Goal: Task Accomplishment & Management: Manage account settings

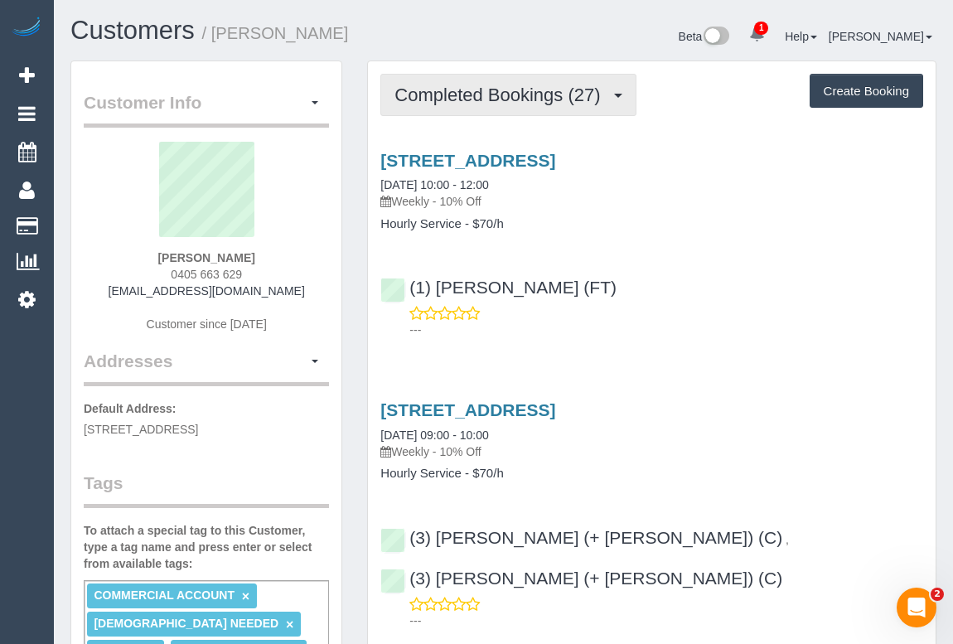
click at [497, 102] on span "Completed Bookings (27)" at bounding box center [501, 95] width 214 height 21
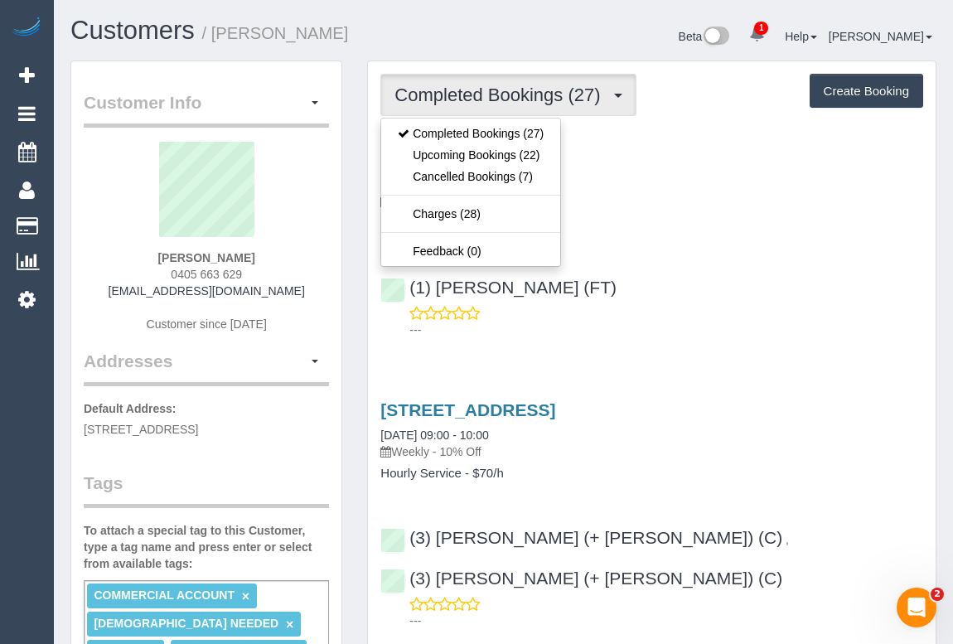
click at [699, 288] on div "(1) Sarah Slattery (FT) ---" at bounding box center [652, 301] width 568 height 75
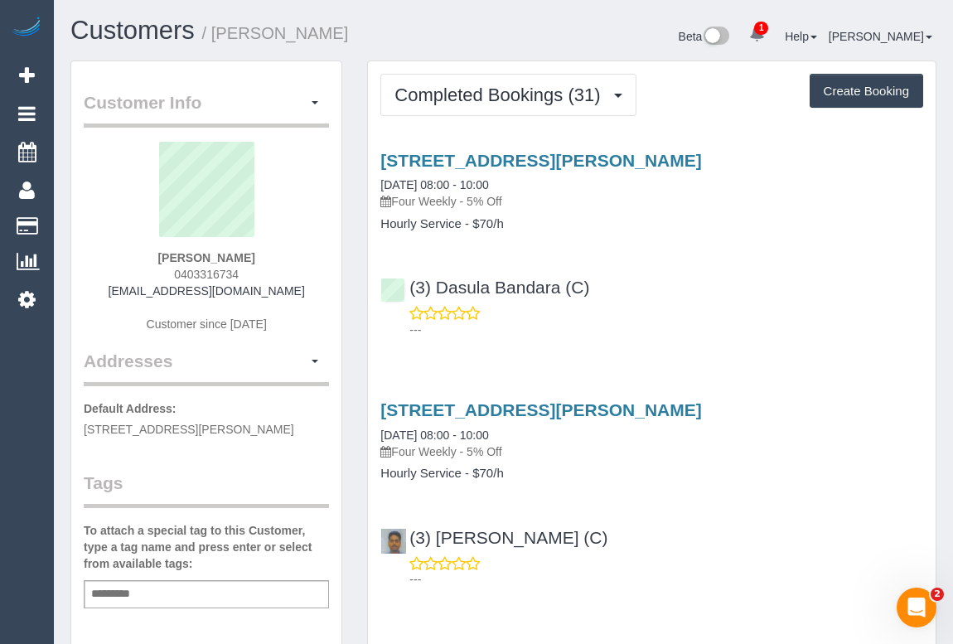
click at [799, 325] on p "---" at bounding box center [666, 330] width 514 height 17
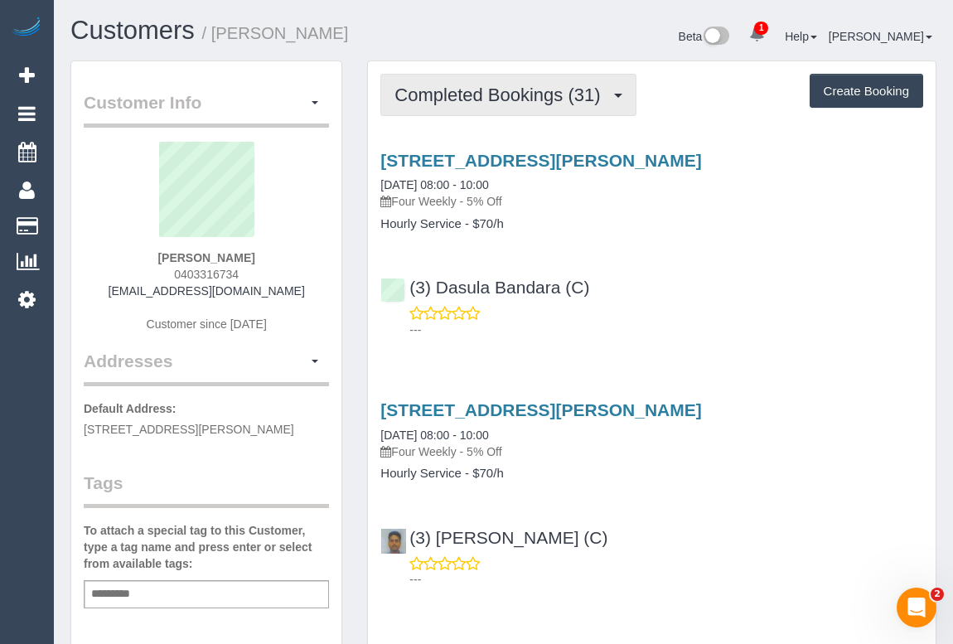
click at [518, 91] on span "Completed Bookings (31)" at bounding box center [501, 95] width 214 height 21
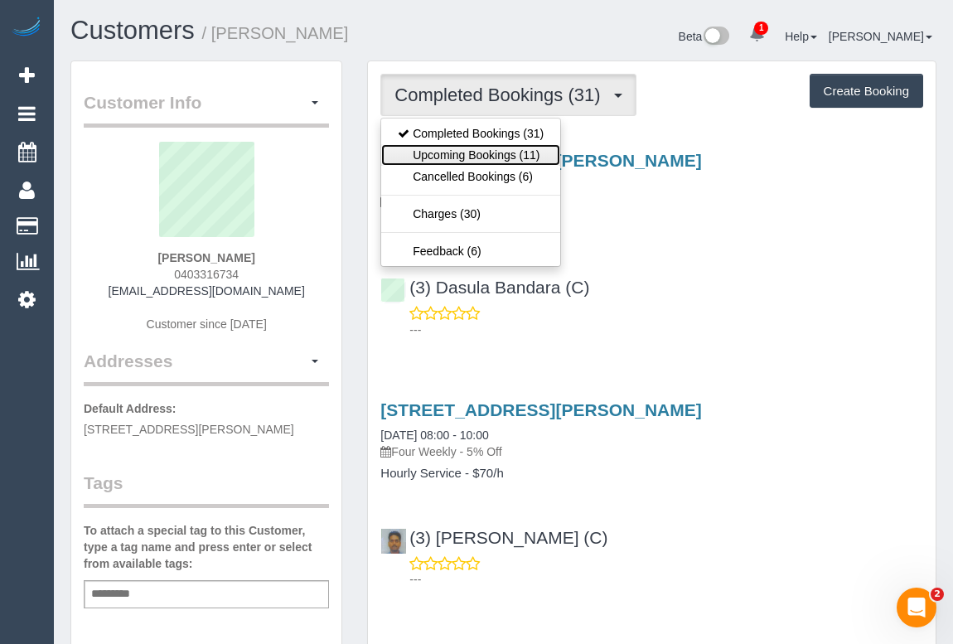
click at [501, 150] on link "Upcoming Bookings (11)" at bounding box center [470, 155] width 179 height 22
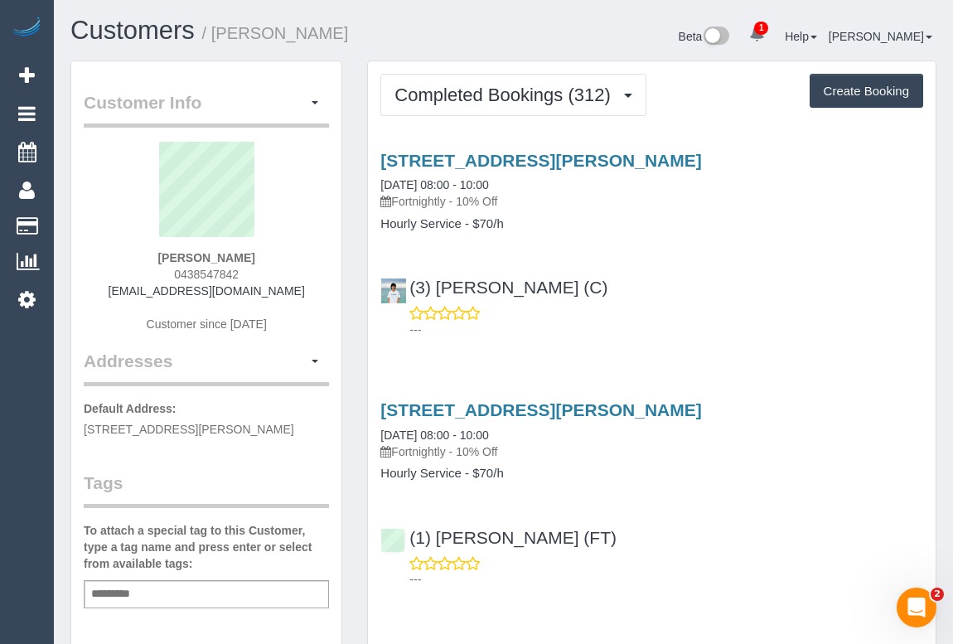
click at [757, 331] on p "---" at bounding box center [666, 330] width 514 height 17
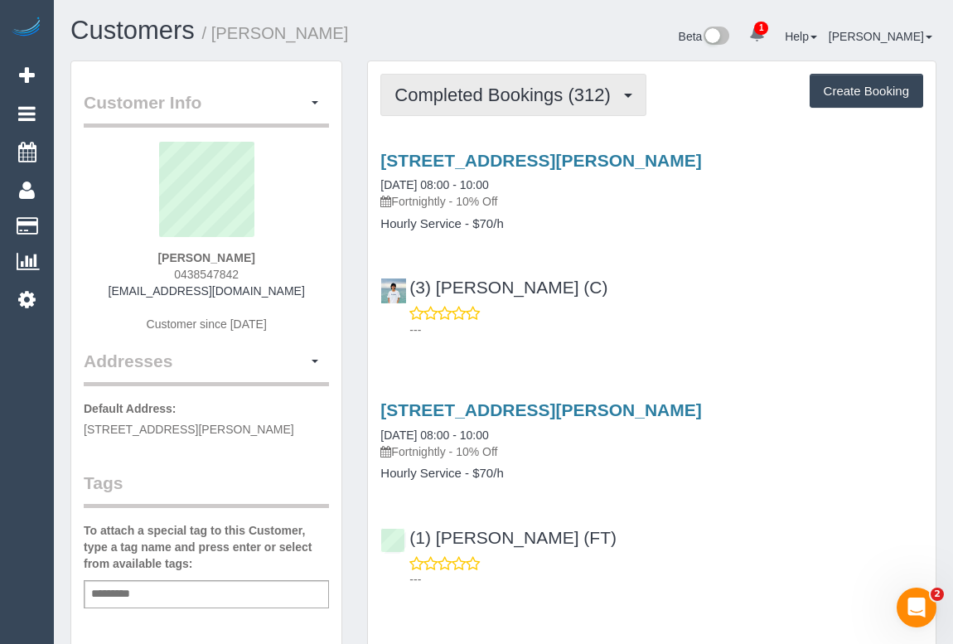
click at [486, 96] on span "Completed Bookings (312)" at bounding box center [506, 95] width 224 height 21
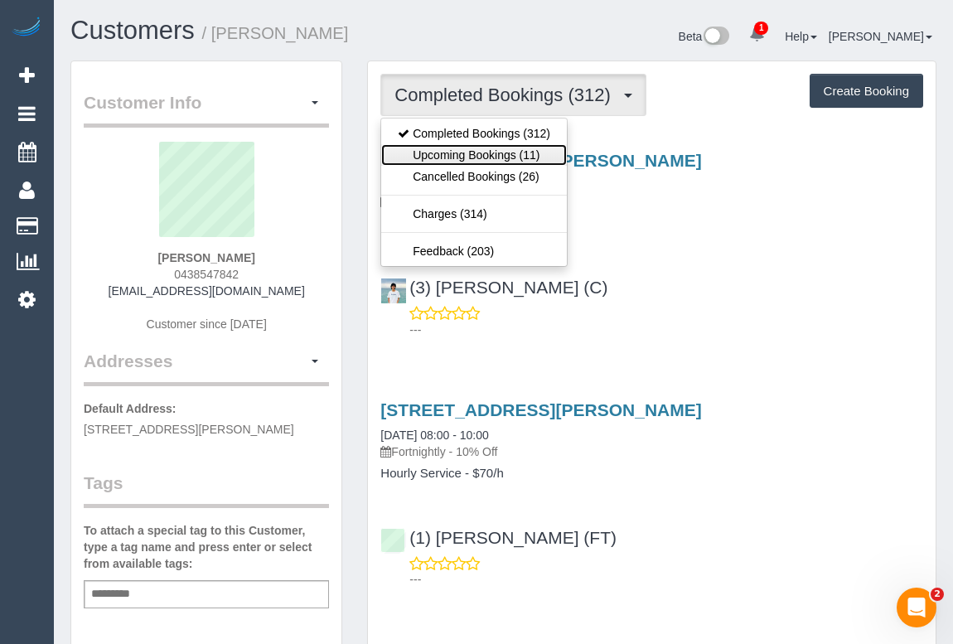
click at [485, 157] on link "Upcoming Bookings (11)" at bounding box center [474, 155] width 186 height 22
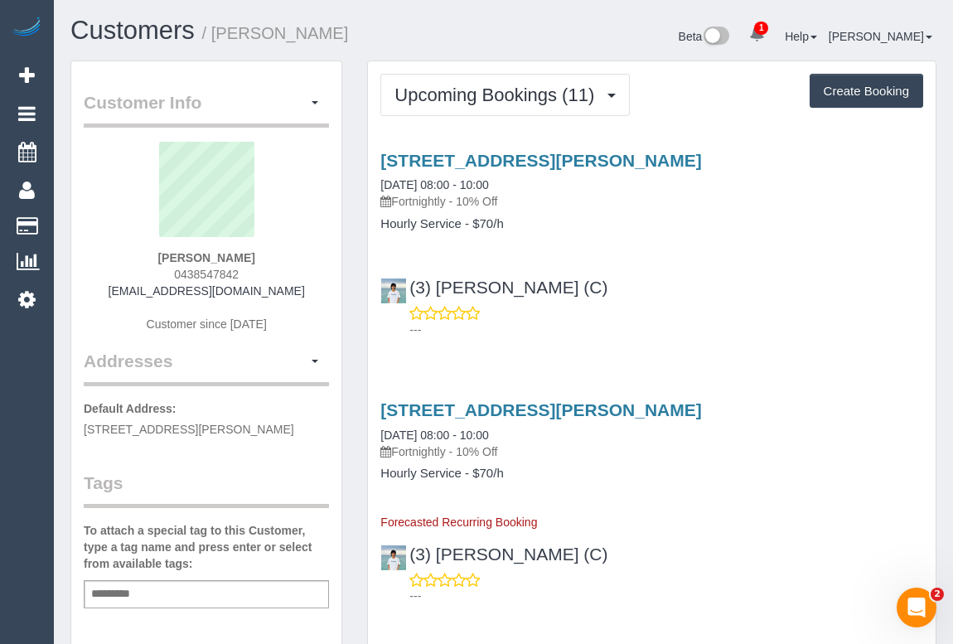
click at [836, 333] on p "---" at bounding box center [666, 330] width 514 height 17
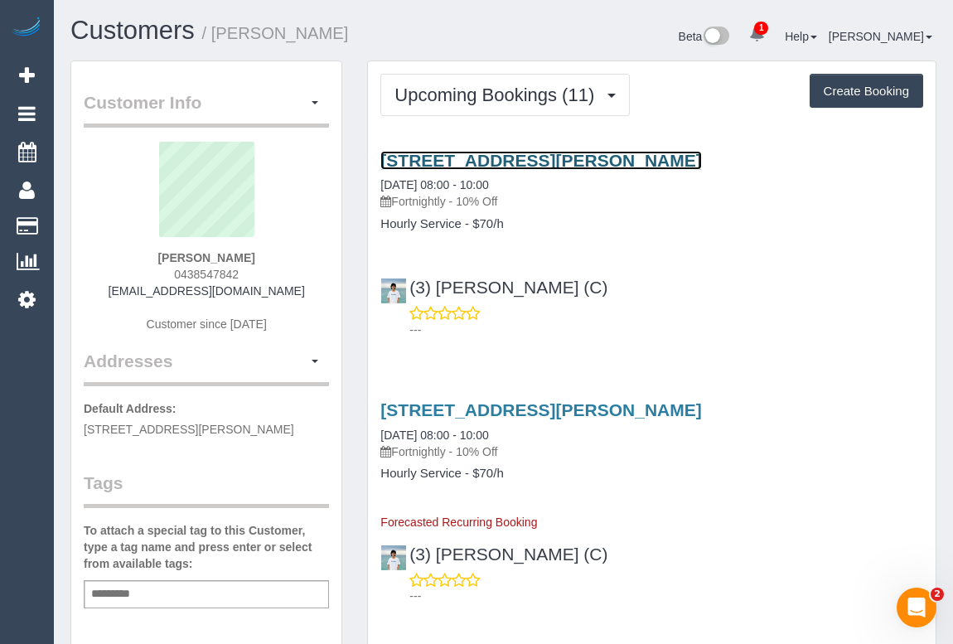
click at [558, 157] on link "17 Southdown Avenue, Glen Waverley, VIC 3150" at bounding box center [540, 160] width 321 height 19
click at [535, 157] on link "17 Southdown Avenue, Glen Waverley, VIC 3150" at bounding box center [540, 160] width 321 height 19
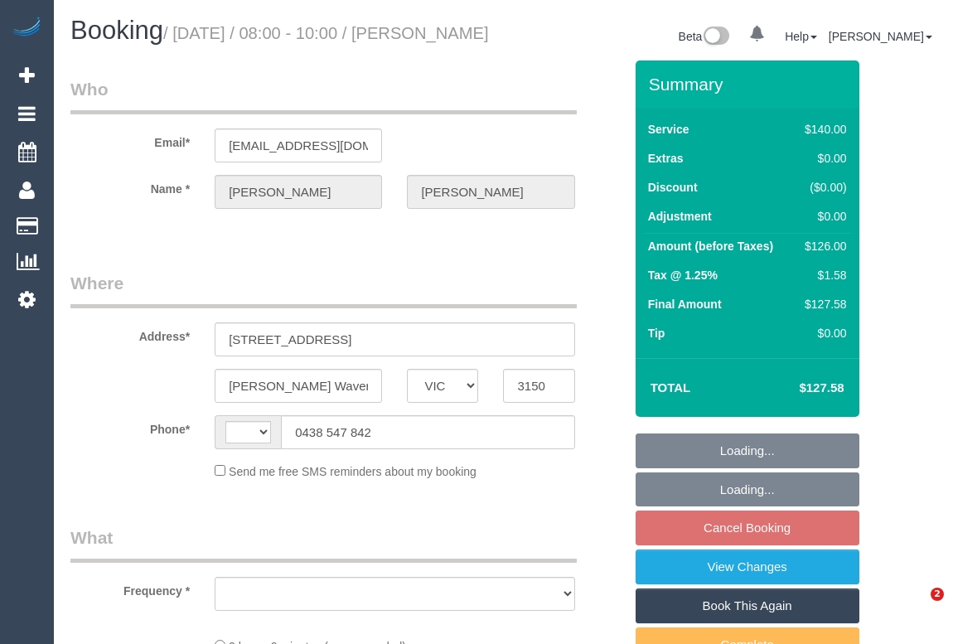
select select "VIC"
select select "object:290"
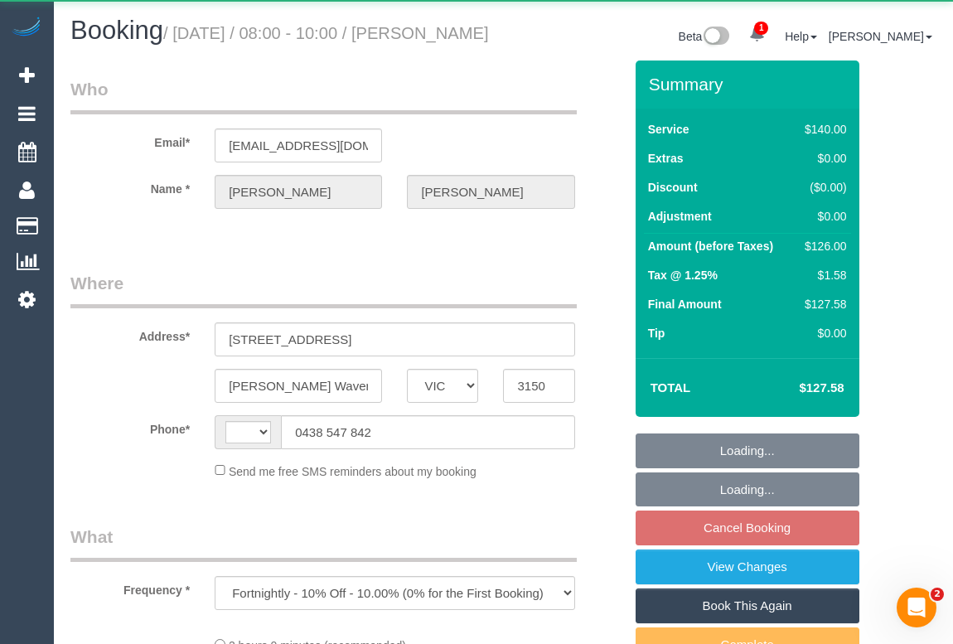
select select "string:AU"
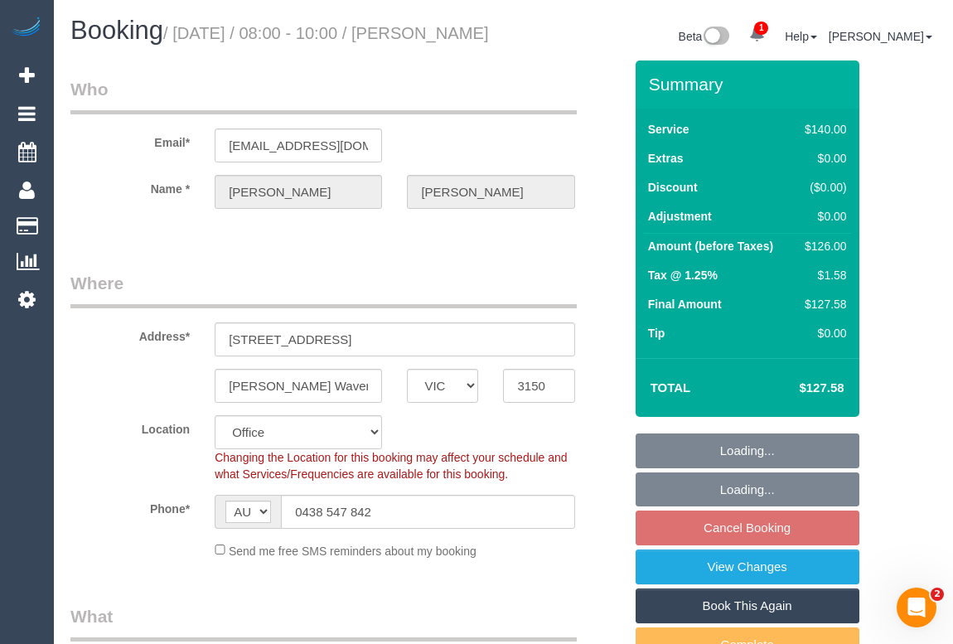
select select "string:stripe-pm_1LKdZH2GScqysDRV4abdOh8q"
select select "number:28"
select select "number:14"
select select "number:18"
select select "number:22"
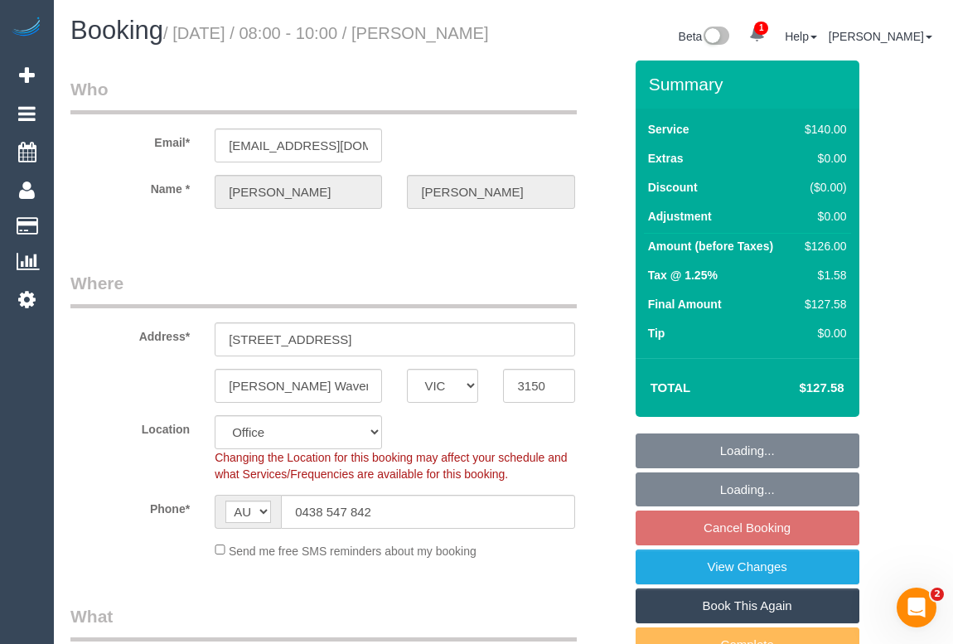
select select "number:34"
select select "number:13"
select select "object:2146"
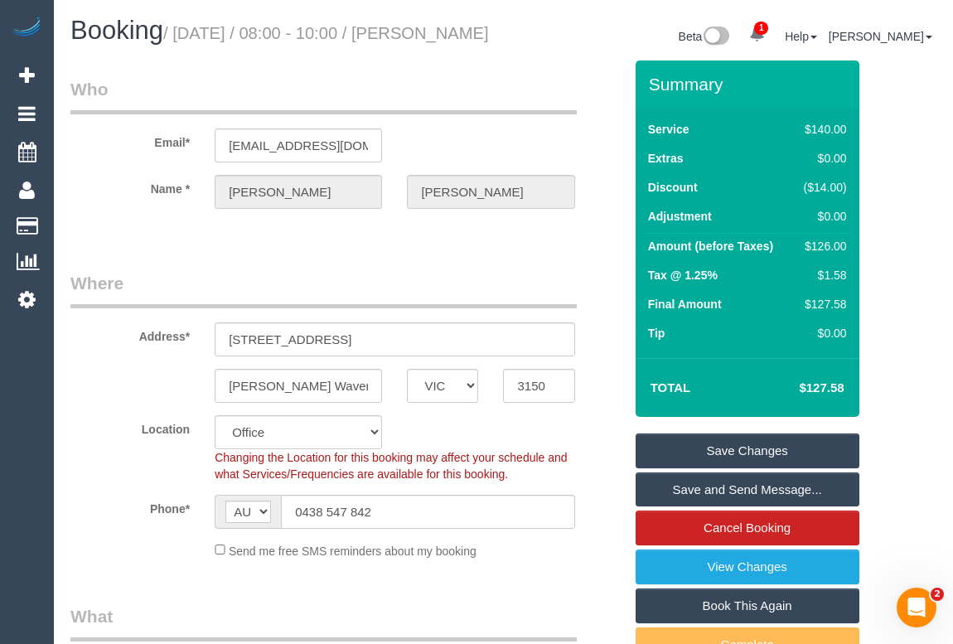
click at [420, 225] on div at bounding box center [395, 223] width 360 height 4
click at [325, 344] on input "[STREET_ADDRESS]" at bounding box center [395, 339] width 360 height 34
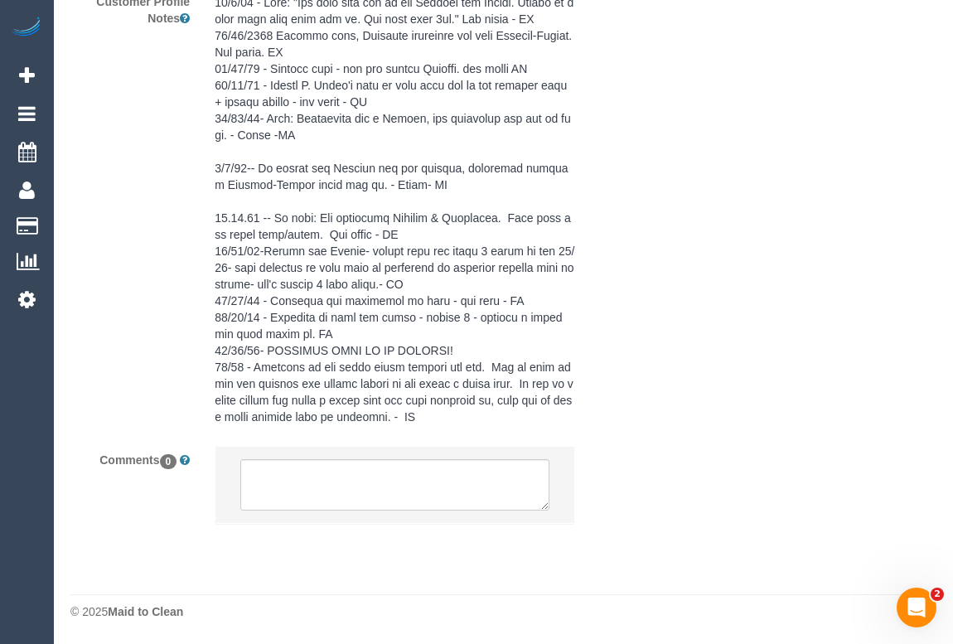
scroll to position [3184, 0]
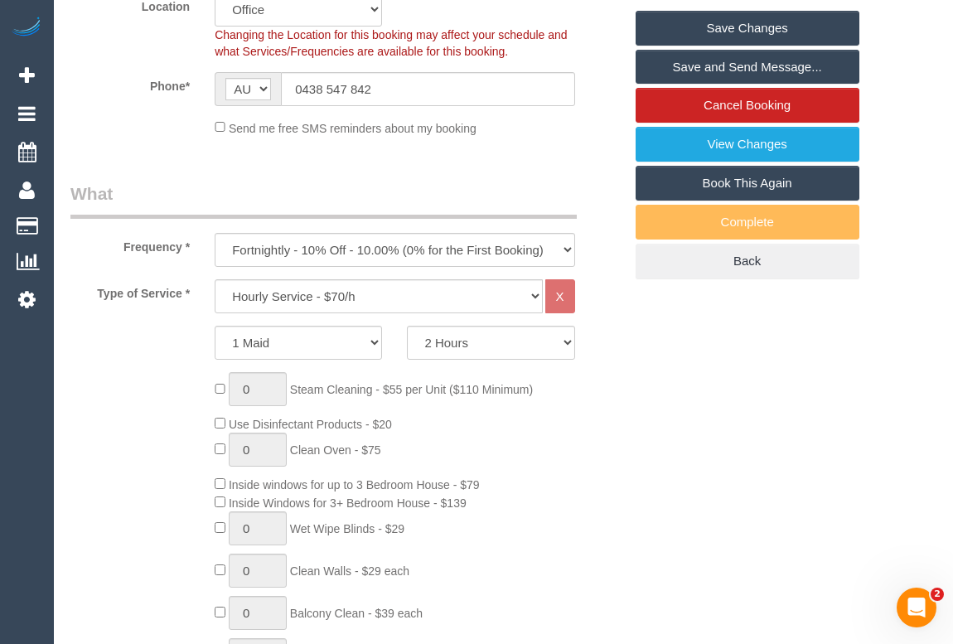
scroll to position [397, 0]
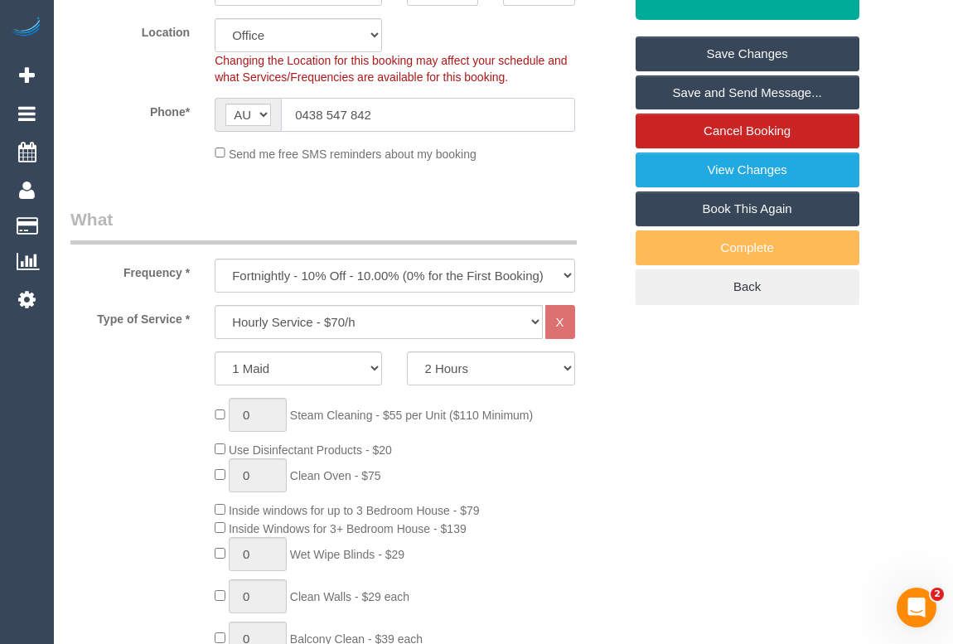
drag, startPoint x: 400, startPoint y: 133, endPoint x: 201, endPoint y: 137, distance: 198.9
click at [202, 132] on div "AF AL DZ AD AO AI AQ AG AR AM AW AU AT AZ BS BH BD BB BY BE BZ BJ BM BT BO BA B…" at bounding box center [394, 115] width 385 height 34
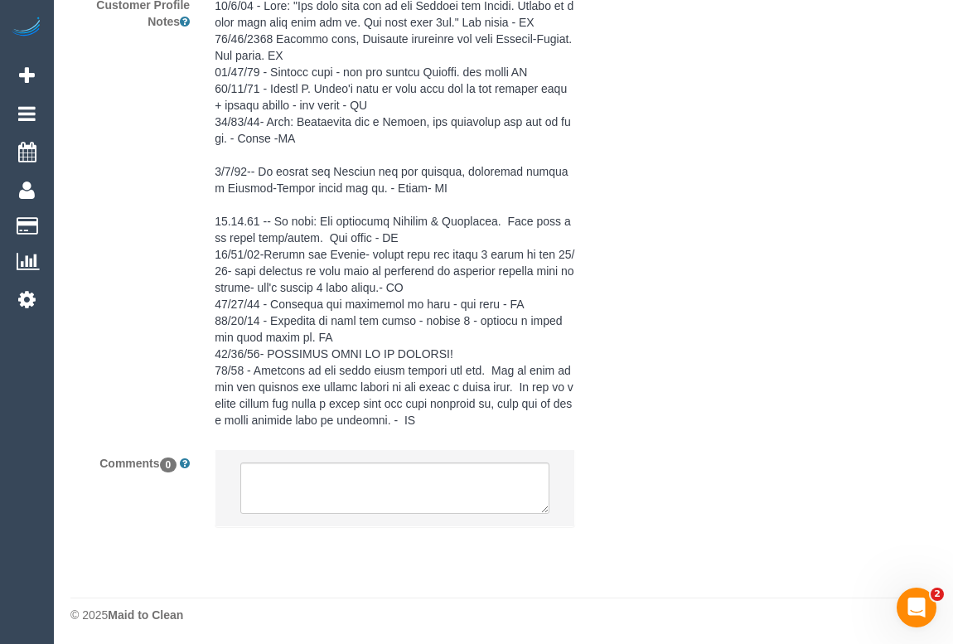
scroll to position [3184, 0]
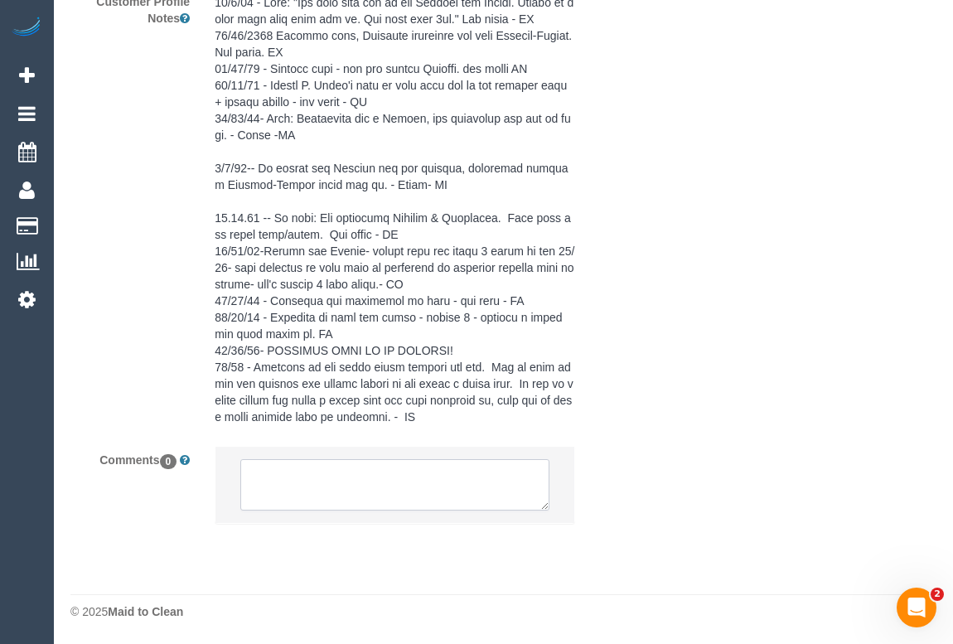
click at [312, 481] on textarea at bounding box center [394, 484] width 308 height 51
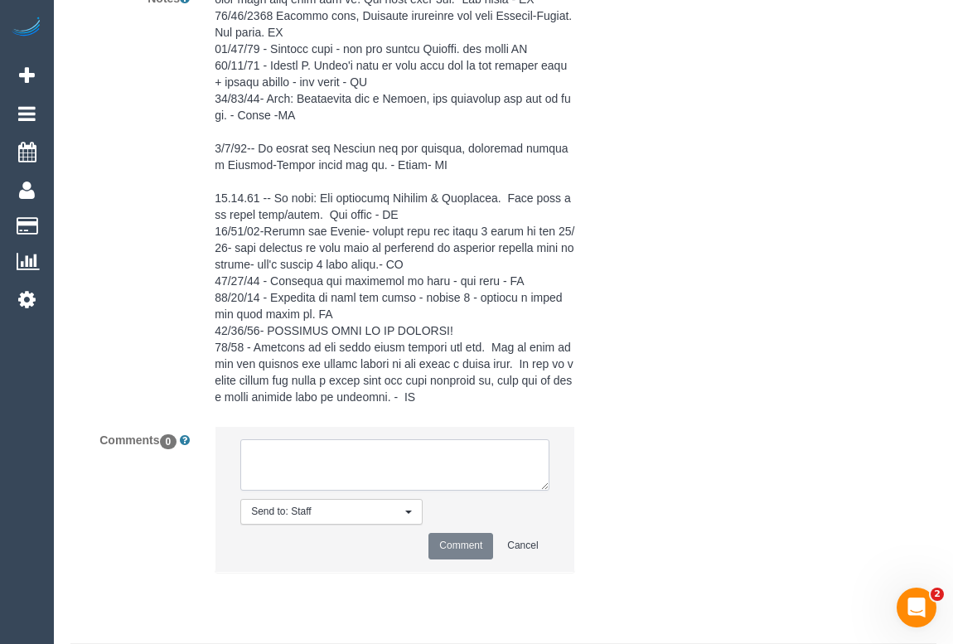
click at [258, 475] on textarea at bounding box center [394, 464] width 308 height 51
click at [327, 477] on textarea at bounding box center [394, 464] width 308 height 51
click at [354, 491] on textarea at bounding box center [394, 464] width 308 height 51
click at [336, 491] on textarea at bounding box center [394, 464] width 308 height 51
click at [352, 491] on textarea at bounding box center [394, 464] width 308 height 51
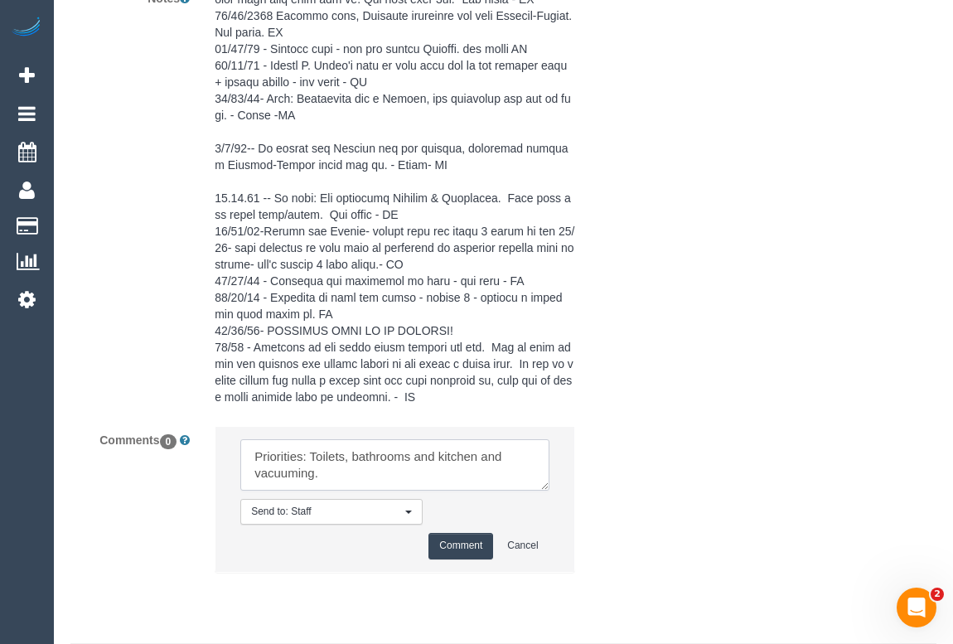
type textarea "Priorities: Toilets, bathrooms and kitchen and vacuuming."
drag, startPoint x: 321, startPoint y: 503, endPoint x: 231, endPoint y: 483, distance: 91.7
click at [231, 483] on li "Send to: Staff Nothing selected Send to: Staff Send to: Customer Send to: Team …" at bounding box center [394, 499] width 358 height 144
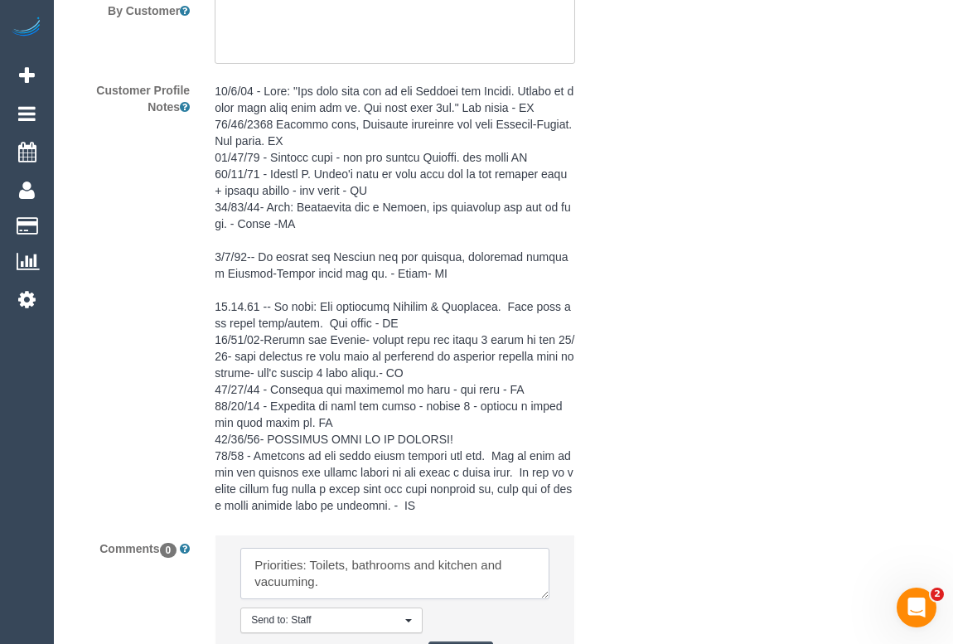
scroll to position [2959, 0]
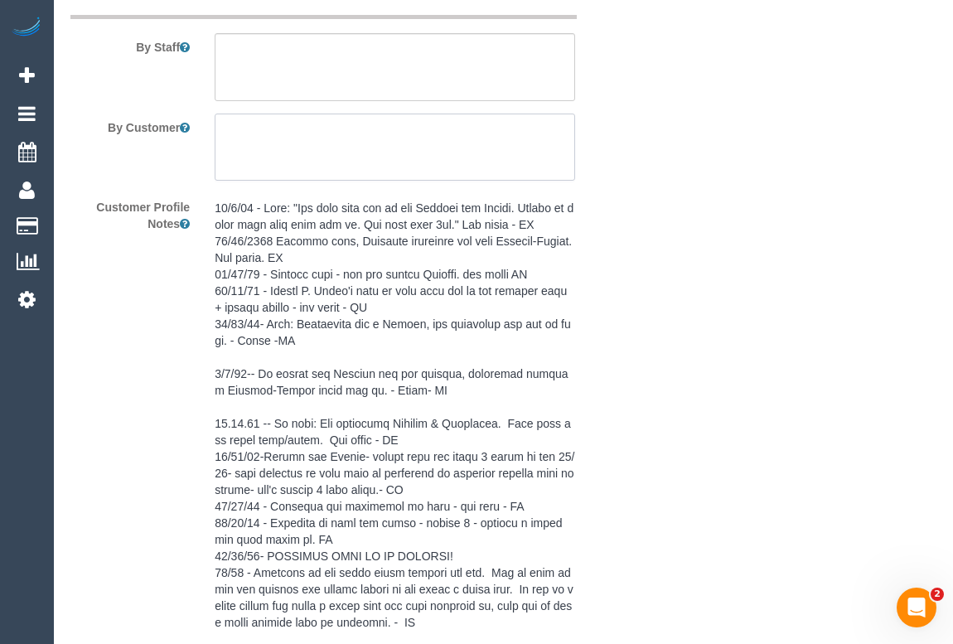
click at [273, 155] on textarea at bounding box center [395, 148] width 360 height 68
paste textarea "Priorities: Toilets, bathrooms and kitchen and vacuuming."
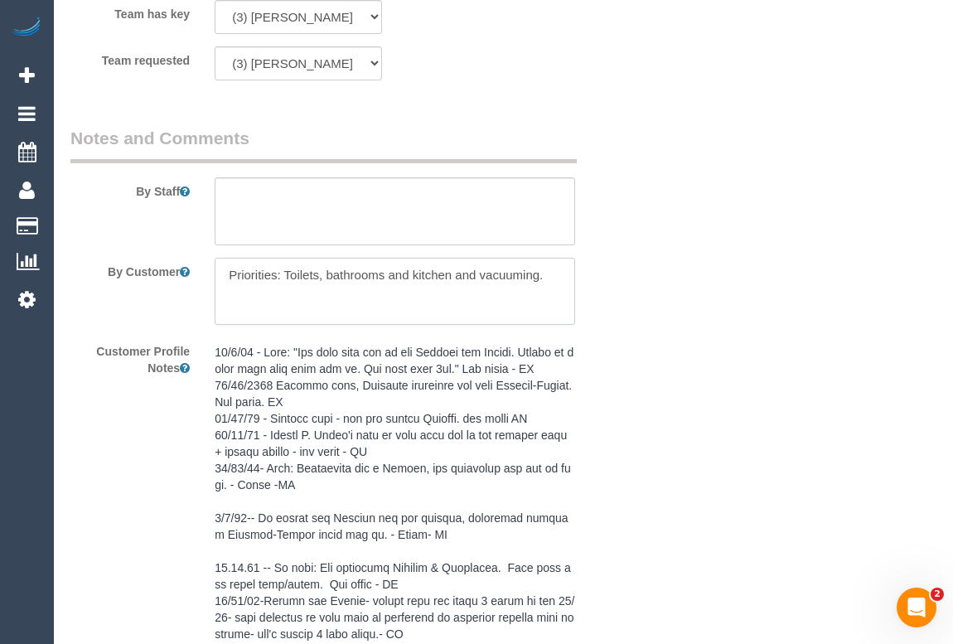
scroll to position [2649, 0]
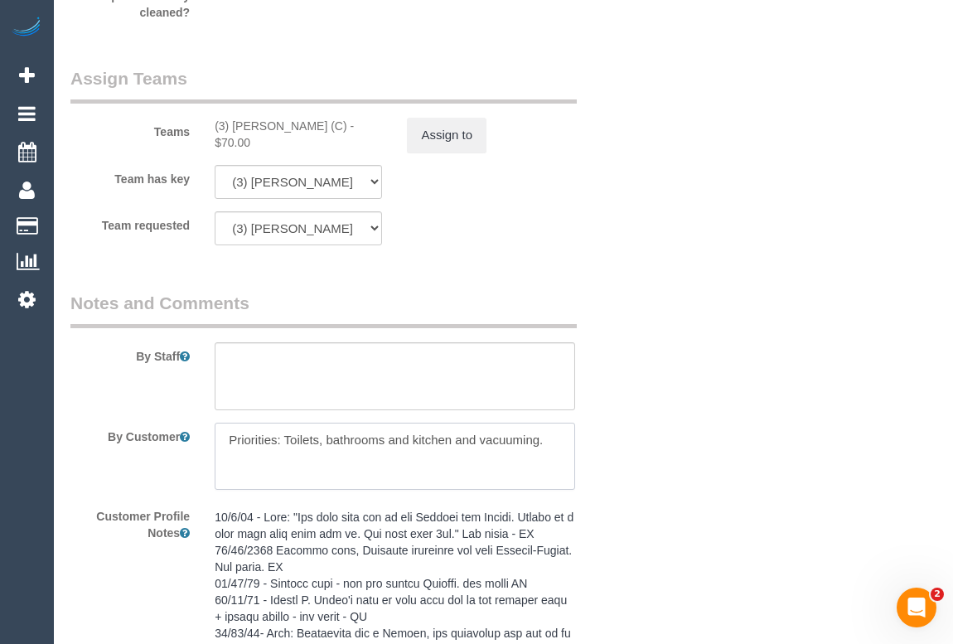
drag, startPoint x: 556, startPoint y: 464, endPoint x: 219, endPoint y: 464, distance: 337.3
click at [219, 464] on textarea at bounding box center [395, 457] width 360 height 68
type textarea "Priorities: Toilets, bathrooms and kitchen and vacuuming."
click at [272, 383] on textarea at bounding box center [395, 376] width 360 height 68
paste textarea "Priorities: Toilets, bathrooms and kitchen and vacuuming."
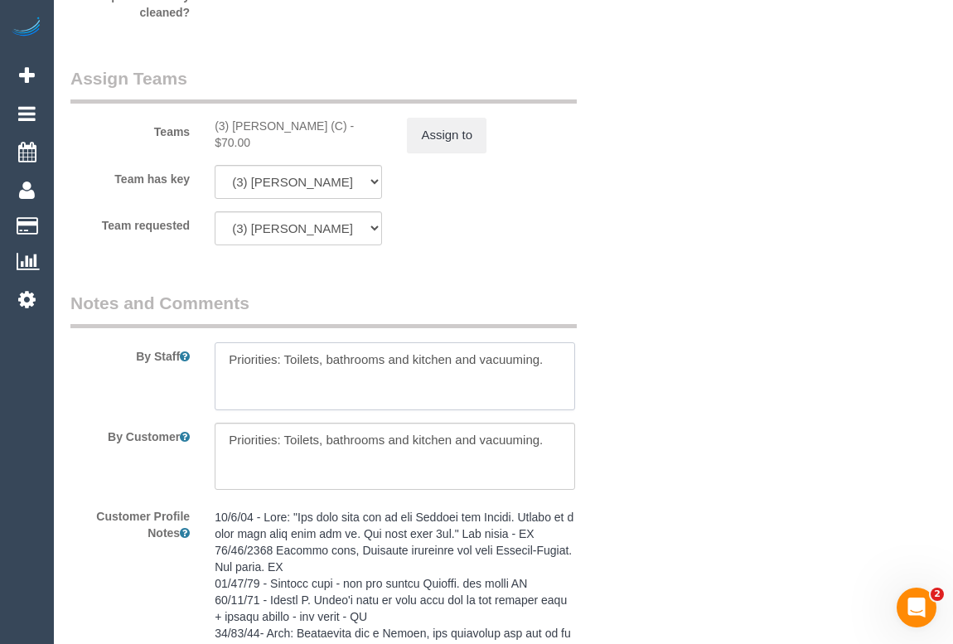
type textarea "Priorities: Toilets, bathrooms and kitchen and vacuuming."
drag, startPoint x: 542, startPoint y: 456, endPoint x: 191, endPoint y: 467, distance: 351.6
click at [191, 467] on div "By Customer" at bounding box center [347, 457] width 578 height 68
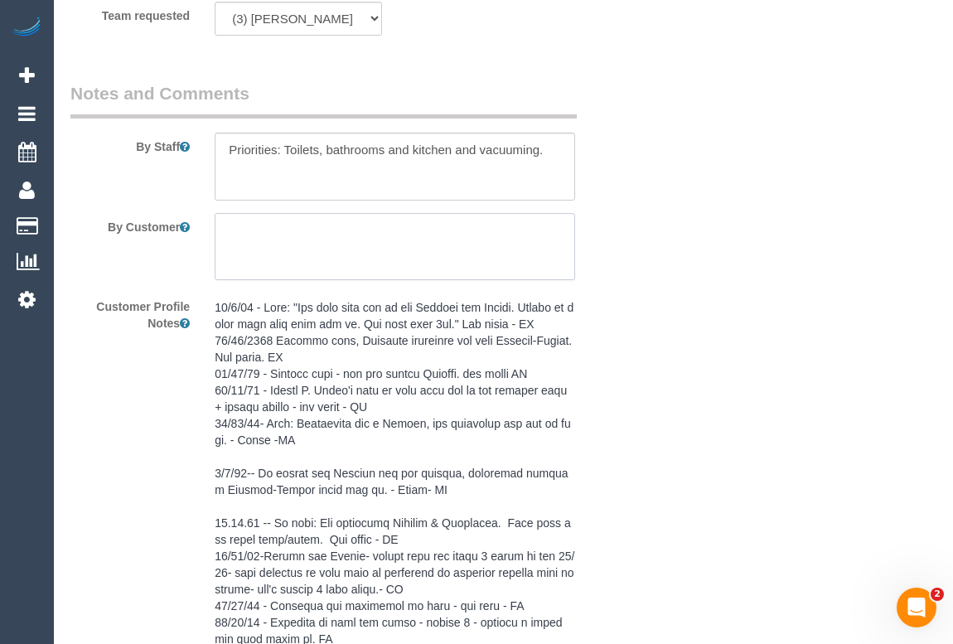
scroll to position [2725, 0]
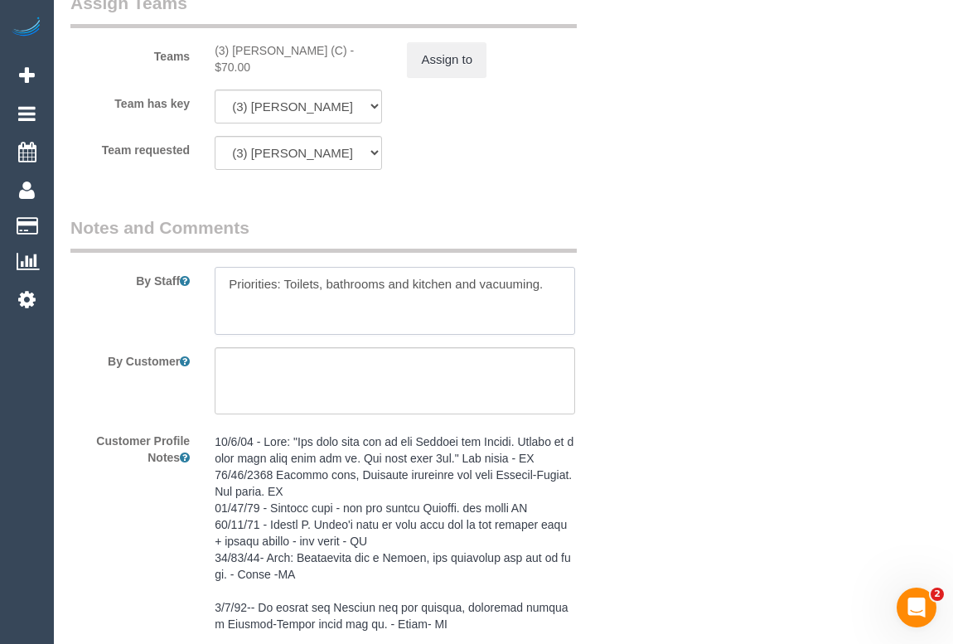
drag, startPoint x: 528, startPoint y: 301, endPoint x: 174, endPoint y: 299, distance: 353.9
click at [174, 299] on div "By Staff" at bounding box center [347, 274] width 578 height 119
click at [282, 399] on textarea at bounding box center [395, 381] width 360 height 68
paste textarea "Priorities: Toilets, bathrooms and kitchen and vacuuming."
type textarea "Priorities: Toilets, bathrooms and kitchen and vacuuming."
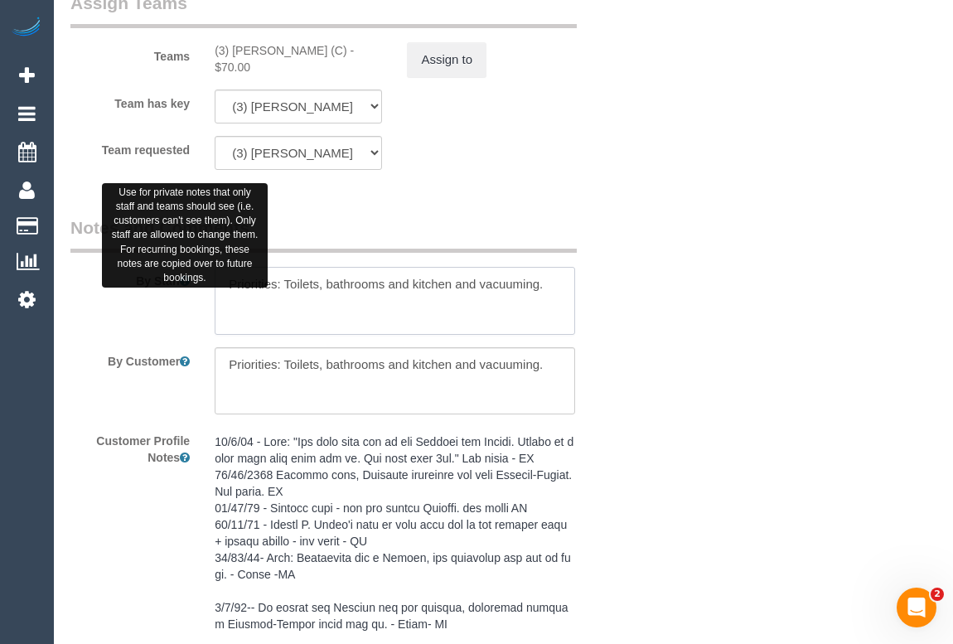
drag, startPoint x: 554, startPoint y: 308, endPoint x: 177, endPoint y: 307, distance: 377.9
click at [177, 307] on div "By Staff" at bounding box center [347, 274] width 578 height 119
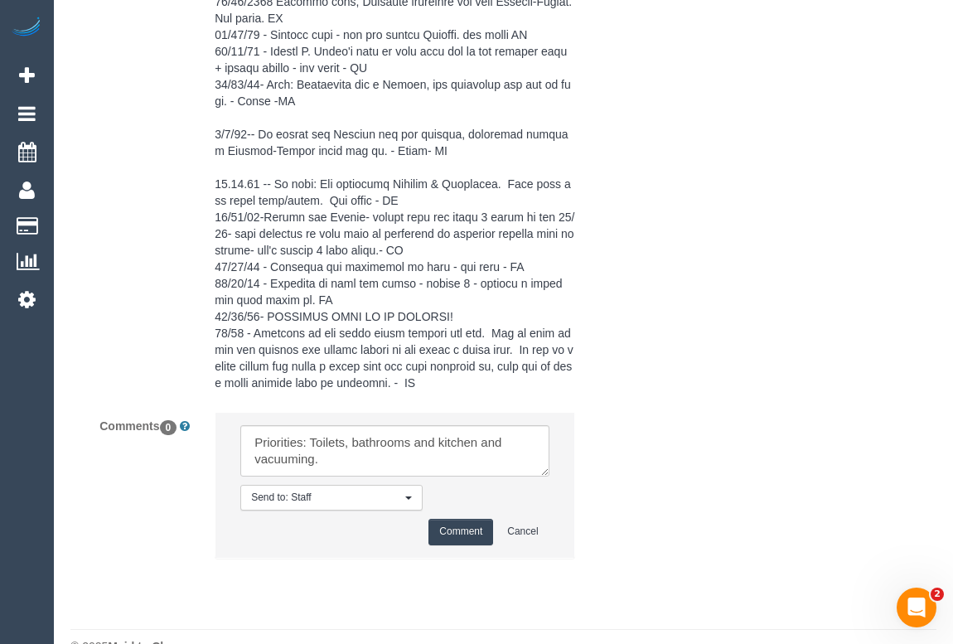
scroll to position [3252, 0]
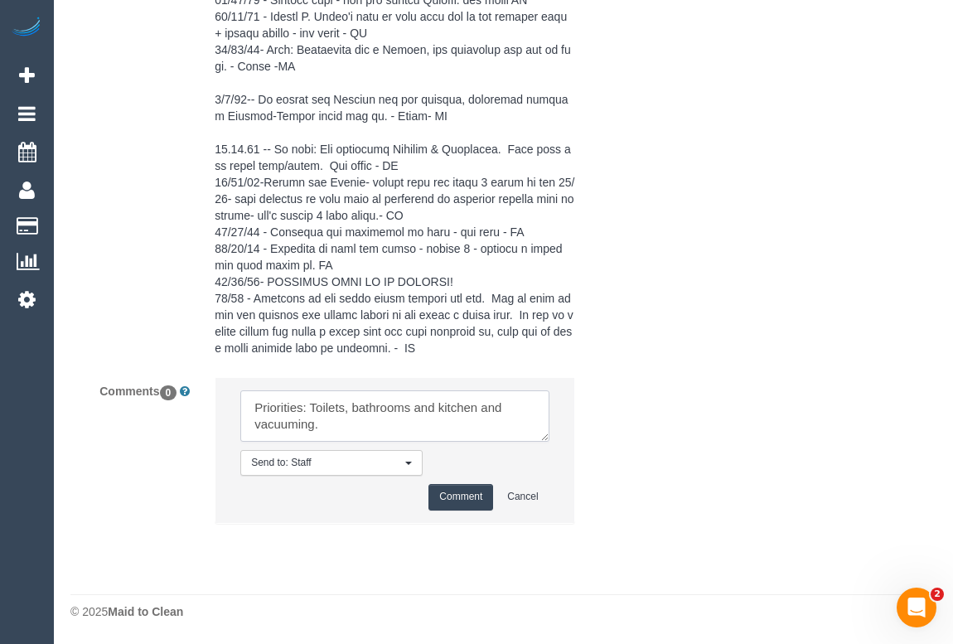
drag, startPoint x: 351, startPoint y: 427, endPoint x: 230, endPoint y: 403, distance: 123.4
click at [230, 403] on li "Send to: Staff Nothing selected Send to: Staff Send to: Customer Send to: Team …" at bounding box center [394, 450] width 358 height 144
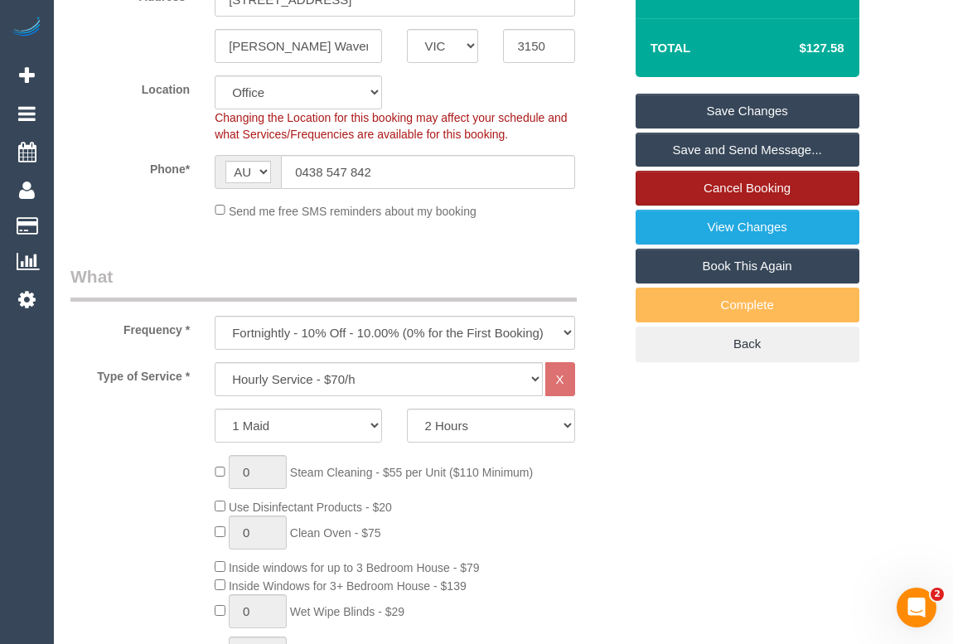
scroll to position [239, 0]
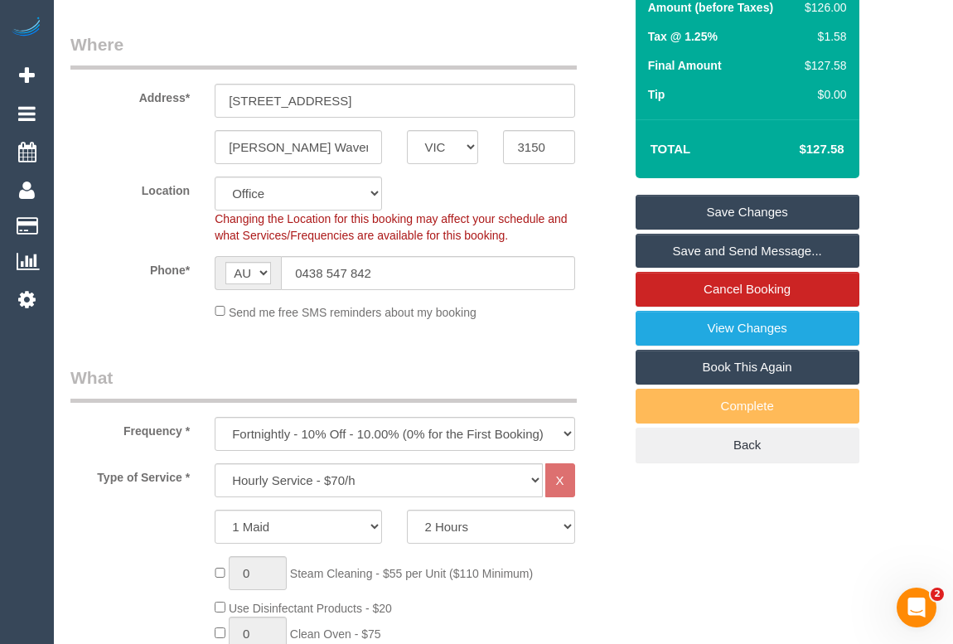
click at [764, 230] on link "Save Changes" at bounding box center [748, 212] width 224 height 35
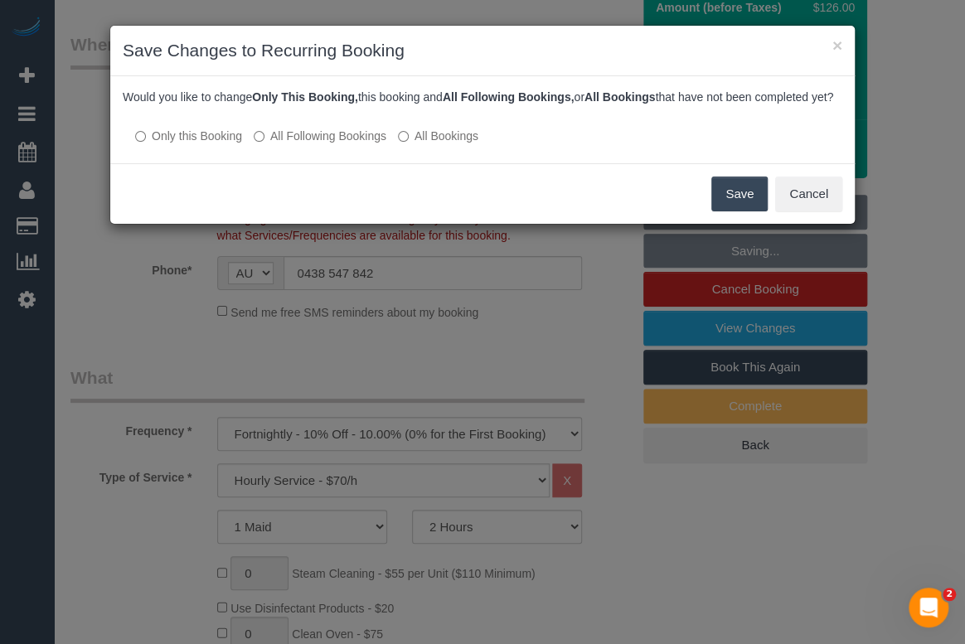
click at [737, 210] on button "Save" at bounding box center [739, 194] width 56 height 35
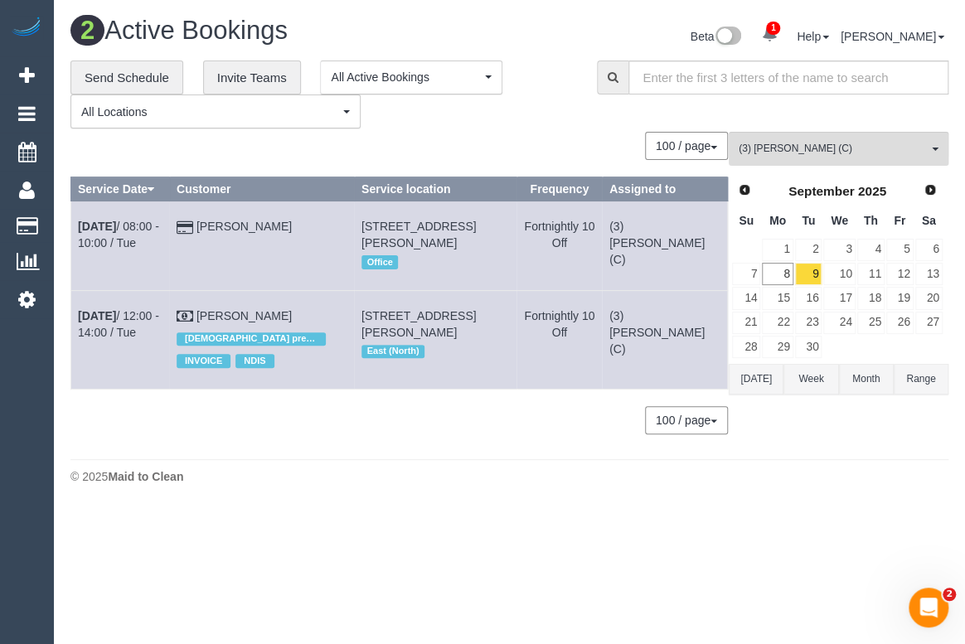
click at [555, 552] on body "1 Beta Your Notifications You have 0 alerts × You have 5 to charge for 08/09/20…" at bounding box center [482, 322] width 965 height 644
drag, startPoint x: 407, startPoint y: 456, endPoint x: 406, endPoint y: 466, distance: 10.0
click at [407, 456] on div "2 Active Bookings Beta 1 Your Notifications You have 0 alerts × You have 5 to c…" at bounding box center [509, 254] width 911 height 509
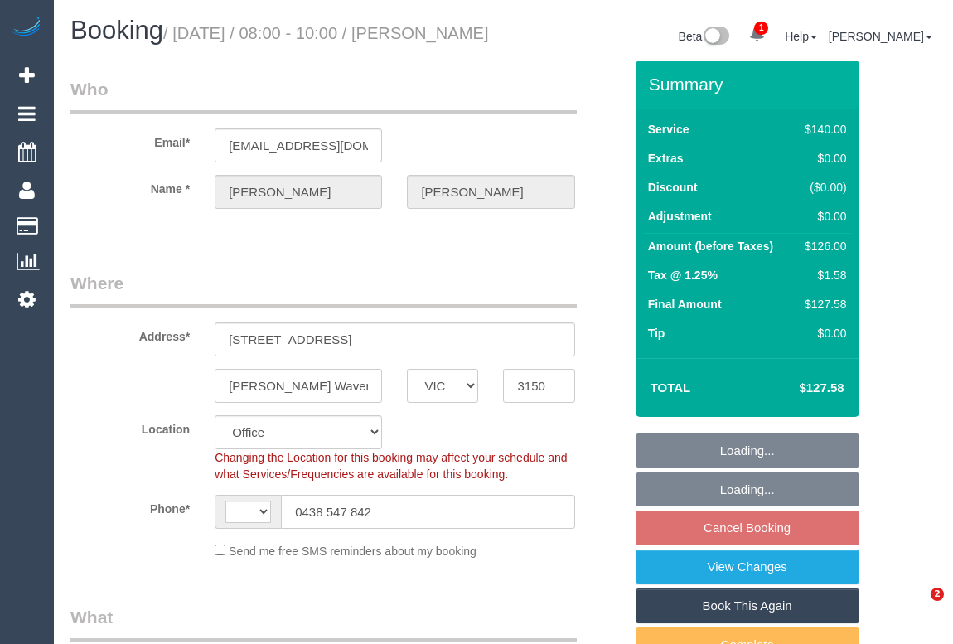
select select "VIC"
select select "string:stripe-pm_1LKdZH2GScqysDRV4abdOh8q"
select select "number:28"
select select "number:14"
select select "number:18"
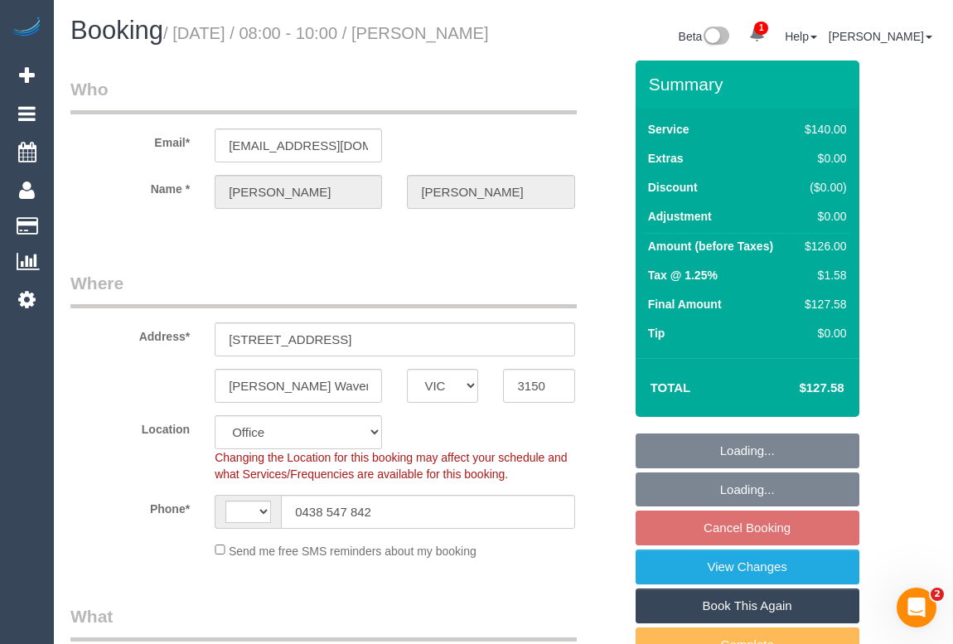
select select "number:22"
select select "number:34"
select select "number:13"
select select "string:AU"
select select "object:1968"
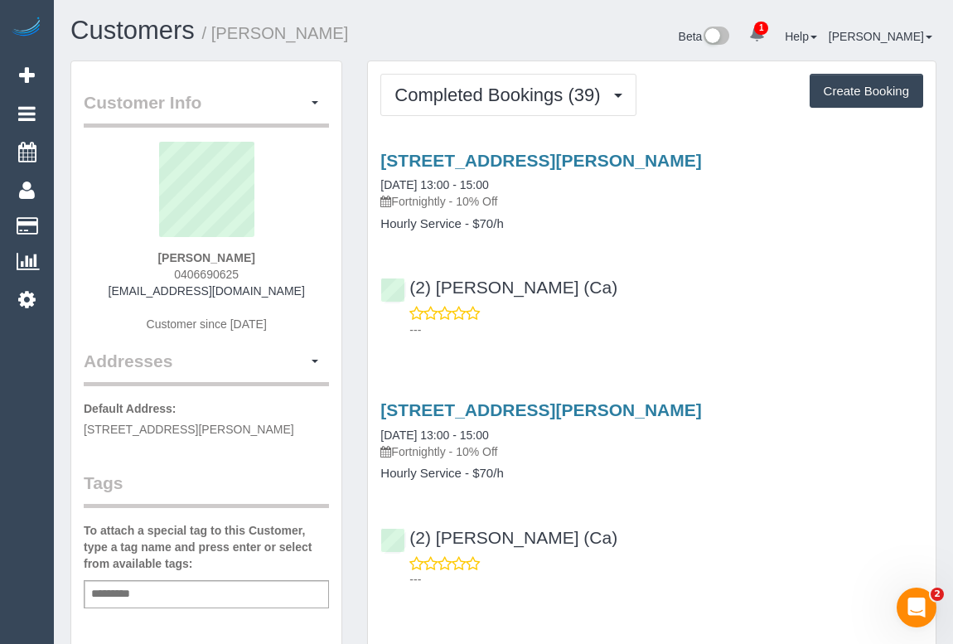
drag, startPoint x: 189, startPoint y: 273, endPoint x: 298, endPoint y: 273, distance: 108.6
click at [298, 273] on div "Ryan C 0406690625 mb10@duck.com Customer since 2023" at bounding box center [206, 245] width 245 height 207
copy span "0406690625"
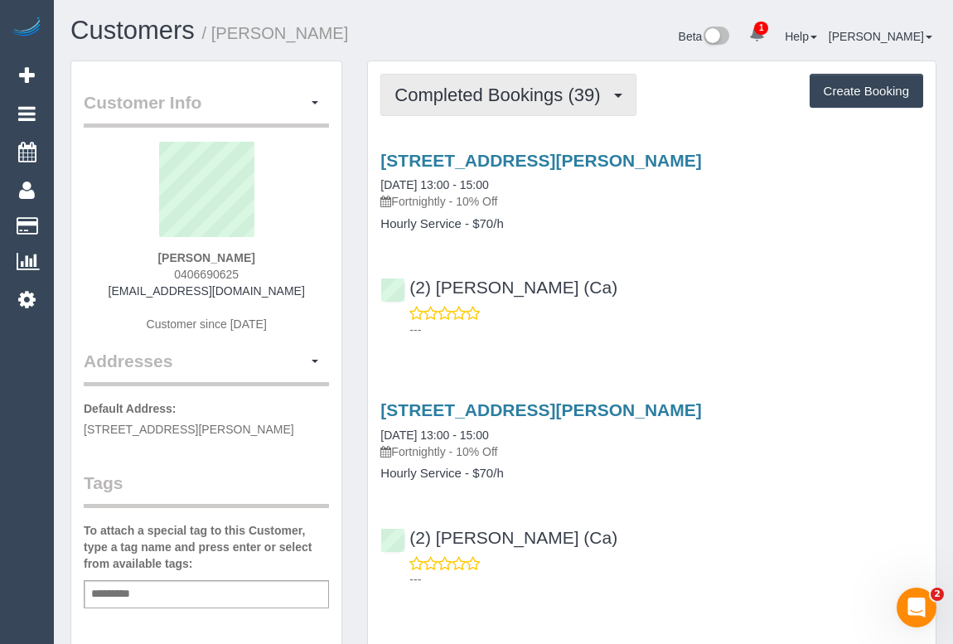
click at [464, 93] on span "Completed Bookings (39)" at bounding box center [501, 95] width 214 height 21
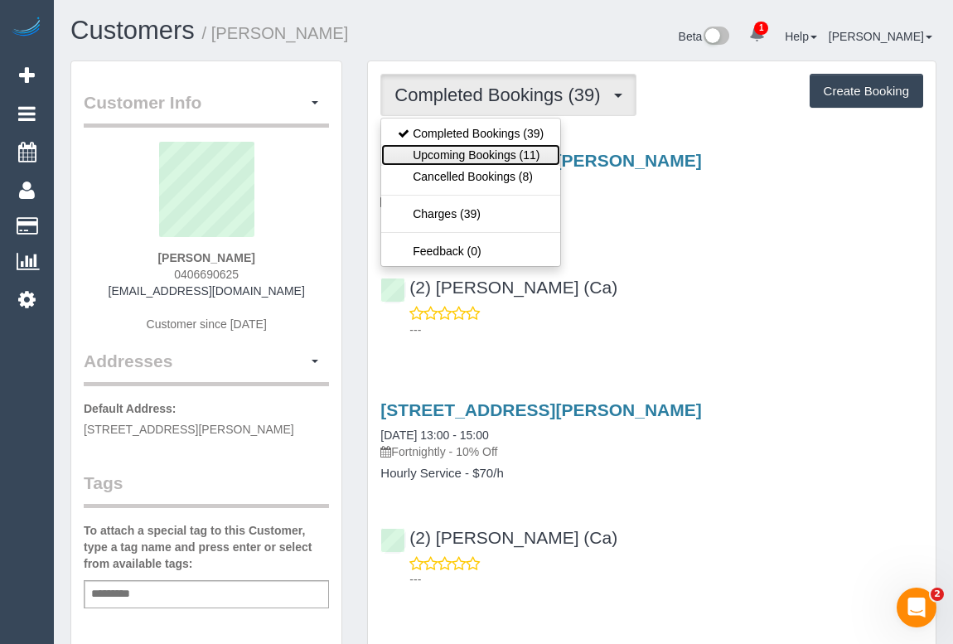
click at [467, 150] on link "Upcoming Bookings (11)" at bounding box center [470, 155] width 179 height 22
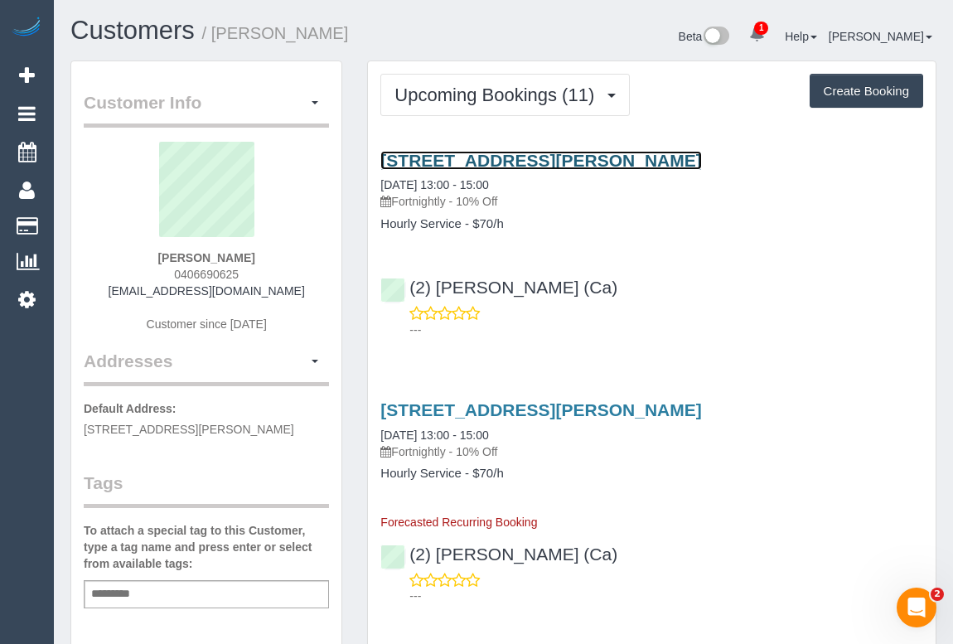
click at [489, 160] on link "52 Townley Boulevard, Werribee, VIC 3030" at bounding box center [540, 160] width 321 height 19
copy span "0406690625"
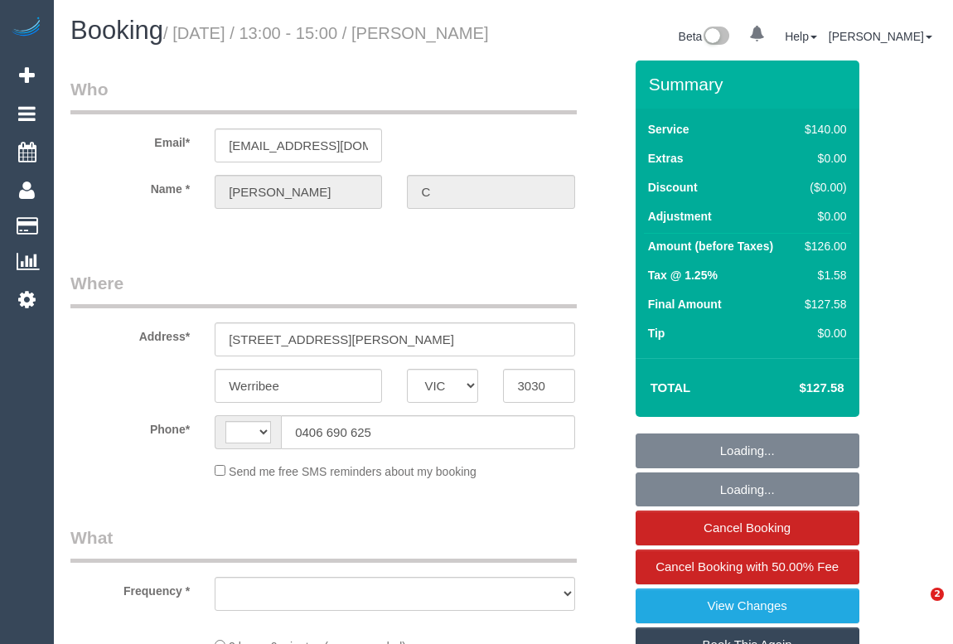
select select "VIC"
select select "string:stripe-pm_1OYd562GScqysDRV9SwYMuvn"
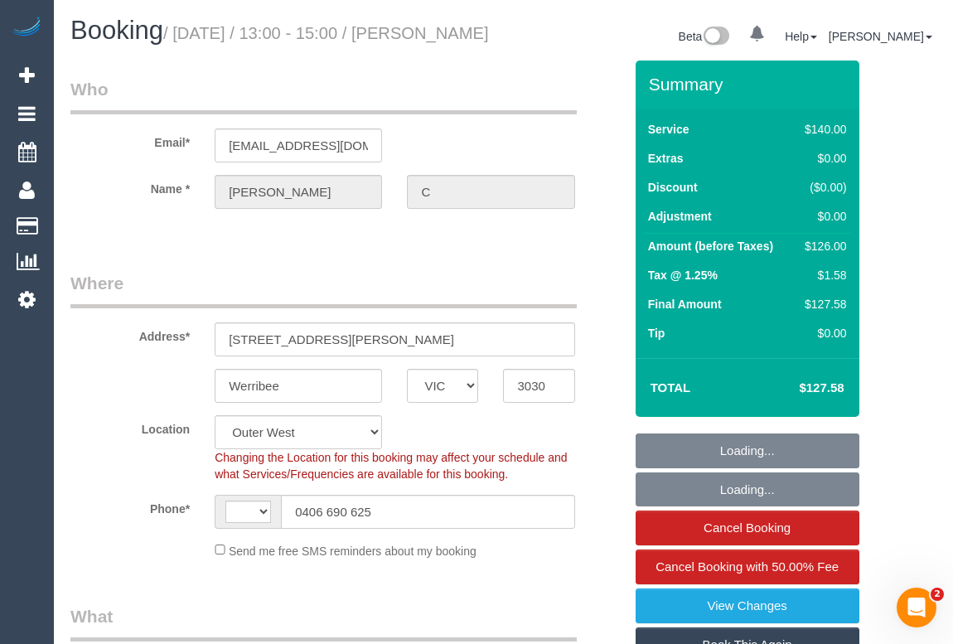
select select "string:AU"
select select "object:548"
select select "number:28"
select select "number:14"
select select "number:19"
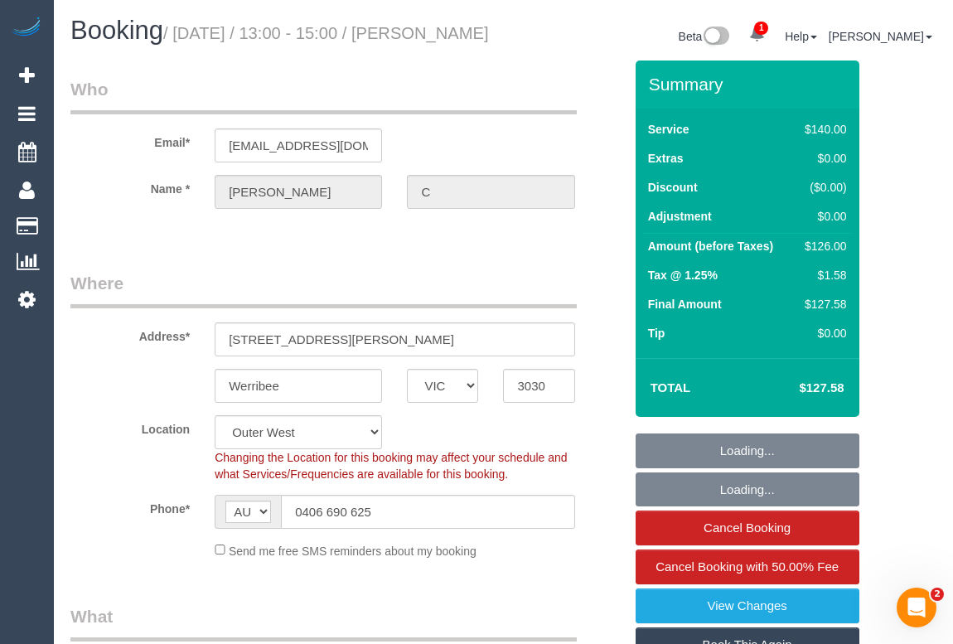
select select "number:25"
select select "number:34"
select select "number:13"
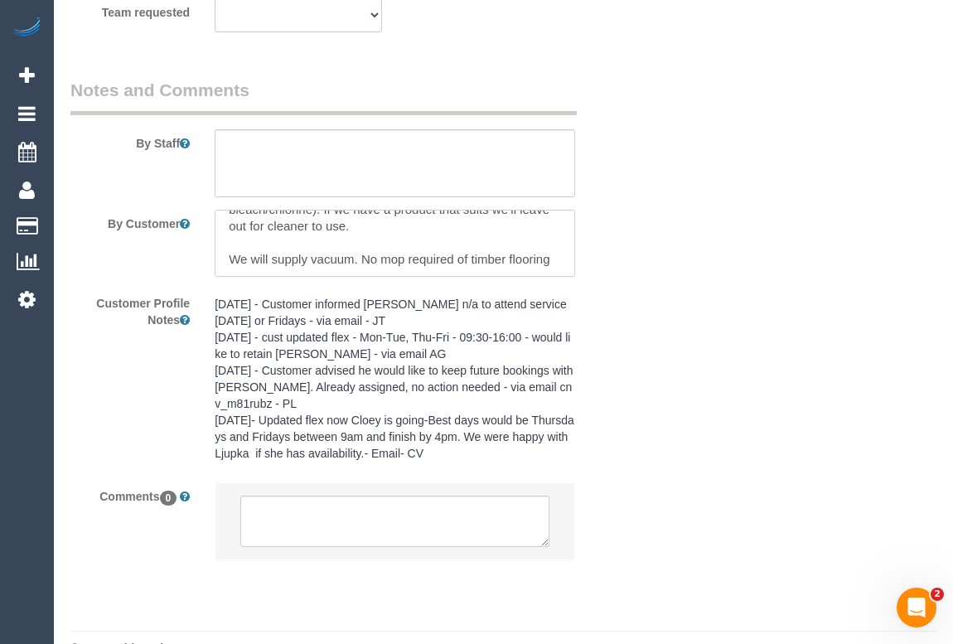
scroll to position [65, 0]
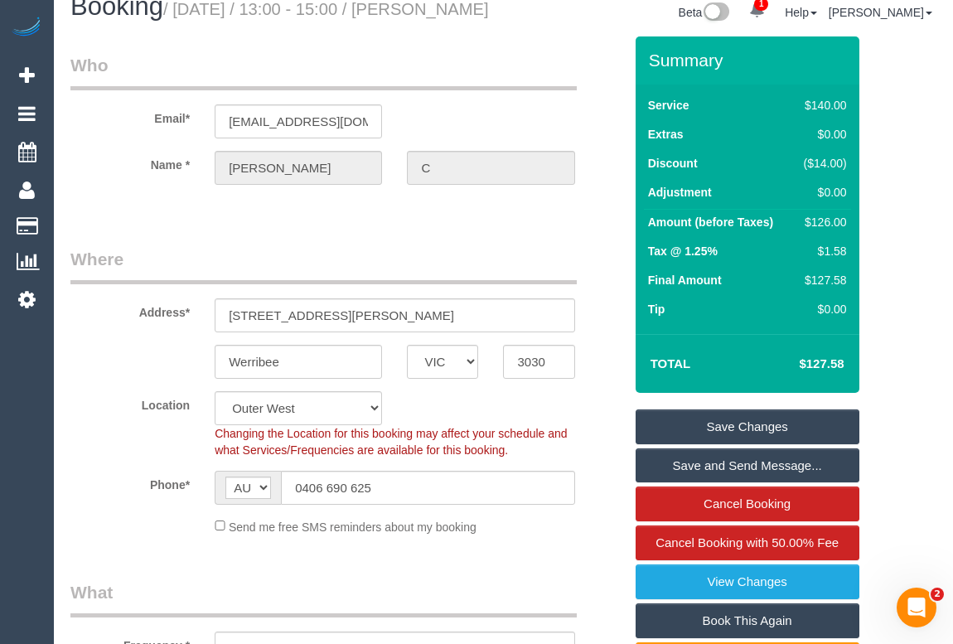
scroll to position [0, 0]
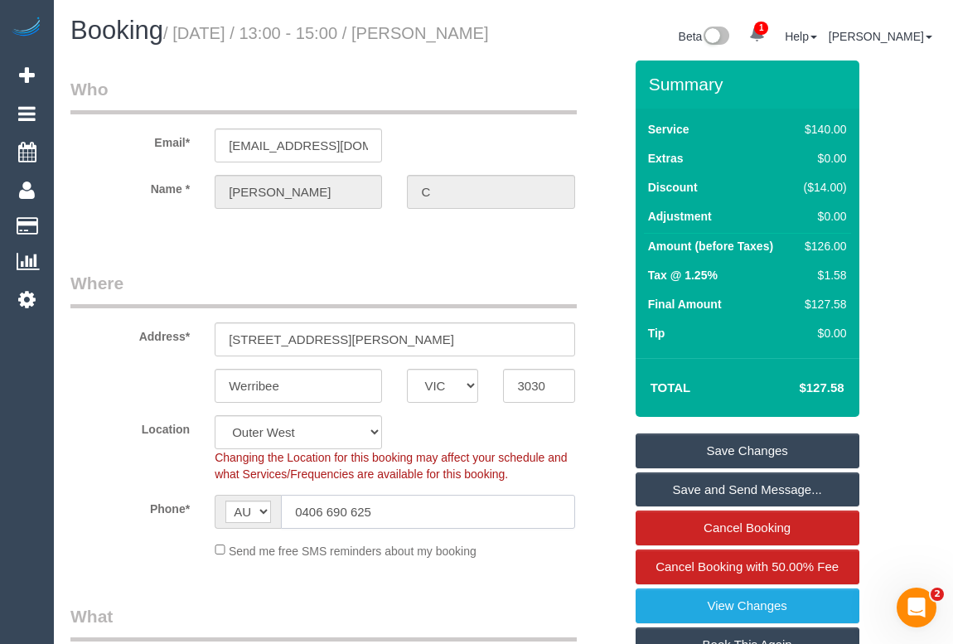
drag, startPoint x: 364, startPoint y: 525, endPoint x: 212, endPoint y: 523, distance: 151.7
click at [207, 528] on div "AF AL DZ AD AO AI AQ AG AR AM AW AU AT AZ BS BH BD BB BY BE BZ BJ BM BT BO BA B…" at bounding box center [394, 512] width 385 height 34
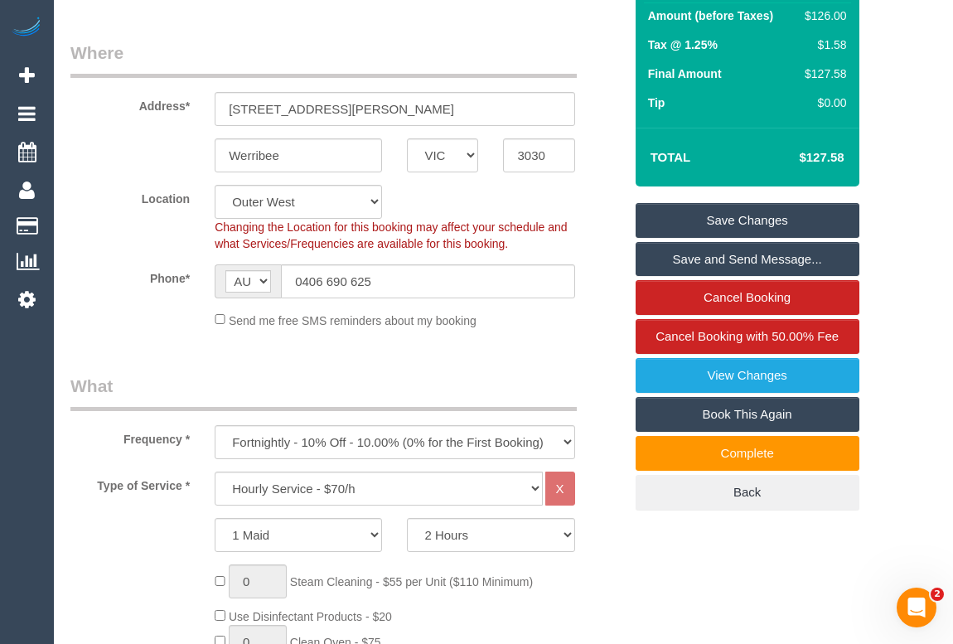
scroll to position [225, 0]
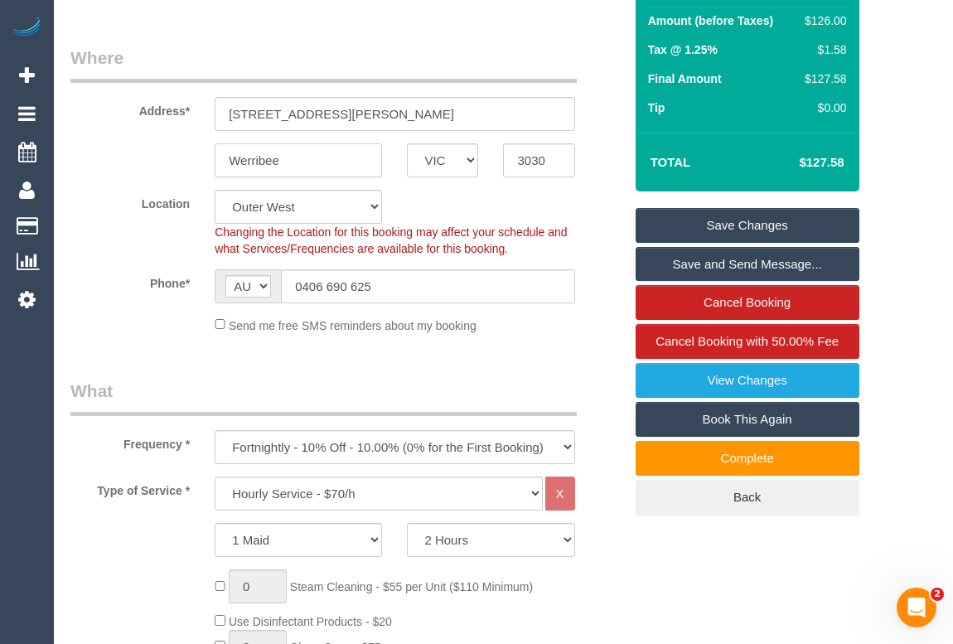
drag, startPoint x: 298, startPoint y: 180, endPoint x: 165, endPoint y: 179, distance: 133.4
click at [165, 177] on div "Werribee ACT NSW NT QLD SA TAS VIC WA 3030" at bounding box center [347, 160] width 578 height 34
drag, startPoint x: 767, startPoint y: 554, endPoint x: 804, endPoint y: 567, distance: 39.3
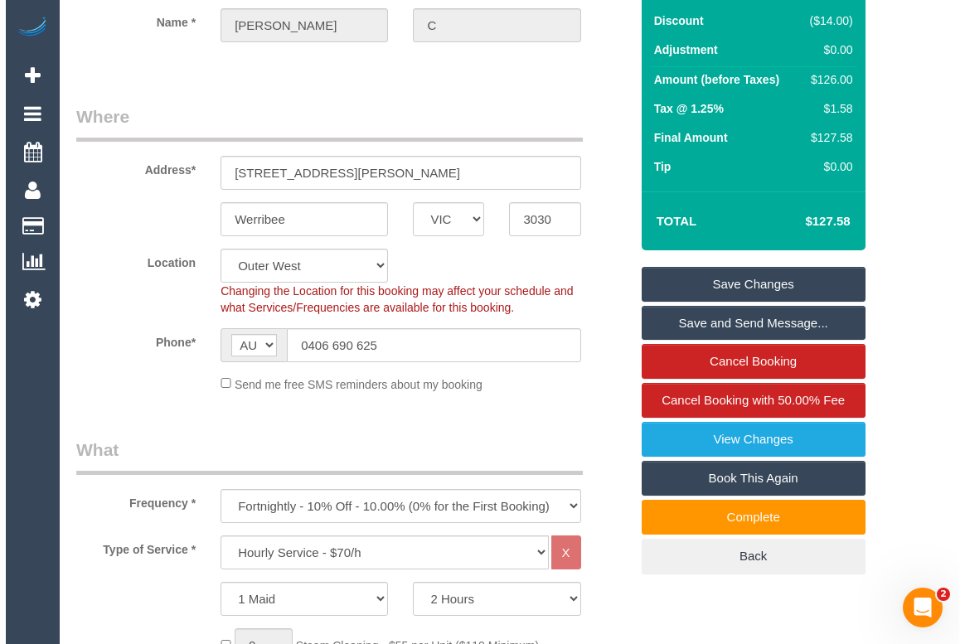
scroll to position [150, 0]
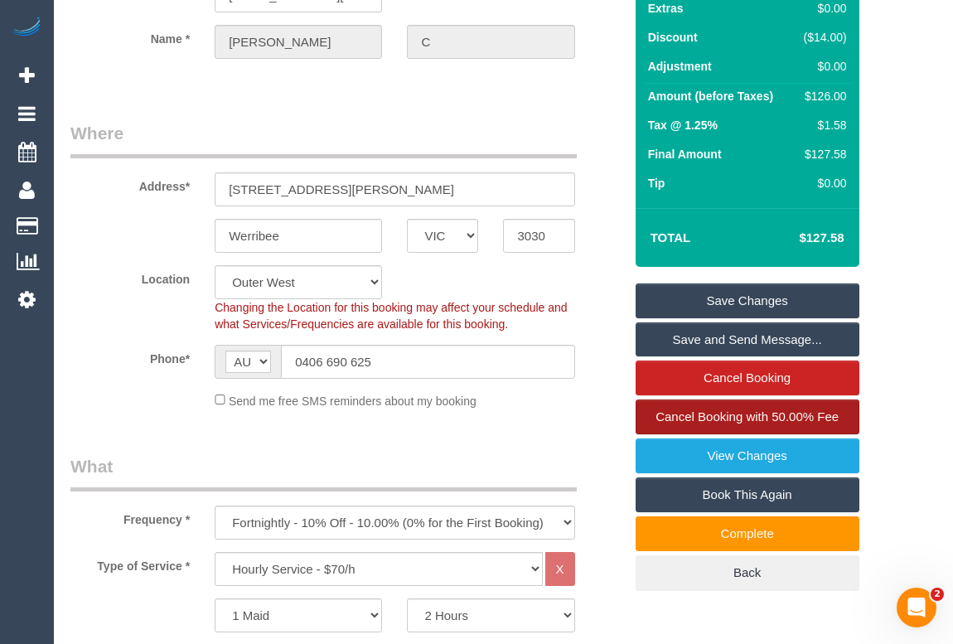
click at [696, 423] on span "Cancel Booking with 50.00% Fee" at bounding box center [747, 416] width 183 height 14
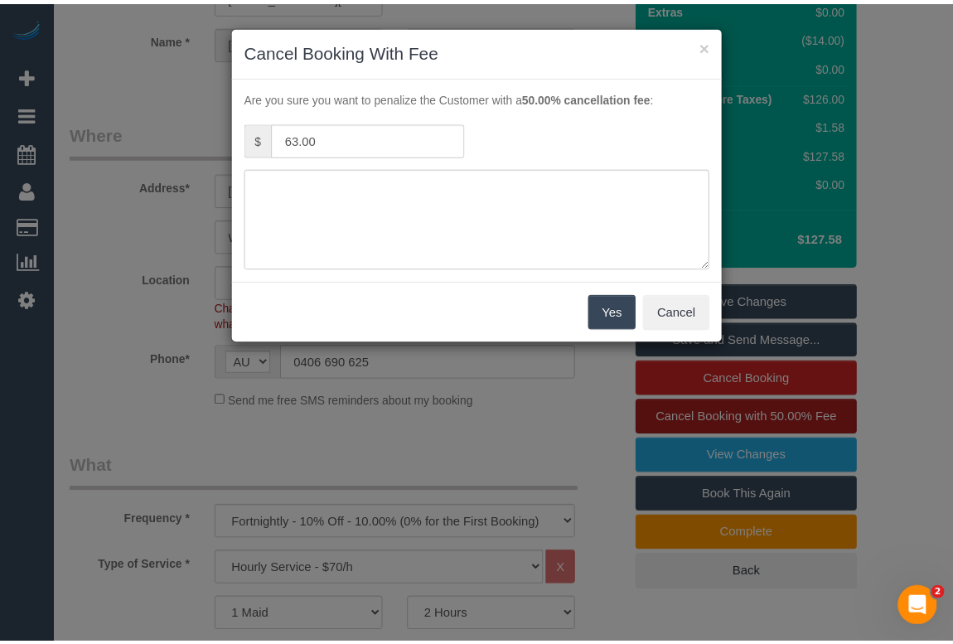
scroll to position [50, 0]
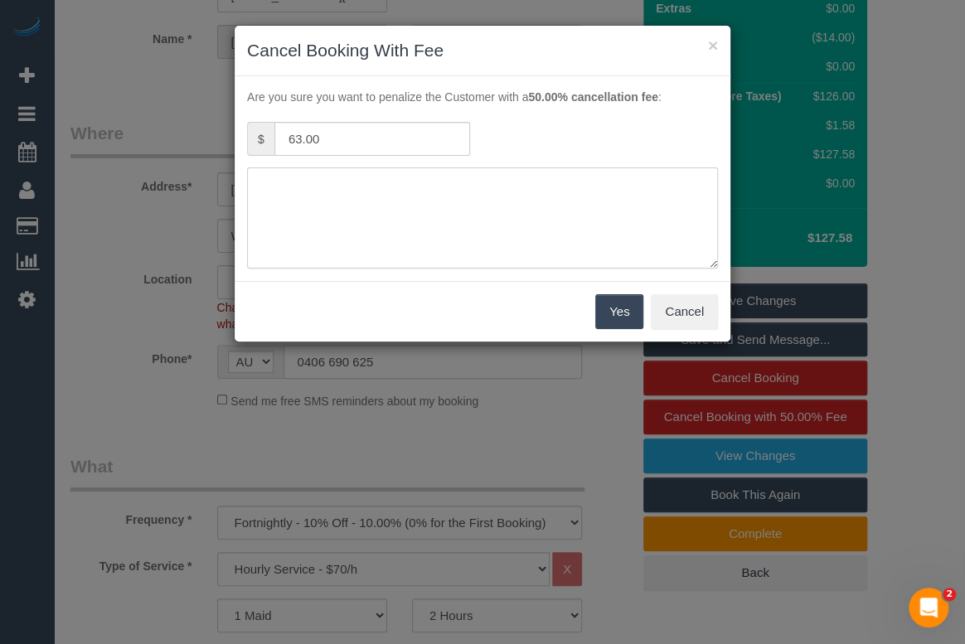
click at [336, 181] on textarea at bounding box center [482, 217] width 471 height 101
click at [323, 180] on textarea at bounding box center [482, 217] width 471 height 101
type textarea "c"
type textarea "C"
type textarea "no access - phone- OM"
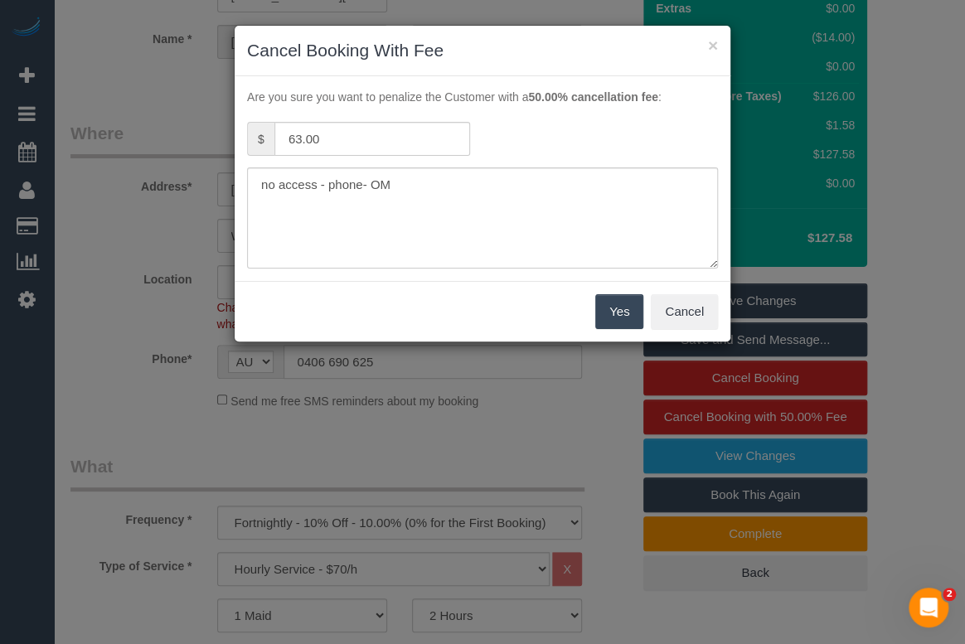
click at [619, 312] on button "Yes" at bounding box center [619, 311] width 48 height 35
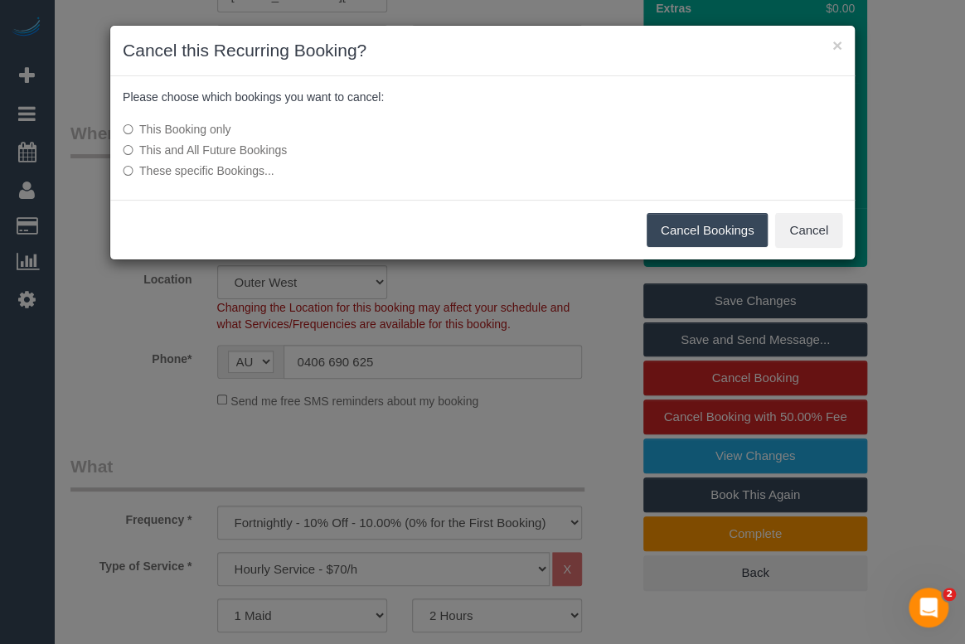
click at [699, 224] on button "Cancel Bookings" at bounding box center [707, 230] width 122 height 35
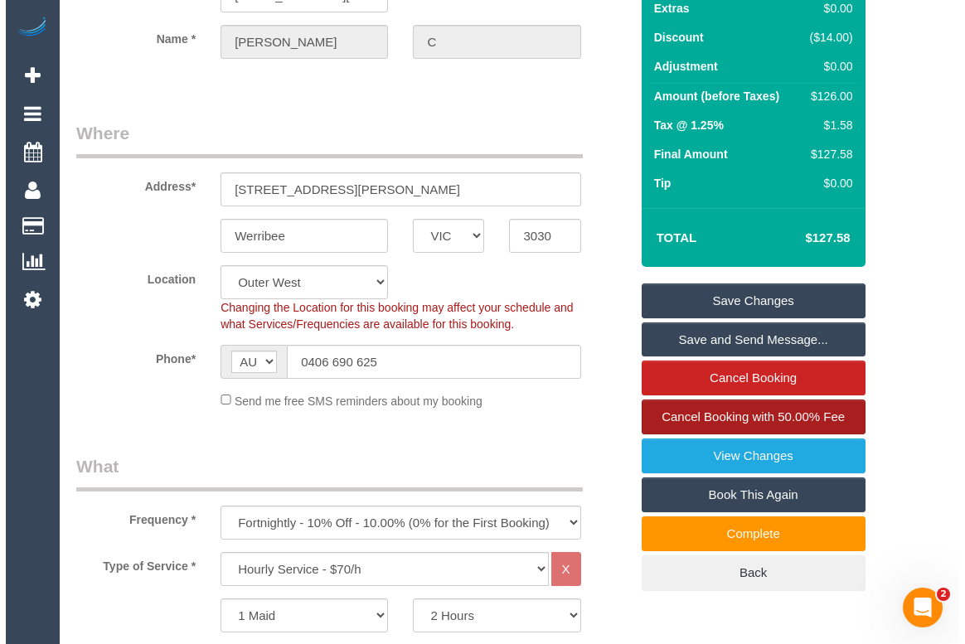
scroll to position [0, 0]
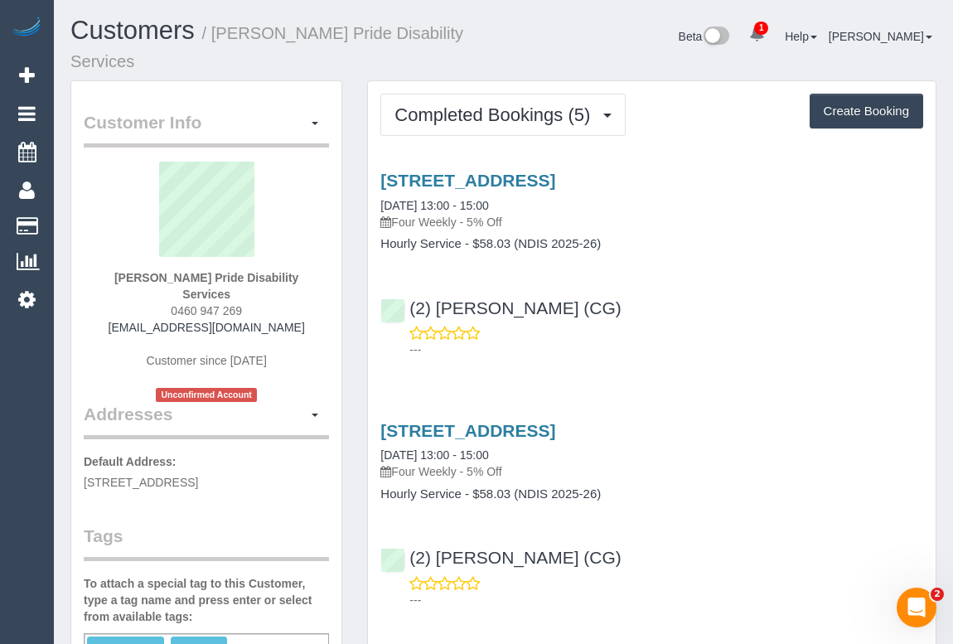
drag, startPoint x: 94, startPoint y: 466, endPoint x: 307, endPoint y: 466, distance: 212.2
click at [307, 466] on p "Default Address: [STREET_ADDRESS]" at bounding box center [206, 471] width 245 height 37
copy span "[STREET_ADDRESS]"
drag, startPoint x: 147, startPoint y: 282, endPoint x: 202, endPoint y: 290, distance: 56.1
click at [202, 290] on div "[PERSON_NAME] Pride Disability Services 0460 947 269 [EMAIL_ADDRESS][DOMAIN_NAM…" at bounding box center [206, 282] width 245 height 240
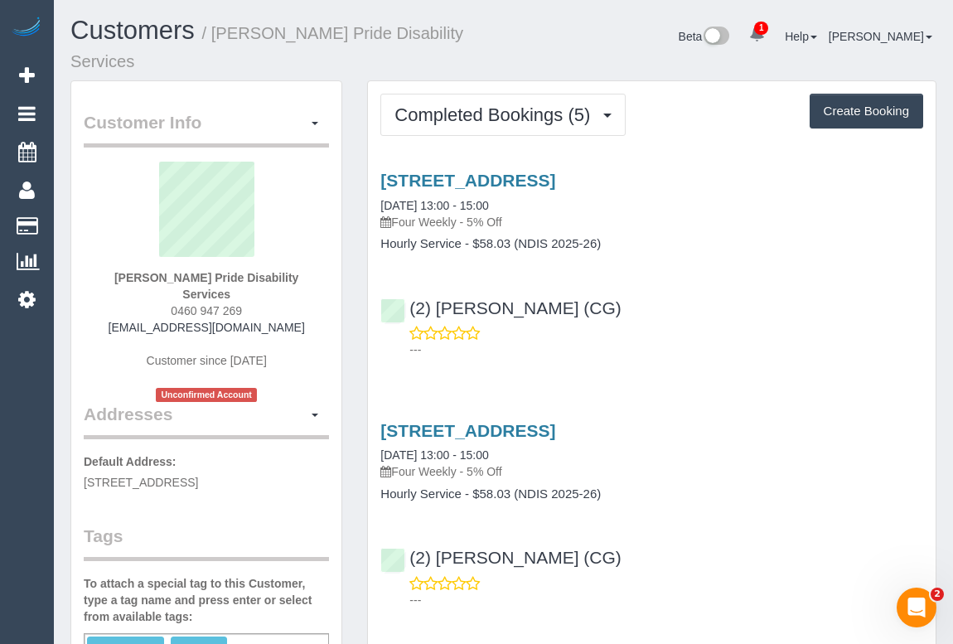
click at [168, 293] on div "[PERSON_NAME] Pride Disability Services 0460 947 269 [EMAIL_ADDRESS][DOMAIN_NAM…" at bounding box center [206, 282] width 245 height 240
click at [246, 293] on div "[PERSON_NAME] Pride Disability Services 0460 947 269 [EMAIL_ADDRESS][DOMAIN_NAM…" at bounding box center [206, 282] width 245 height 240
drag, startPoint x: 246, startPoint y: 293, endPoint x: 165, endPoint y: 293, distance: 81.2
click at [165, 293] on div "[PERSON_NAME] Pride Disability Services 0460 947 269 [EMAIL_ADDRESS][DOMAIN_NAM…" at bounding box center [206, 282] width 245 height 240
copy div "0460 947 269"
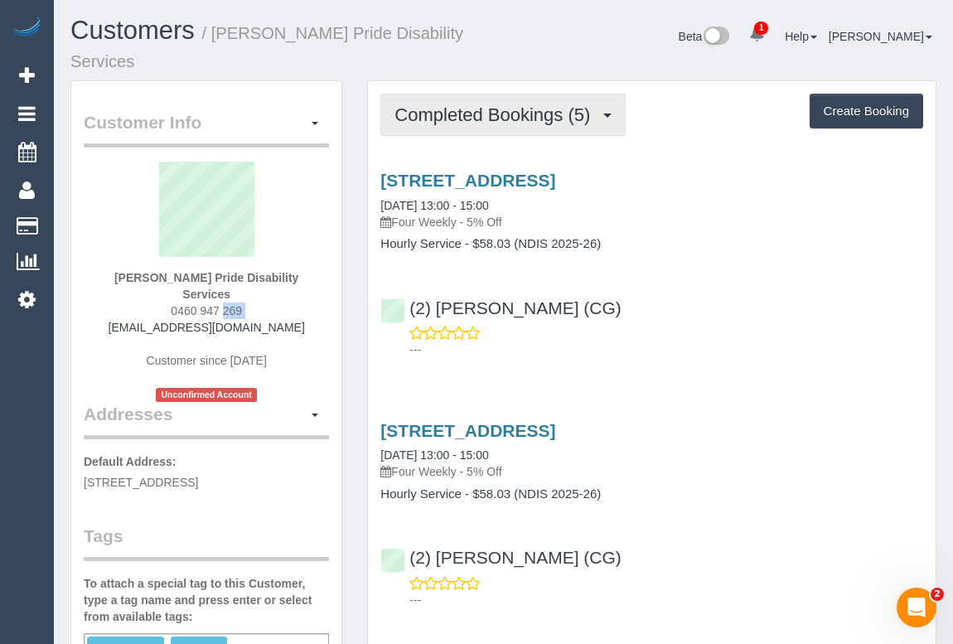
click at [480, 109] on span "Completed Bookings (5)" at bounding box center [496, 114] width 204 height 21
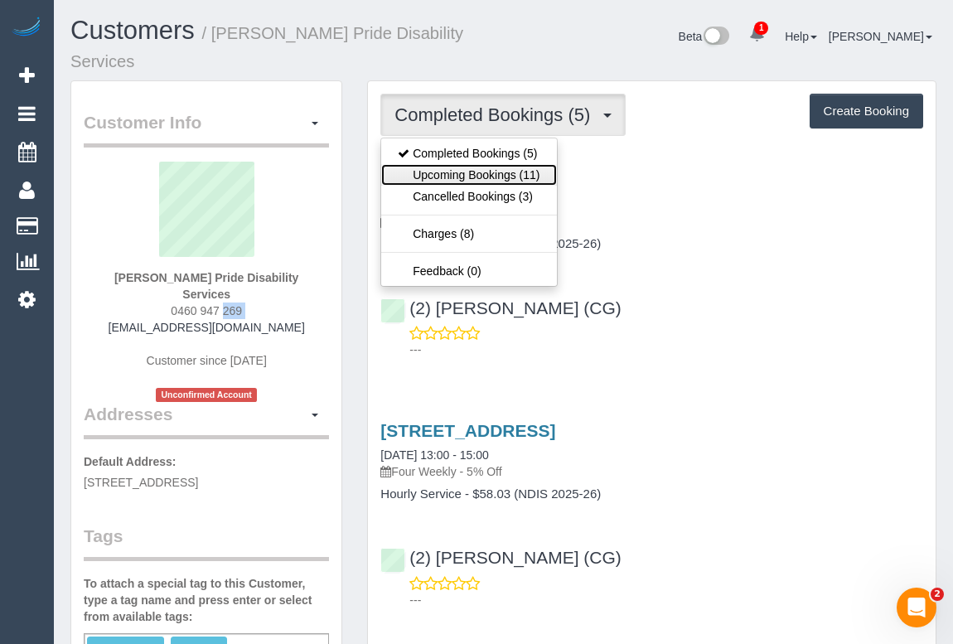
click at [468, 177] on link "Upcoming Bookings (11)" at bounding box center [468, 175] width 175 height 22
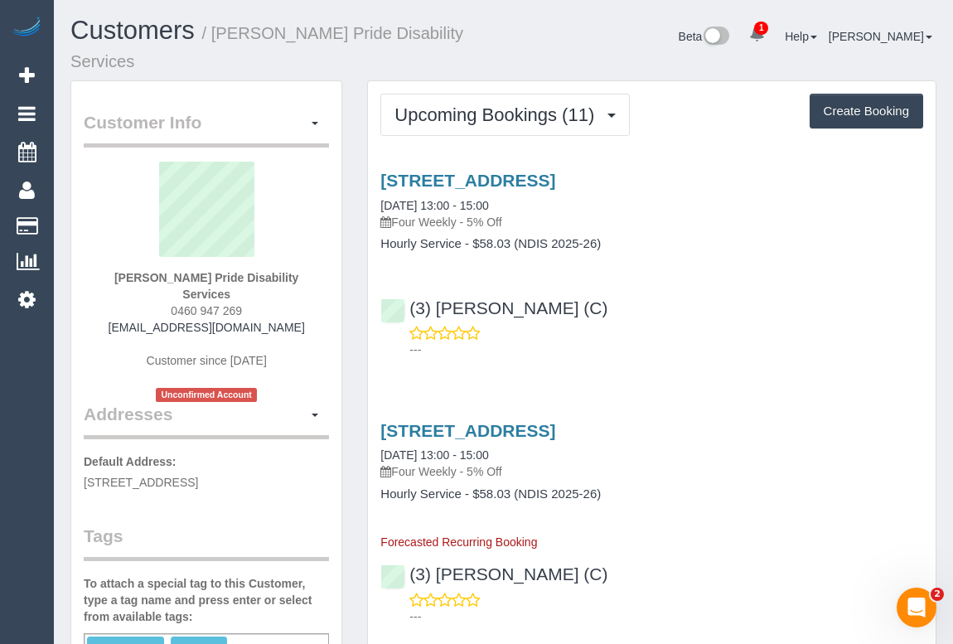
click at [704, 291] on div "(3) Afzaal Ahmad (C) ---" at bounding box center [652, 321] width 568 height 75
click at [742, 312] on div "(3) Afzaal Ahmad (C) ---" at bounding box center [652, 321] width 568 height 75
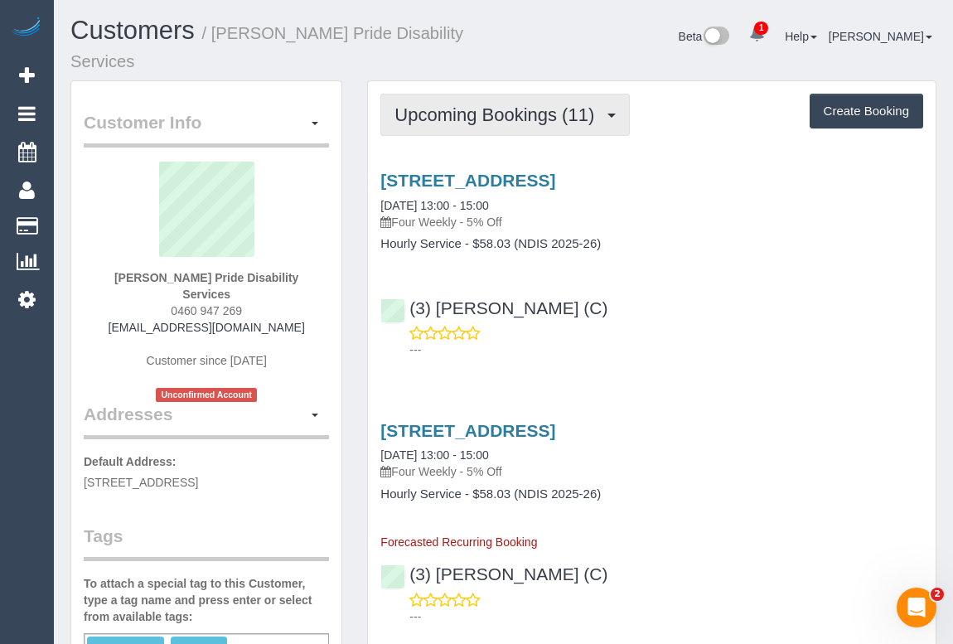
click at [447, 107] on span "Upcoming Bookings (11)" at bounding box center [498, 114] width 208 height 21
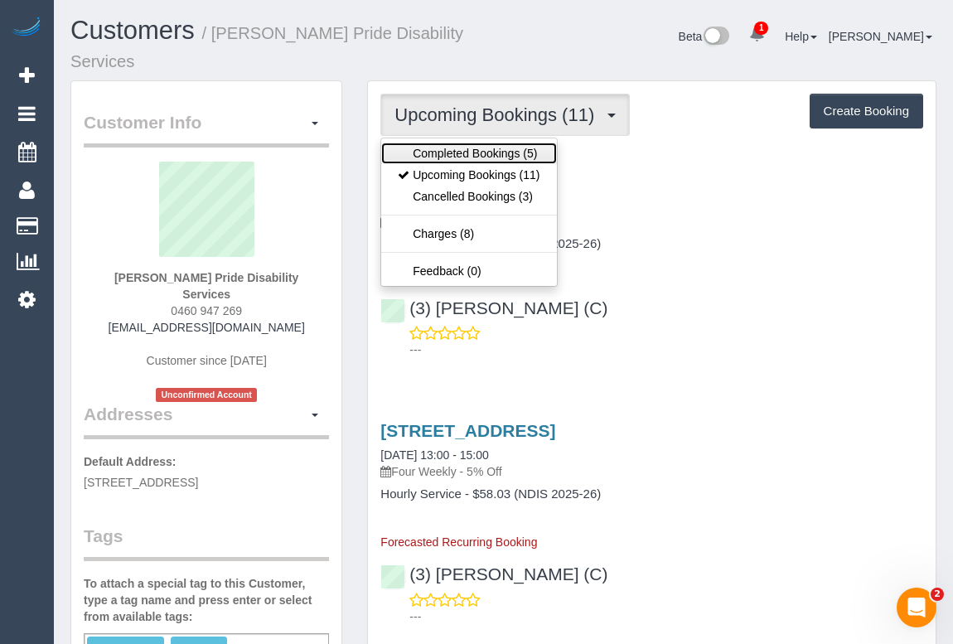
click at [482, 152] on link "Completed Bookings (5)" at bounding box center [468, 154] width 175 height 22
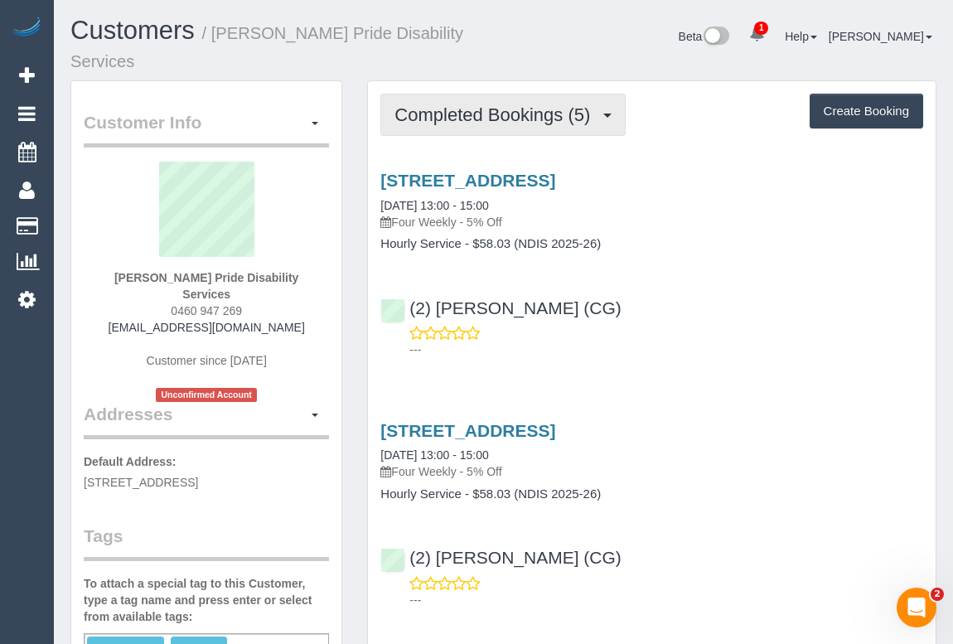
click at [534, 123] on span "Completed Bookings (5)" at bounding box center [496, 114] width 204 height 21
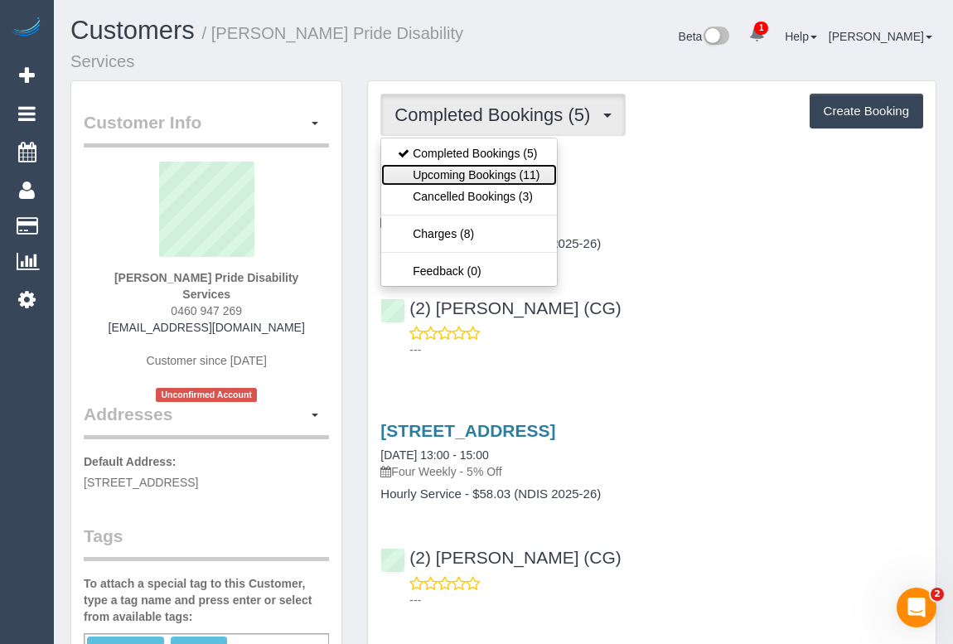
click at [491, 174] on link "Upcoming Bookings (11)" at bounding box center [468, 175] width 175 height 22
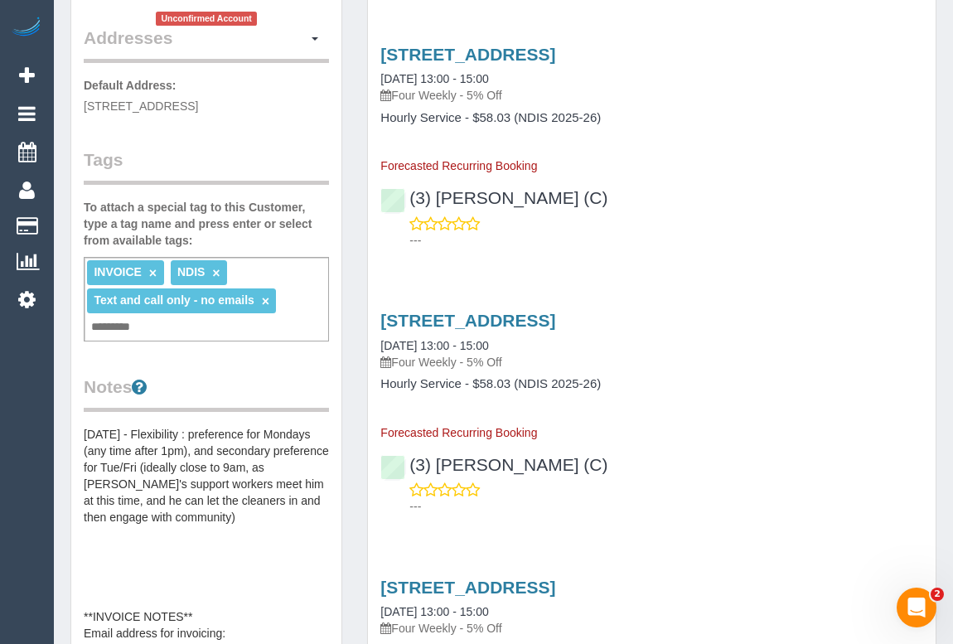
scroll to position [527, 0]
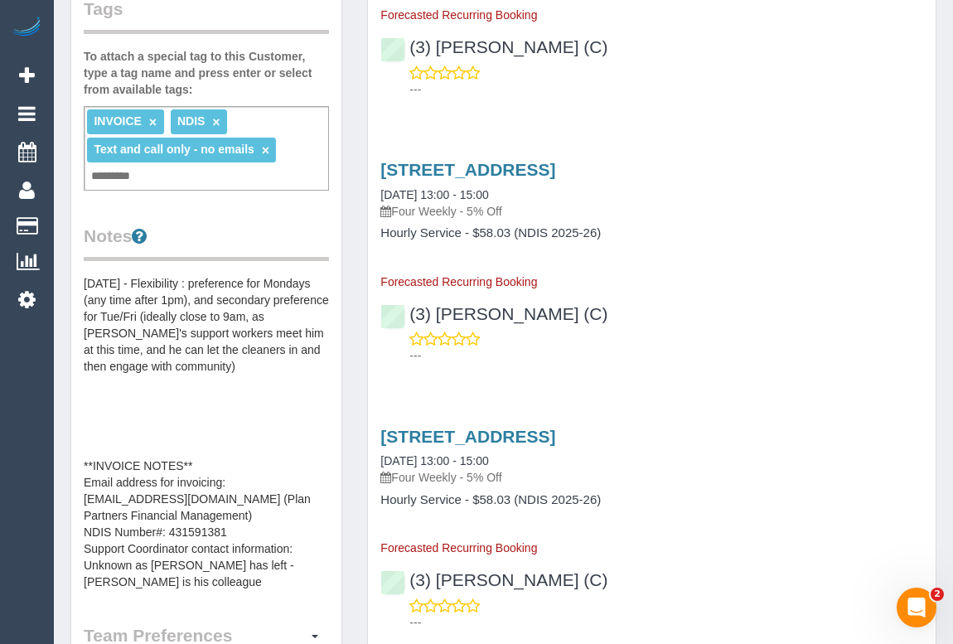
click at [80, 262] on div "Customer Info Edit Contact Info Send Message Email Preferences Special Sales Ta…" at bounding box center [206, 295] width 270 height 1483
click at [85, 275] on pre "16/01/2025 - Flexibility : preference for Mondays (any time after 1pm), and sec…" at bounding box center [206, 432] width 245 height 315
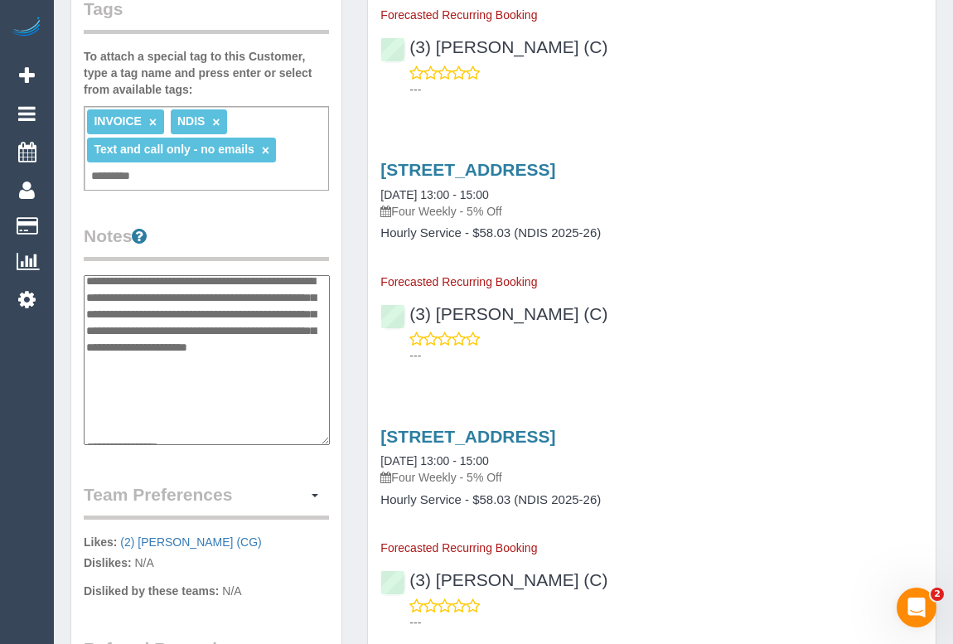
scroll to position [0, 0]
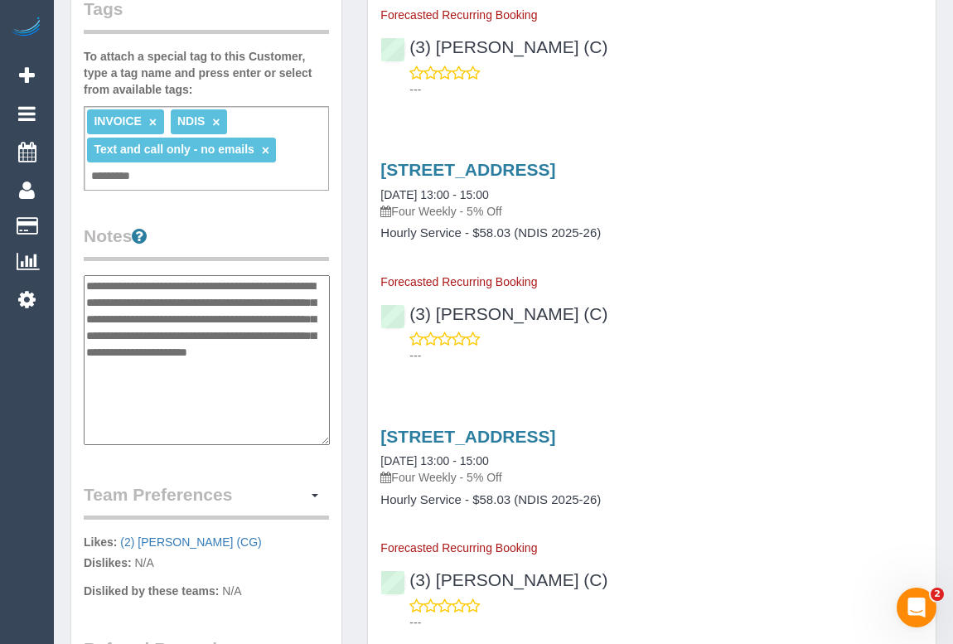
click at [87, 275] on textarea "**********" at bounding box center [207, 360] width 246 height 171
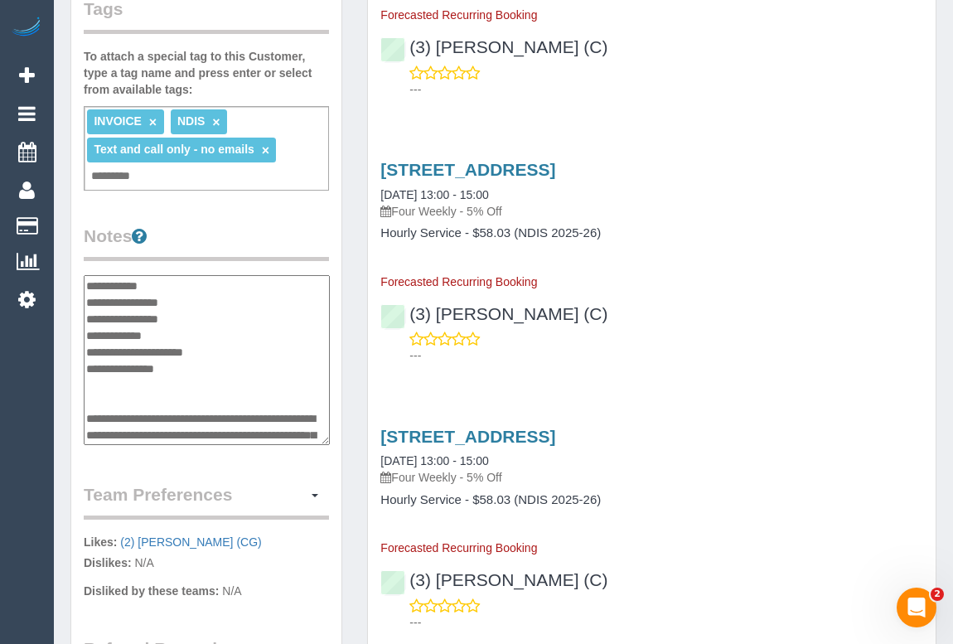
click at [206, 275] on textarea "**********" at bounding box center [207, 360] width 246 height 171
click at [189, 309] on textarea "**********" at bounding box center [207, 360] width 246 height 171
click at [100, 333] on textarea "**********" at bounding box center [207, 360] width 246 height 171
paste textarea "**********"
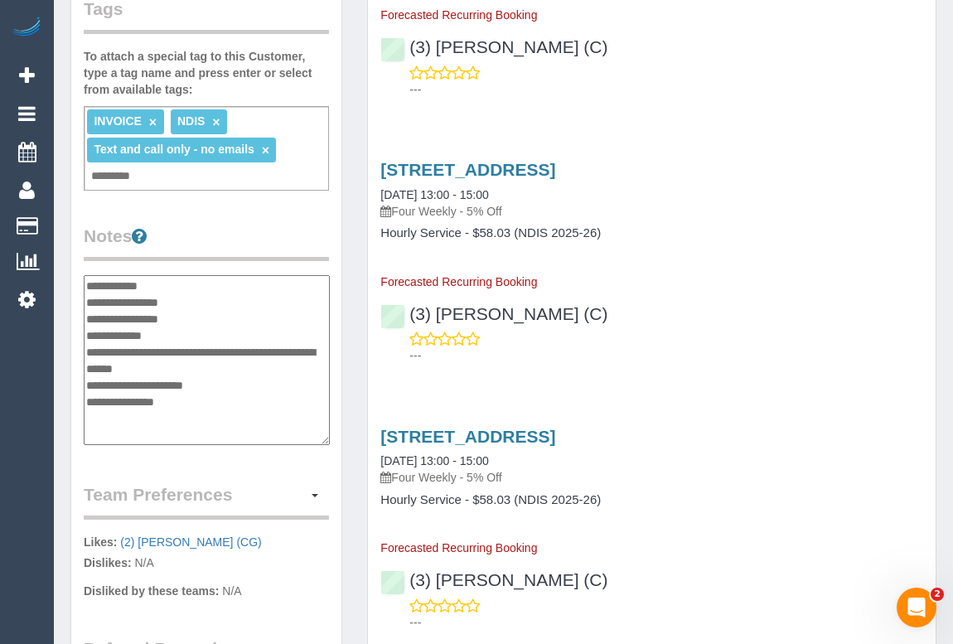
click at [136, 331] on textarea "**********" at bounding box center [207, 360] width 246 height 171
click at [183, 346] on textarea "**********" at bounding box center [207, 360] width 246 height 171
click at [190, 347] on textarea "**********" at bounding box center [207, 360] width 246 height 171
type textarea "**********"
click at [251, 448] on div "Customer Info Edit Contact Info Send Message Email Preferences Special Sales Ta…" at bounding box center [206, 225] width 270 height 1343
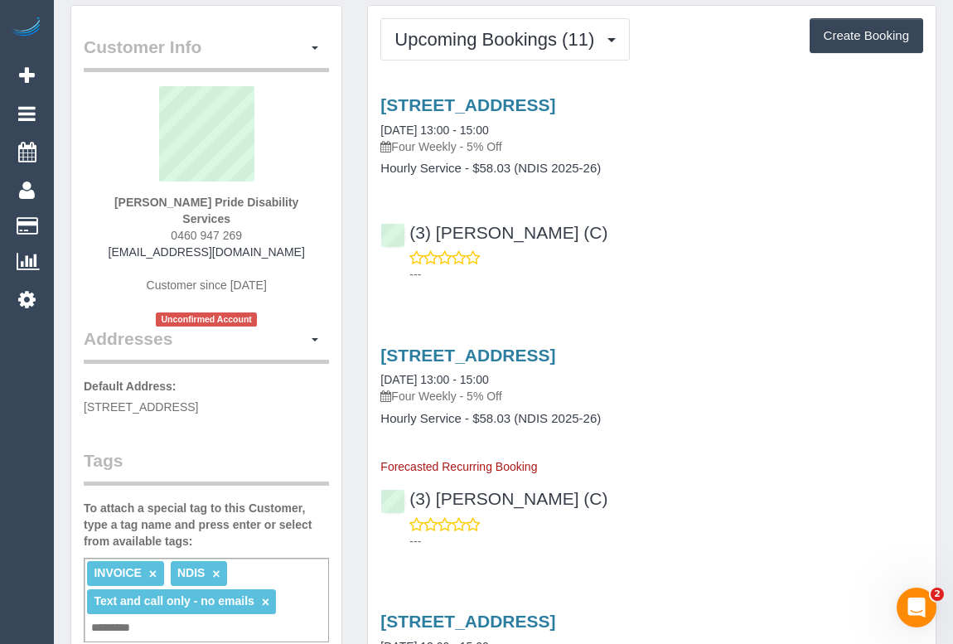
scroll to position [75, 0]
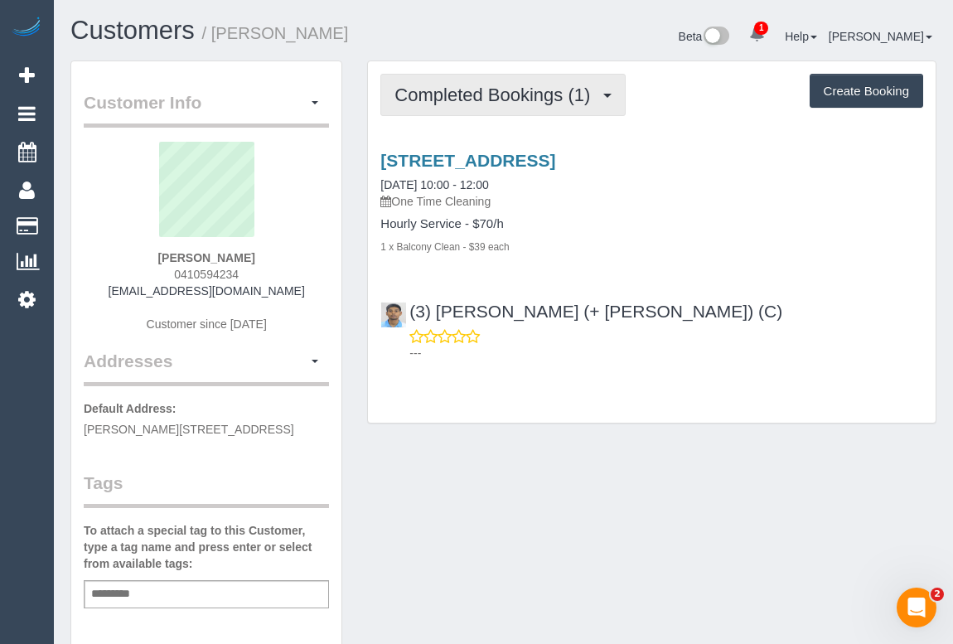
click at [526, 94] on span "Completed Bookings (1)" at bounding box center [496, 95] width 204 height 21
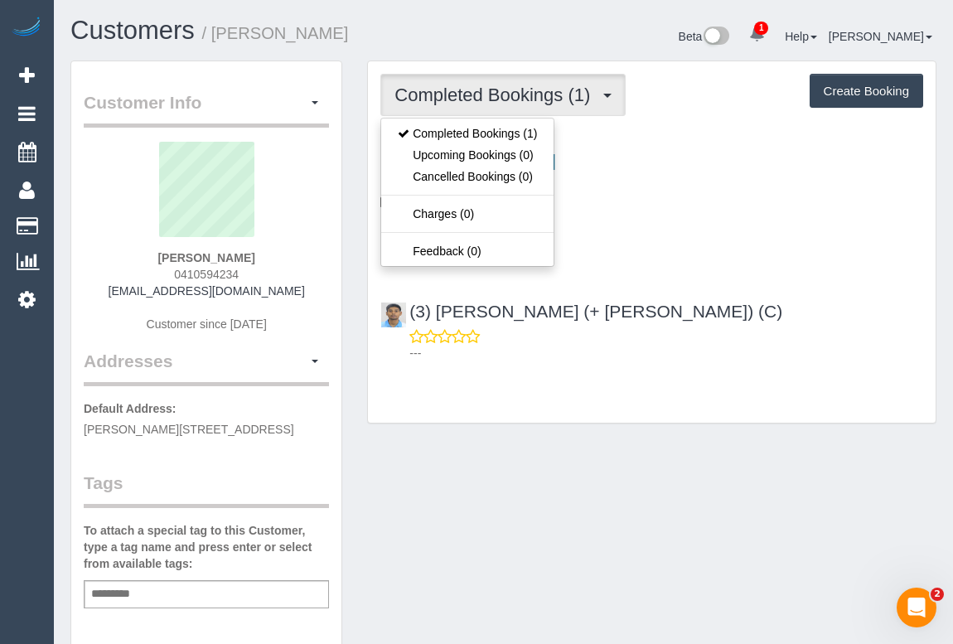
drag, startPoint x: 124, startPoint y: 287, endPoint x: 274, endPoint y: 296, distance: 150.3
click at [274, 296] on div "Nick Antoniadis 0410594234 n.antoniadis33@hotmail.com Customer since 2025" at bounding box center [206, 245] width 245 height 207
copy link "n.antoniadis33@hotmail.co"
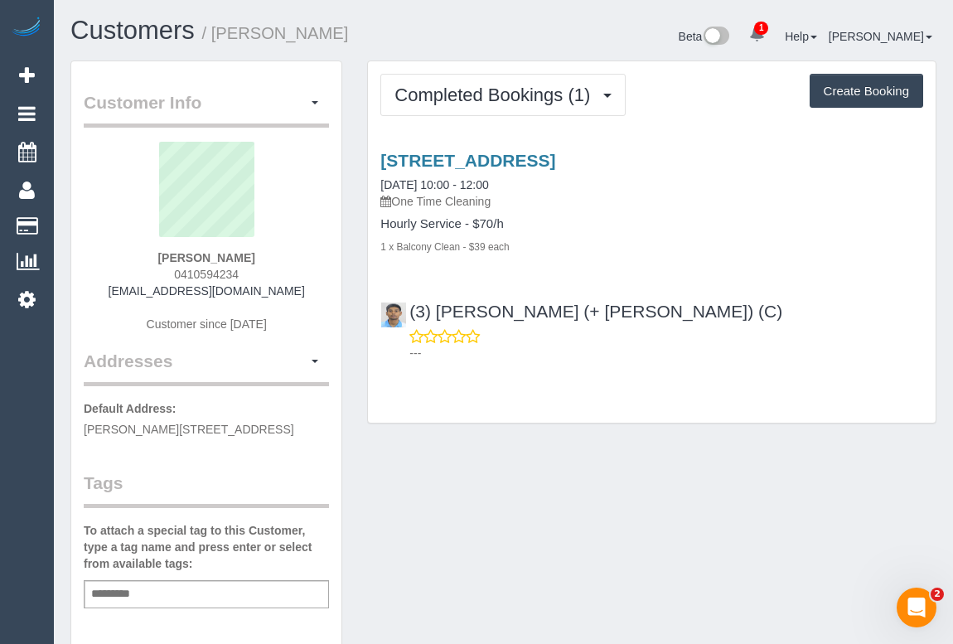
click at [274, 296] on div "Nick Antoniadis 0410594234 n.antoniadis33@hotmail.com Customer since 2025" at bounding box center [206, 245] width 245 height 207
click at [303, 315] on div "Nick Antoniadis 0410594234 n.antoniadis33@hotmail.com Customer since 2025" at bounding box center [206, 245] width 245 height 207
drag, startPoint x: 141, startPoint y: 290, endPoint x: 290, endPoint y: 299, distance: 149.5
click at [290, 299] on div "Nick Antoniadis 0410594234 n.antoniadis33@hotmail.com Customer since 2025" at bounding box center [206, 245] width 245 height 207
copy div "n.antoniadis33@hotmail.com"
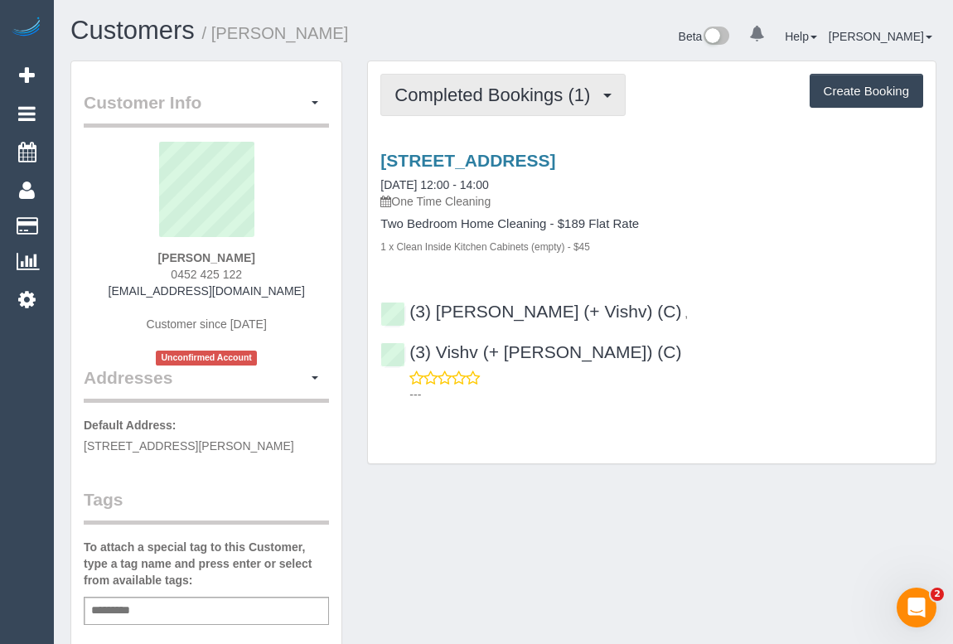
drag, startPoint x: 512, startPoint y: 90, endPoint x: 501, endPoint y: 102, distance: 17.0
click at [512, 90] on span "Completed Bookings (1)" at bounding box center [496, 95] width 204 height 21
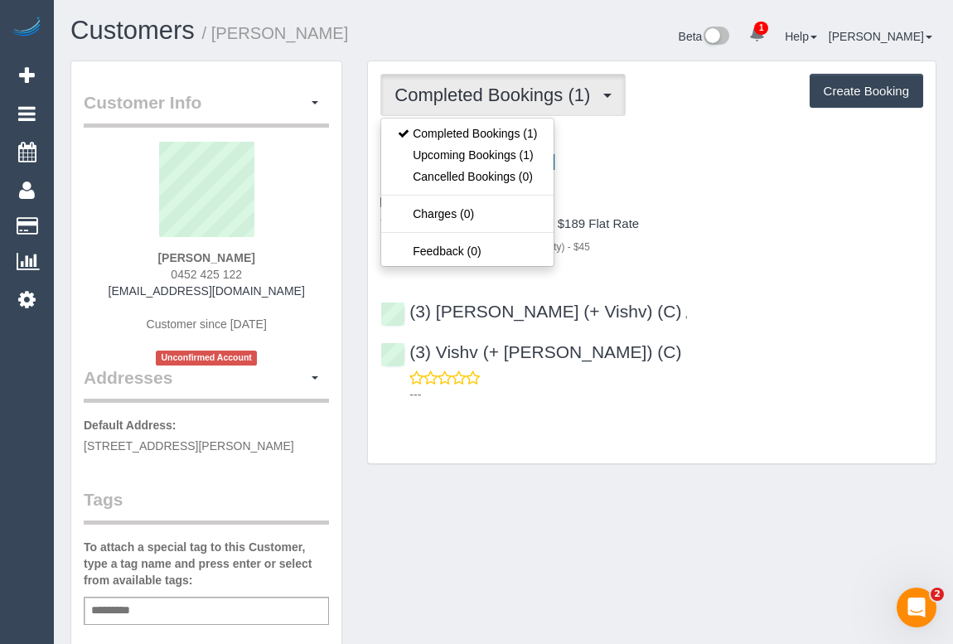
drag, startPoint x: 166, startPoint y: 273, endPoint x: 302, endPoint y: 273, distance: 135.9
click at [302, 273] on div "[PERSON_NAME] 0452 425 122 [EMAIL_ADDRESS][DOMAIN_NAME] Customer since [DATE] U…" at bounding box center [206, 254] width 245 height 224
copy span "0452 425 122"
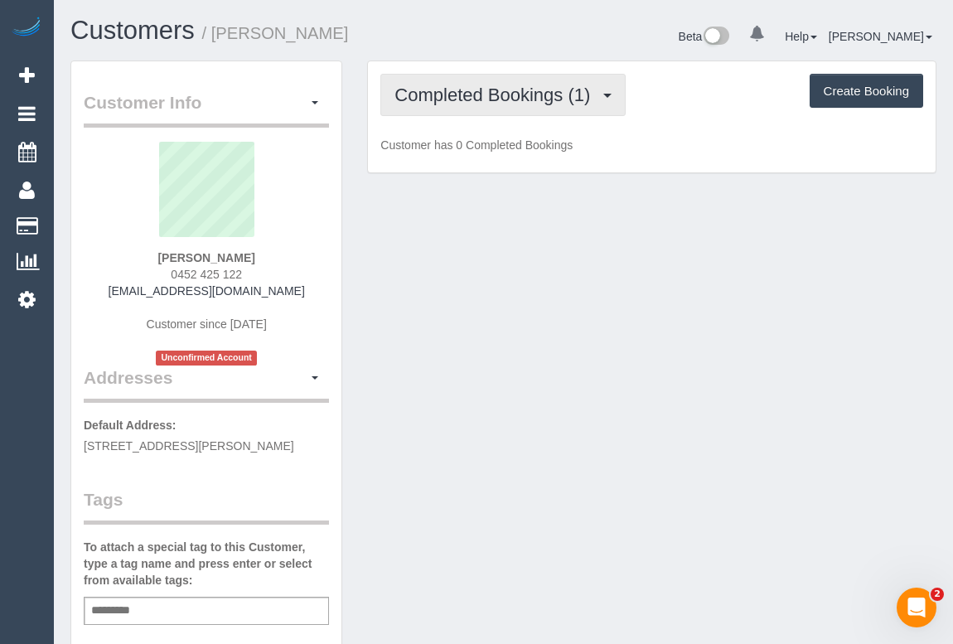
click at [478, 99] on span "Completed Bookings (1)" at bounding box center [496, 95] width 204 height 21
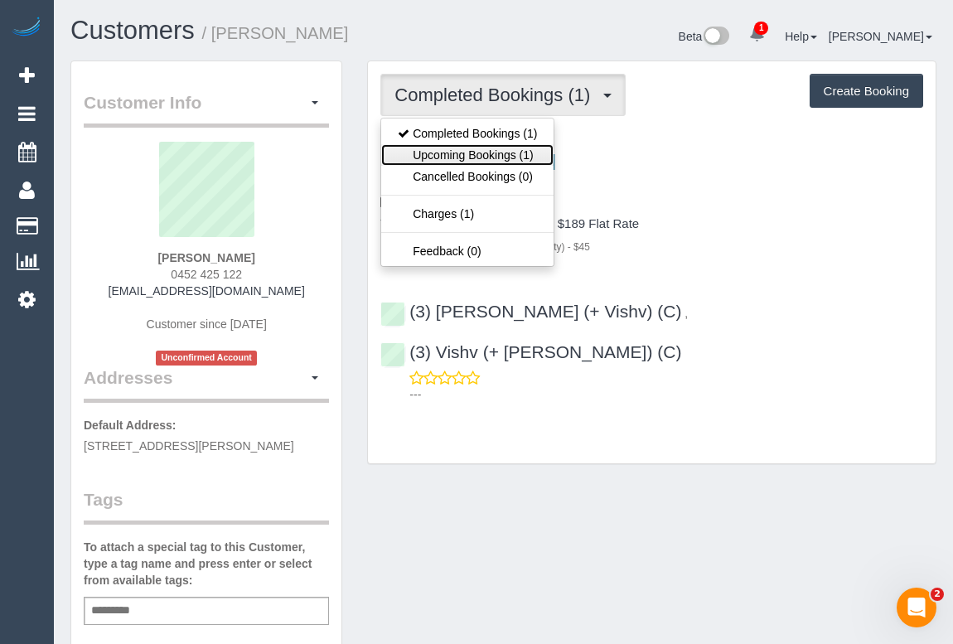
click at [471, 154] on link "Upcoming Bookings (1)" at bounding box center [467, 155] width 172 height 22
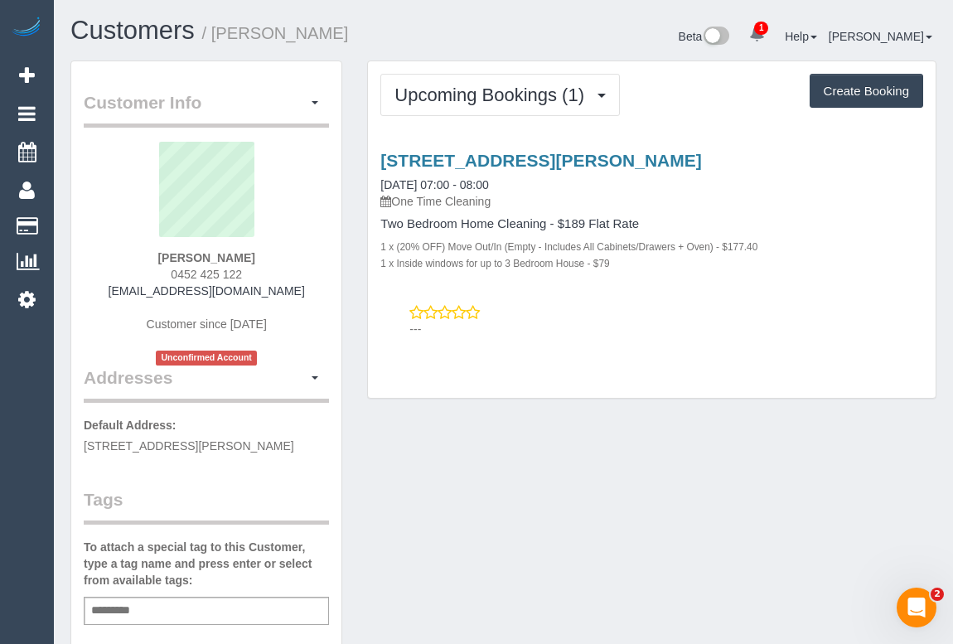
click at [523, 456] on div "Customer Info Edit Contact Info Send Message Email Preferences Special Sales Ta…" at bounding box center [503, 623] width 891 height 1127
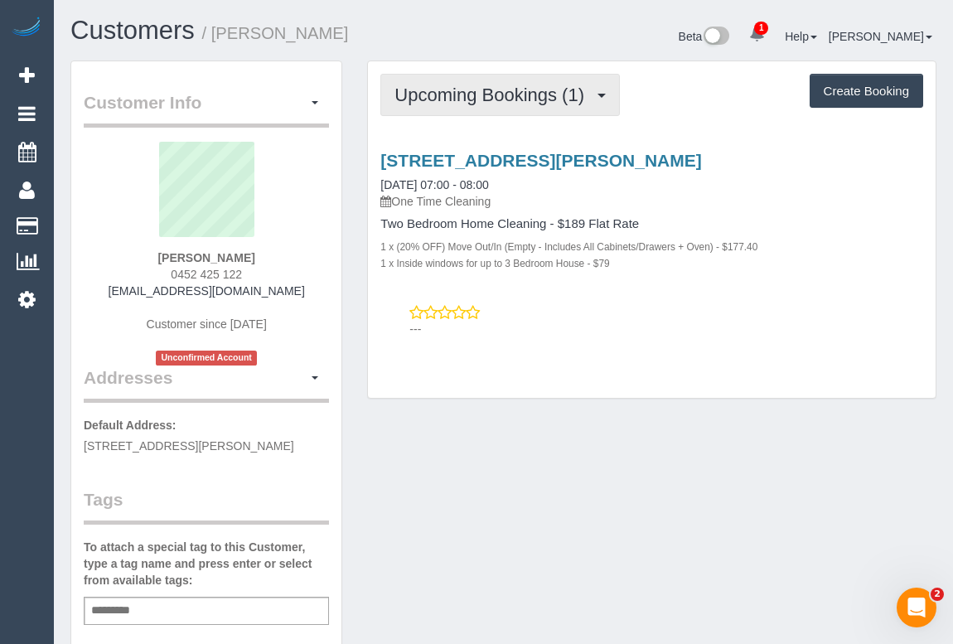
click at [496, 90] on span "Upcoming Bookings (1)" at bounding box center [493, 95] width 198 height 21
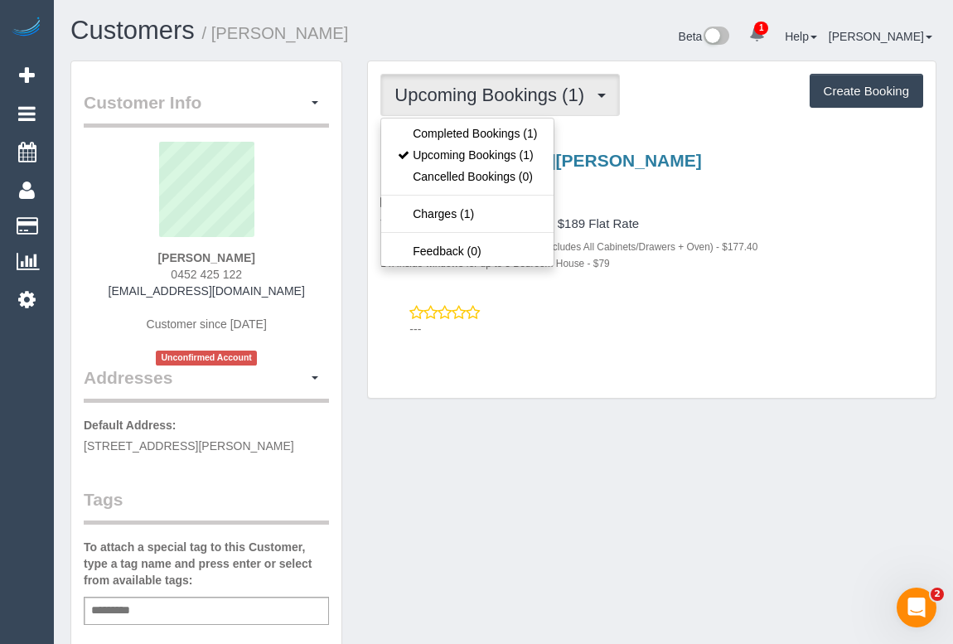
click at [549, 428] on div "Customer Info Edit Contact Info Send Message Email Preferences Special Sales Ta…" at bounding box center [503, 623] width 891 height 1127
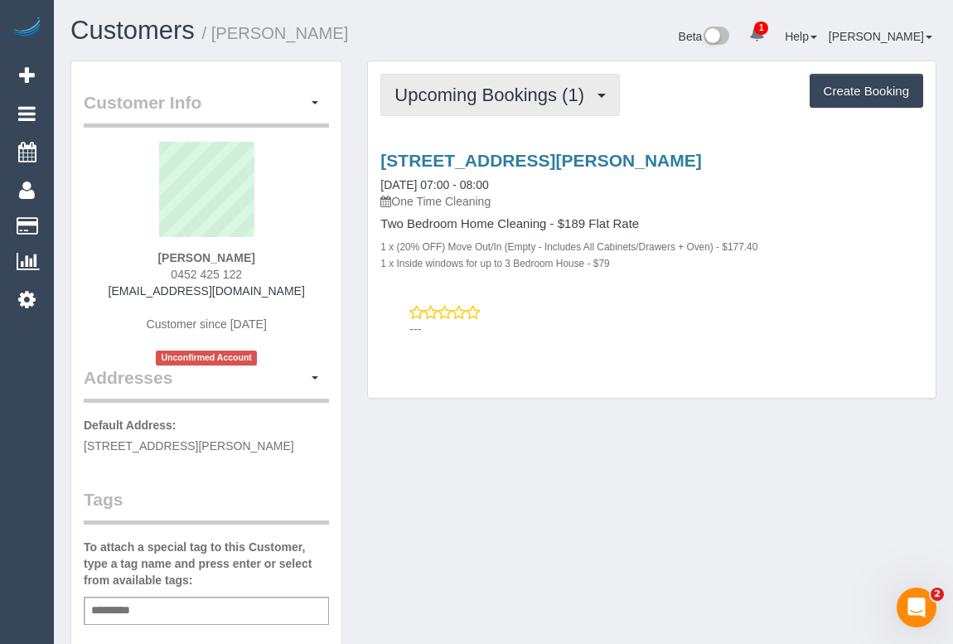
click at [512, 108] on button "Upcoming Bookings (1)" at bounding box center [500, 95] width 240 height 42
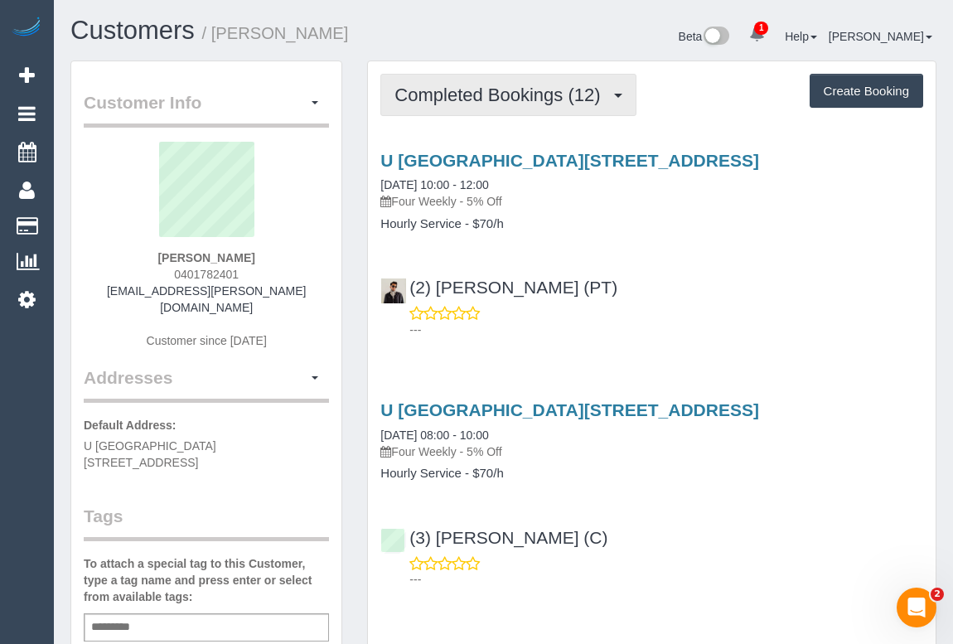
click at [518, 94] on span "Completed Bookings (12)" at bounding box center [501, 95] width 214 height 21
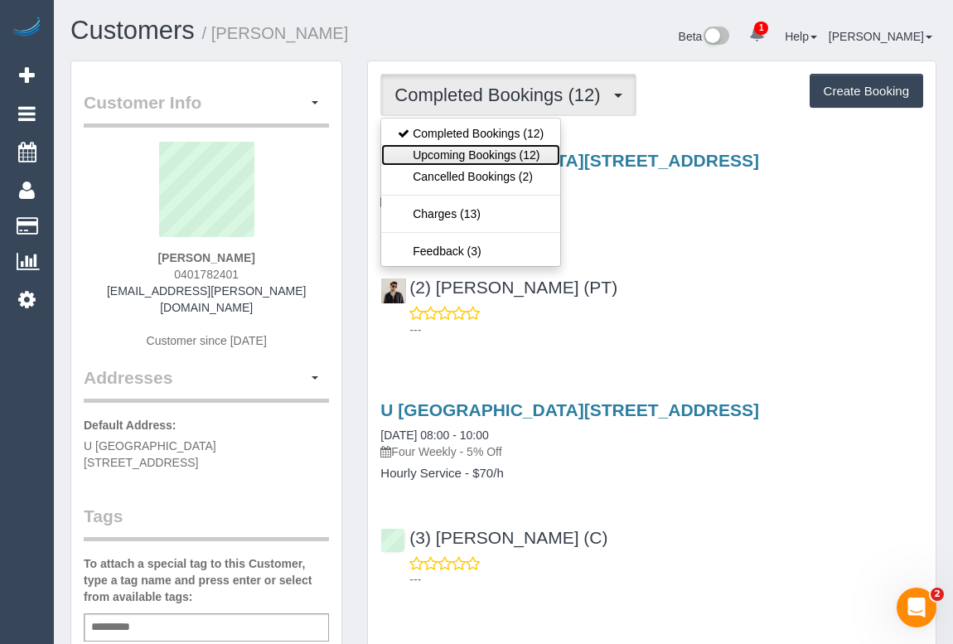
click at [480, 150] on link "Upcoming Bookings (12)" at bounding box center [470, 155] width 179 height 22
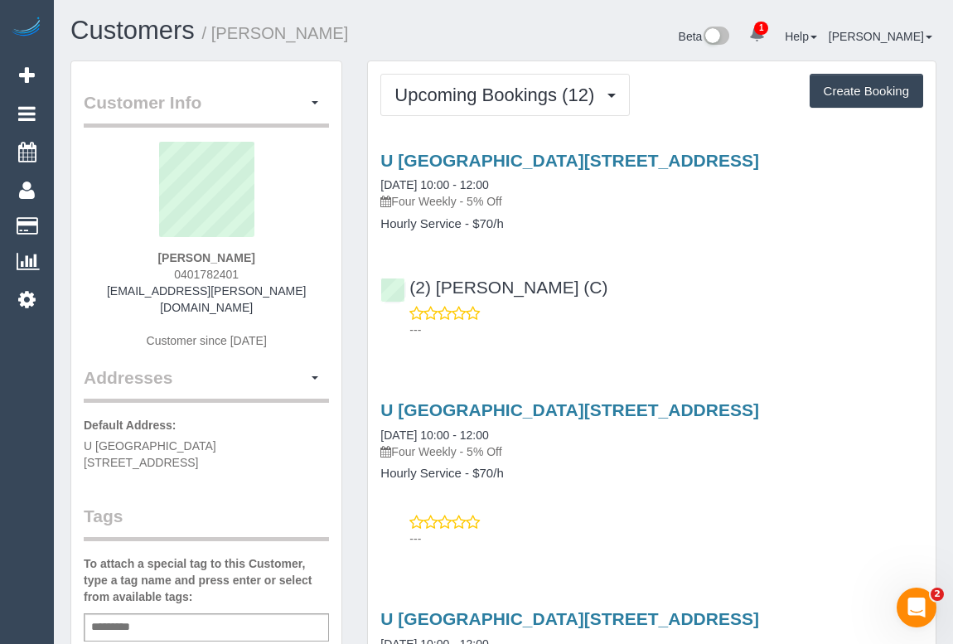
drag, startPoint x: 149, startPoint y: 257, endPoint x: 298, endPoint y: 257, distance: 149.2
click at [298, 257] on div "[PERSON_NAME] 0401782401 [EMAIL_ADDRESS][PERSON_NAME][DOMAIN_NAME] Customer sin…" at bounding box center [206, 254] width 245 height 224
copy strong "[PERSON_NAME]"
drag, startPoint x: 658, startPoint y: 291, endPoint x: 407, endPoint y: 280, distance: 251.3
click at [407, 280] on div "(2) Megan Kaewpinich (C) ---" at bounding box center [652, 301] width 568 height 75
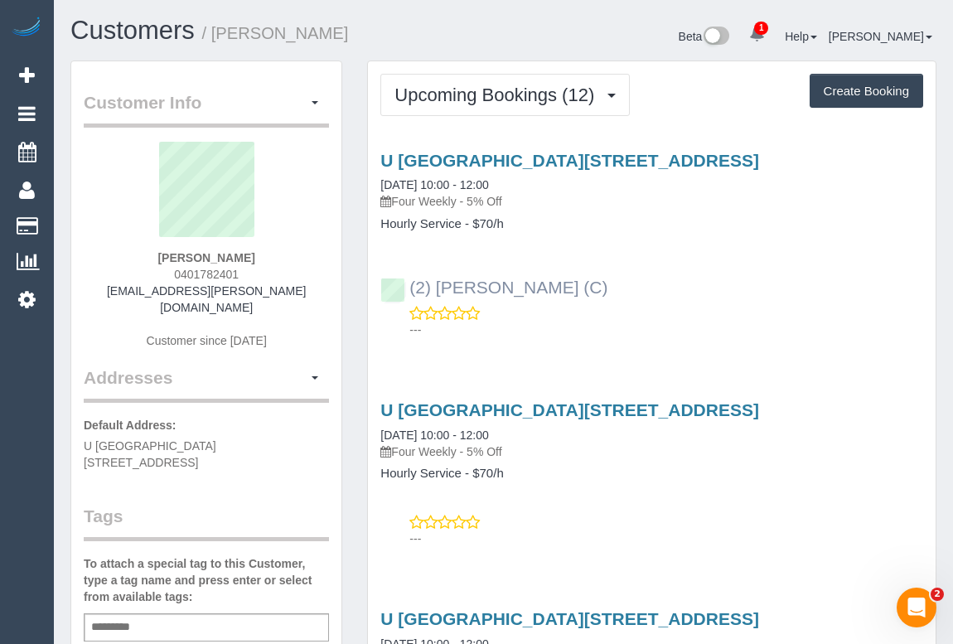
copy link "(2) Megan Kaewpinich (C)"
click at [171, 613] on div "Add a tag" at bounding box center [206, 627] width 245 height 28
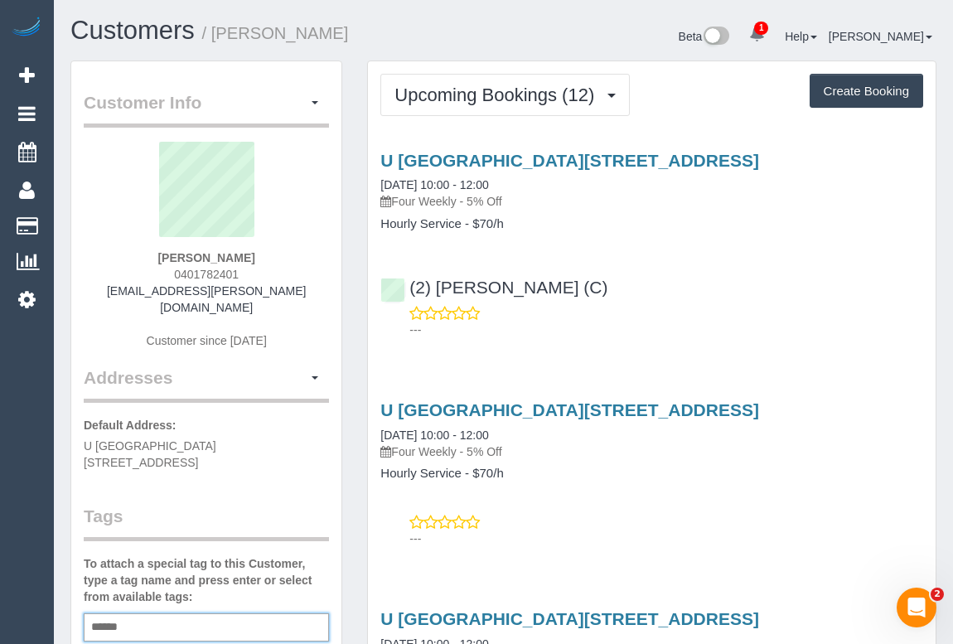
click at [171, 613] on div "****** DNC 08" at bounding box center [206, 627] width 245 height 28
type input "**********"
drag, startPoint x: 661, startPoint y: 254, endPoint x: 662, endPoint y: 268, distance: 14.1
click at [661, 254] on div "U 2705 250 City Rd, 2705, Southbank, VIC 3006 08/09/2025 10:00 - 12:00 Four Wee…" at bounding box center [652, 241] width 568 height 209
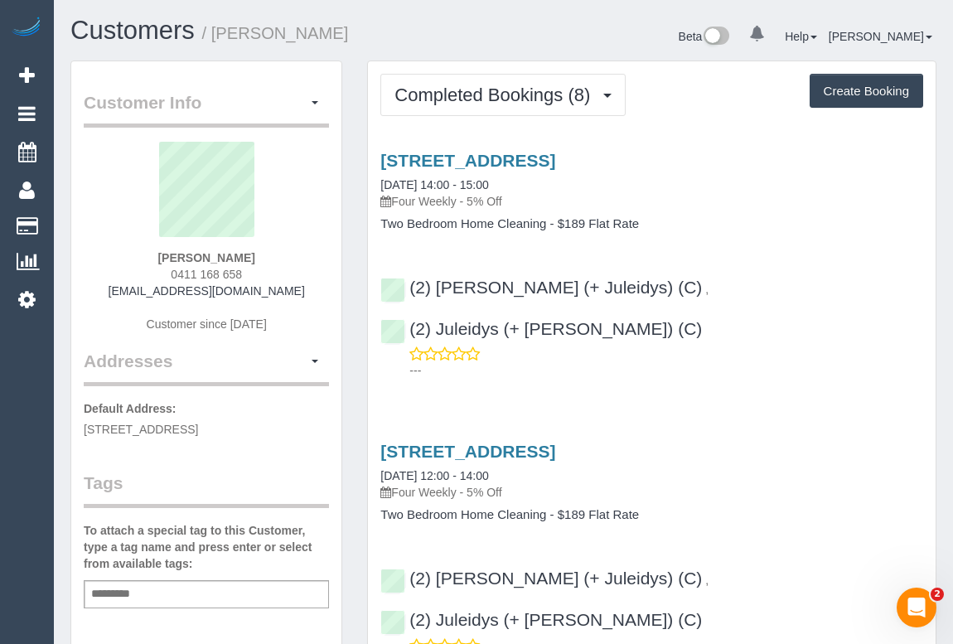
drag, startPoint x: 186, startPoint y: 270, endPoint x: 251, endPoint y: 272, distance: 64.7
click at [251, 272] on div "Aliaa Yusof 0411 168 658 aliaa.fmy@gmail.com Customer since 2024" at bounding box center [206, 245] width 245 height 207
copy span "0411 168 658"
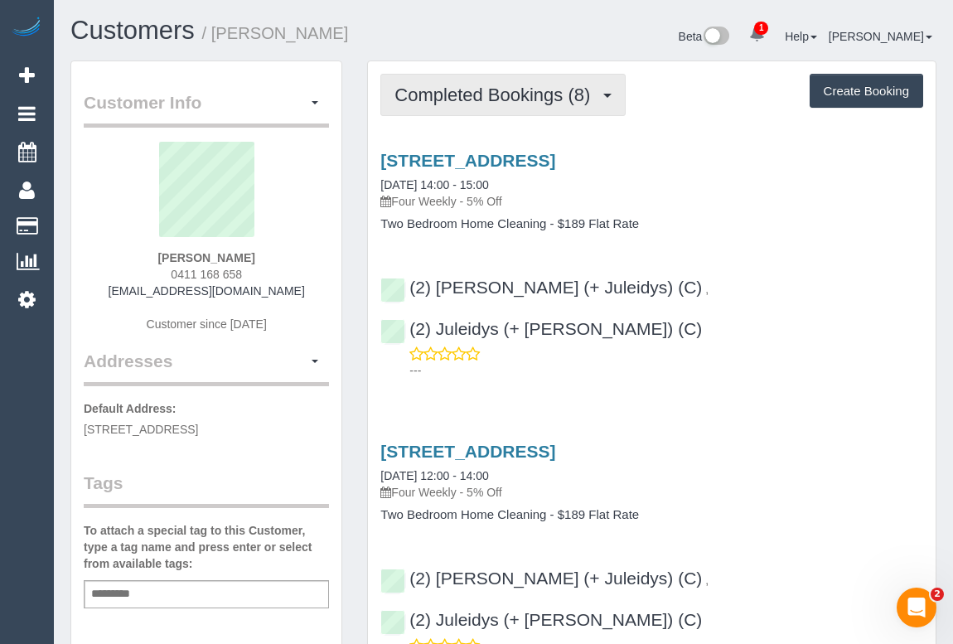
click at [471, 92] on span "Completed Bookings (8)" at bounding box center [496, 95] width 204 height 21
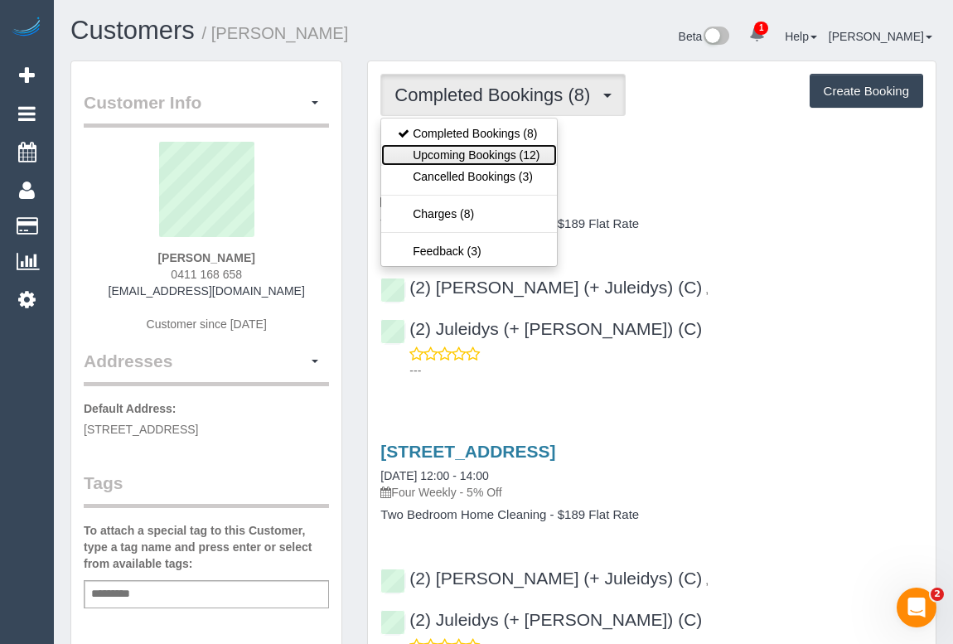
click at [468, 154] on link "Upcoming Bookings (12)" at bounding box center [468, 155] width 175 height 22
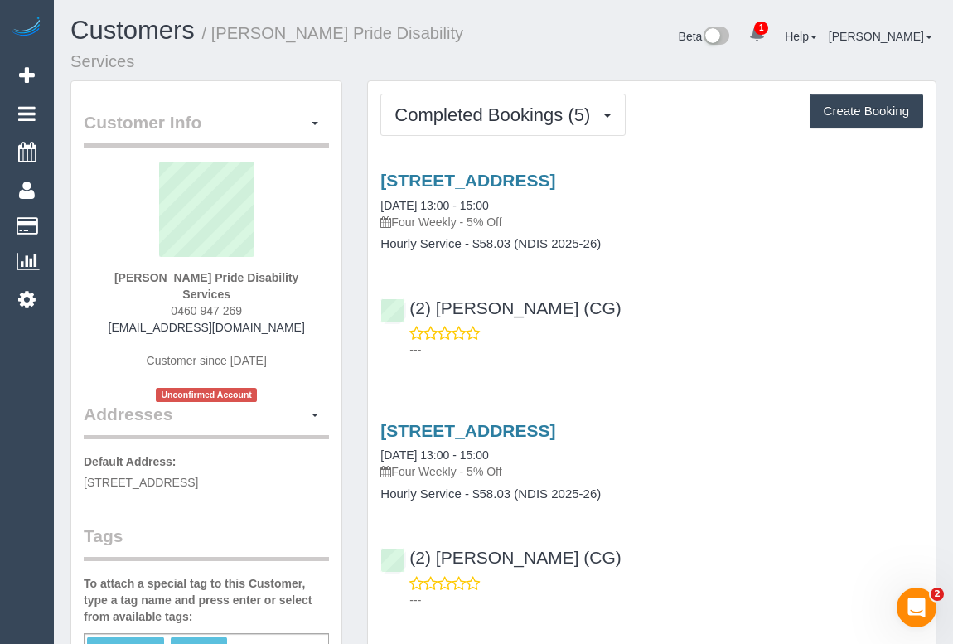
click at [752, 293] on div "(2) [PERSON_NAME] (CG) ---" at bounding box center [652, 321] width 568 height 75
drag, startPoint x: 160, startPoint y: 298, endPoint x: 293, endPoint y: 295, distance: 133.4
click at [293, 295] on div "[PERSON_NAME] Pride Disability Services 0460 947 269 [EMAIL_ADDRESS][DOMAIN_NAM…" at bounding box center [206, 282] width 245 height 240
copy span "0460 947 269"
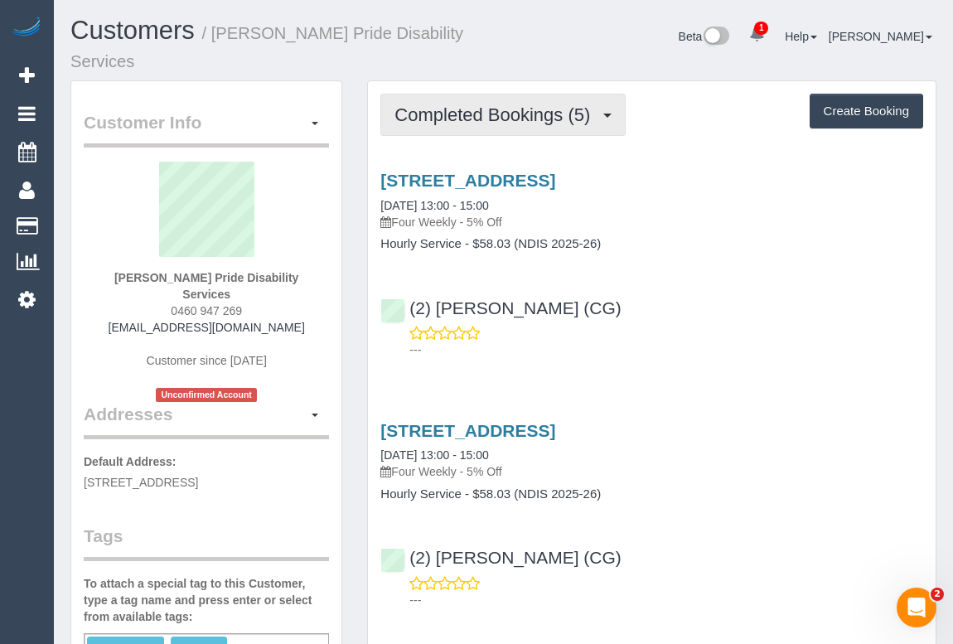
click at [515, 116] on span "Completed Bookings (5)" at bounding box center [496, 114] width 204 height 21
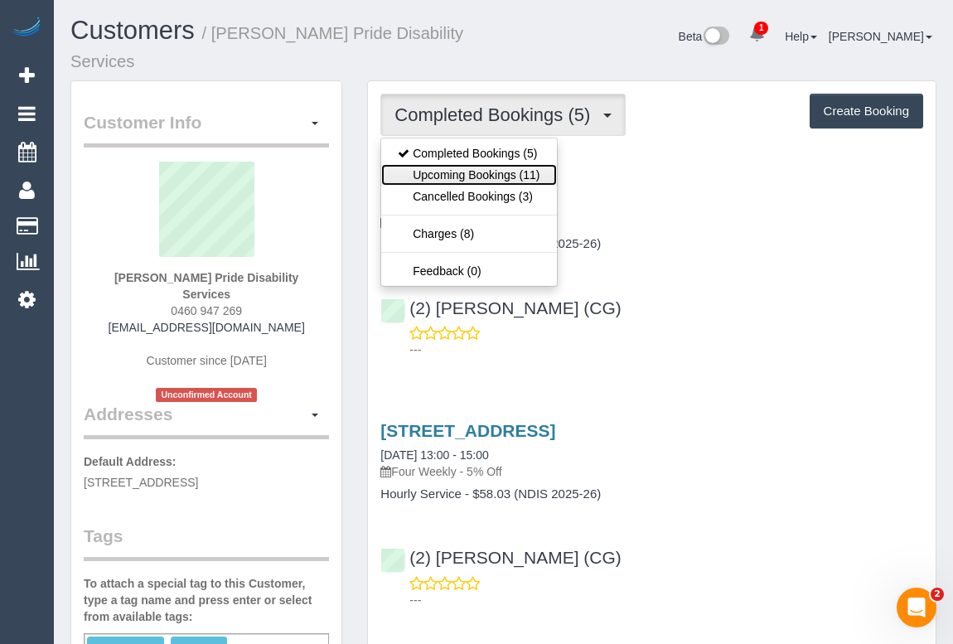
click at [501, 171] on link "Upcoming Bookings (11)" at bounding box center [468, 175] width 175 height 22
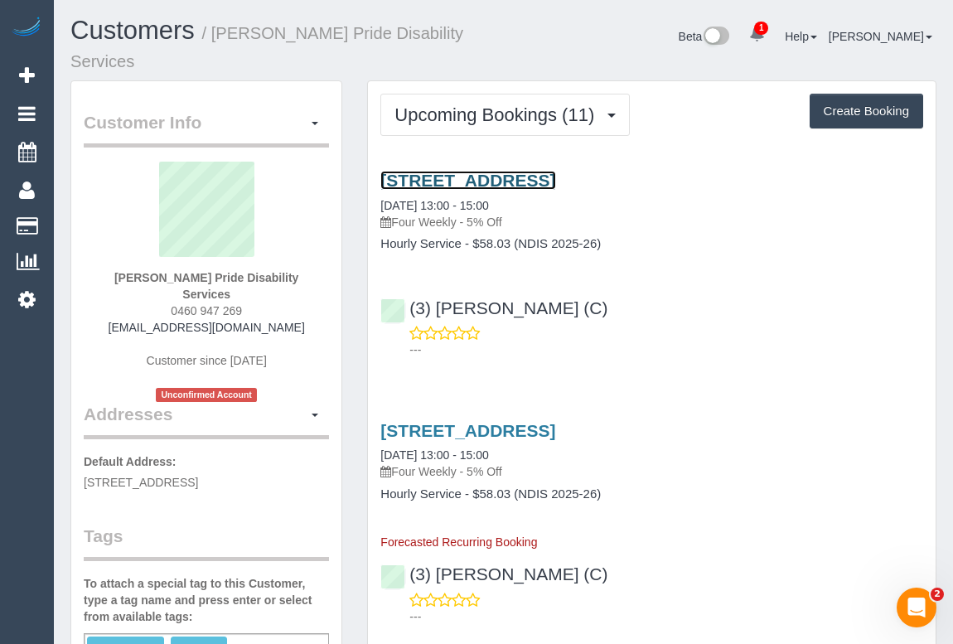
click at [516, 181] on link "[STREET_ADDRESS]" at bounding box center [467, 180] width 175 height 19
drag, startPoint x: 385, startPoint y: 240, endPoint x: 460, endPoint y: 240, distance: 75.4
click at [460, 240] on h4 "Hourly Service - $58.03 (NDIS 2025-26)" at bounding box center [651, 244] width 543 height 14
copy h4 "Hourly Service"
click at [745, 341] on p "---" at bounding box center [666, 349] width 514 height 17
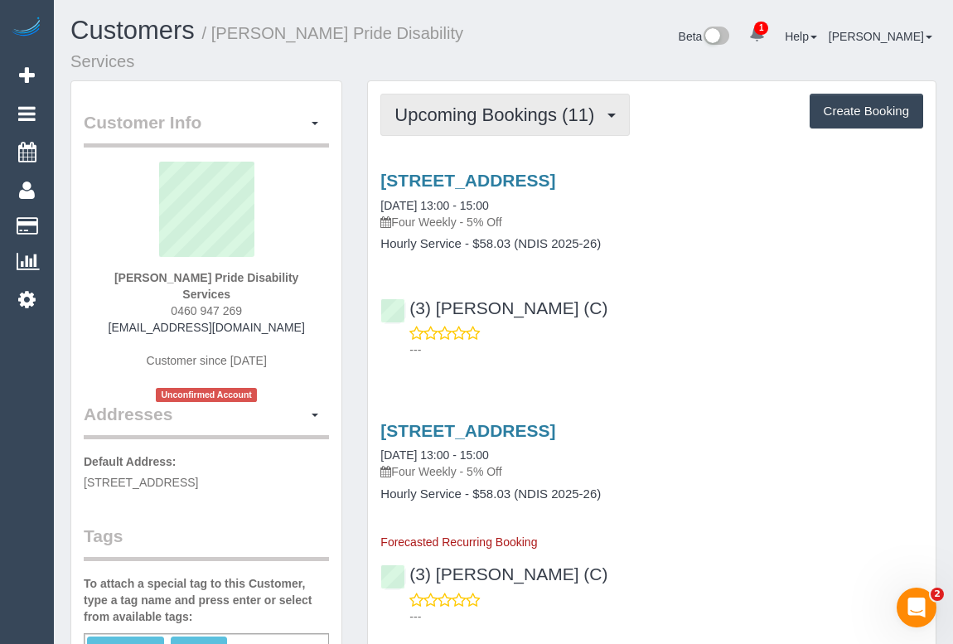
click at [484, 115] on span "Upcoming Bookings (11)" at bounding box center [498, 114] width 208 height 21
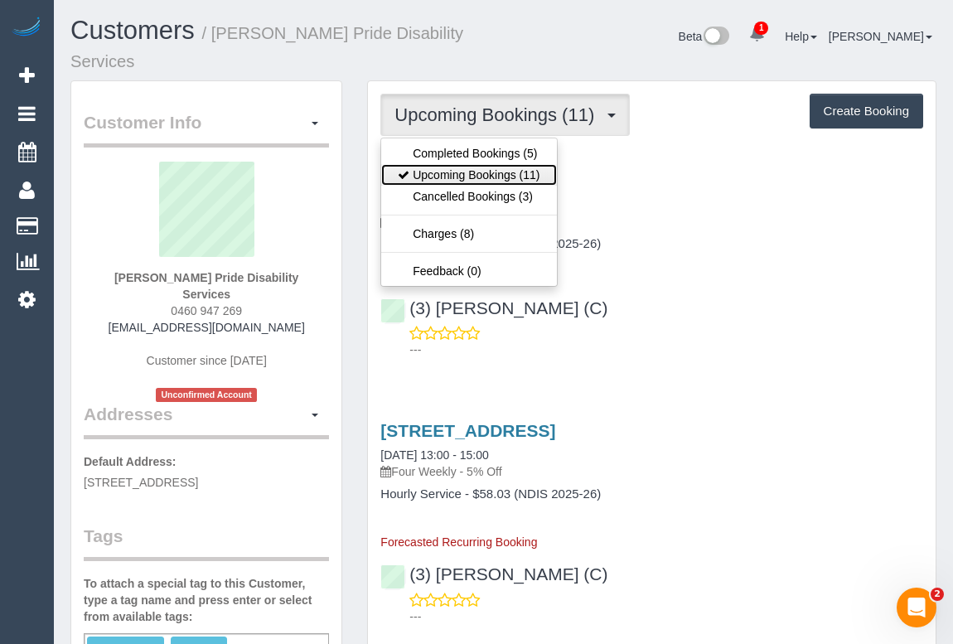
click at [471, 174] on link "Upcoming Bookings (11)" at bounding box center [468, 175] width 175 height 22
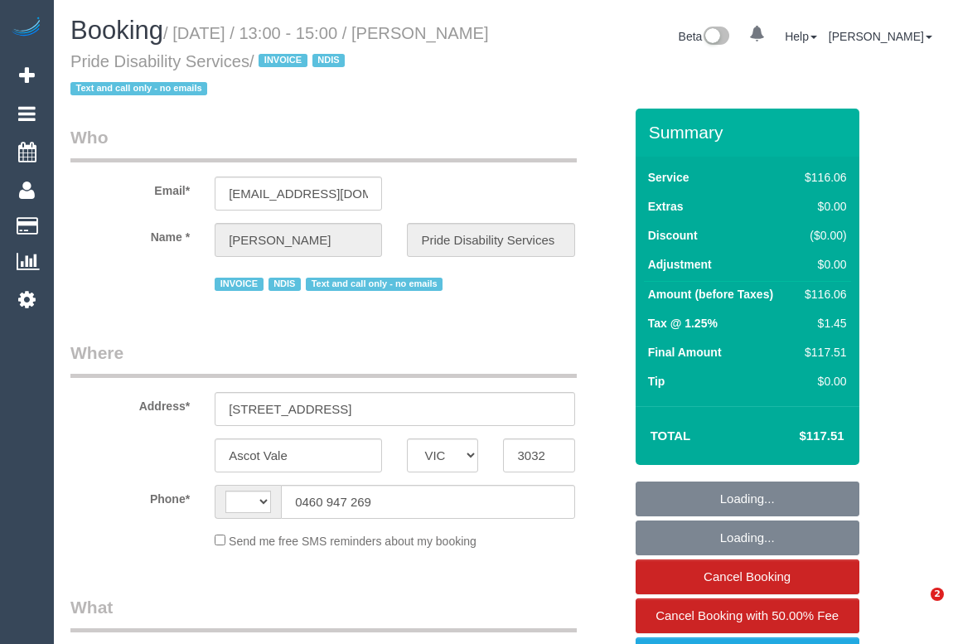
select select "VIC"
select select "string:AU"
select select "object:318"
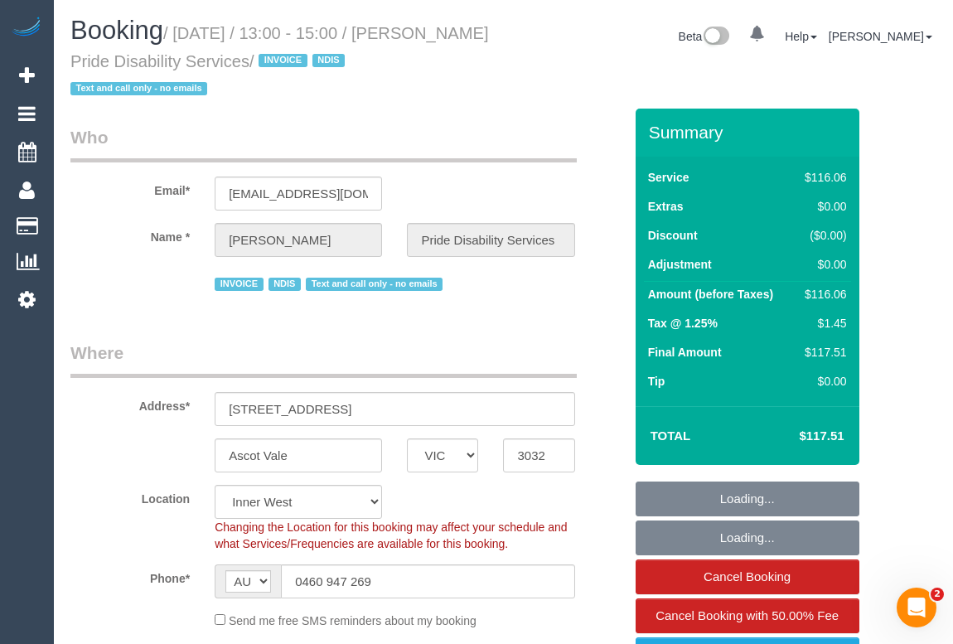
select select "number:28"
select select "number:14"
select select "number:19"
select select "number:36"
select select "number:33"
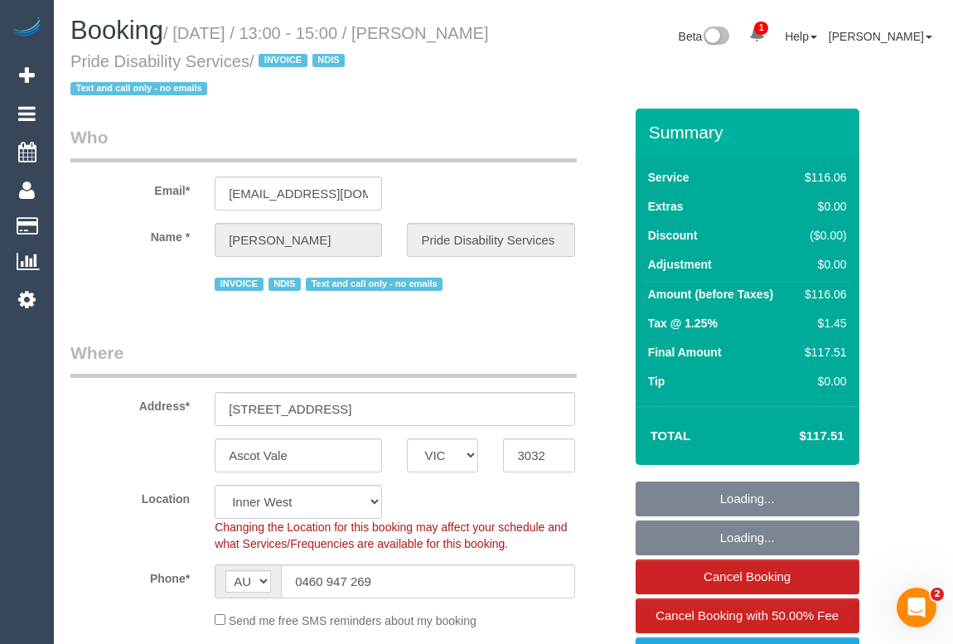
select select "object:1467"
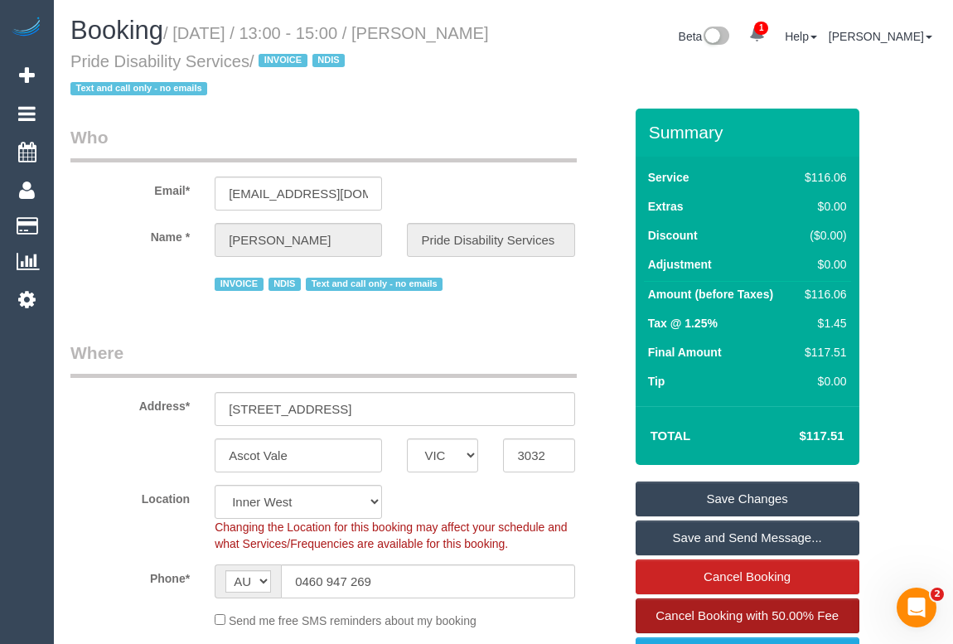
click at [747, 613] on span "Cancel Booking with 50.00% Fee" at bounding box center [747, 615] width 183 height 14
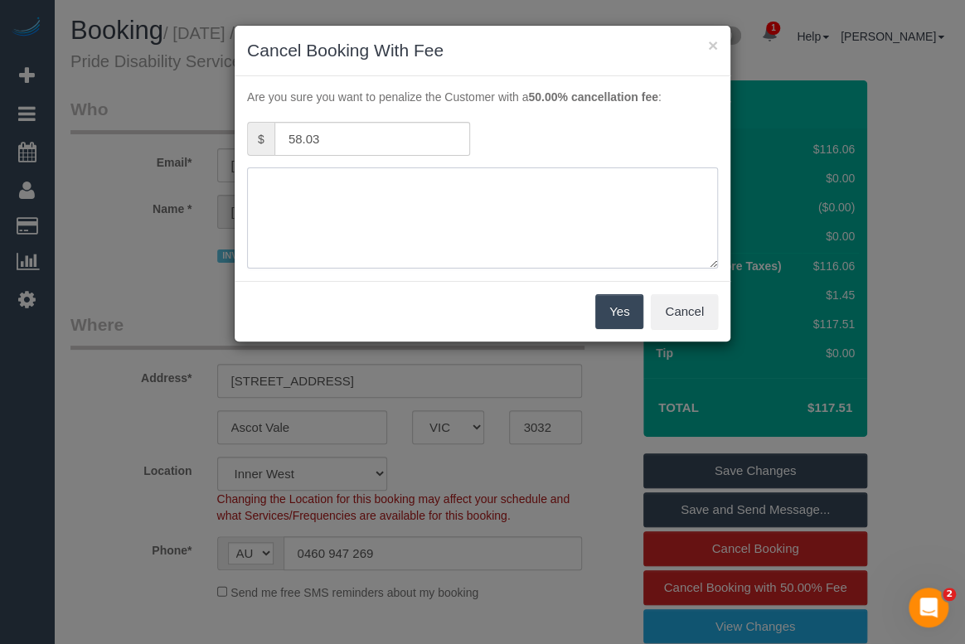
click at [325, 196] on textarea at bounding box center [482, 217] width 471 height 101
click at [291, 184] on textarea at bounding box center [482, 217] width 471 height 101
type textarea "Customer requested. - via phone - OM"
click at [612, 312] on button "Yes" at bounding box center [619, 311] width 48 height 35
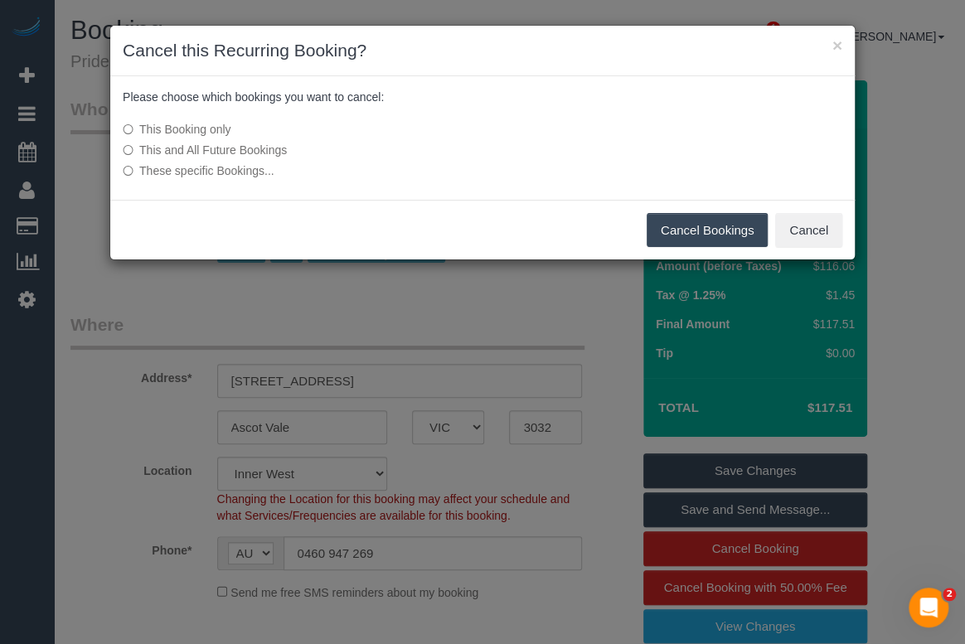
click at [694, 232] on button "Cancel Bookings" at bounding box center [707, 230] width 122 height 35
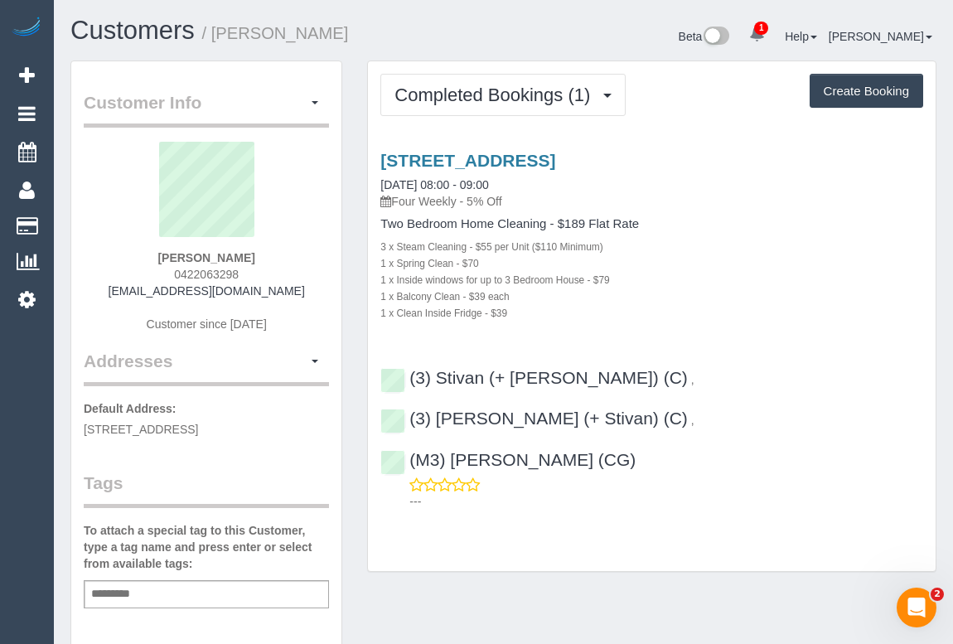
click at [715, 277] on div "1 x Inside windows for up to 3 Bedroom House - $79" at bounding box center [651, 279] width 543 height 17
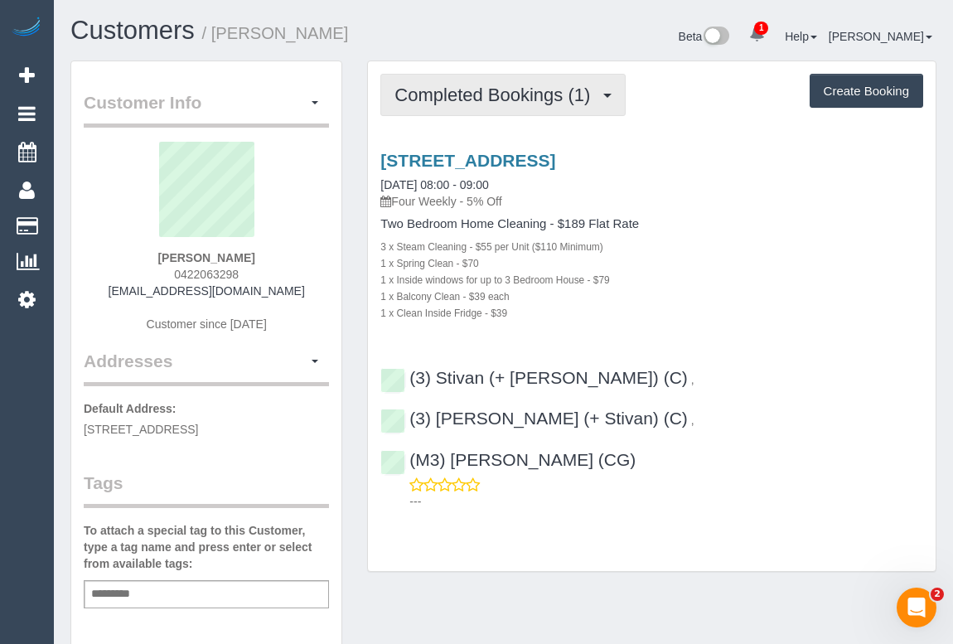
click at [449, 97] on span "Completed Bookings (1)" at bounding box center [496, 95] width 204 height 21
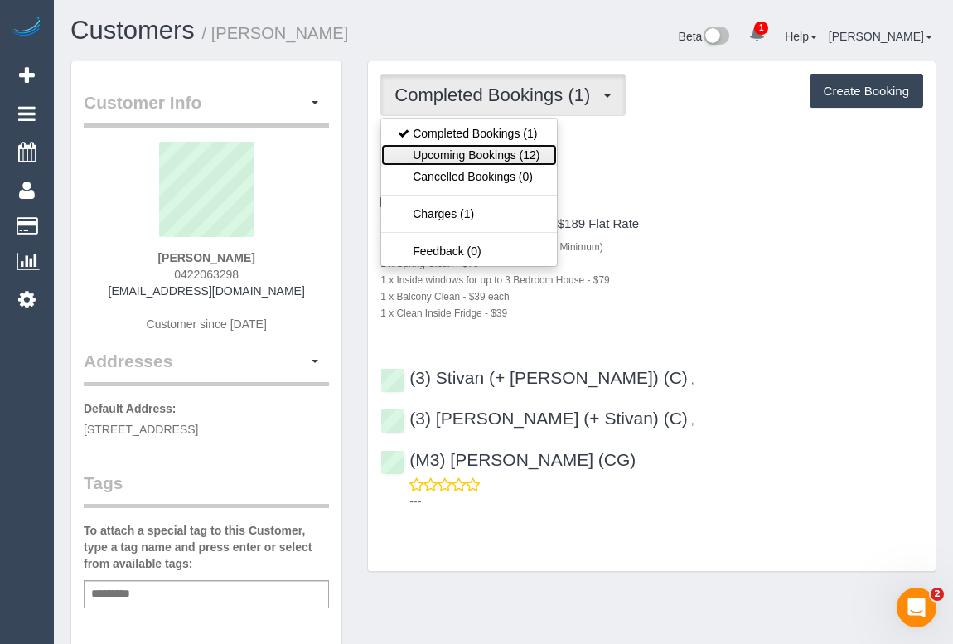
click at [441, 152] on link "Upcoming Bookings (12)" at bounding box center [468, 155] width 175 height 22
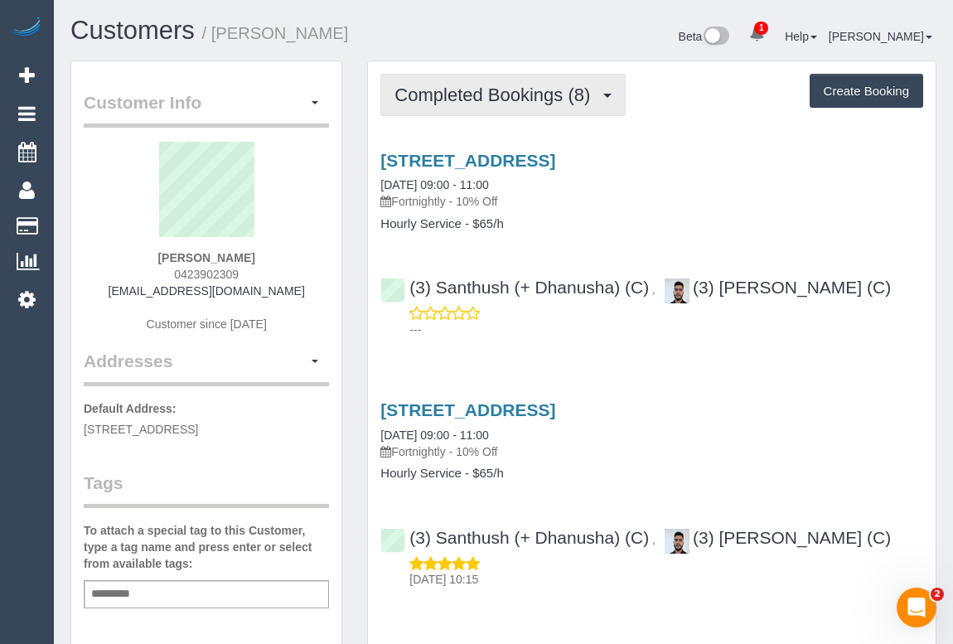
click at [520, 99] on span "Completed Bookings (8)" at bounding box center [496, 95] width 204 height 21
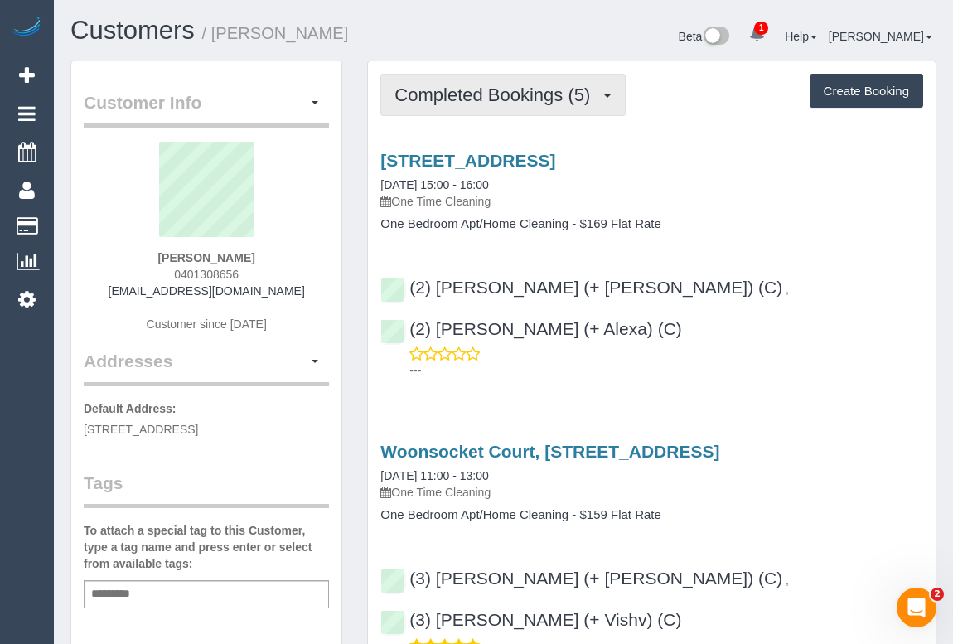
click at [475, 79] on button "Completed Bookings (5)" at bounding box center [502, 95] width 245 height 42
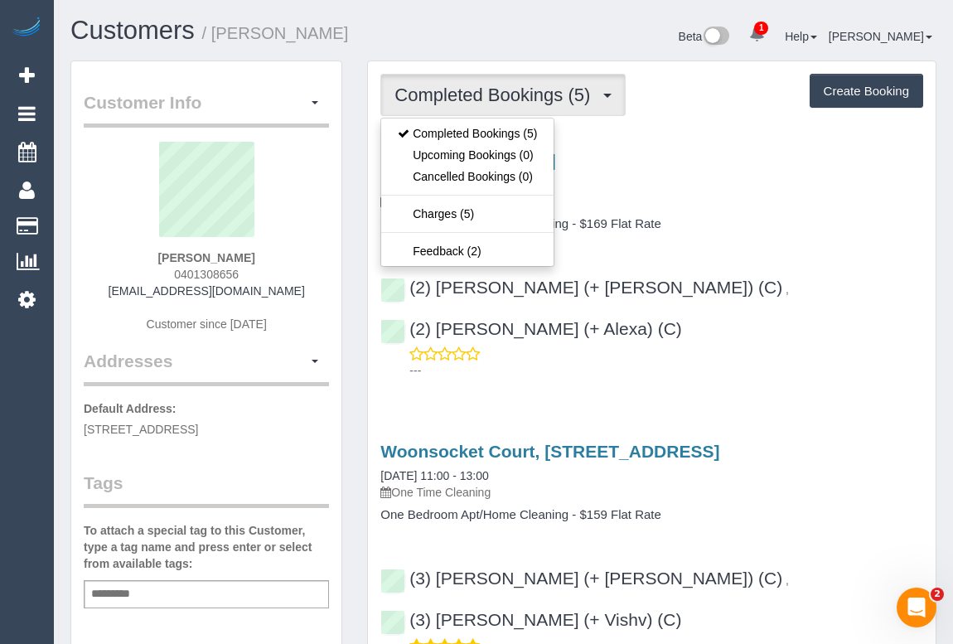
click at [720, 155] on h3 "[STREET_ADDRESS]" at bounding box center [651, 160] width 543 height 19
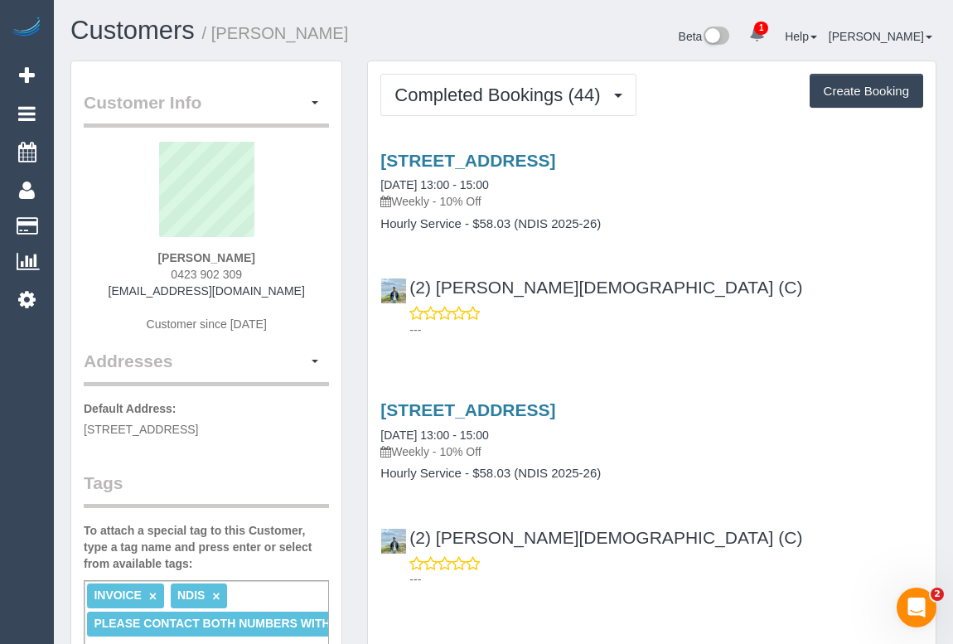
drag, startPoint x: 312, startPoint y: 251, endPoint x: 305, endPoint y: 274, distance: 24.1
click at [312, 251] on div "Patricia Helen Croft 0423 902 309 patriciacroft@bigpond.com Customer since 2024" at bounding box center [206, 245] width 245 height 207
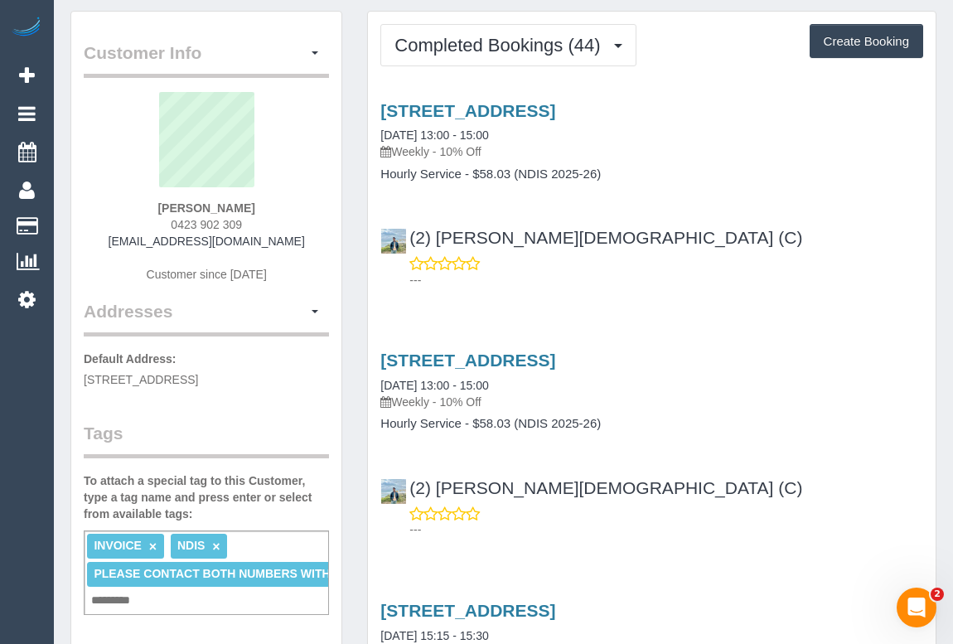
scroll to position [75, 0]
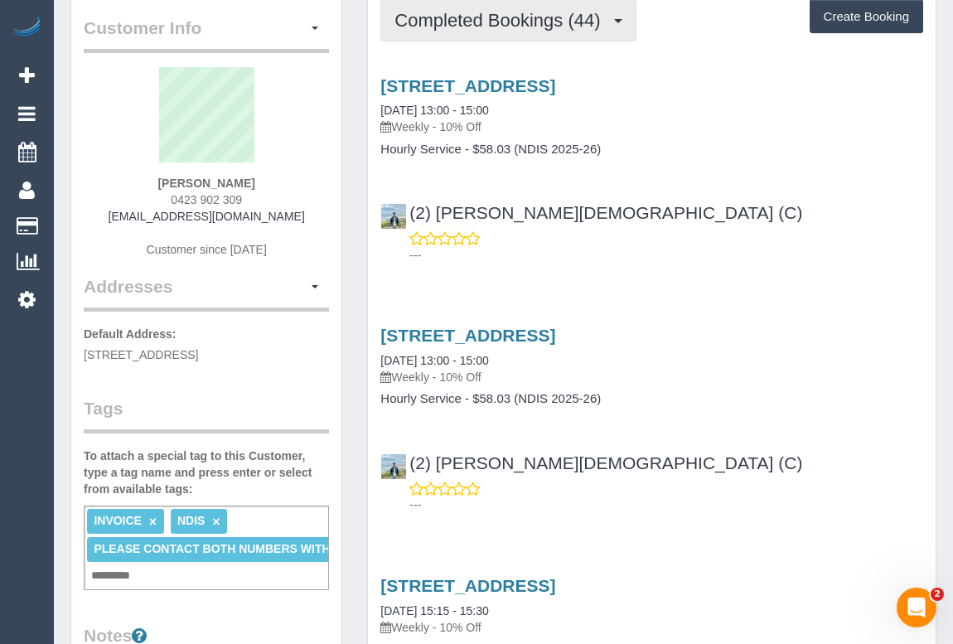
click at [489, 17] on span "Completed Bookings (44)" at bounding box center [501, 20] width 214 height 21
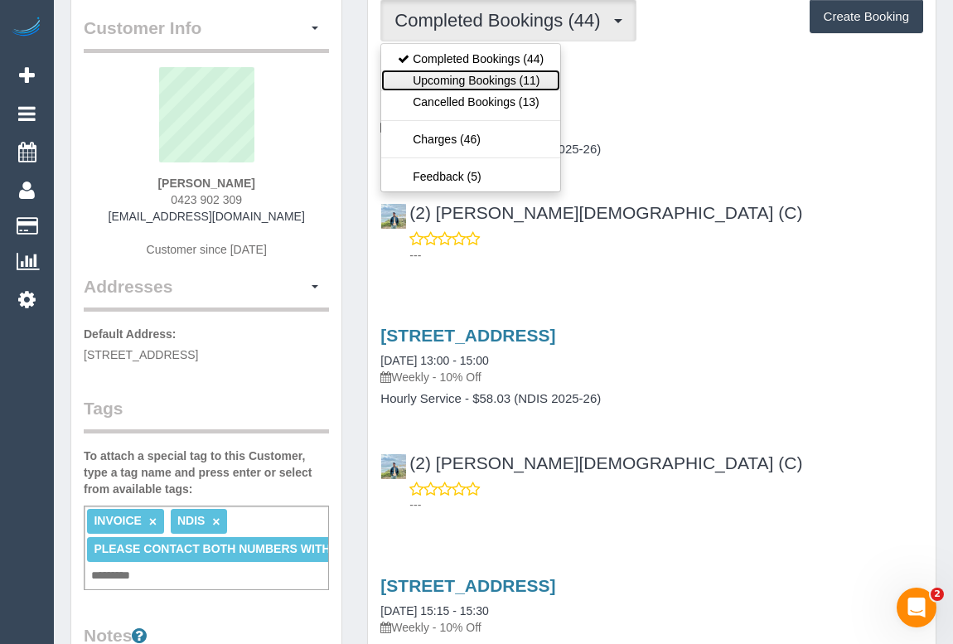
click at [481, 84] on link "Upcoming Bookings (11)" at bounding box center [470, 81] width 179 height 22
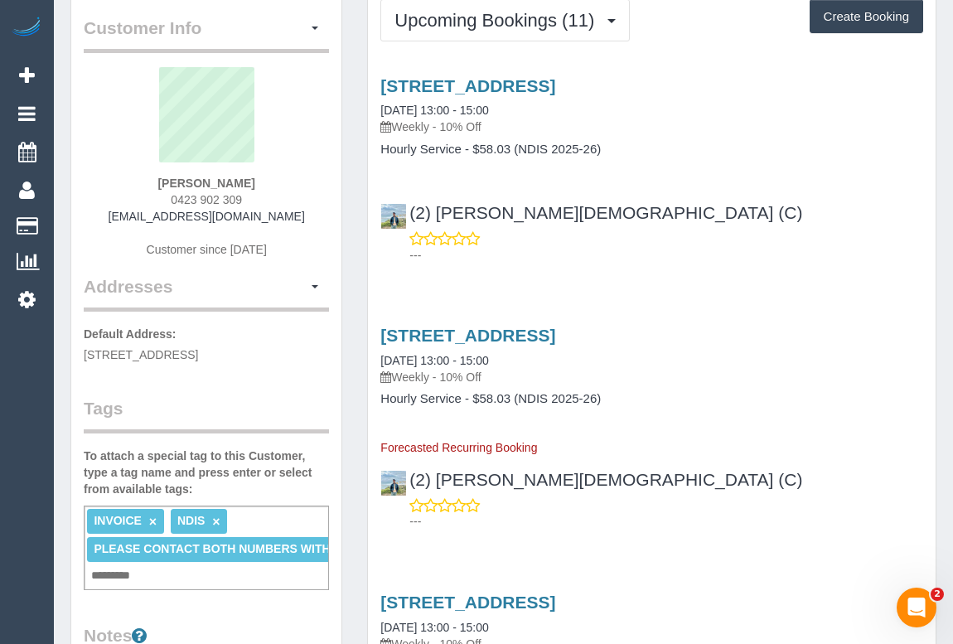
click at [762, 224] on div "(2) Raisul Islam (C) ---" at bounding box center [652, 226] width 568 height 75
click at [555, 326] on link "Unit 2/187 Edwardes St, Reservoir, VIC 3073" at bounding box center [467, 335] width 175 height 19
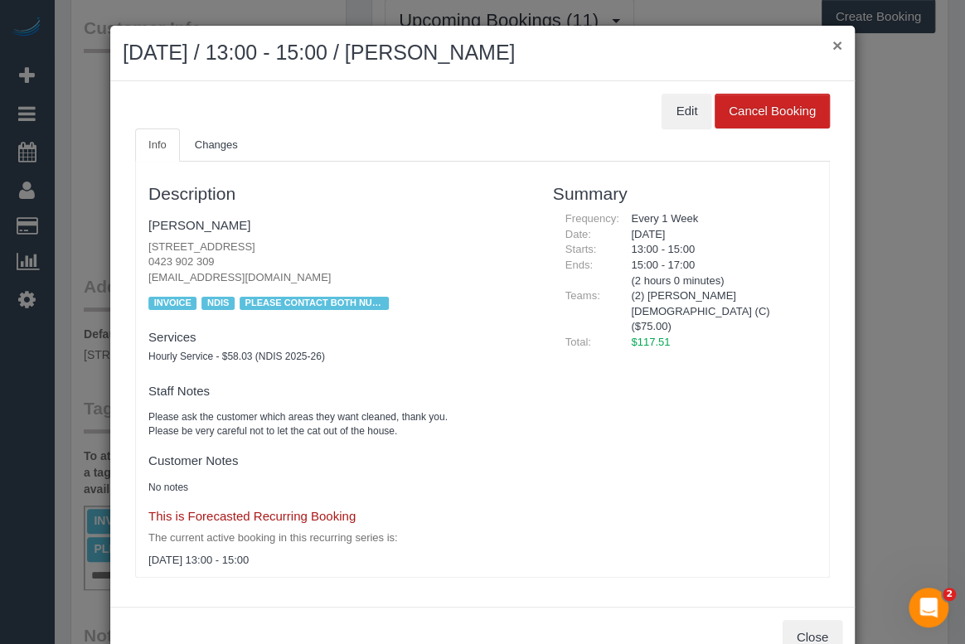
click at [832, 47] on button "×" at bounding box center [837, 44] width 10 height 17
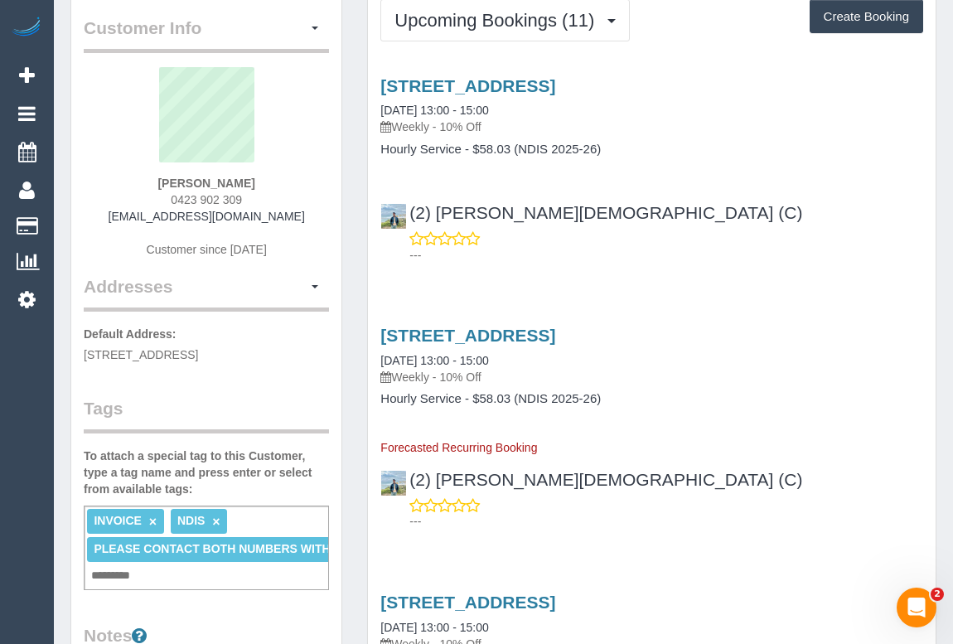
click at [531, 73] on div "Unit 2/187 Edwardes St, Reservoir, VIC 3073 10/09/2025 13:00 - 15:00 Weekly - 1…" at bounding box center [652, 166] width 568 height 209
click at [540, 95] on div "Unit 2/187 Edwardes St, Reservoir, VIC 3073 10/09/2025 13:00 - 15:00 Weekly - 1…" at bounding box center [651, 106] width 543 height 60
click at [543, 90] on link "Unit 2/187 Edwardes St, Reservoir, VIC 3073" at bounding box center [467, 85] width 175 height 19
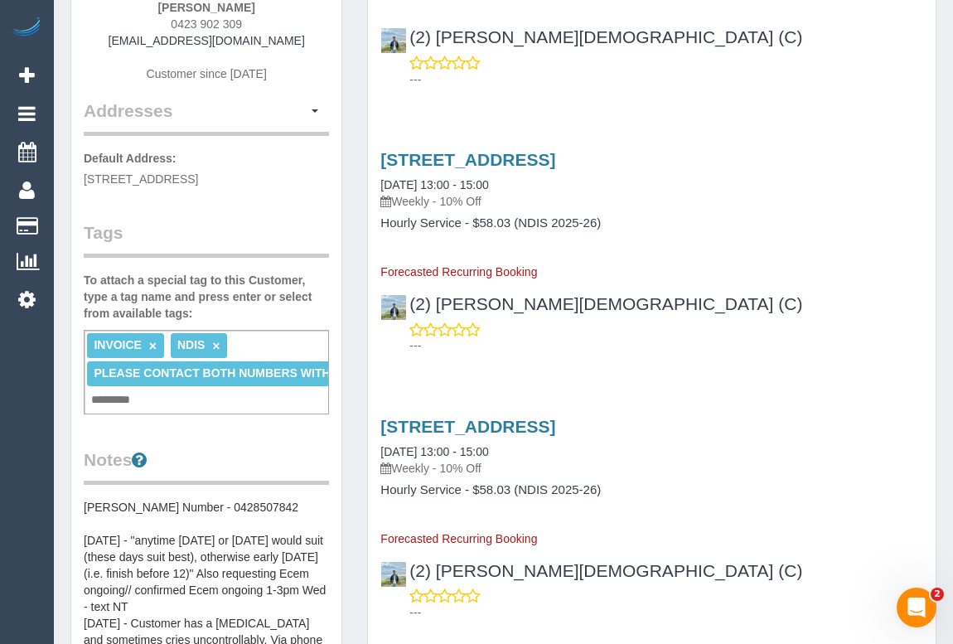
scroll to position [150, 0]
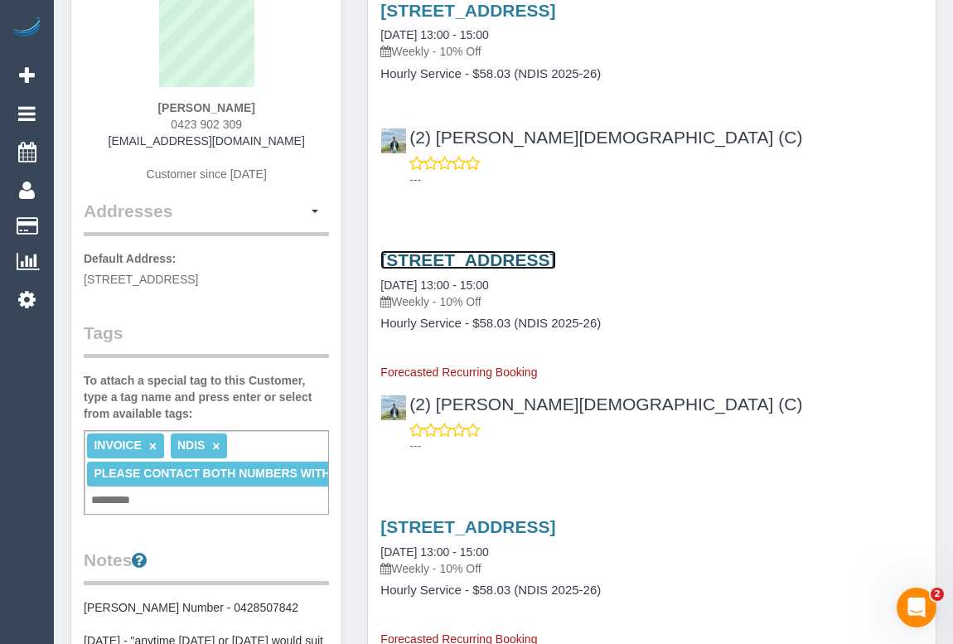
click at [555, 259] on link "Unit 2/187 Edwardes St, Reservoir, VIC 3073" at bounding box center [467, 259] width 175 height 19
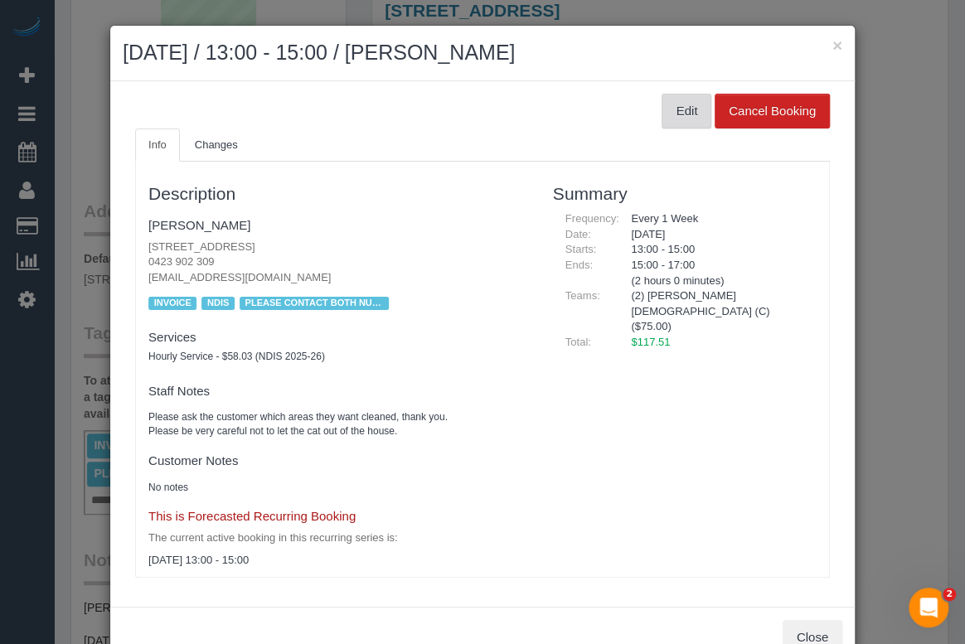
click at [673, 114] on button "Edit" at bounding box center [686, 111] width 50 height 35
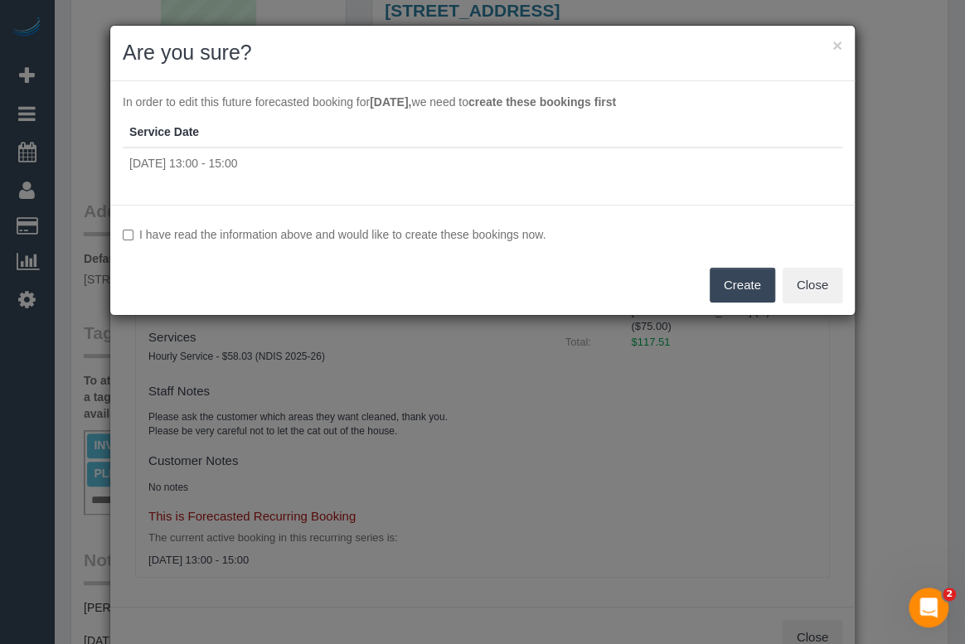
click at [732, 287] on button "Create" at bounding box center [741, 285] width 65 height 35
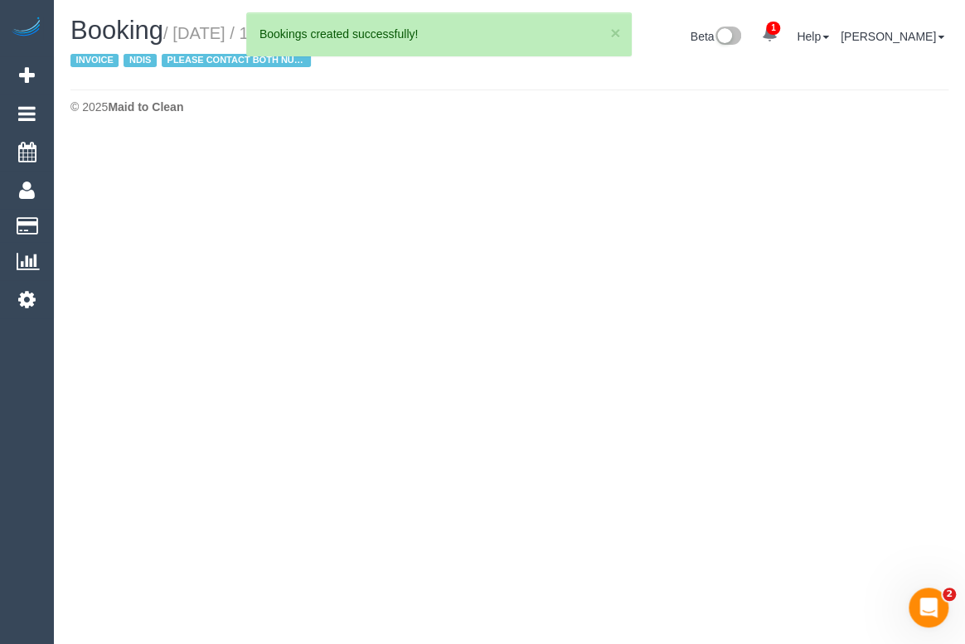
select select "VIC"
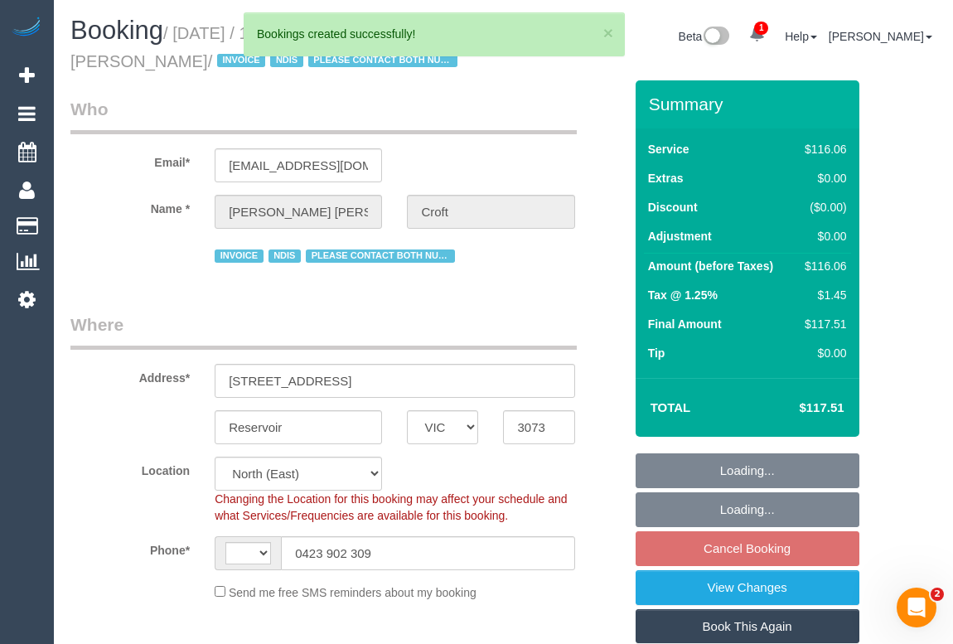
select select "string:AU"
select select "object:2215"
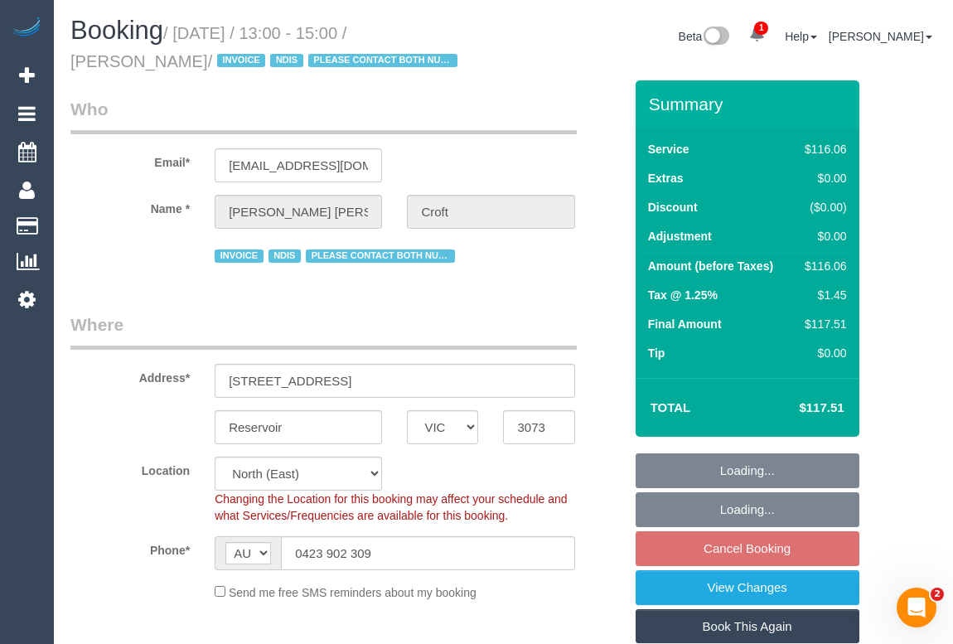
select select "number:29"
select select "number:14"
select select "number:19"
select select "number:36"
select select "number:35"
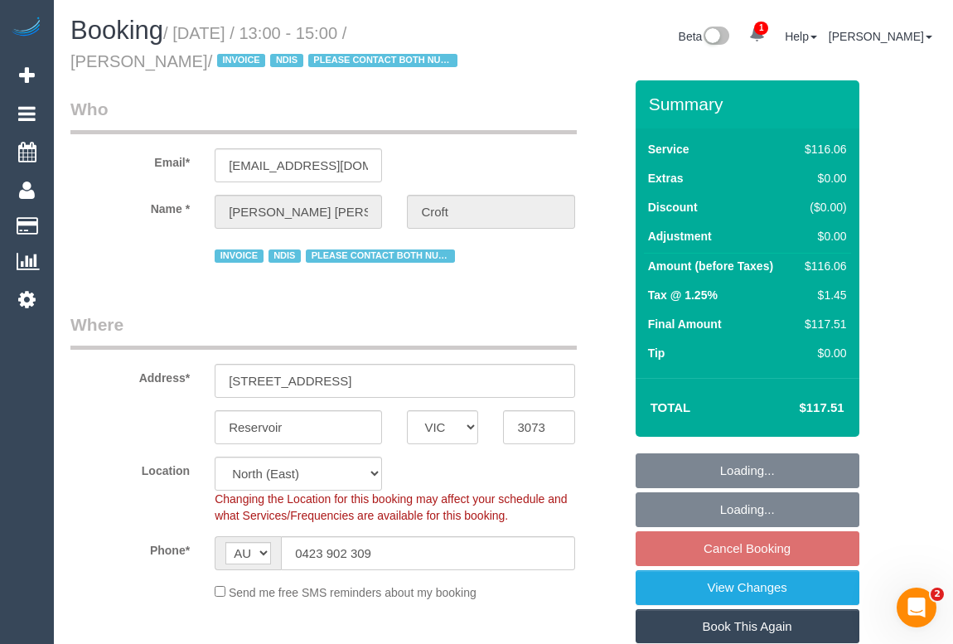
select select "number:12"
select select "object:2380"
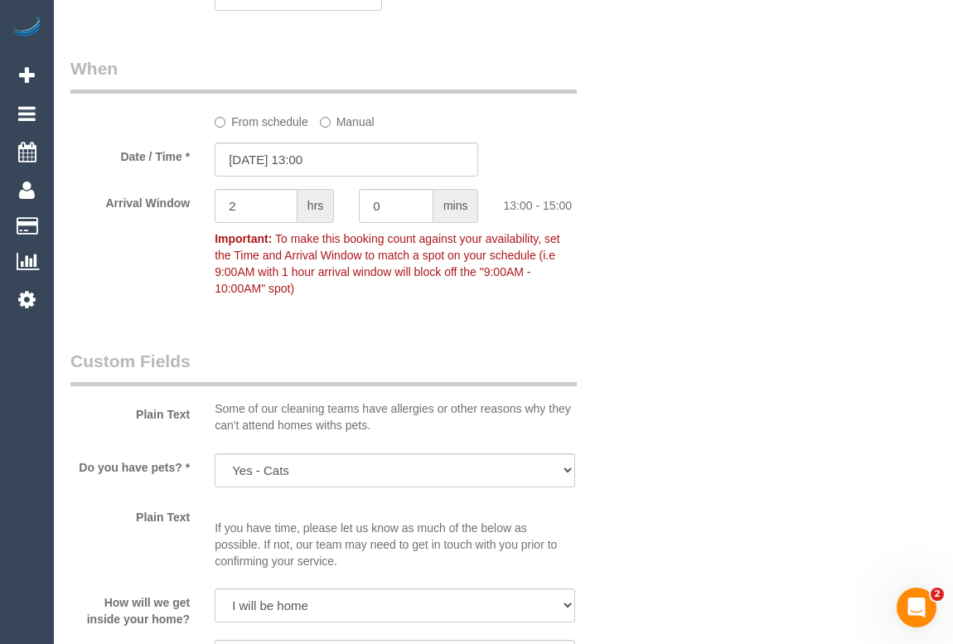
scroll to position [1280, 0]
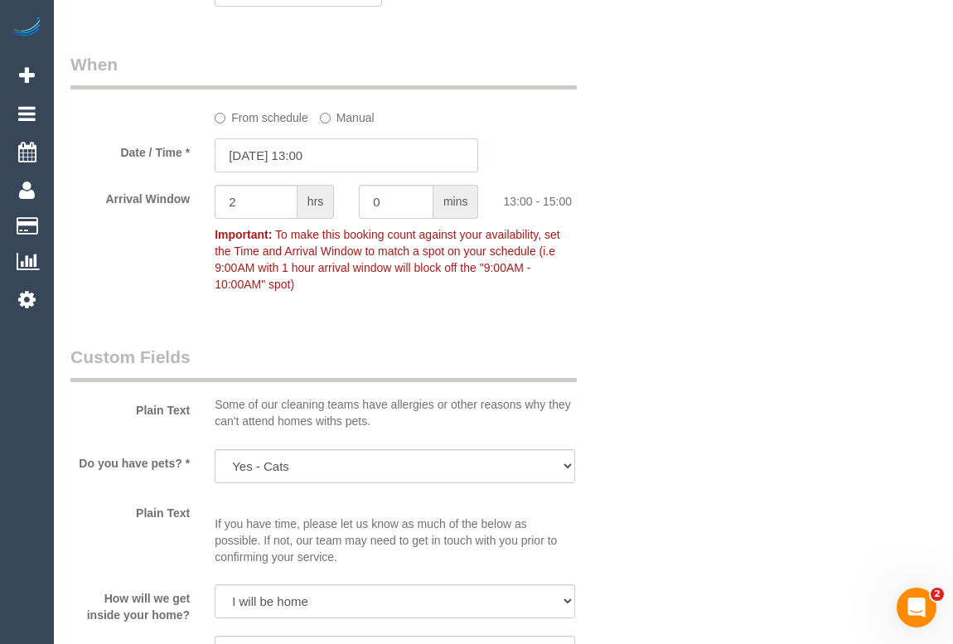
click at [267, 155] on input "17/09/2025 13:00" at bounding box center [347, 155] width 264 height 34
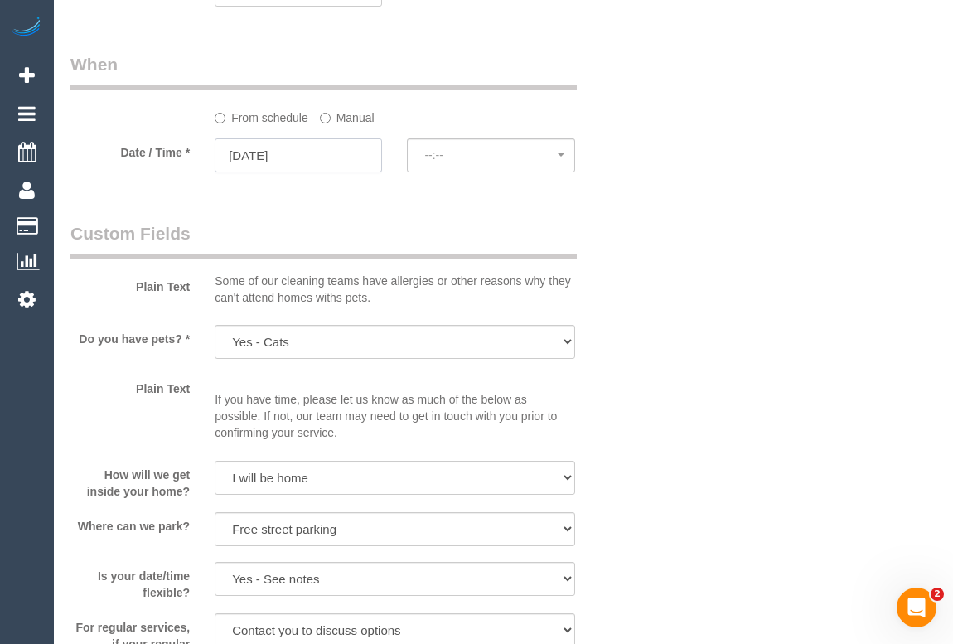
click at [271, 149] on input "17/09/2025" at bounding box center [298, 155] width 167 height 34
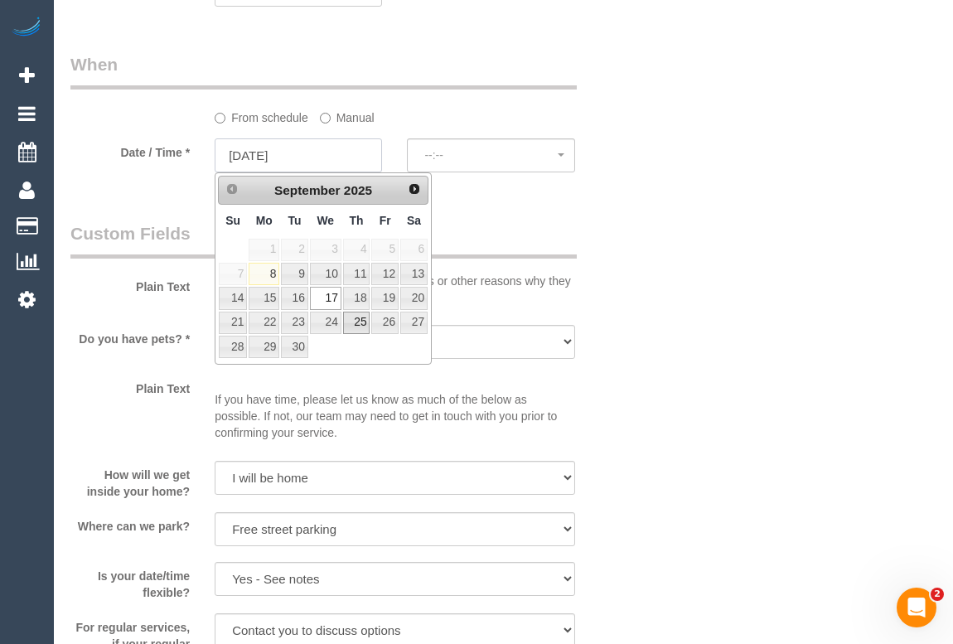
select select "spot22"
click at [388, 296] on link "19" at bounding box center [384, 298] width 27 height 22
type input "19/09/2025"
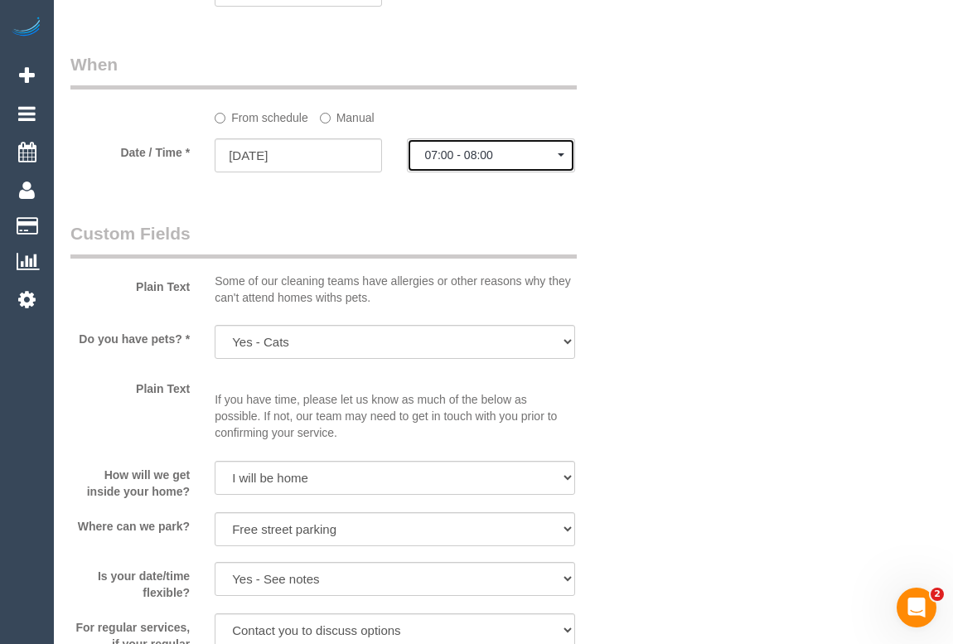
click at [475, 154] on span "07:00 - 08:00" at bounding box center [490, 154] width 133 height 13
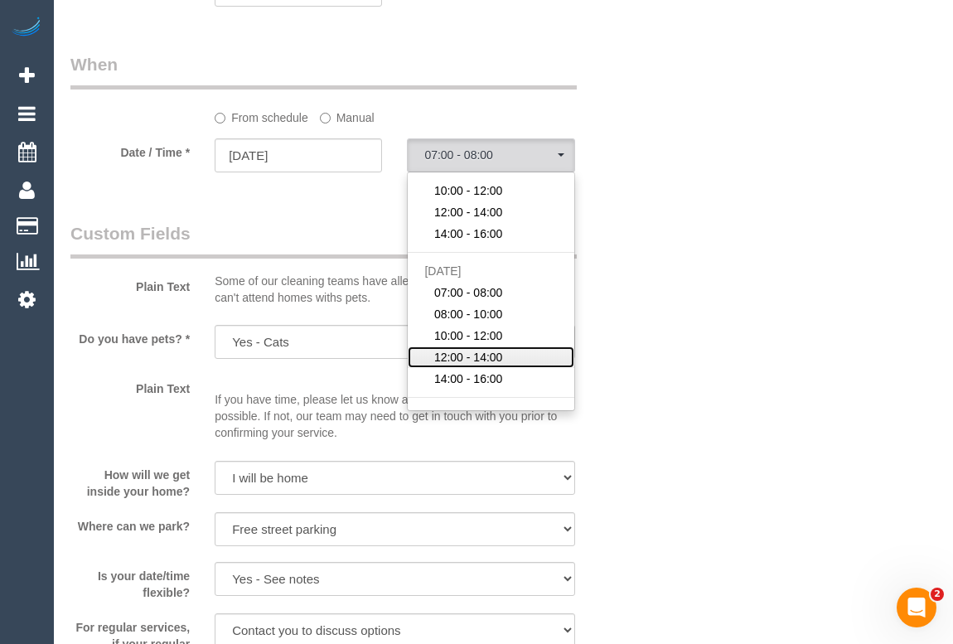
click at [479, 352] on span "12:00 - 14:00" at bounding box center [468, 357] width 69 height 17
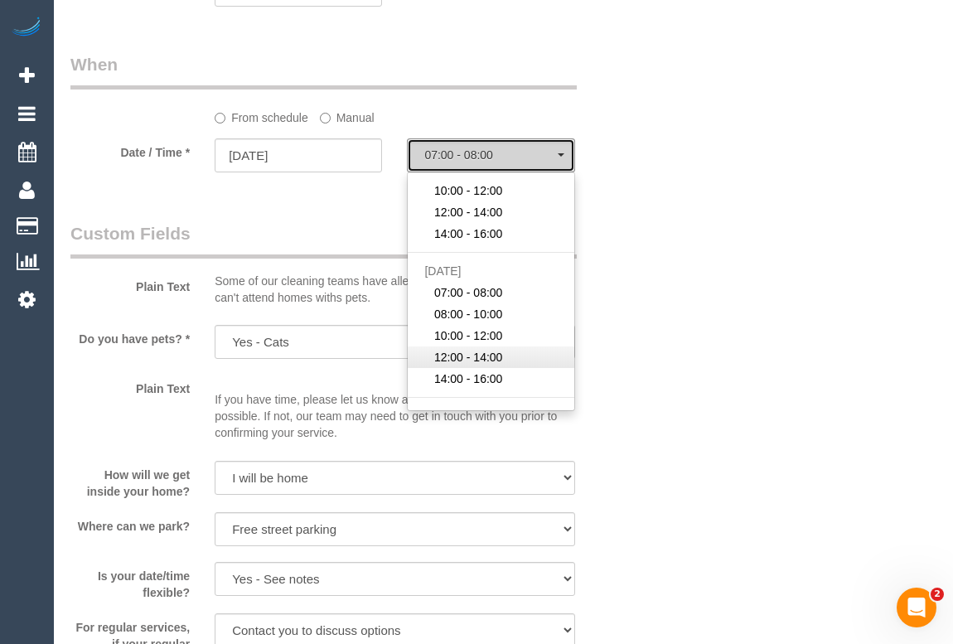
select select "spot35"
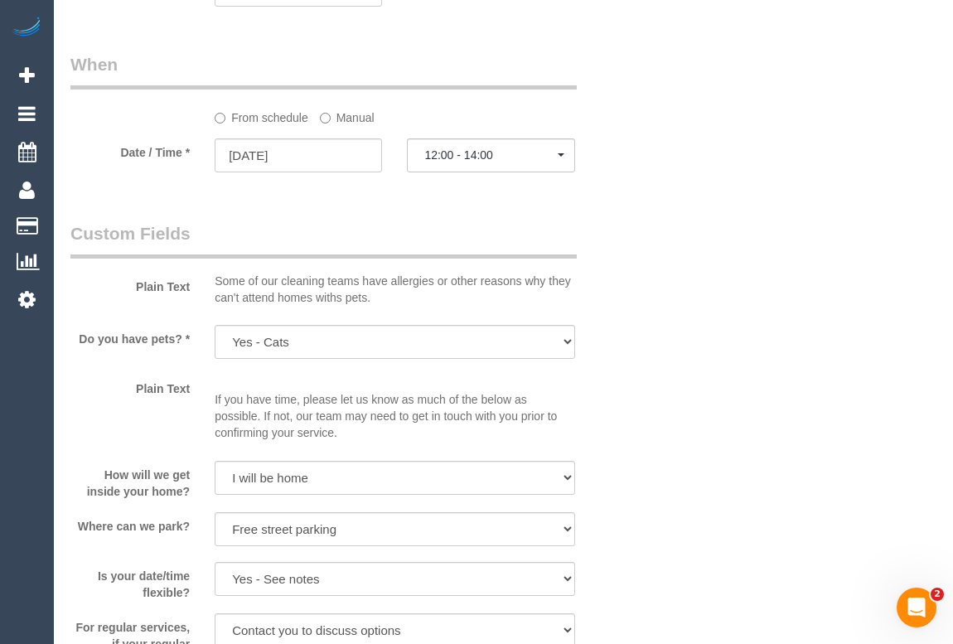
click at [669, 349] on div "Who Email* patriciacroft@bigpond.com Name * Patricia Helen Croft INVOICE NDIS P…" at bounding box center [503, 332] width 866 height 3065
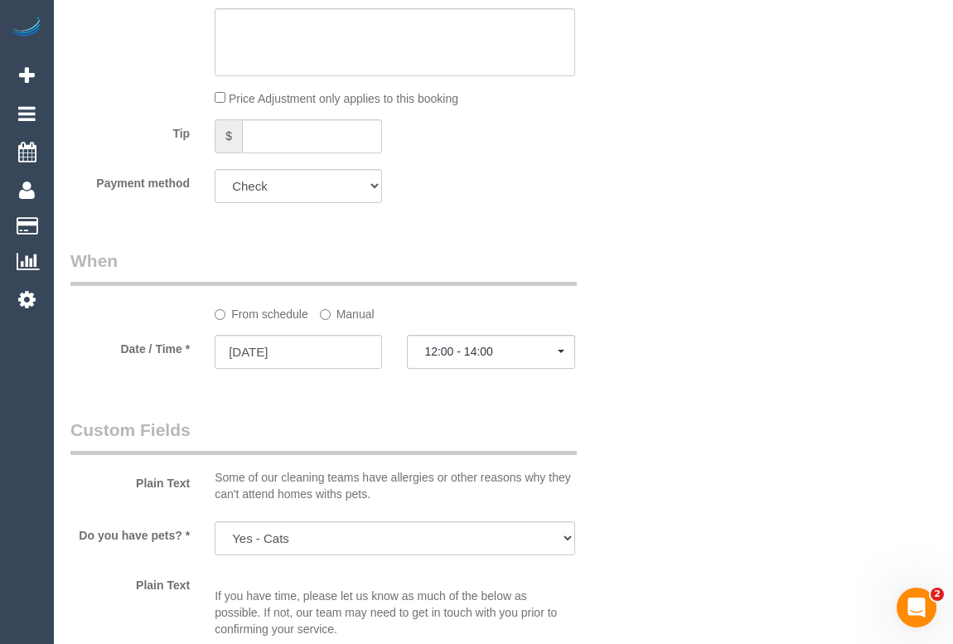
scroll to position [1227, 0]
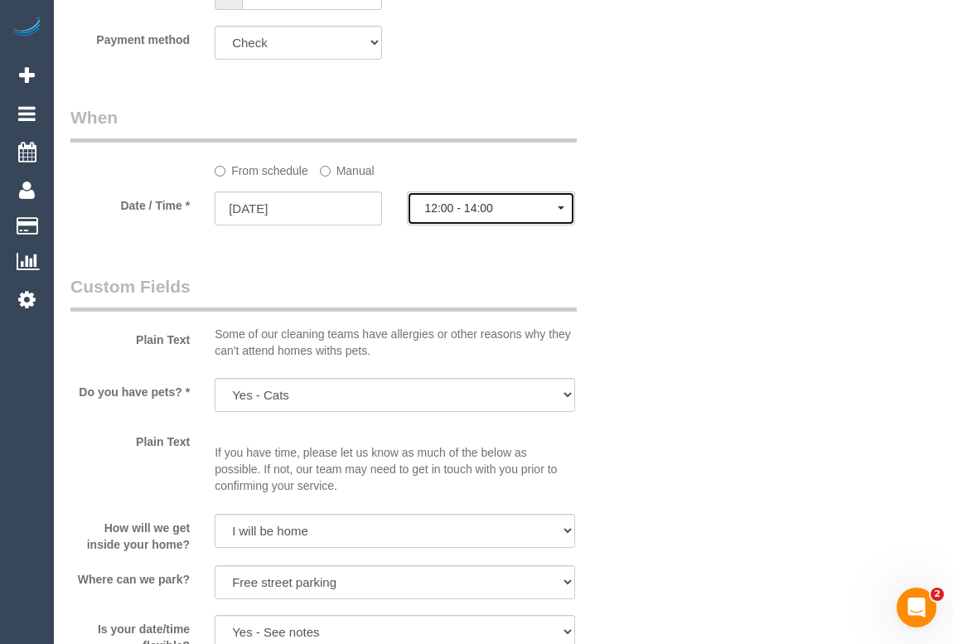
click at [489, 213] on span "12:00 - 14:00" at bounding box center [490, 207] width 133 height 13
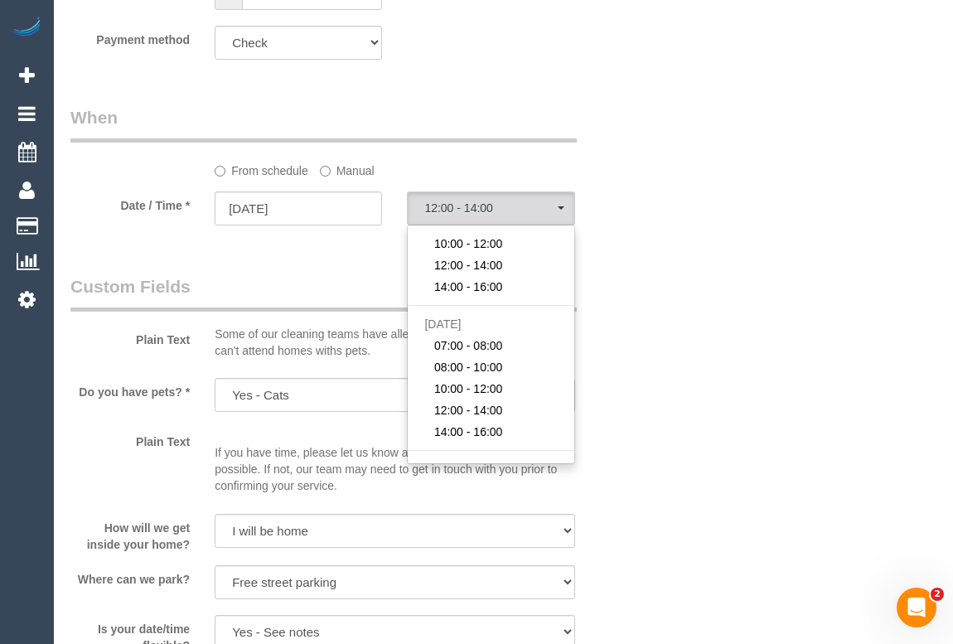
click at [696, 332] on div "Who Email* patriciacroft@bigpond.com Name * Patricia Helen Croft INVOICE NDIS P…" at bounding box center [503, 385] width 866 height 3065
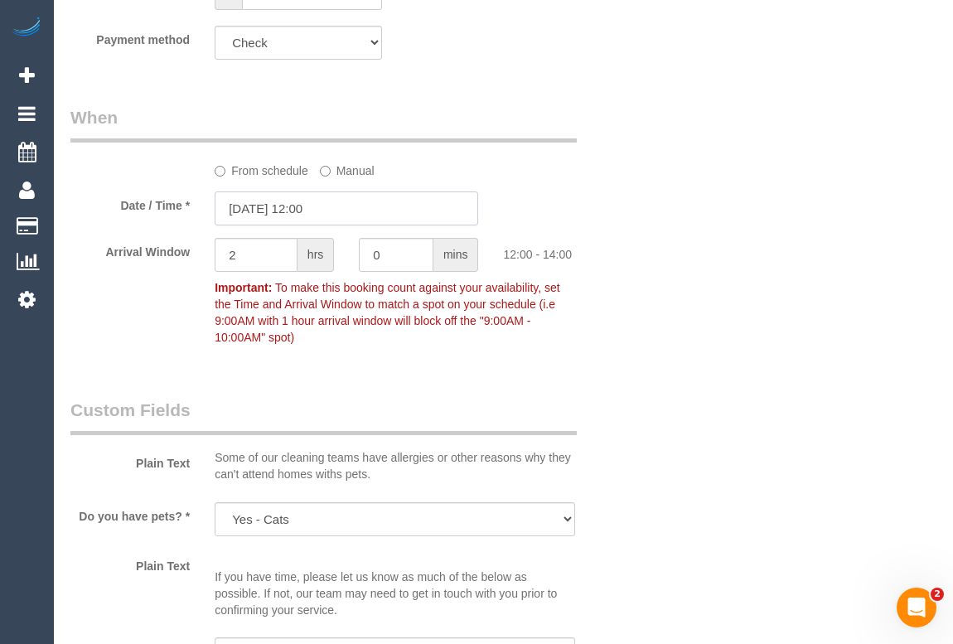
click at [337, 204] on input "19/09/2025 12:00" at bounding box center [347, 208] width 264 height 34
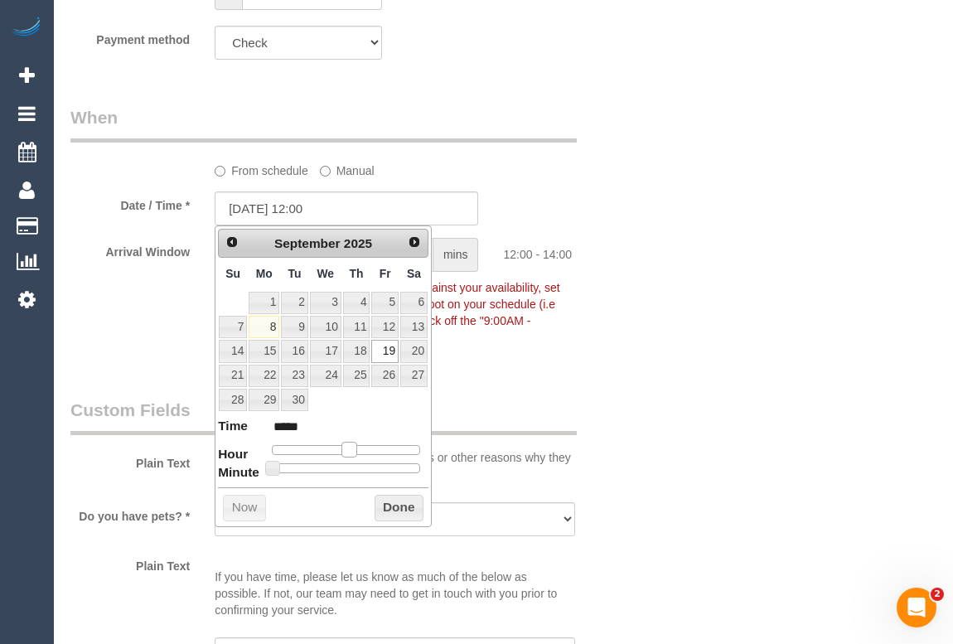
type input "19/09/2025 13:00"
type input "*****"
type input "19/09/2025 14:00"
type input "*****"
type input "19/09/2025 13:00"
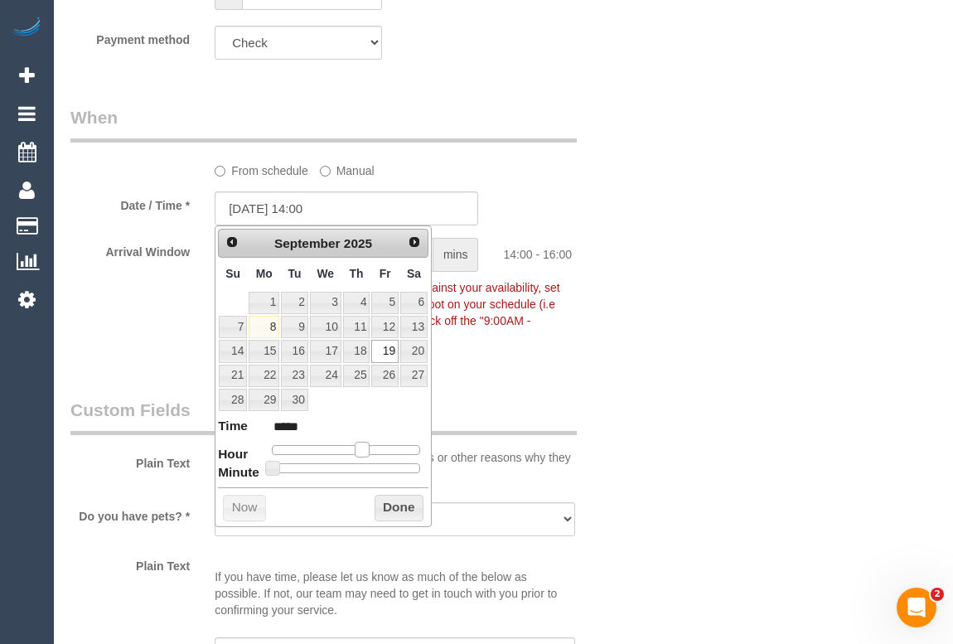
type input "*****"
click at [356, 448] on span at bounding box center [355, 449] width 15 height 15
click at [385, 507] on button "Done" at bounding box center [399, 508] width 49 height 27
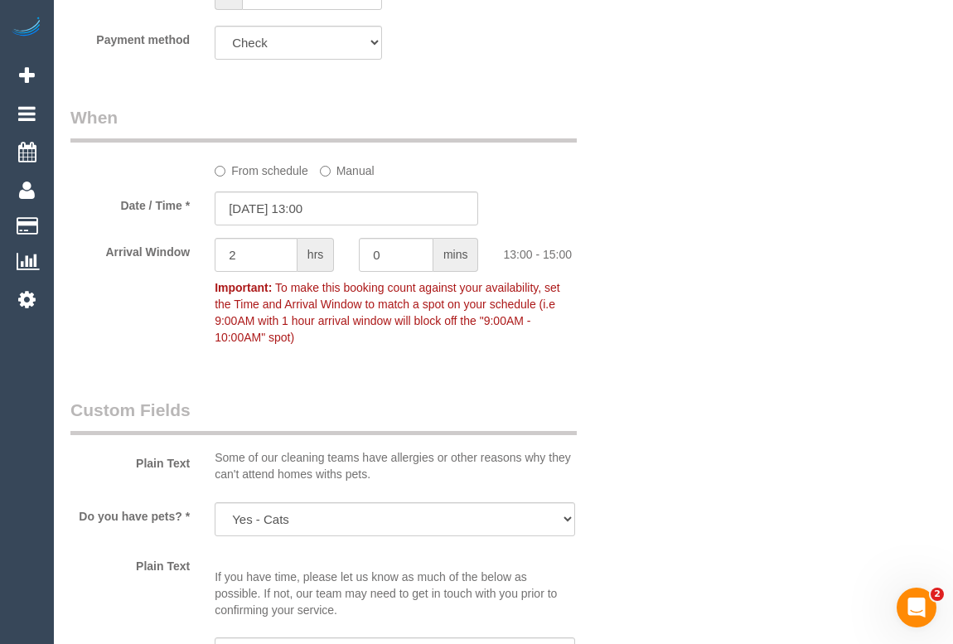
click at [704, 360] on div "Who Email* patriciacroft@bigpond.com Name * Patricia Helen Croft INVOICE NDIS P…" at bounding box center [503, 447] width 866 height 3189
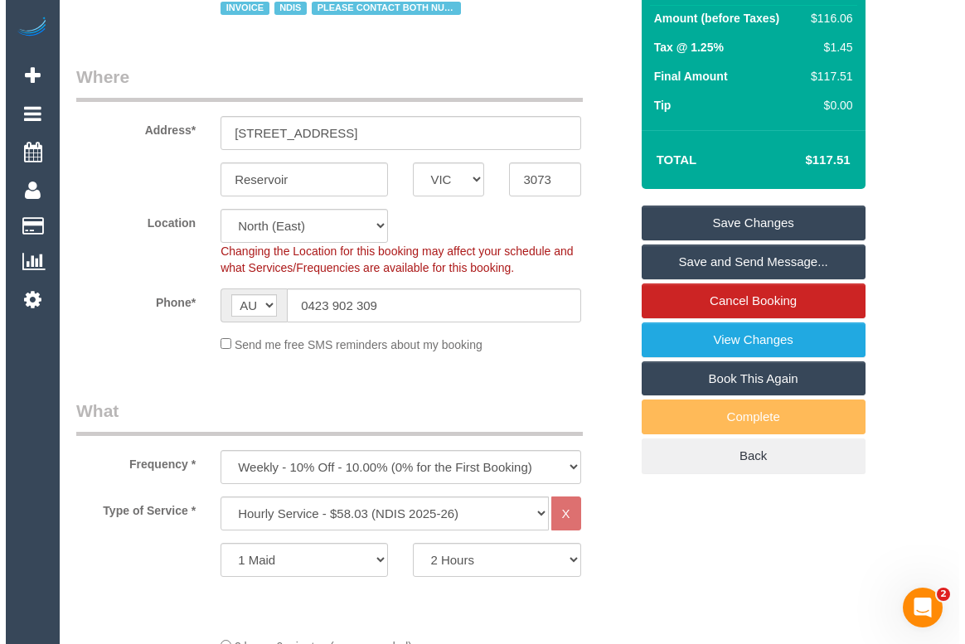
scroll to position [301, 0]
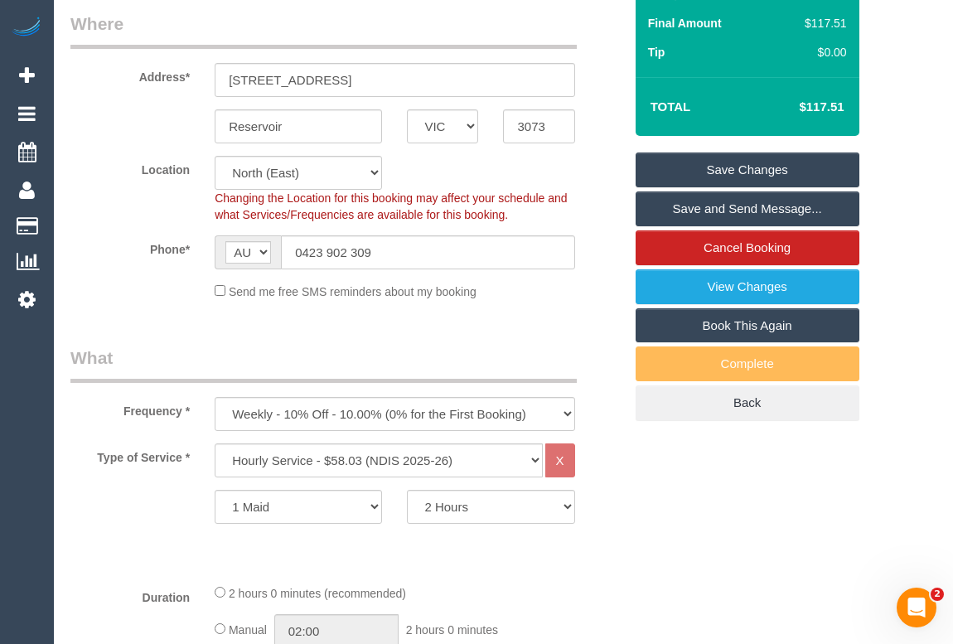
click at [736, 168] on link "Save Changes" at bounding box center [748, 169] width 224 height 35
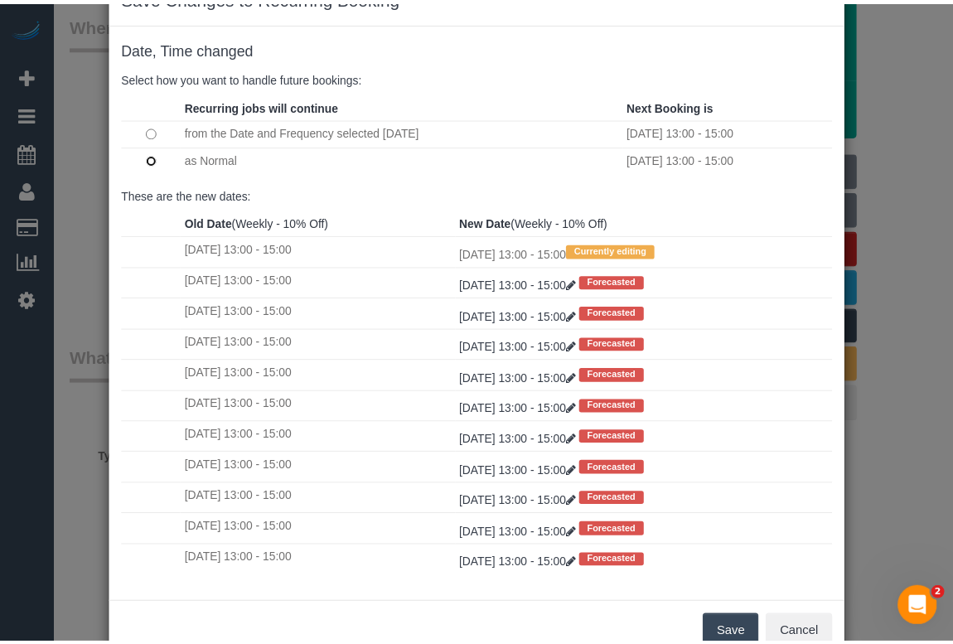
scroll to position [98, 0]
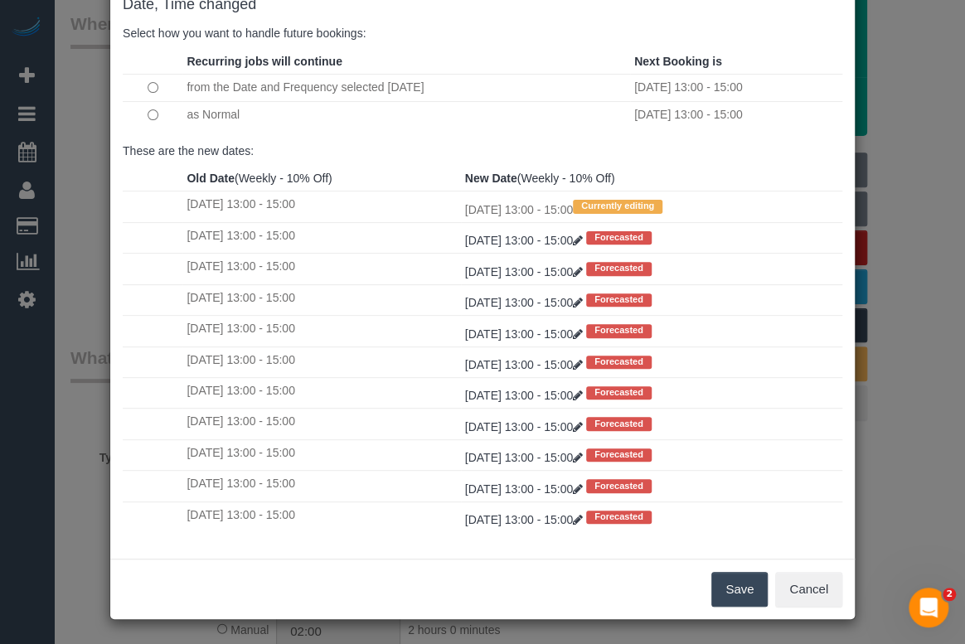
click at [734, 588] on button "Save" at bounding box center [739, 589] width 56 height 35
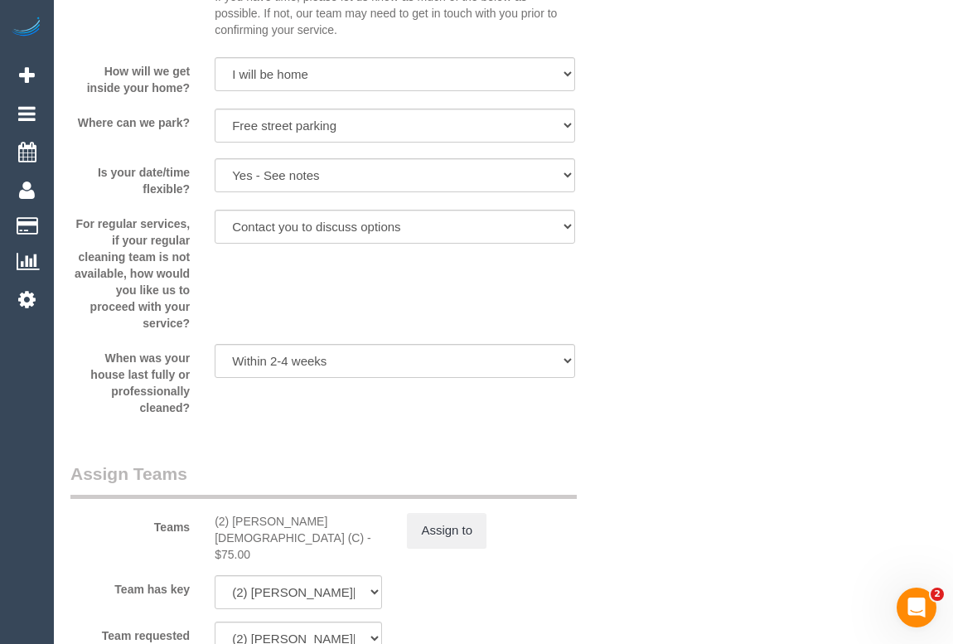
scroll to position [2034, 0]
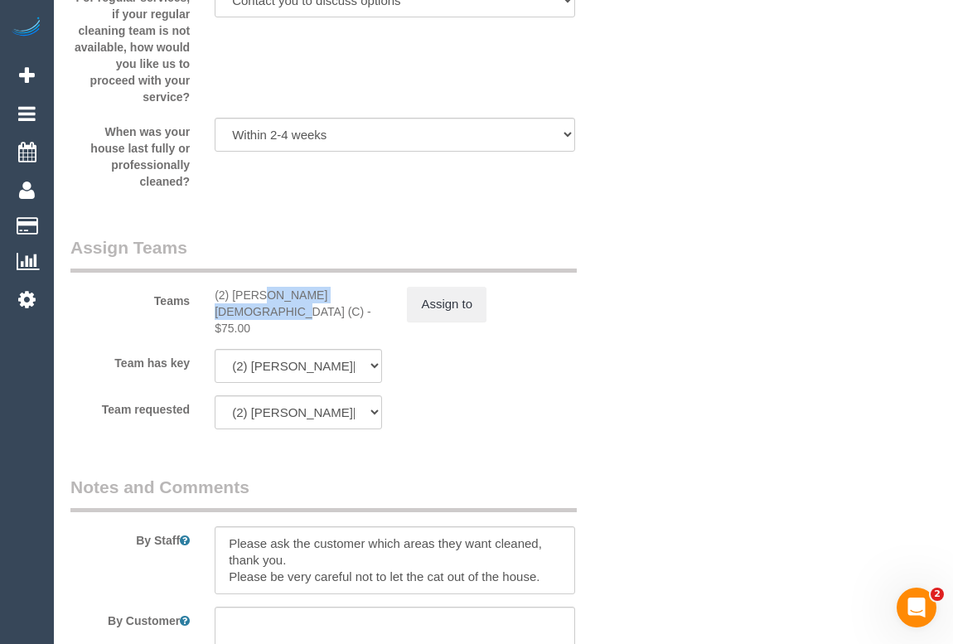
drag, startPoint x: 208, startPoint y: 287, endPoint x: 319, endPoint y: 288, distance: 111.1
click at [319, 288] on div "(2) Raisul Islam (C) - $75.00" at bounding box center [298, 312] width 192 height 50
copy div "(2) [PERSON_NAME][DEMOGRAPHIC_DATA] (C)"
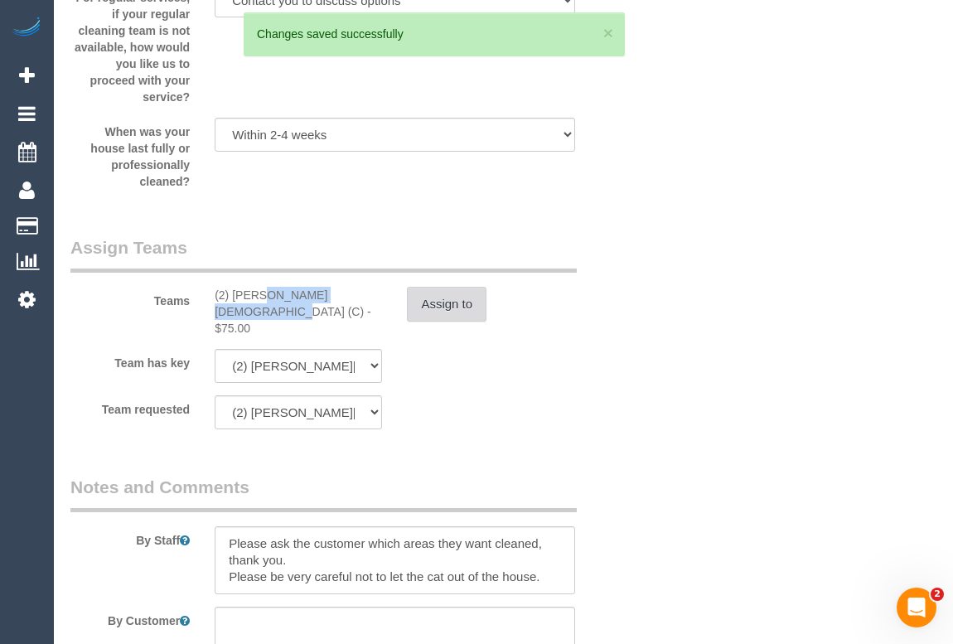
click at [456, 312] on button "Assign to" at bounding box center [447, 304] width 80 height 35
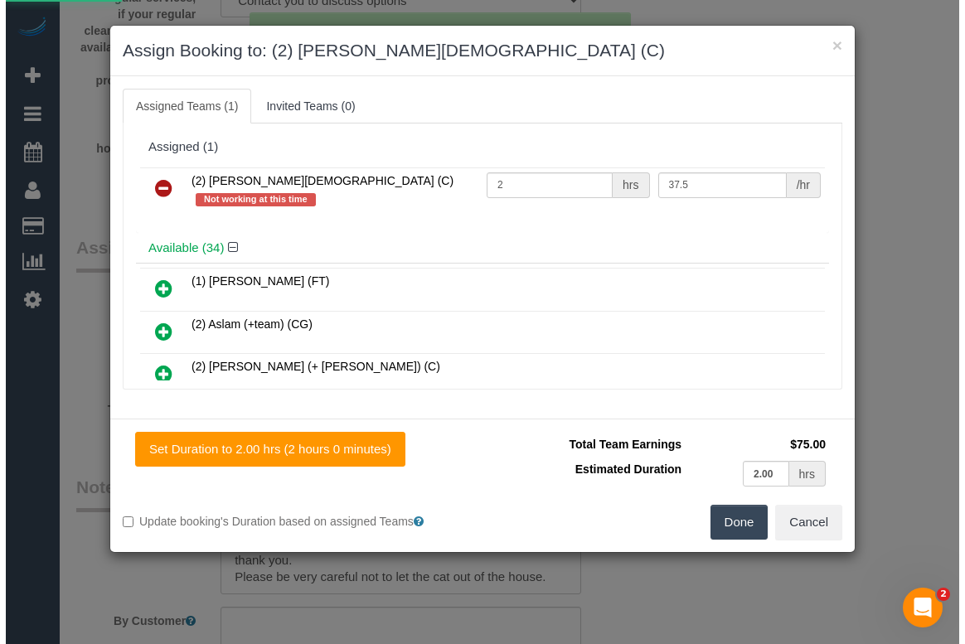
scroll to position [2017, 0]
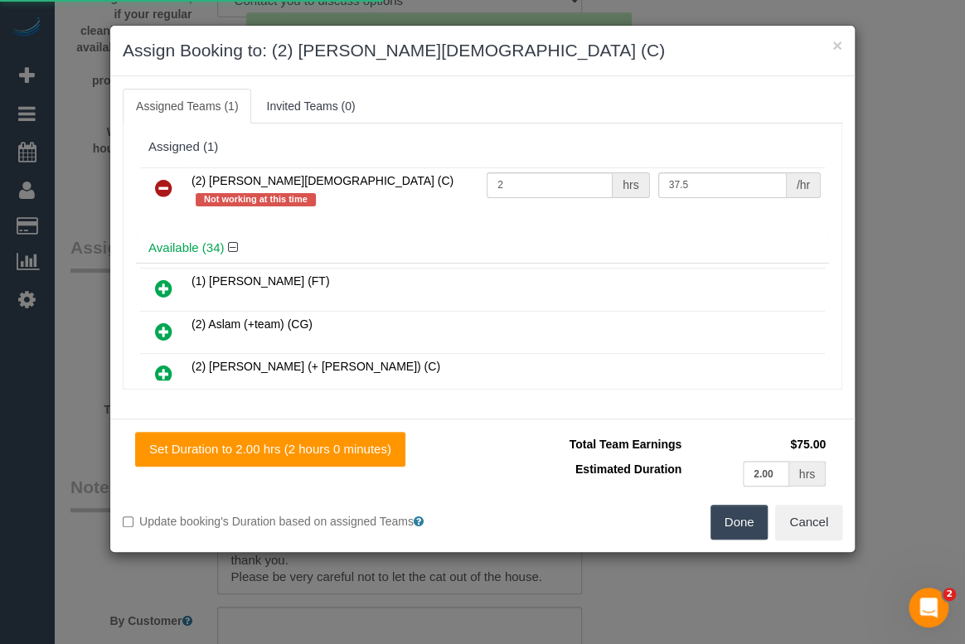
click at [164, 186] on icon at bounding box center [163, 188] width 17 height 20
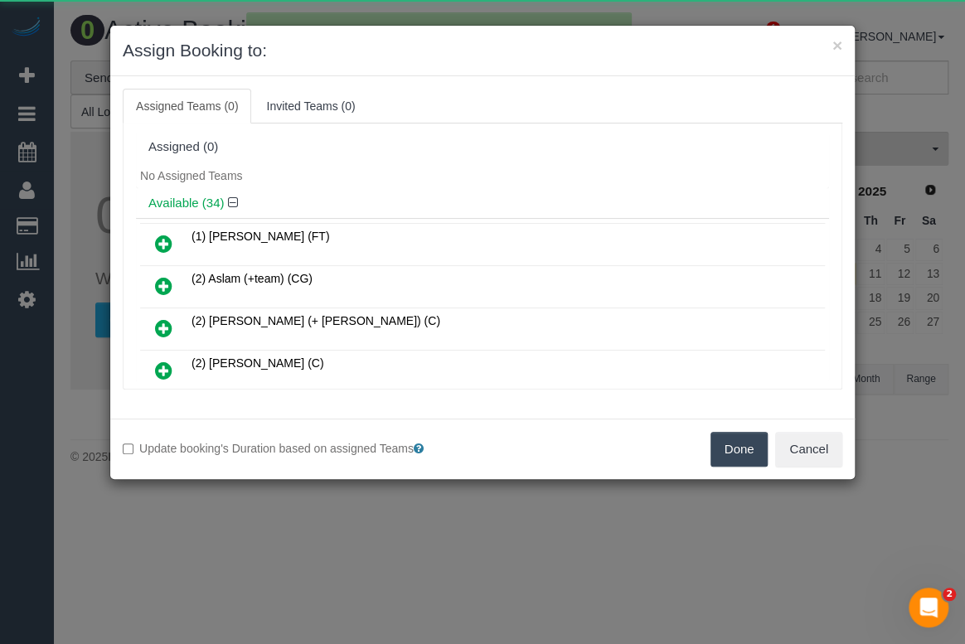
click at [743, 453] on button "Done" at bounding box center [739, 449] width 58 height 35
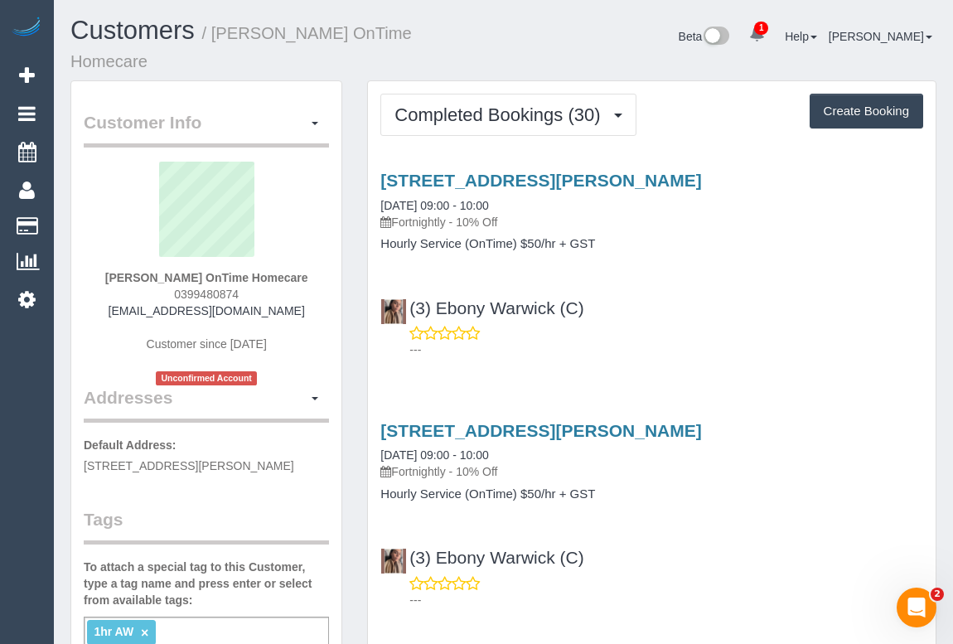
drag, startPoint x: 693, startPoint y: 287, endPoint x: 689, endPoint y: 296, distance: 10.0
click at [693, 287] on div "(3) Ebony Warwick (C) ---" at bounding box center [652, 321] width 568 height 75
drag, startPoint x: 169, startPoint y: 269, endPoint x: 295, endPoint y: 269, distance: 126.0
click at [295, 269] on div "Teresina Sama OnTime Homecare 0399480874 teresina.ontimehomecare@fake.com Custo…" at bounding box center [206, 274] width 245 height 224
copy span "0399480874"
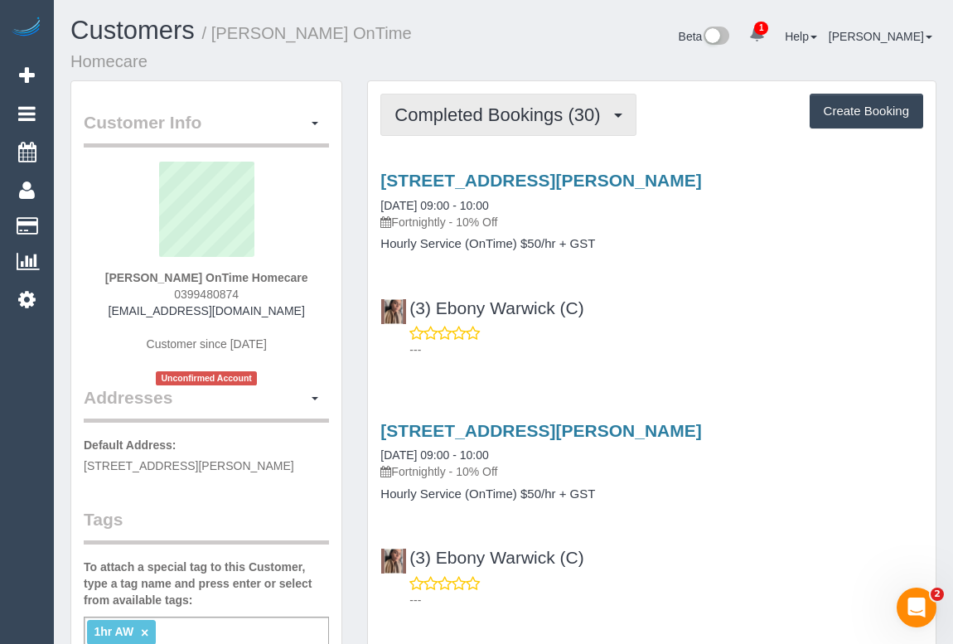
click at [531, 104] on span "Completed Bookings (30)" at bounding box center [501, 114] width 214 height 21
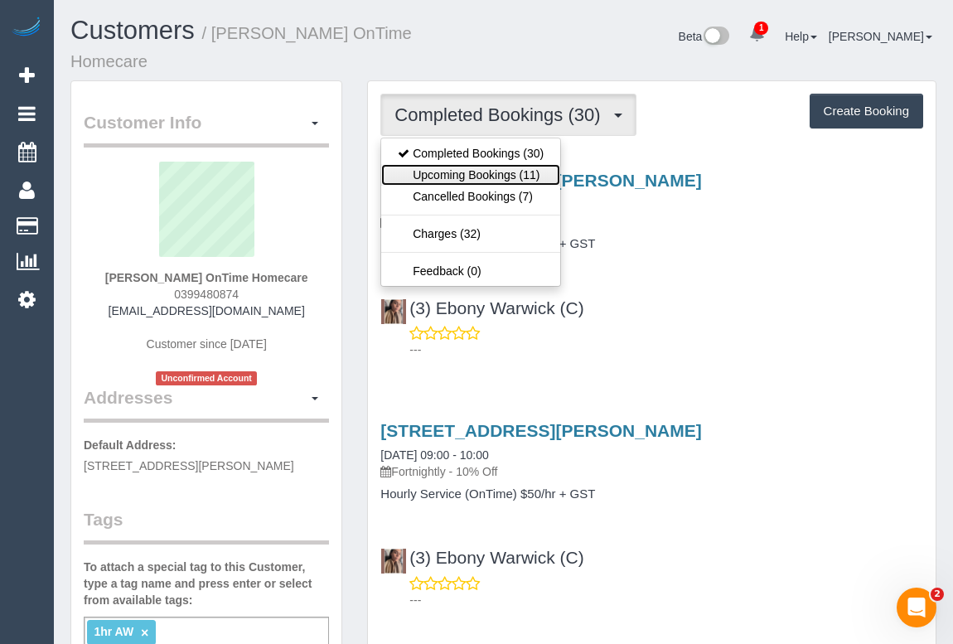
click at [510, 164] on link "Upcoming Bookings (11)" at bounding box center [470, 175] width 179 height 22
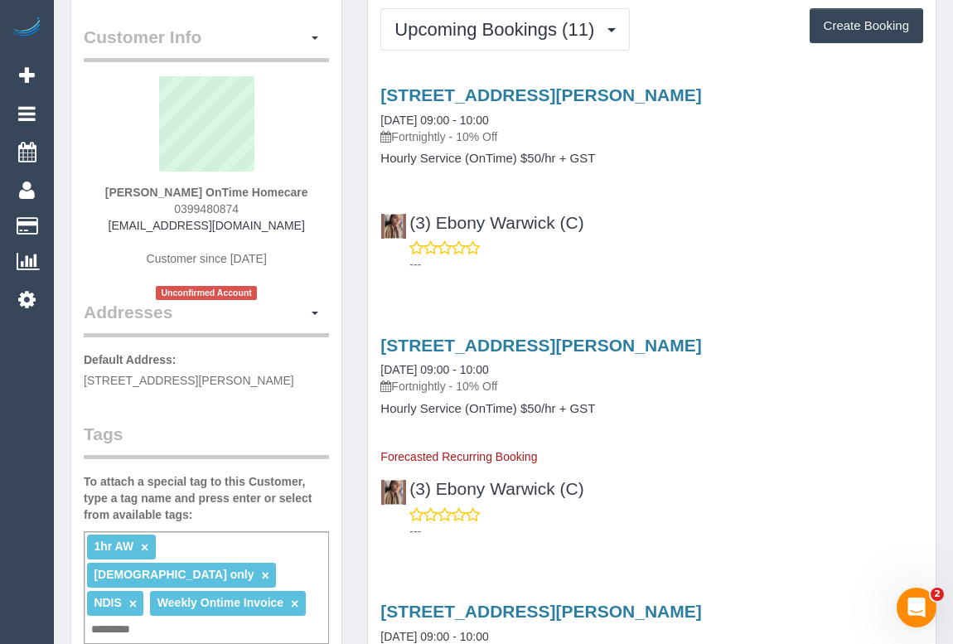
scroll to position [75, 0]
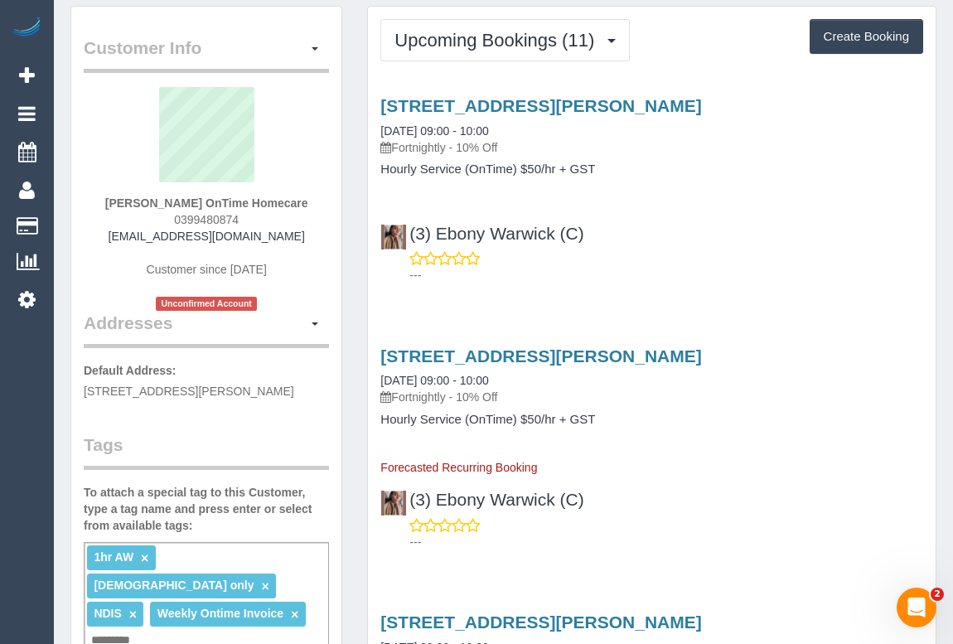
click at [688, 210] on div "(3) Ebony Warwick (C) ---" at bounding box center [652, 247] width 568 height 75
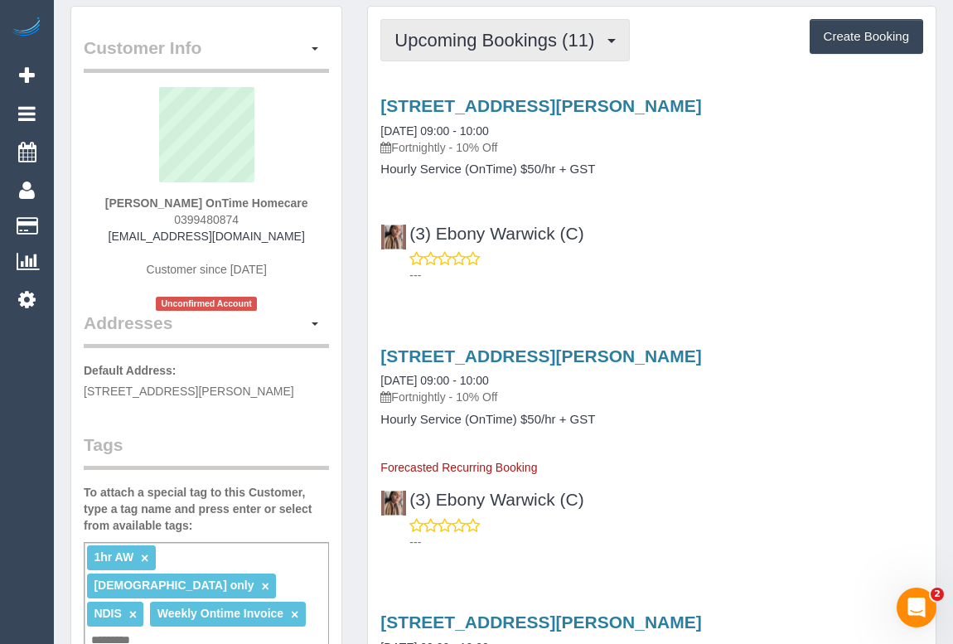
click at [501, 30] on span "Upcoming Bookings (11)" at bounding box center [498, 40] width 208 height 21
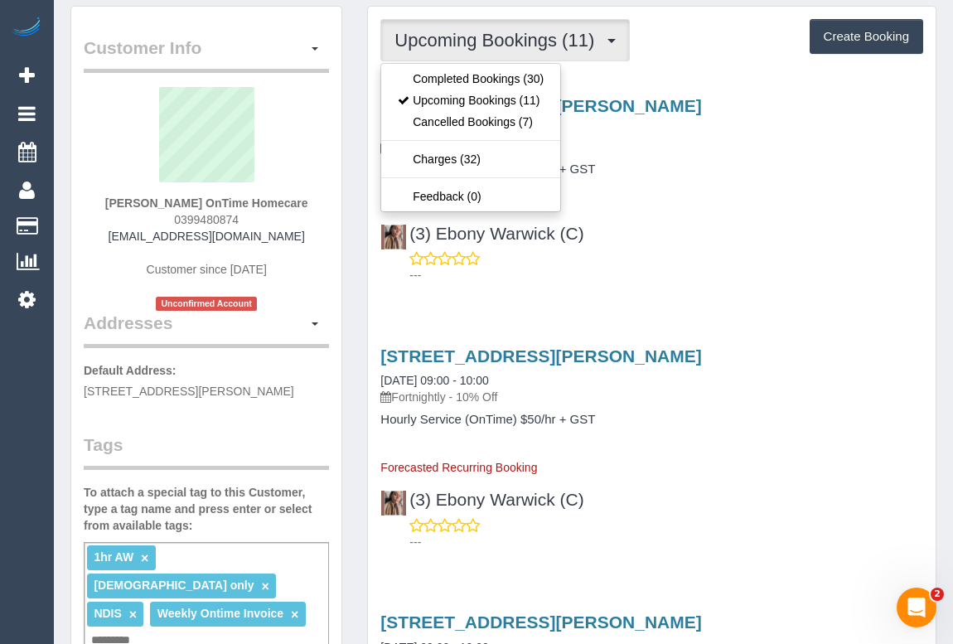
click at [750, 266] on div "Unit 10/320 Point Cook Road, Point Cook, VIC 3030 09/09/2025 09:00 - 10:00 Fort…" at bounding box center [652, 186] width 568 height 209
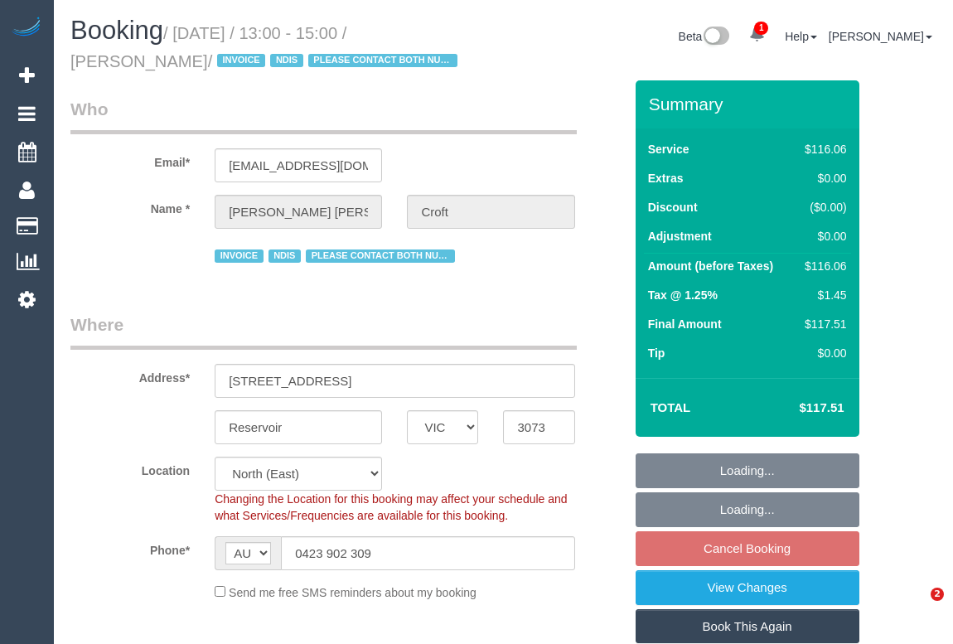
select select "VIC"
select select "object:1387"
select select "number:29"
select select "number:14"
select select "number:19"
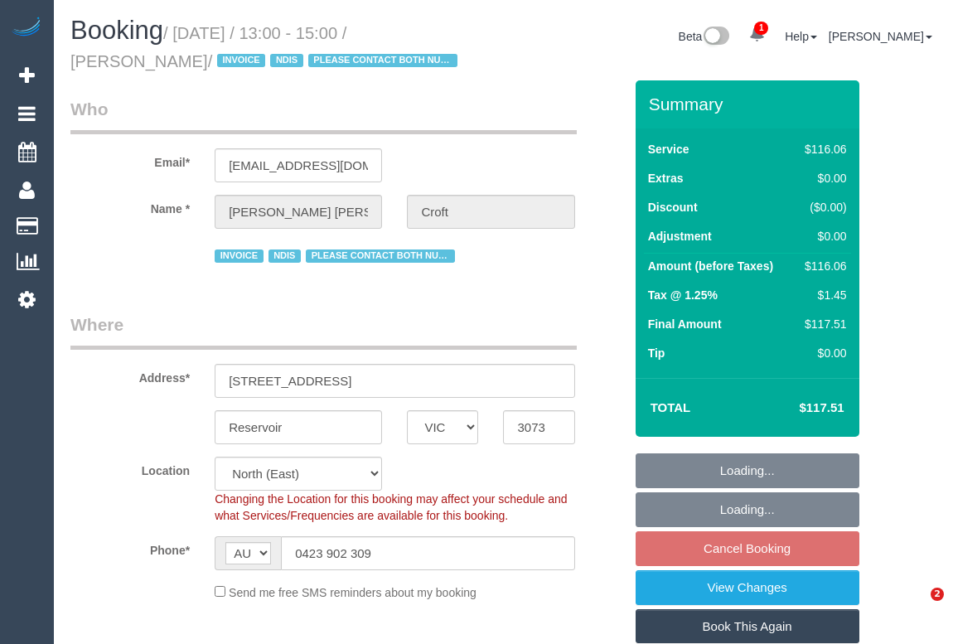
select select "number:36"
select select "number:35"
select select "number:12"
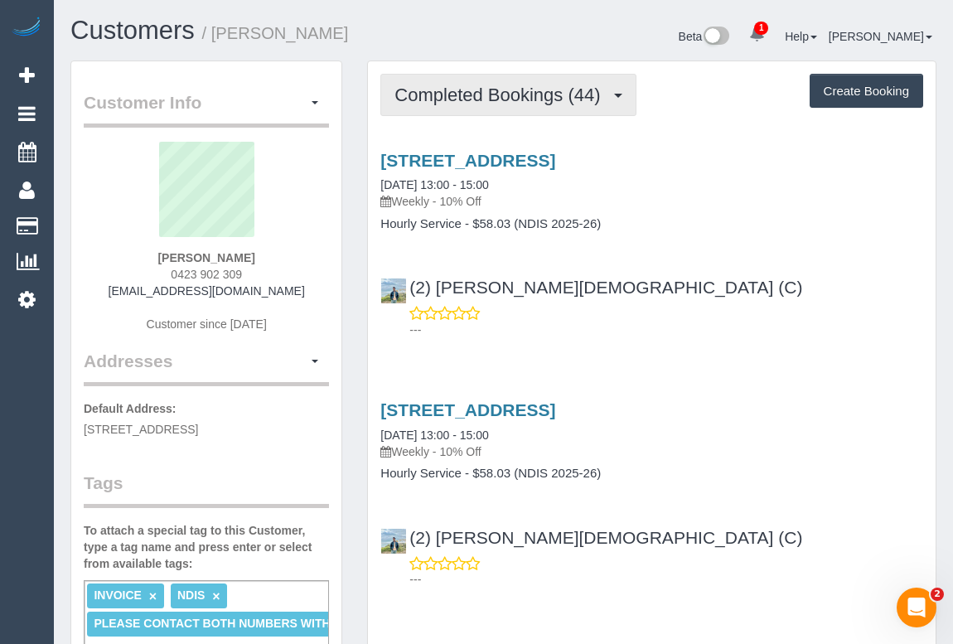
click at [459, 83] on button "Completed Bookings (44)" at bounding box center [507, 95] width 255 height 42
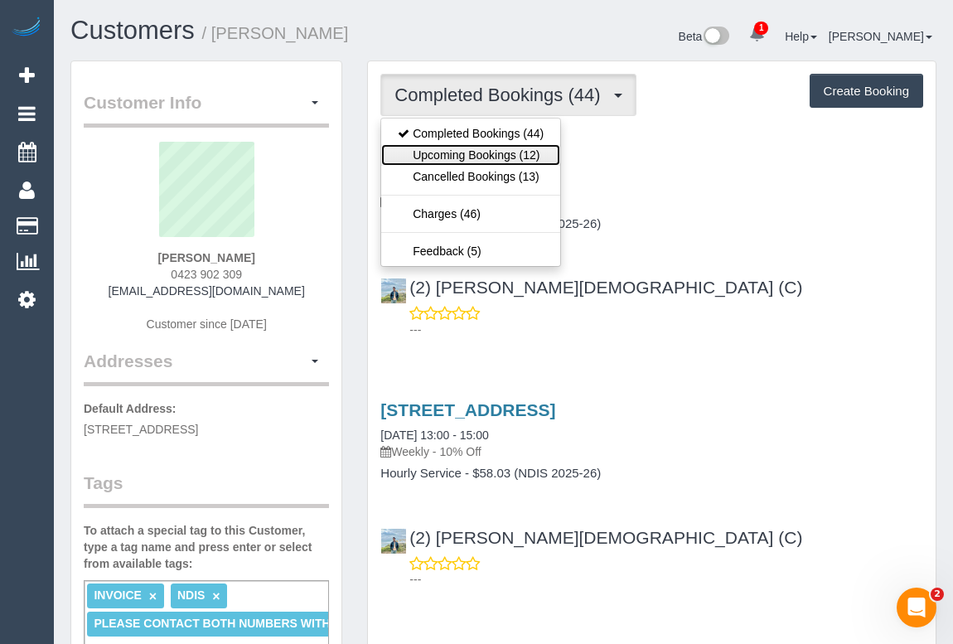
click at [478, 160] on link "Upcoming Bookings (12)" at bounding box center [470, 155] width 179 height 22
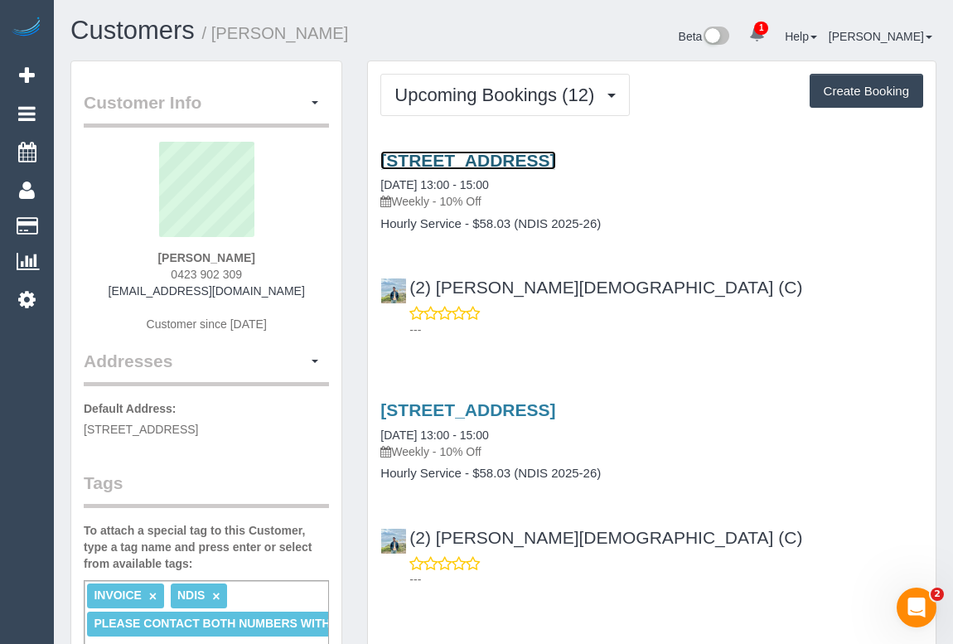
click at [465, 151] on link "Unit 2/187 Edwardes St, Reservoir, VIC 3073" at bounding box center [467, 160] width 175 height 19
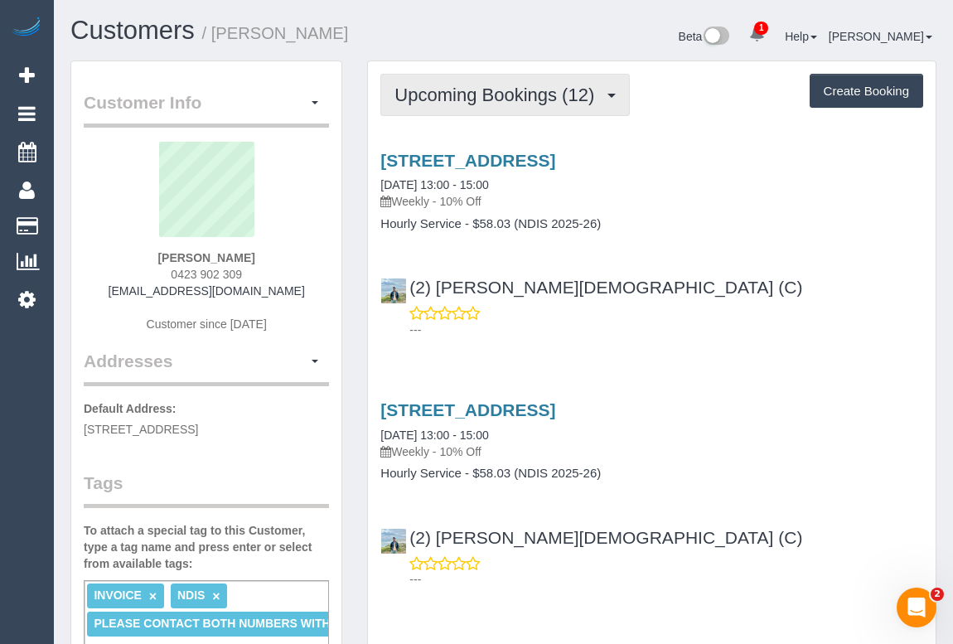
click at [460, 98] on span "Upcoming Bookings (12)" at bounding box center [498, 95] width 208 height 21
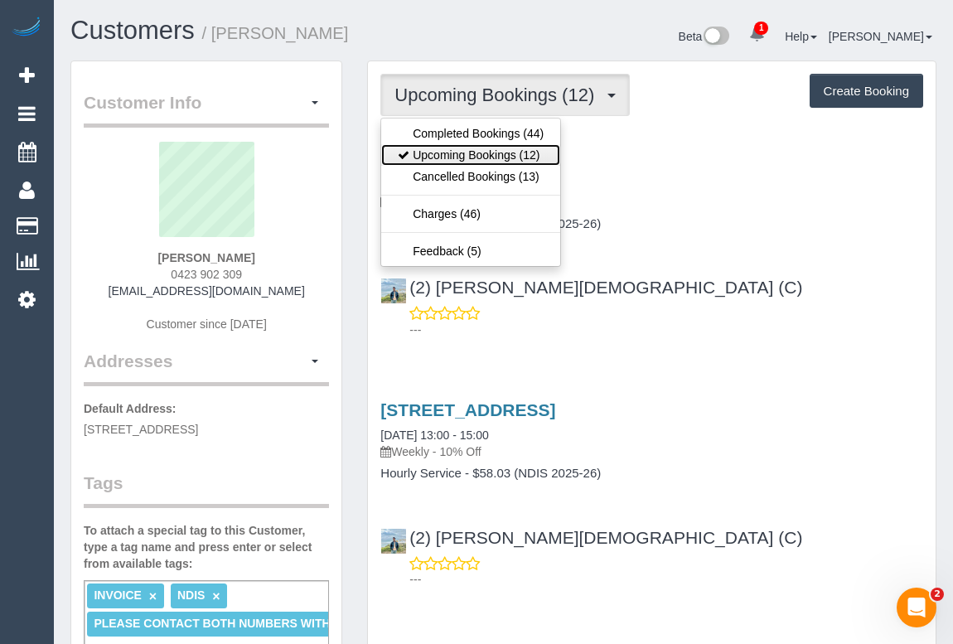
click at [466, 157] on link "Upcoming Bookings (12)" at bounding box center [470, 155] width 179 height 22
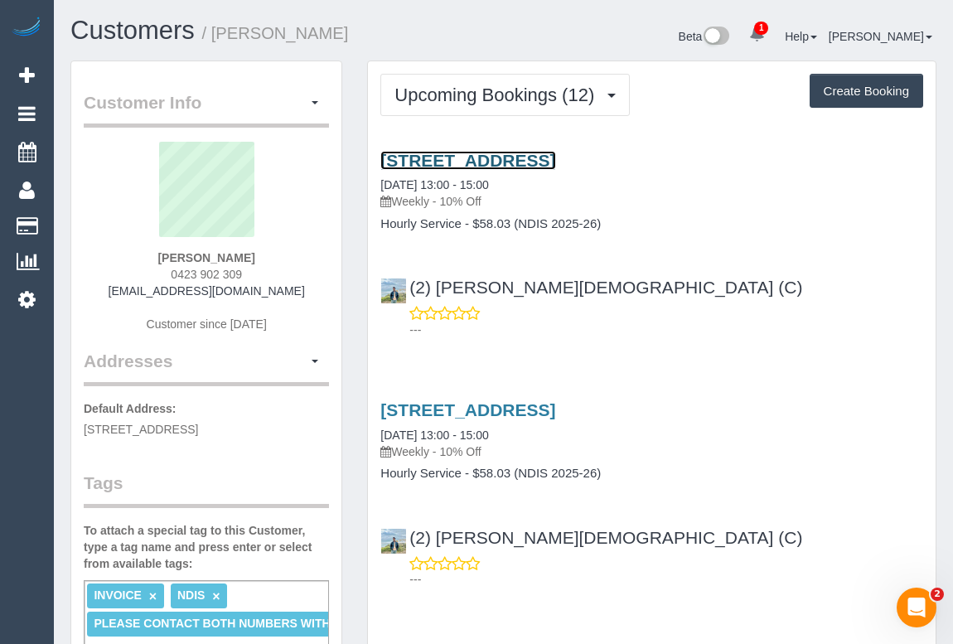
click at [555, 151] on link "Unit 2/187 Edwardes St, Reservoir, VIC 3073" at bounding box center [467, 160] width 175 height 19
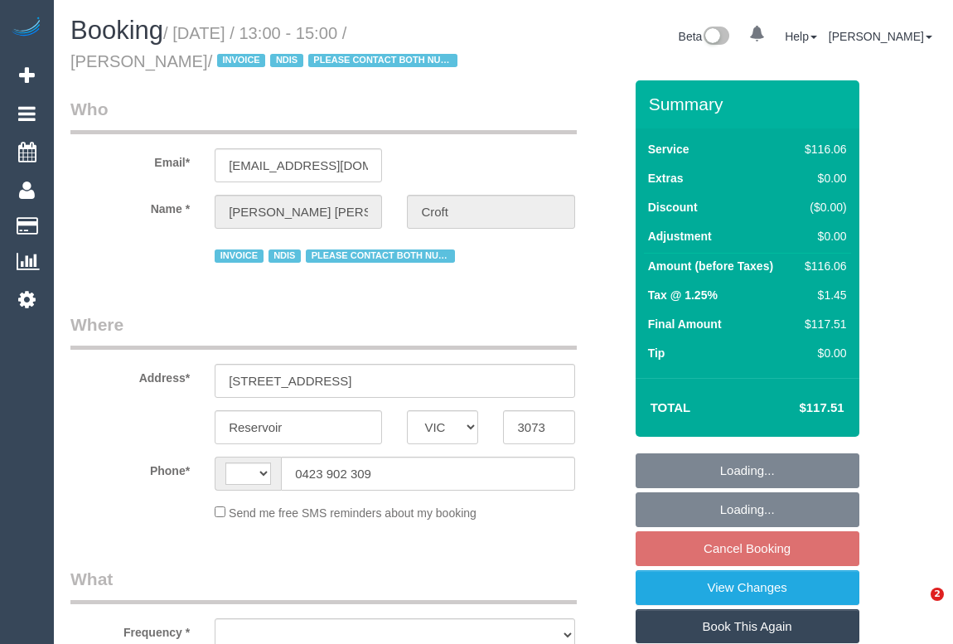
select select "VIC"
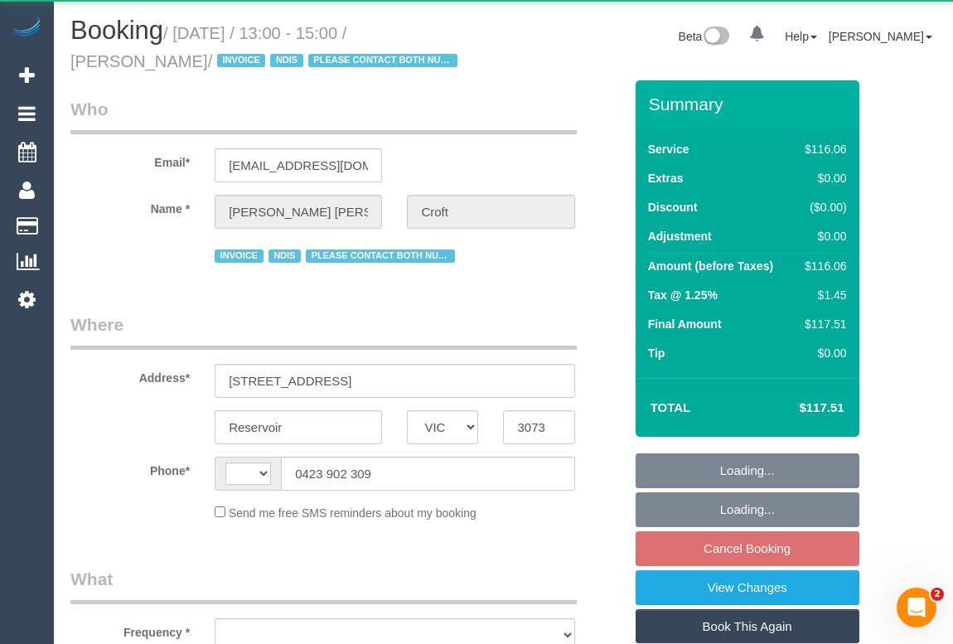
select select "string:AU"
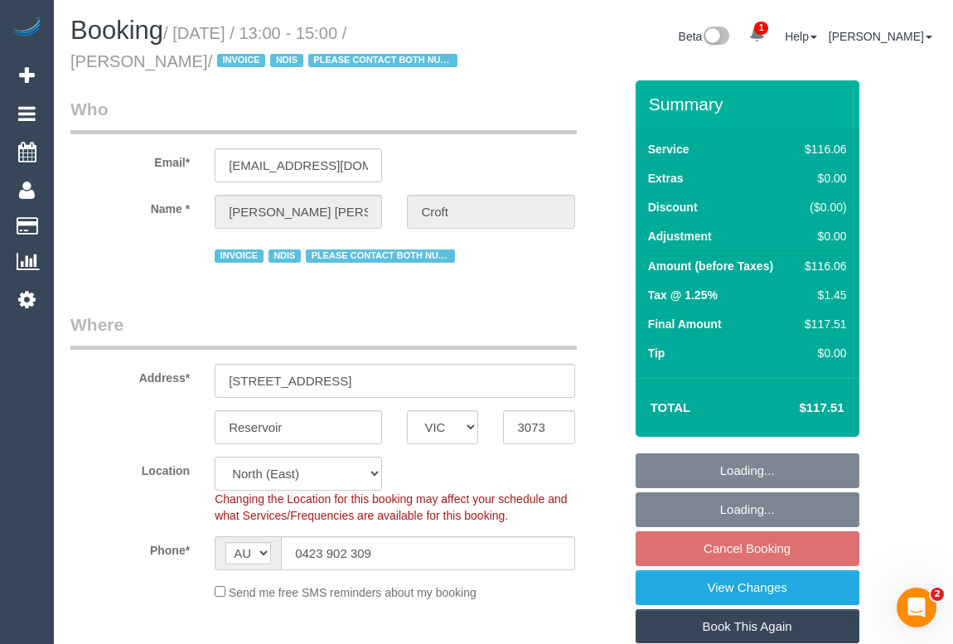
select select "object:540"
select select "number:29"
select select "number:14"
select select "number:19"
select select "number:36"
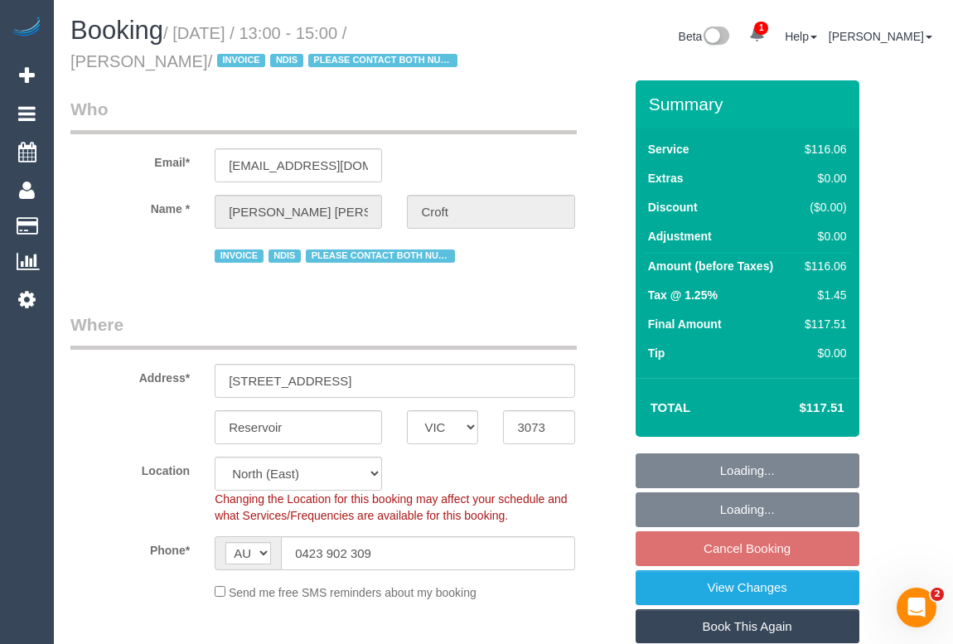
select select "number:35"
select select "number:12"
select select "object:1318"
click at [757, 549] on fieldset "Loading... Loading... Cancel Booking View Changes Book This Again Complete Back" at bounding box center [748, 587] width 224 height 269
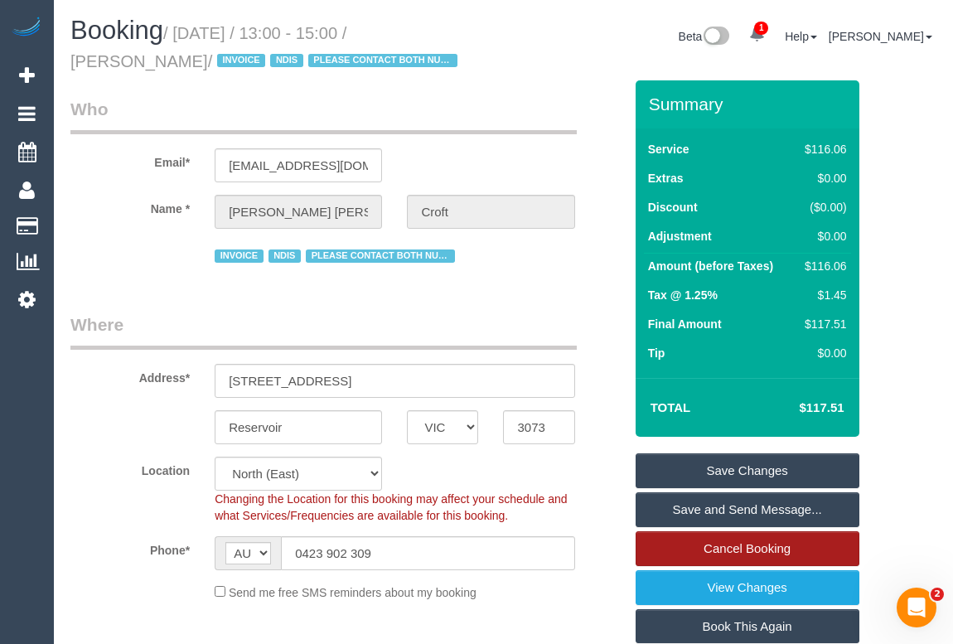
click at [757, 549] on link "Cancel Booking" at bounding box center [748, 548] width 224 height 35
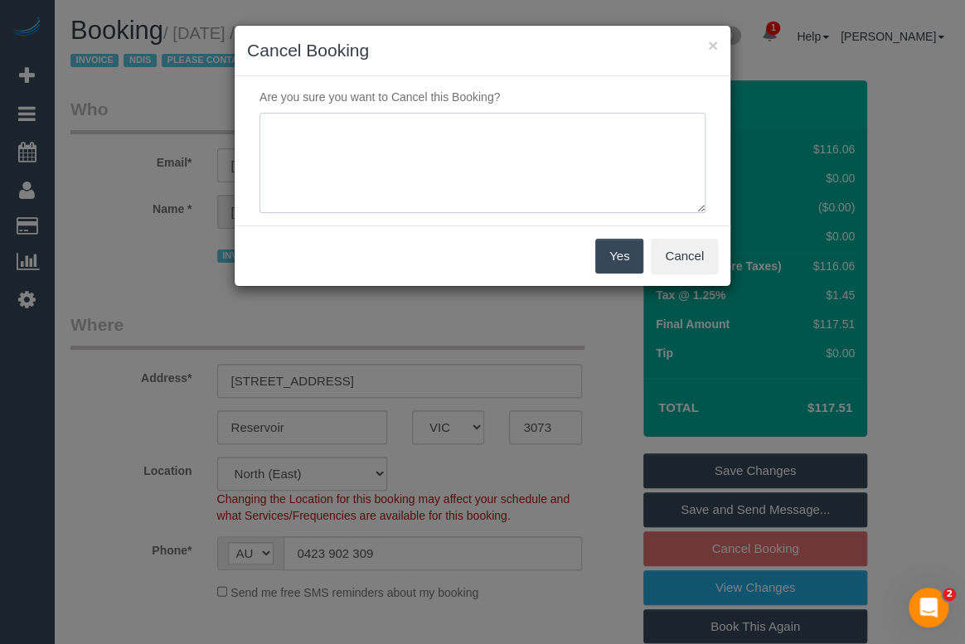
click at [337, 133] on textarea at bounding box center [482, 163] width 446 height 101
type textarea "c"
type textarea "Customer in the hospital. - sms - OM"
click at [605, 254] on button "Yes" at bounding box center [619, 256] width 48 height 35
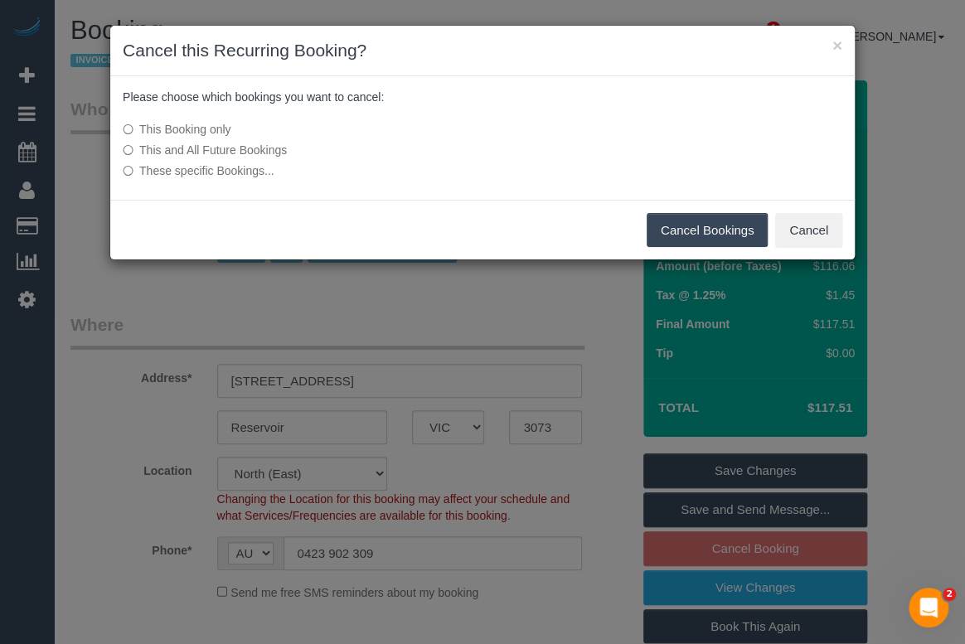
click at [699, 232] on button "Cancel Bookings" at bounding box center [707, 230] width 122 height 35
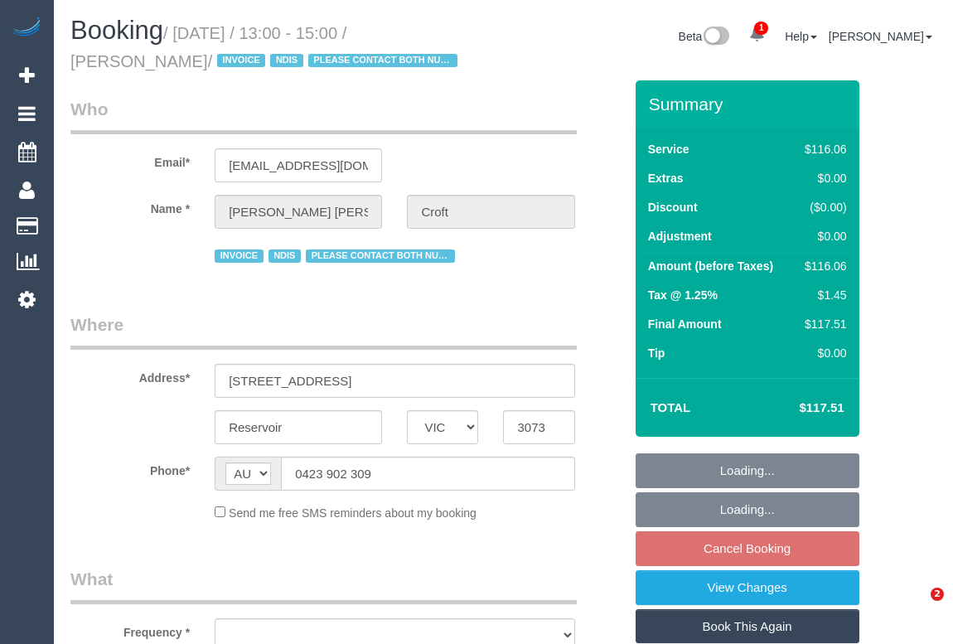
select select "VIC"
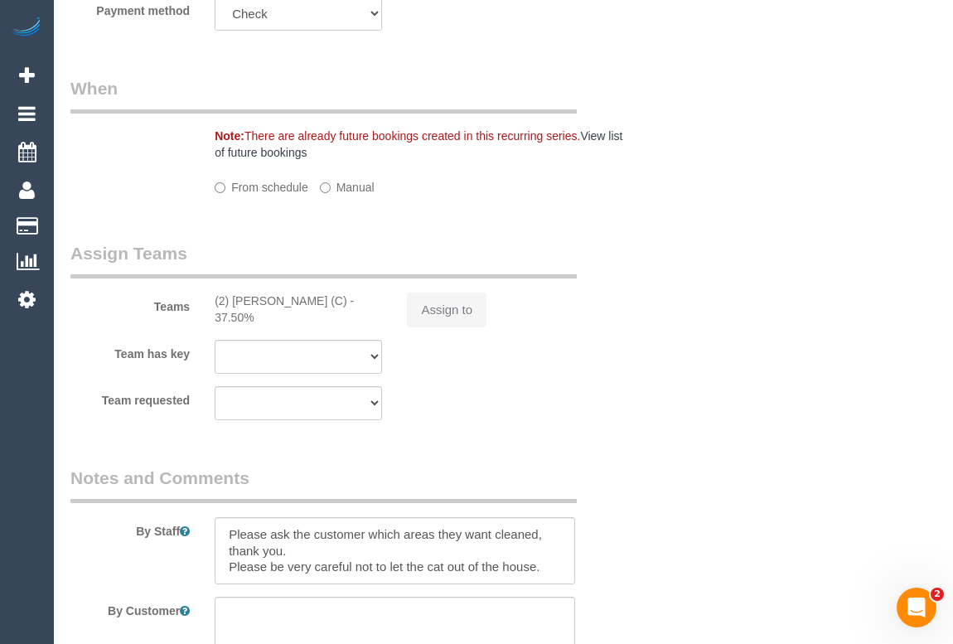
select select "object:544"
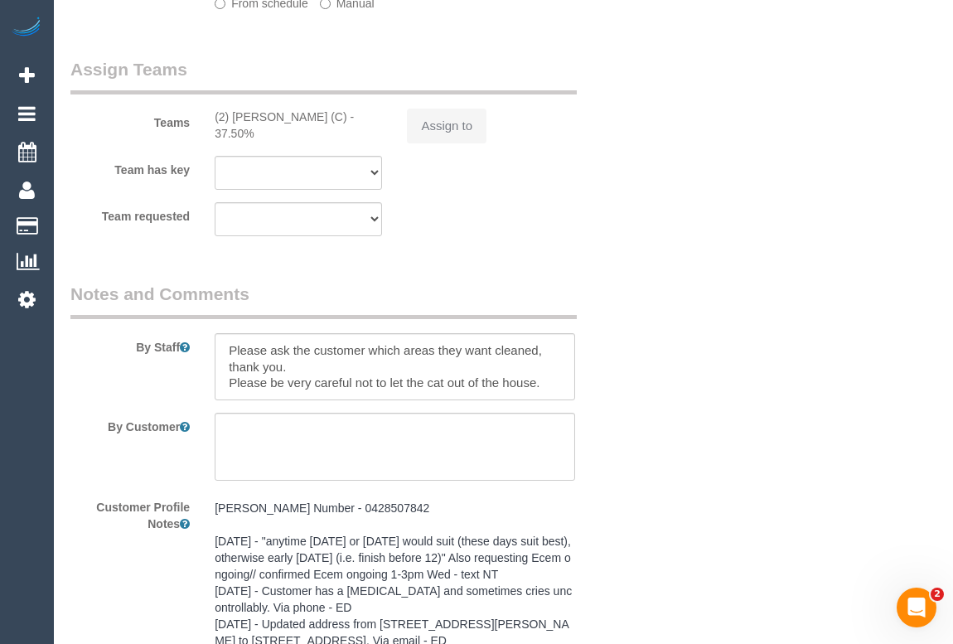
select select "number:29"
select select "number:14"
select select "number:19"
select select "number:36"
select select "number:35"
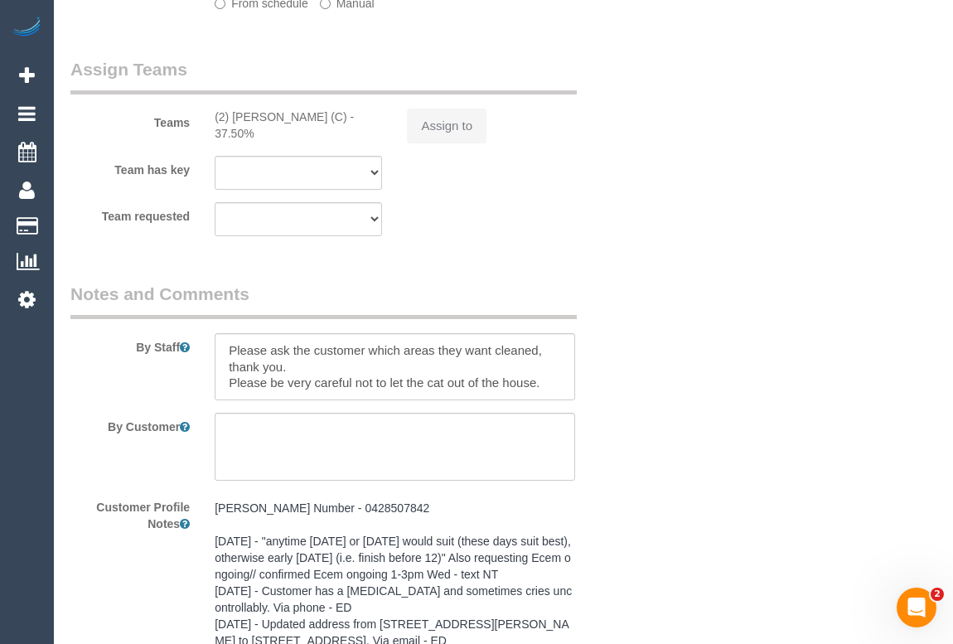
select select "number:12"
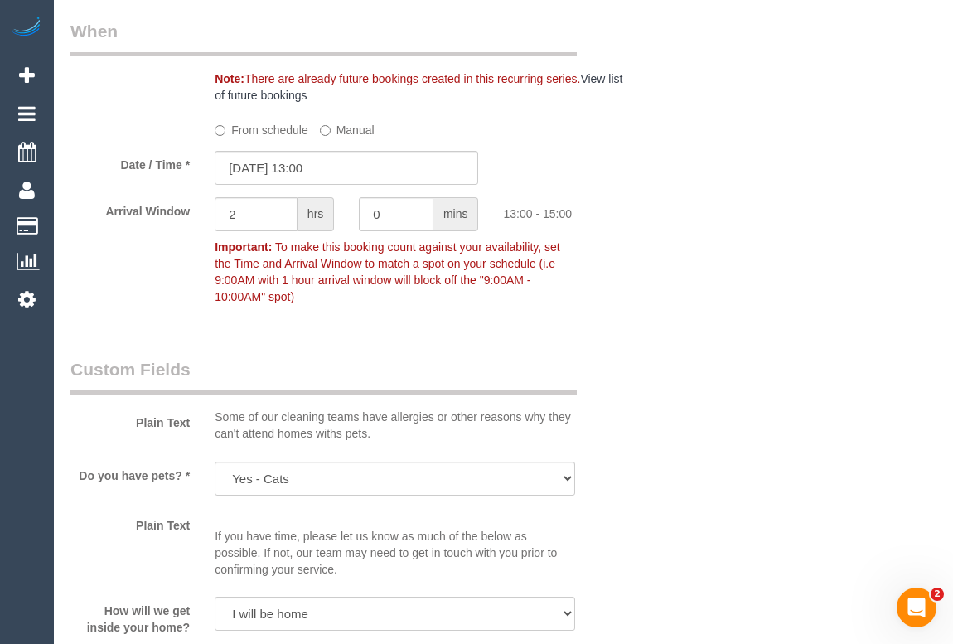
select select "object:1377"
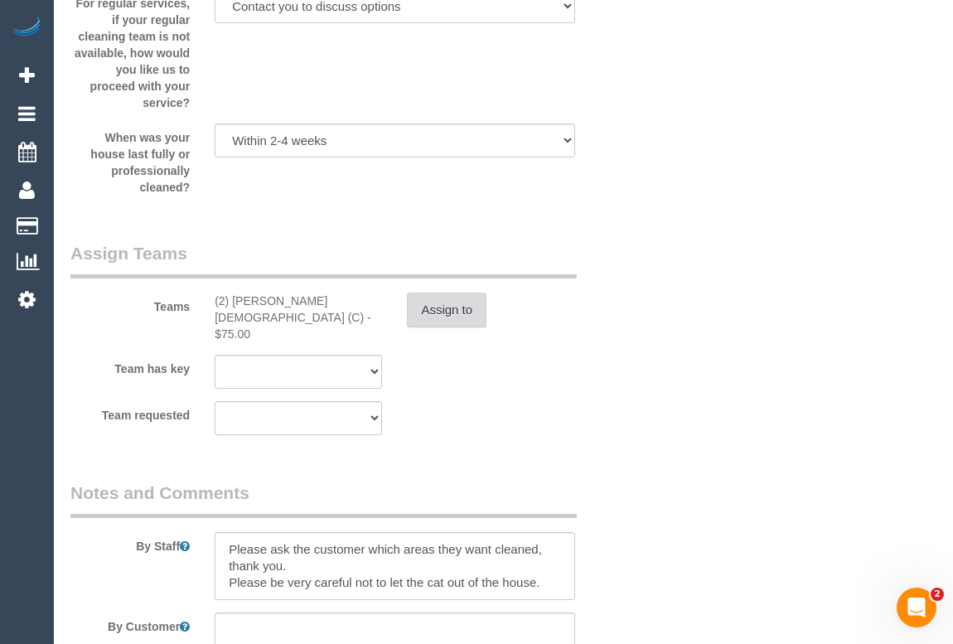
click at [447, 302] on button "Assign to" at bounding box center [447, 310] width 80 height 35
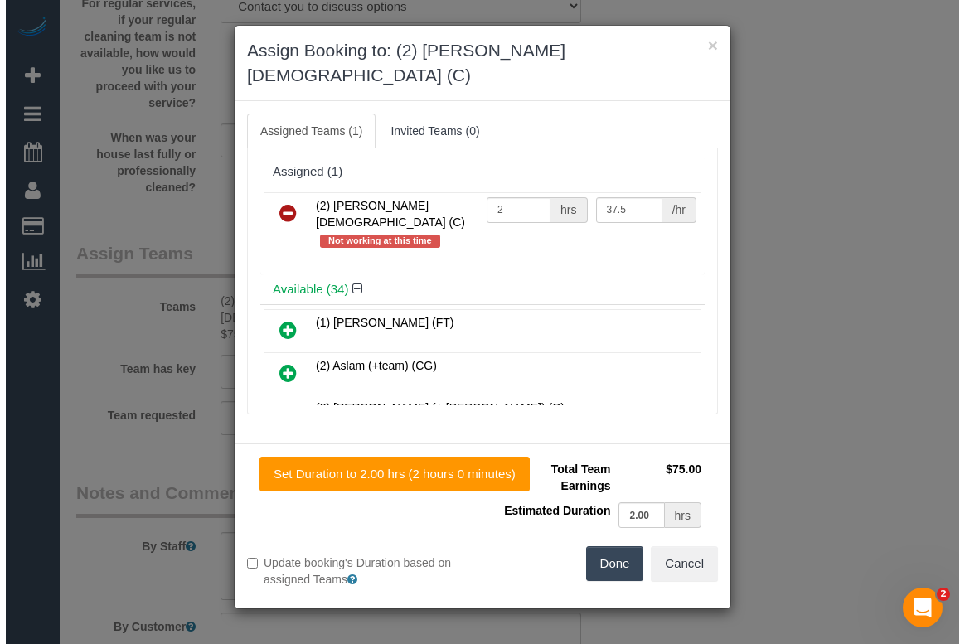
scroll to position [2057, 0]
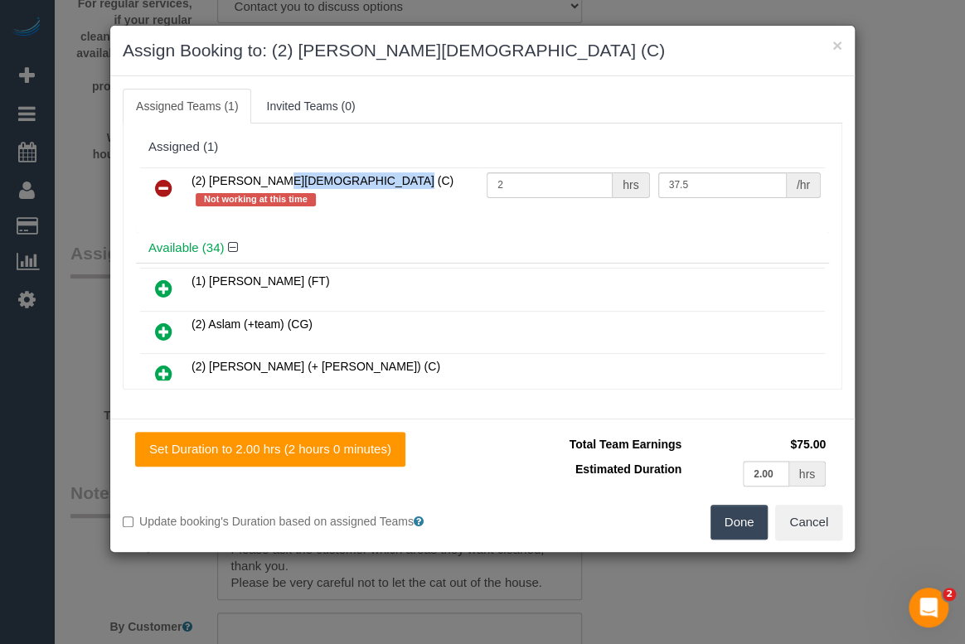
drag, startPoint x: 201, startPoint y: 186, endPoint x: 185, endPoint y: 184, distance: 15.8
click at [185, 184] on tr "(2) [PERSON_NAME][DEMOGRAPHIC_DATA] (C) Not working at this time 2 hrs 37.5 /hr" at bounding box center [482, 190] width 685 height 47
copy span "(2) [PERSON_NAME][DEMOGRAPHIC_DATA] (C)"
click at [165, 186] on icon at bounding box center [163, 188] width 17 height 20
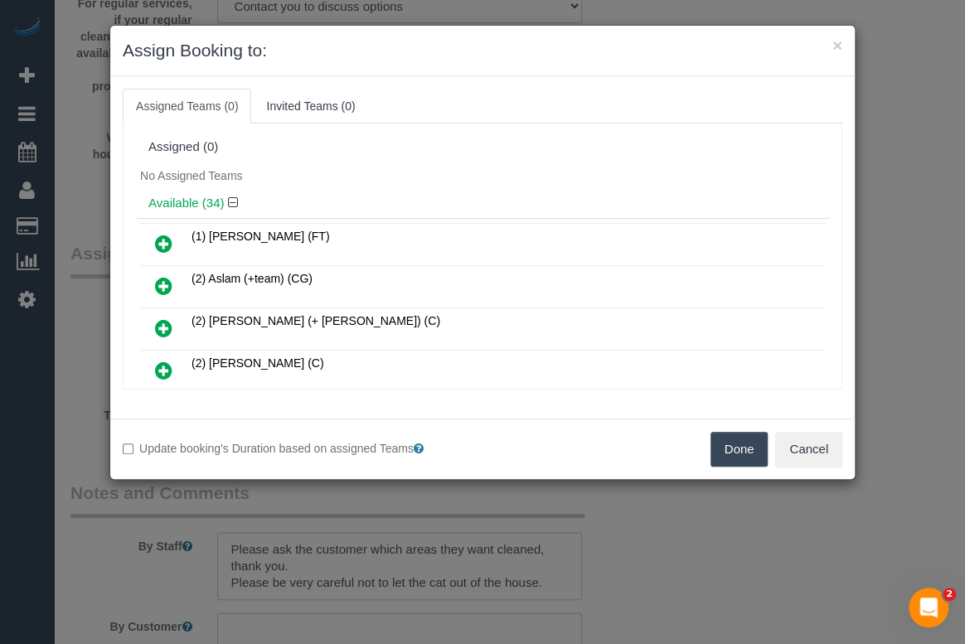
click at [755, 447] on button "Done" at bounding box center [739, 449] width 58 height 35
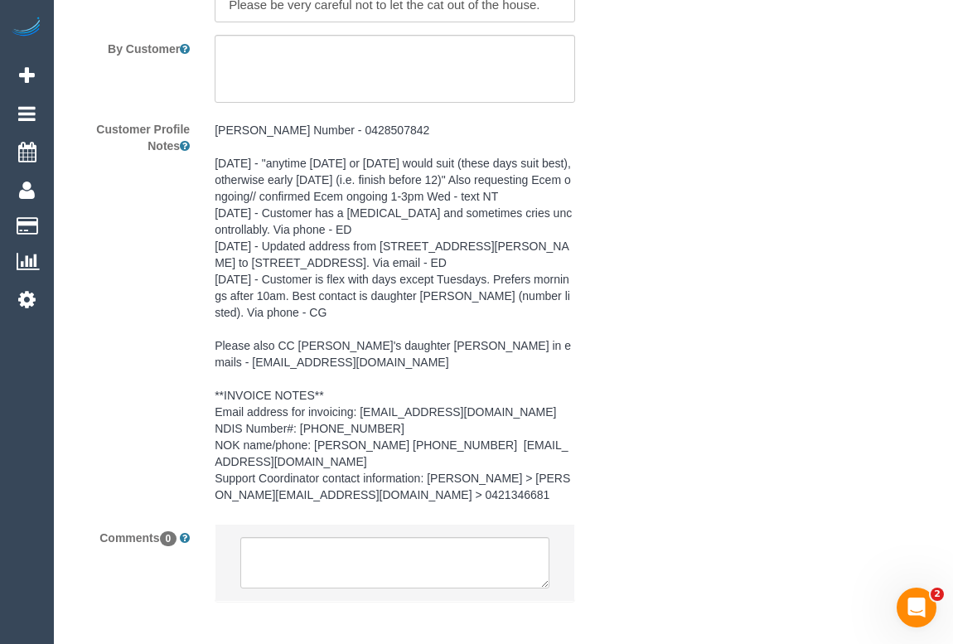
scroll to position [2635, 0]
click at [291, 551] on textarea at bounding box center [394, 563] width 308 height 51
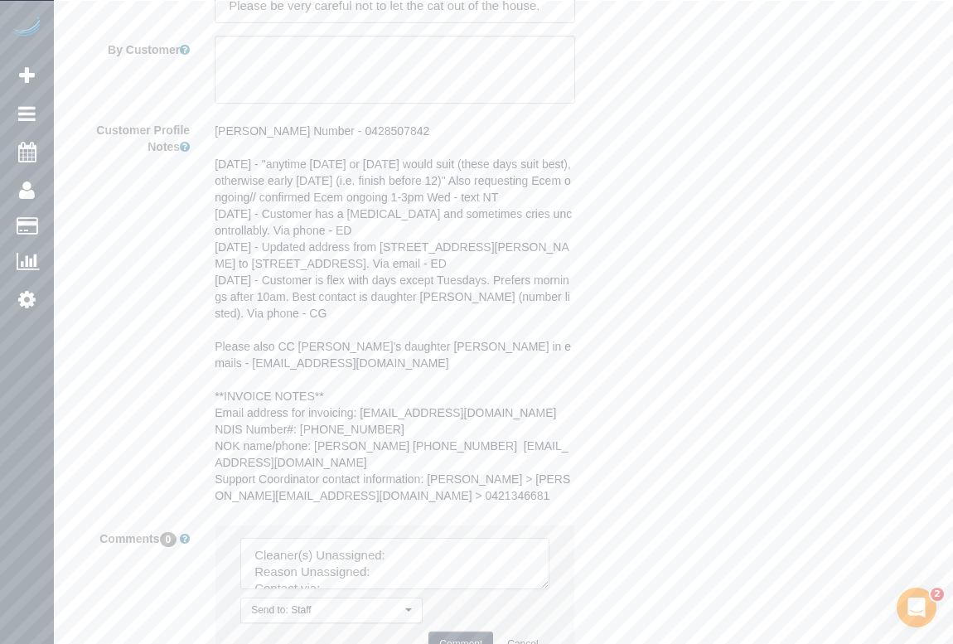
click at [408, 546] on textarea at bounding box center [394, 563] width 308 height 51
paste textarea "(2) Raisul Islam (C)"
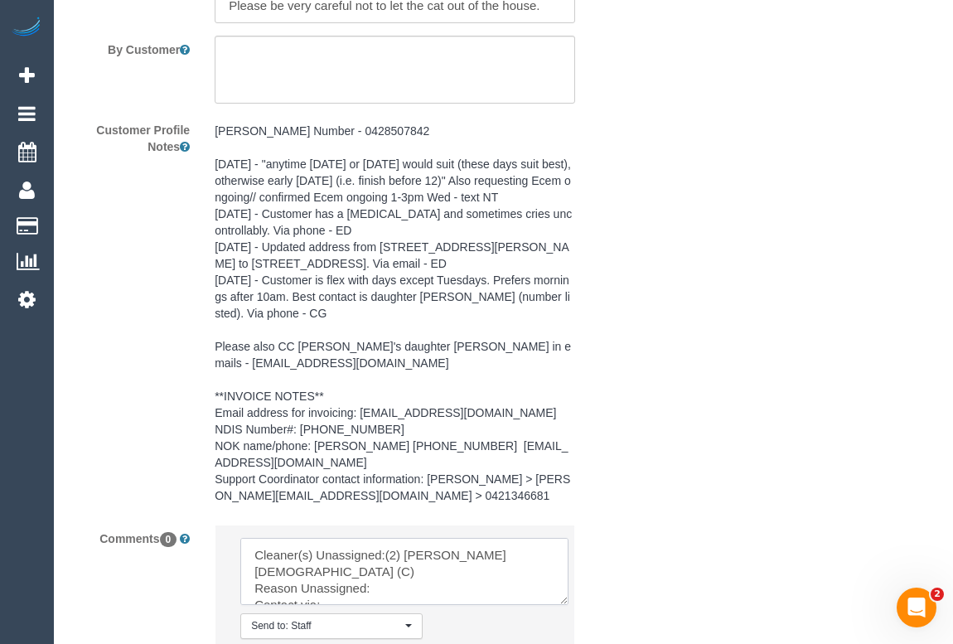
drag, startPoint x: 540, startPoint y: 582, endPoint x: 634, endPoint y: 637, distance: 108.9
click at [569, 605] on textarea at bounding box center [404, 571] width 328 height 67
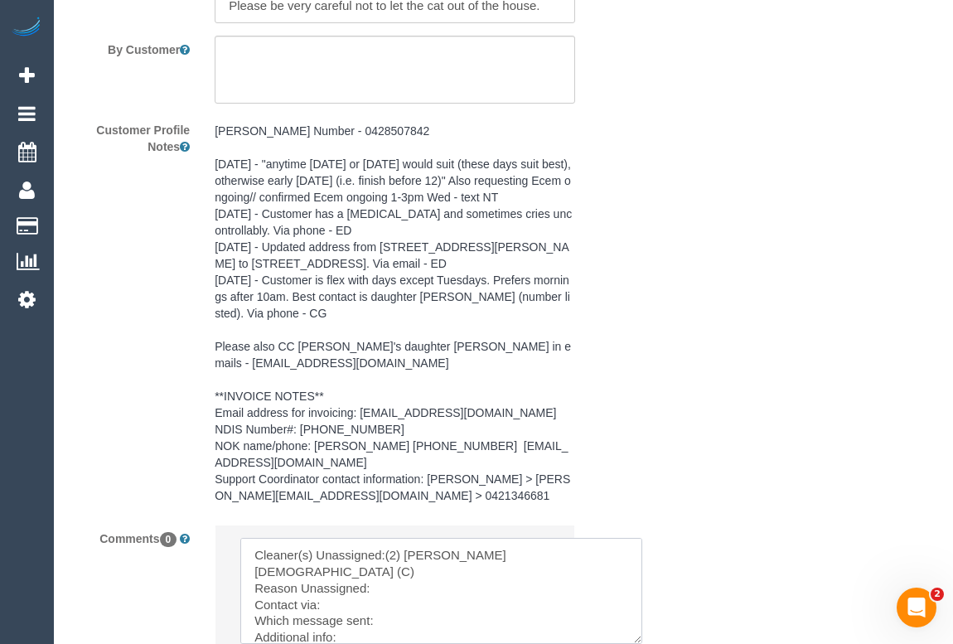
click at [405, 571] on textarea at bounding box center [441, 591] width 402 height 106
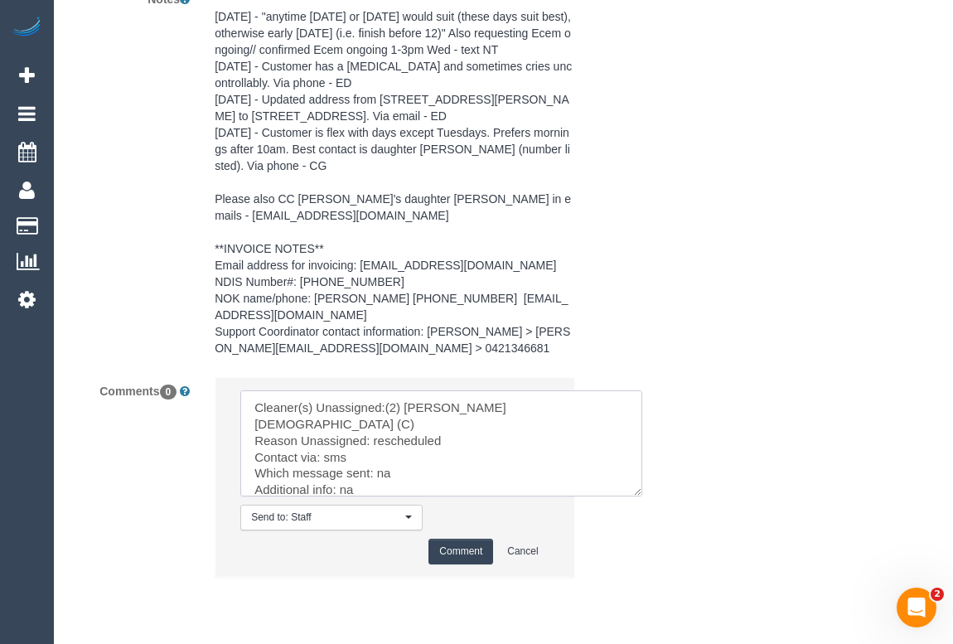
scroll to position [2759, 0]
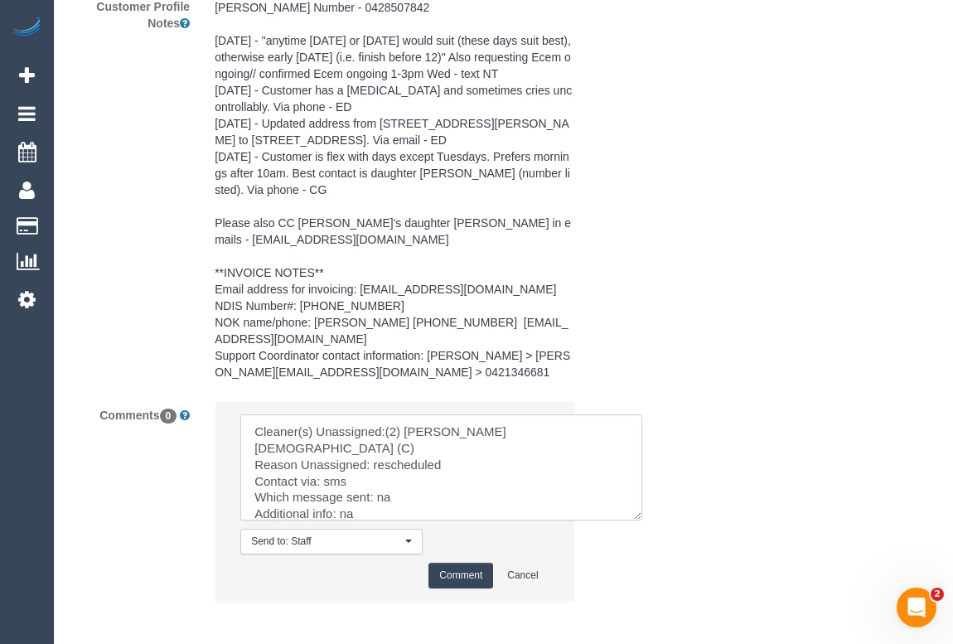
type textarea "Cleaner(s) Unassigned:(2) Raisul Islam (C) Reason Unassigned: rescheduled Conta…"
click at [472, 572] on button "Comment" at bounding box center [460, 576] width 65 height 26
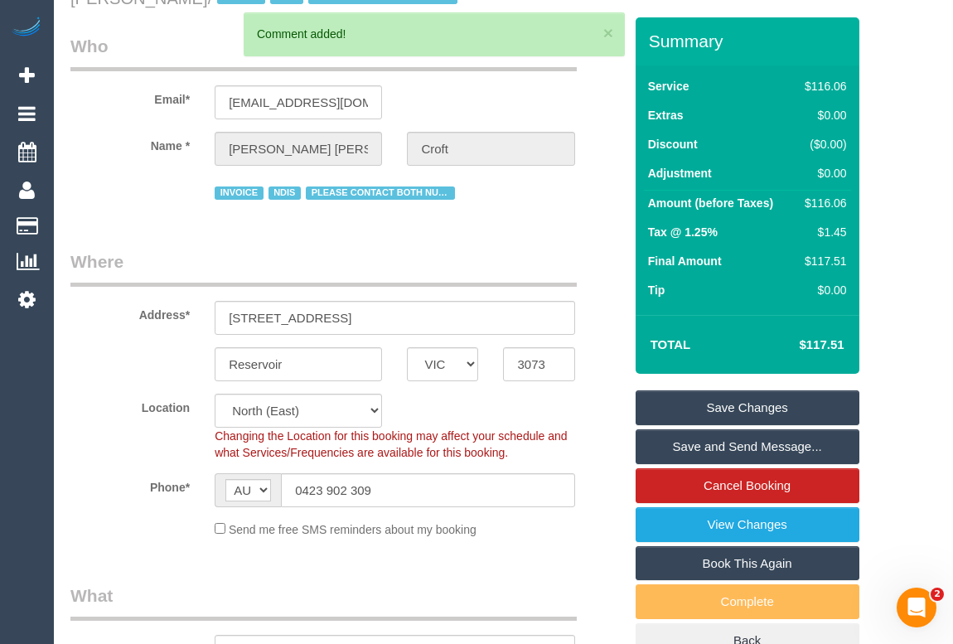
scroll to position [12, 0]
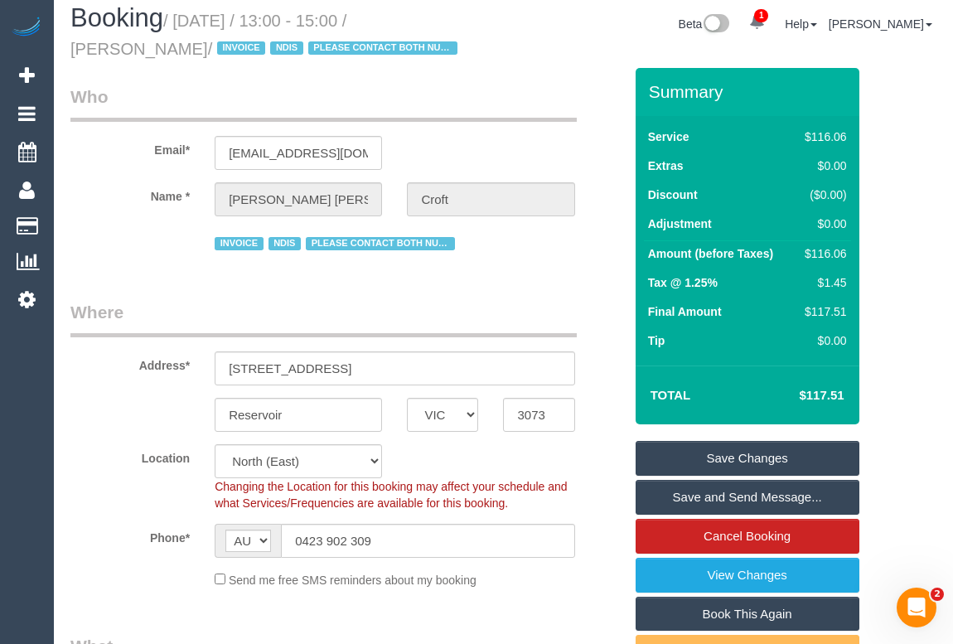
click at [748, 454] on link "Save Changes" at bounding box center [748, 458] width 224 height 35
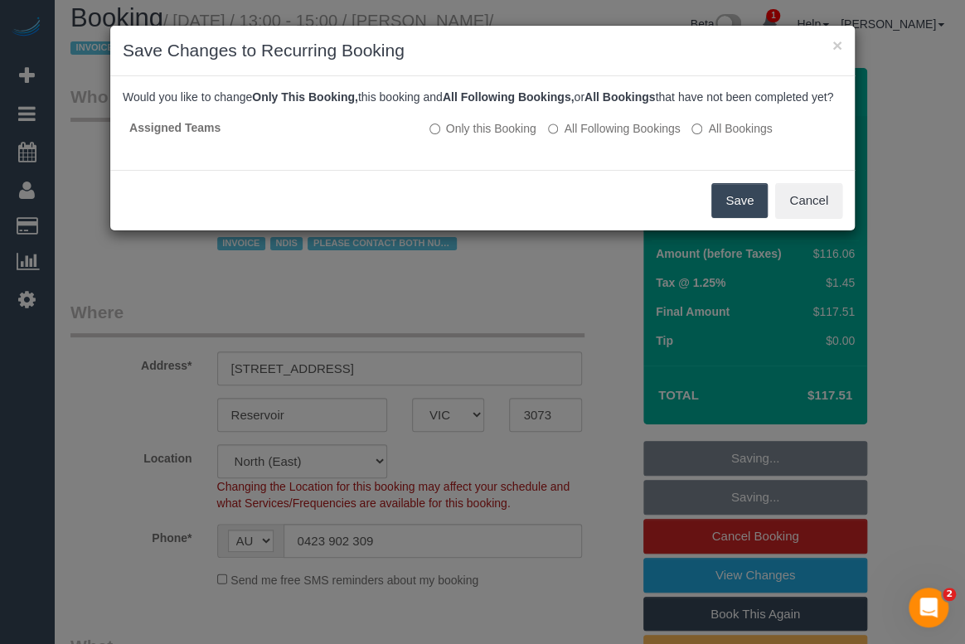
click at [725, 218] on button "Save" at bounding box center [739, 200] width 56 height 35
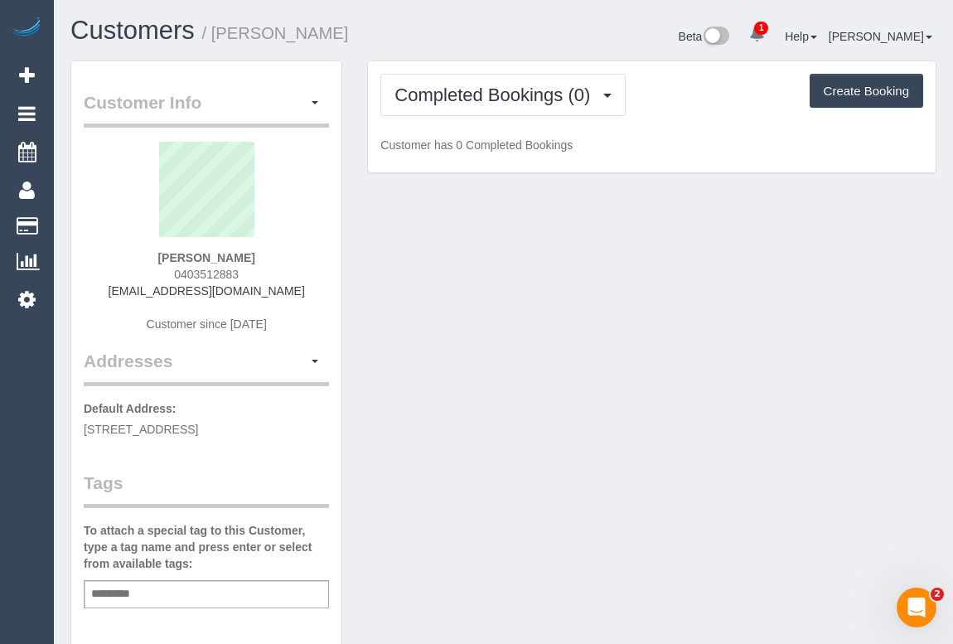
drag, startPoint x: 166, startPoint y: 274, endPoint x: 263, endPoint y: 275, distance: 97.0
click at [263, 275] on div "[PERSON_NAME] 0403512883 [EMAIL_ADDRESS][DOMAIN_NAME] Customer since [DATE]" at bounding box center [206, 245] width 245 height 207
click at [367, 327] on div "Customer Info Edit Contact Info Send Message Email Preferences Special Sales Ta…" at bounding box center [503, 615] width 891 height 1111
click at [510, 322] on div "Customer Info Edit Contact Info Send Message Email Preferences Special Sales Ta…" at bounding box center [503, 615] width 891 height 1111
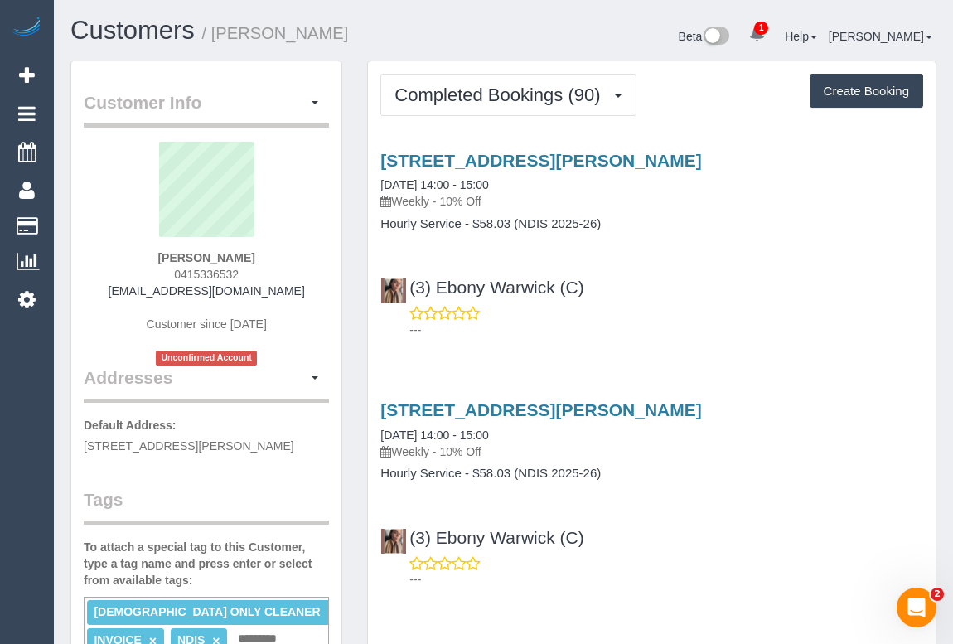
drag, startPoint x: 164, startPoint y: 273, endPoint x: 297, endPoint y: 277, distance: 132.7
click at [297, 277] on div "[PERSON_NAME] 0415336532 [EMAIL_ADDRESS][DOMAIN_NAME] Customer since [DATE] Unc…" at bounding box center [206, 254] width 245 height 224
copy span "0415336532"
click at [156, 269] on div "[PERSON_NAME] 0415336532 [EMAIL_ADDRESS][DOMAIN_NAME] Customer since [DATE] Unc…" at bounding box center [206, 254] width 245 height 224
drag, startPoint x: 157, startPoint y: 273, endPoint x: 282, endPoint y: 276, distance: 125.2
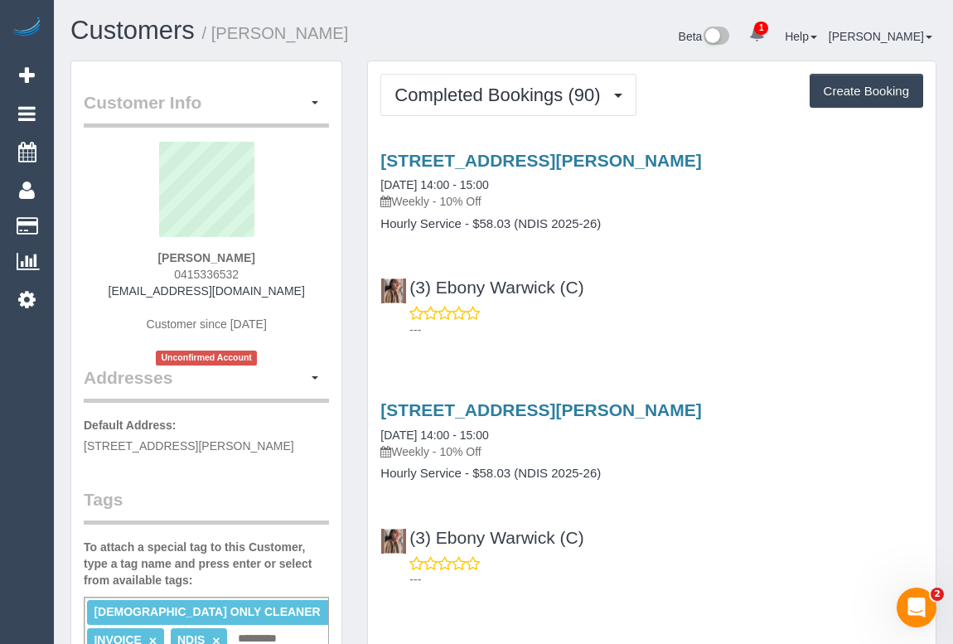
click at [282, 276] on div "[PERSON_NAME] 0415336532 [EMAIL_ADDRESS][DOMAIN_NAME] Customer since [DATE] Unc…" at bounding box center [206, 254] width 245 height 224
copy span "0415336532"
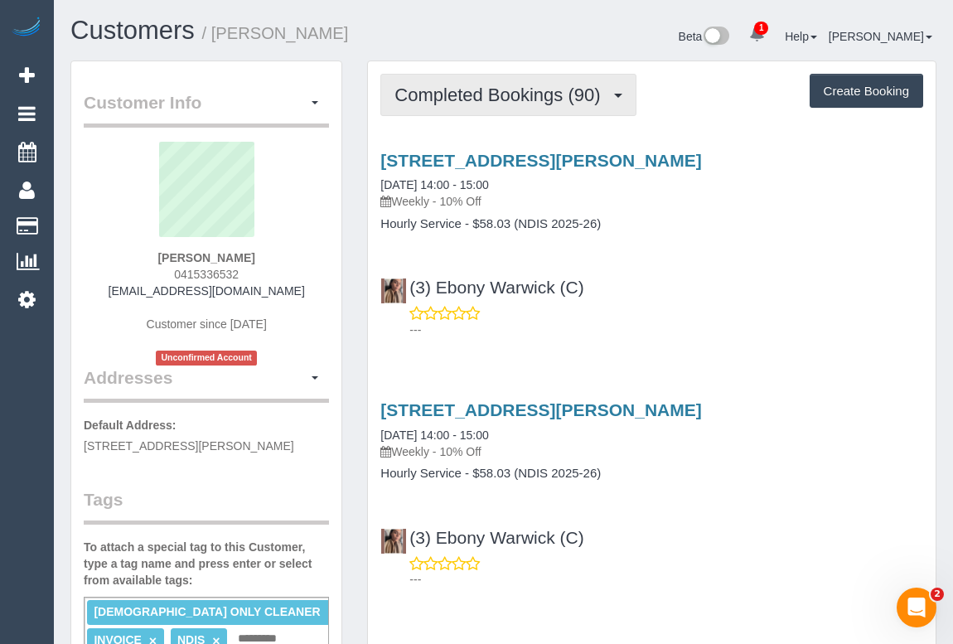
click at [501, 97] on span "Completed Bookings (90)" at bounding box center [501, 95] width 214 height 21
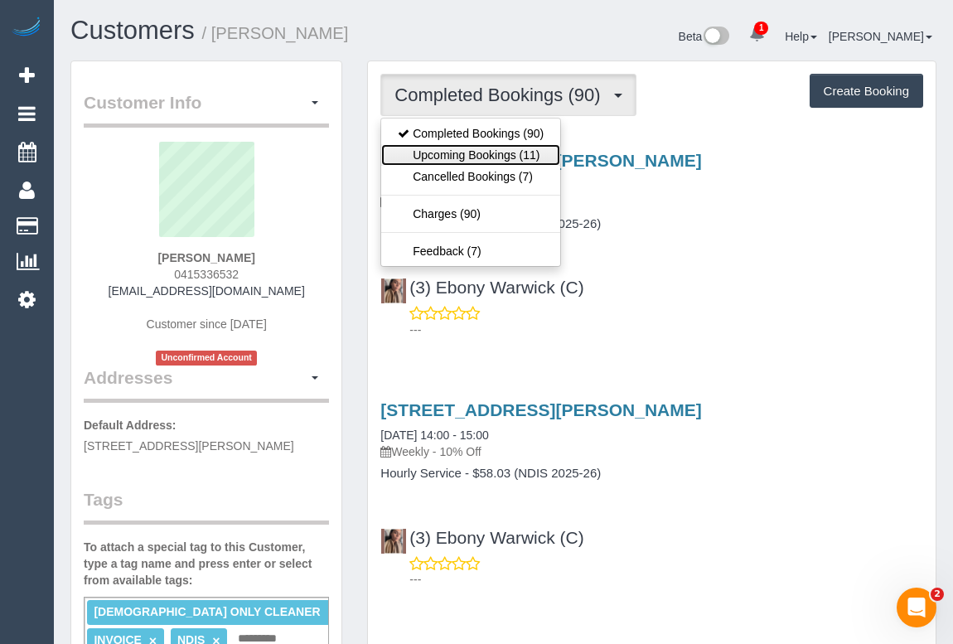
click at [483, 151] on link "Upcoming Bookings (11)" at bounding box center [470, 155] width 179 height 22
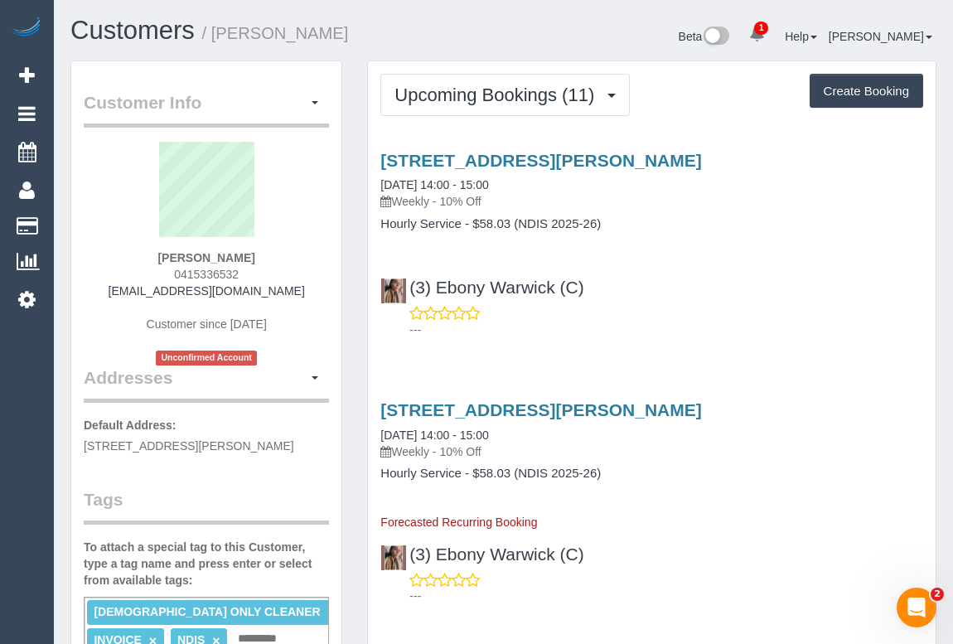
click at [591, 331] on p "---" at bounding box center [666, 330] width 514 height 17
click at [388, 297] on img at bounding box center [393, 290] width 25 height 25
click at [583, 341] on div "68 Bartlett Crescent, Hoppers Crossing, VIC 3029 11/09/2025 14:00 - 15:00 Weekl…" at bounding box center [652, 241] width 568 height 209
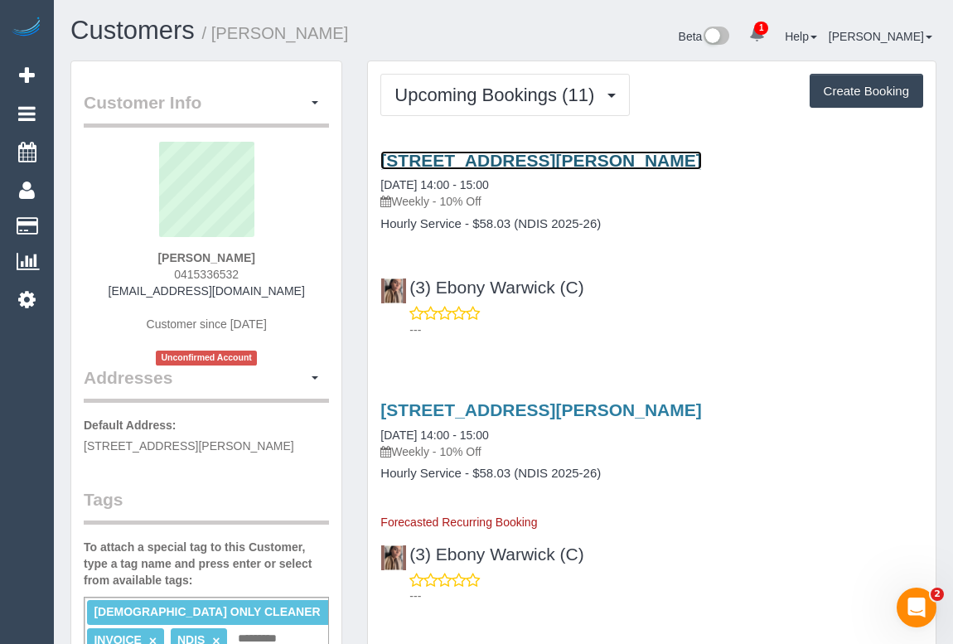
click at [554, 162] on link "[STREET_ADDRESS][PERSON_NAME]" at bounding box center [540, 160] width 321 height 19
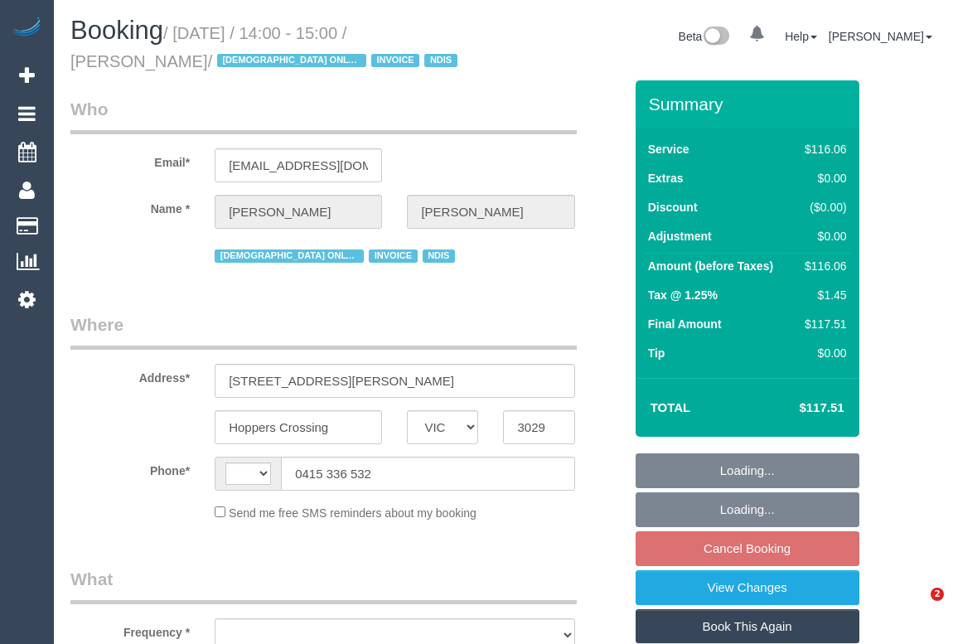
select select "VIC"
select select "string:AU"
select select "number:28"
select select "number:14"
select select "number:19"
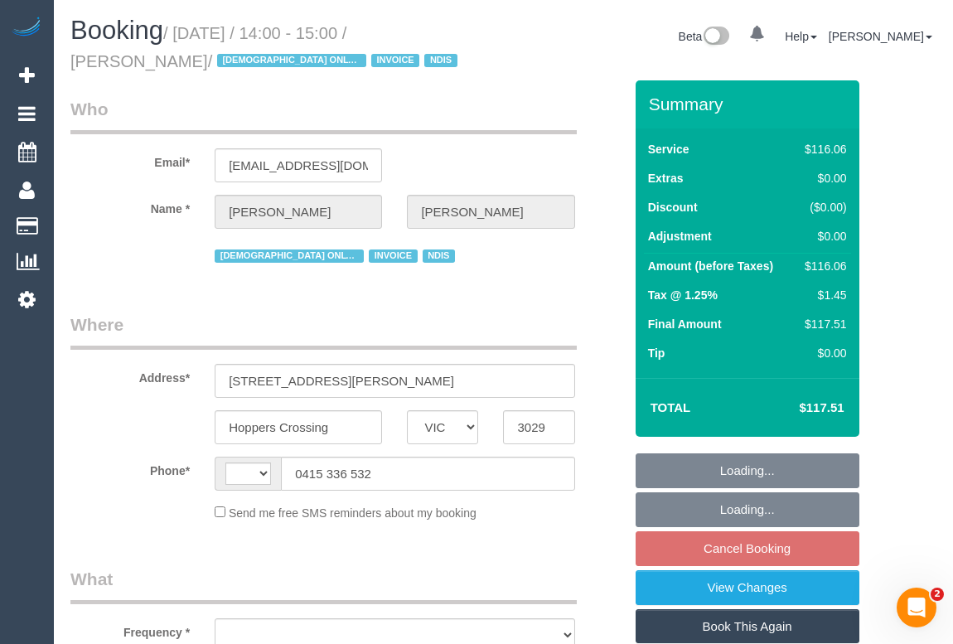
select select "number:24"
select select "number:35"
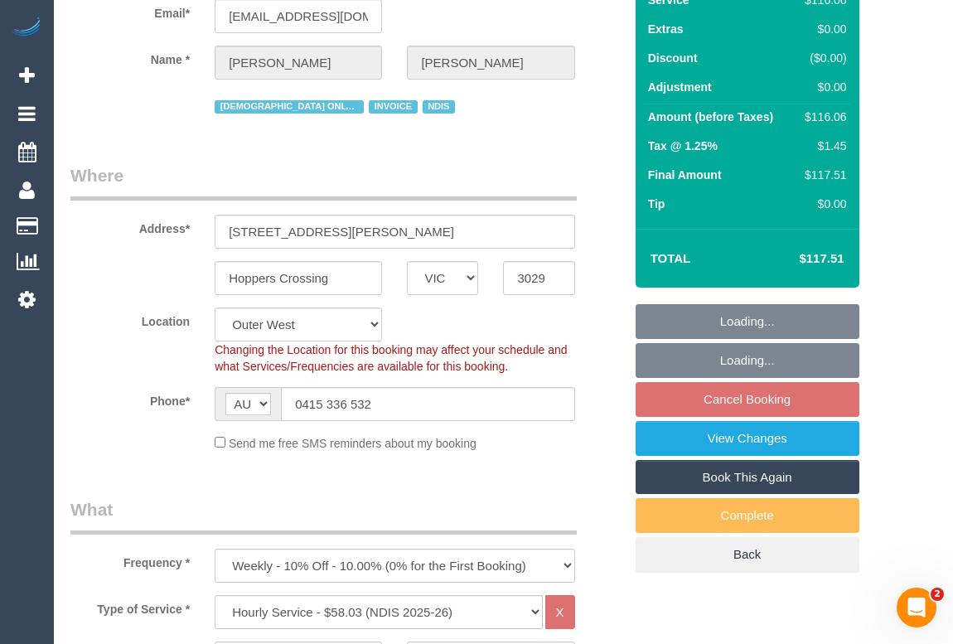
select select "object:750"
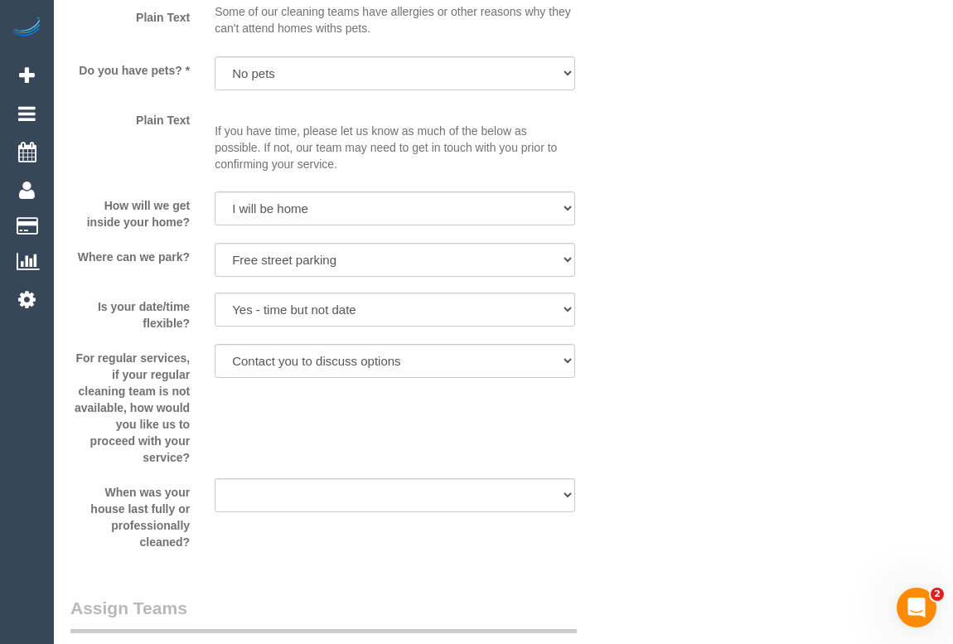
scroll to position [1807, 0]
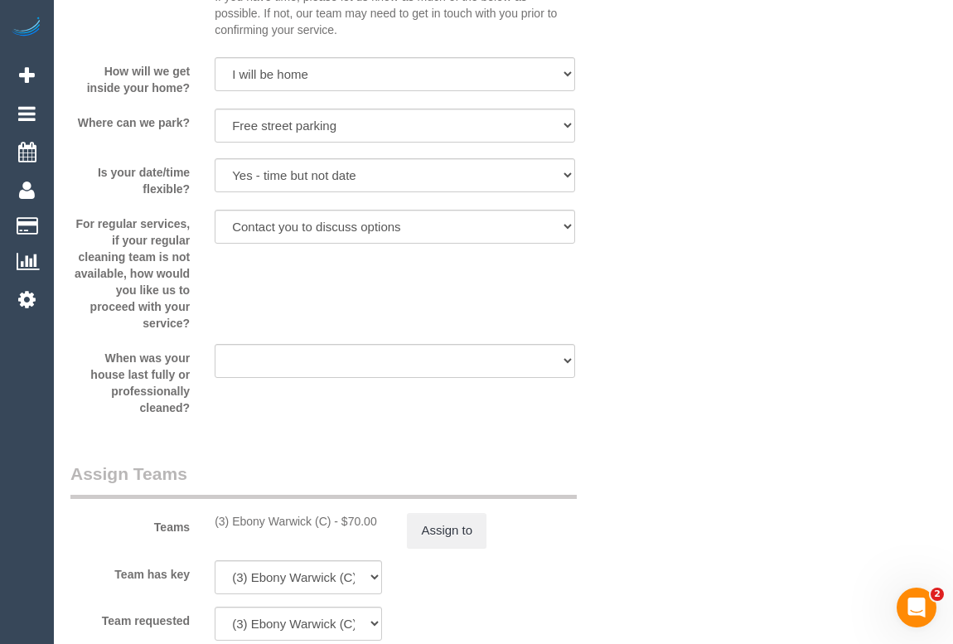
drag, startPoint x: 694, startPoint y: 392, endPoint x: 641, endPoint y: 458, distance: 84.9
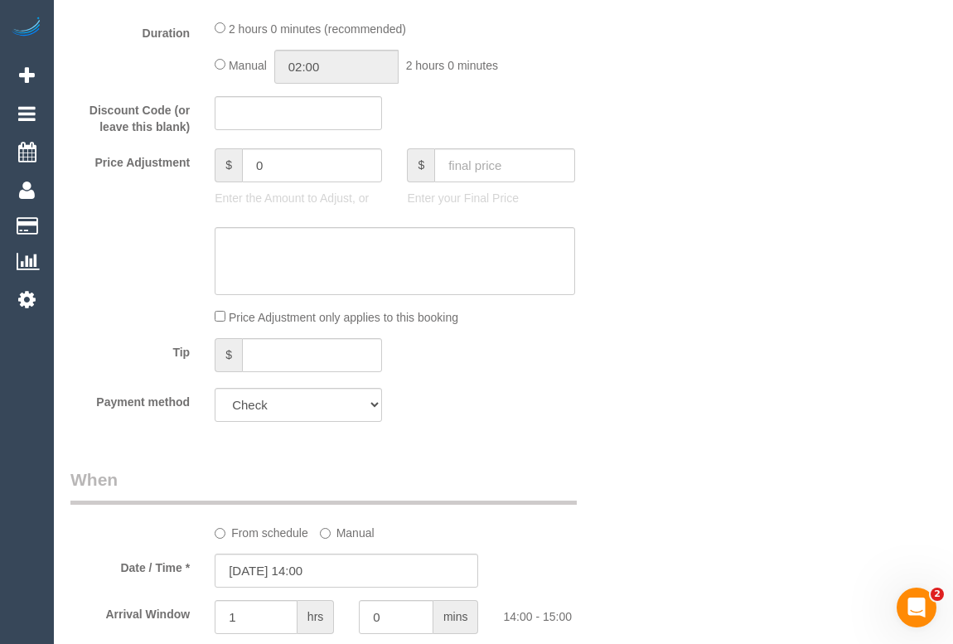
scroll to position [979, 0]
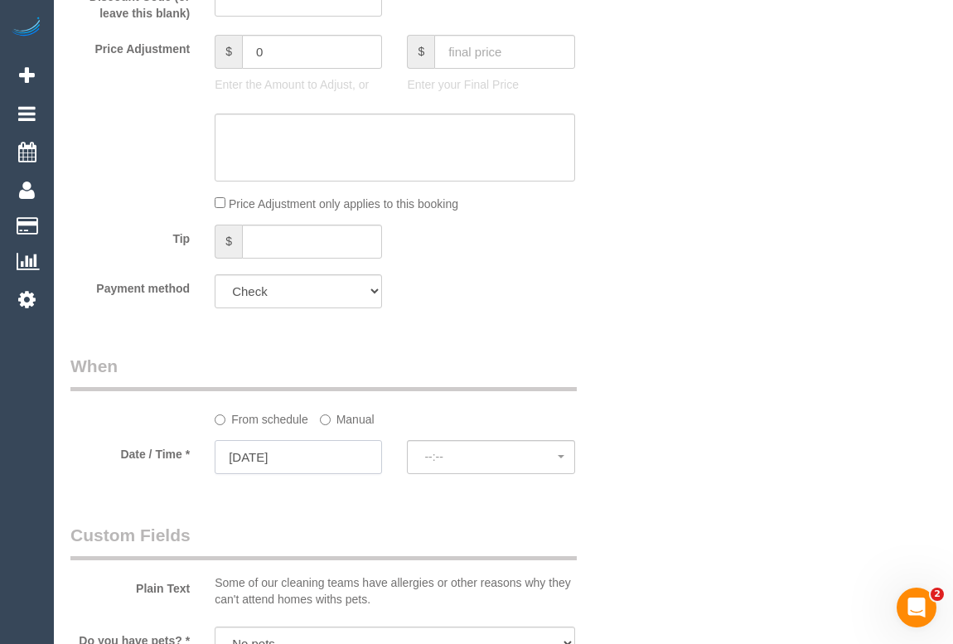
click at [286, 457] on input "[DATE]" at bounding box center [298, 457] width 167 height 34
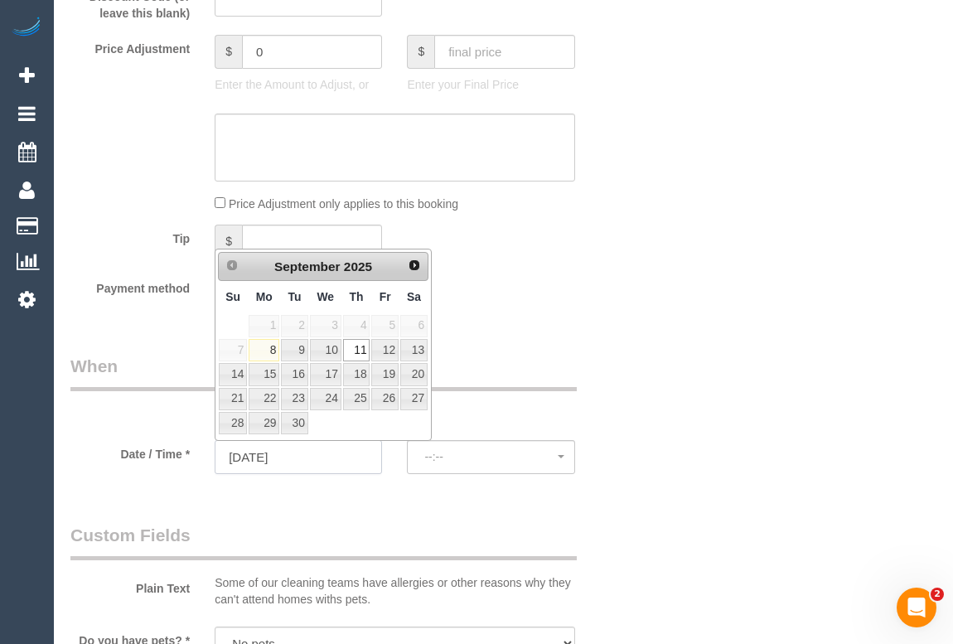
select select "spot18"
click at [695, 463] on div "Who Email* [EMAIL_ADDRESS][DOMAIN_NAME] Name * [PERSON_NAME][GEOGRAPHIC_DATA] […" at bounding box center [503, 593] width 866 height 2983
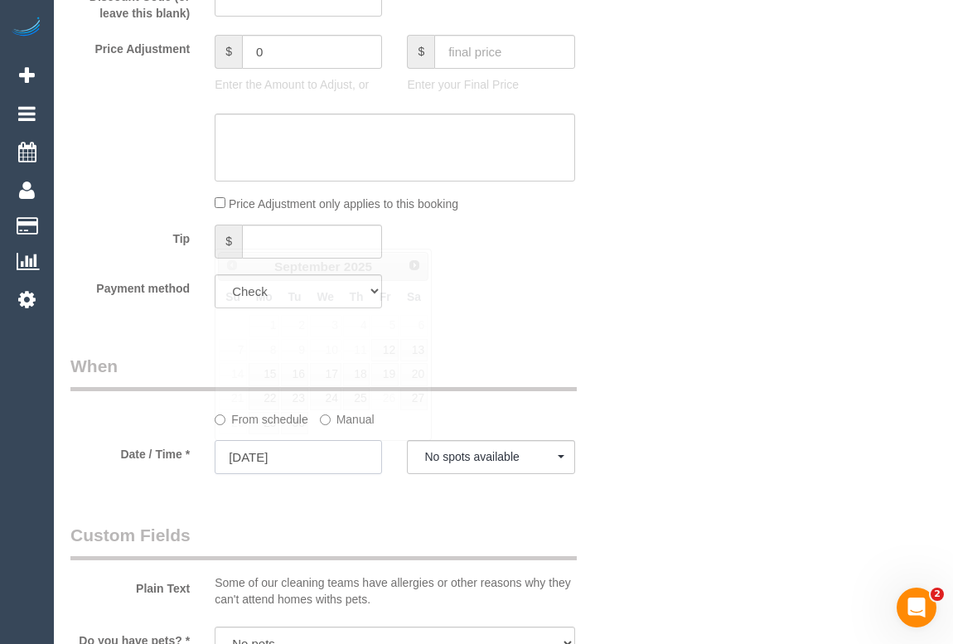
click at [263, 459] on input "[DATE]" at bounding box center [298, 457] width 167 height 34
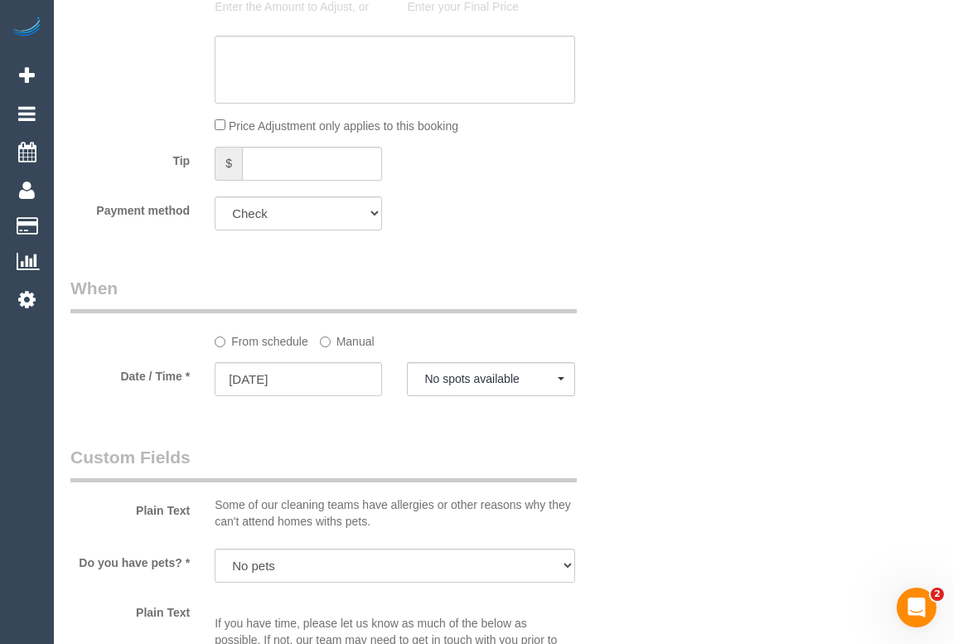
scroll to position [1130, 0]
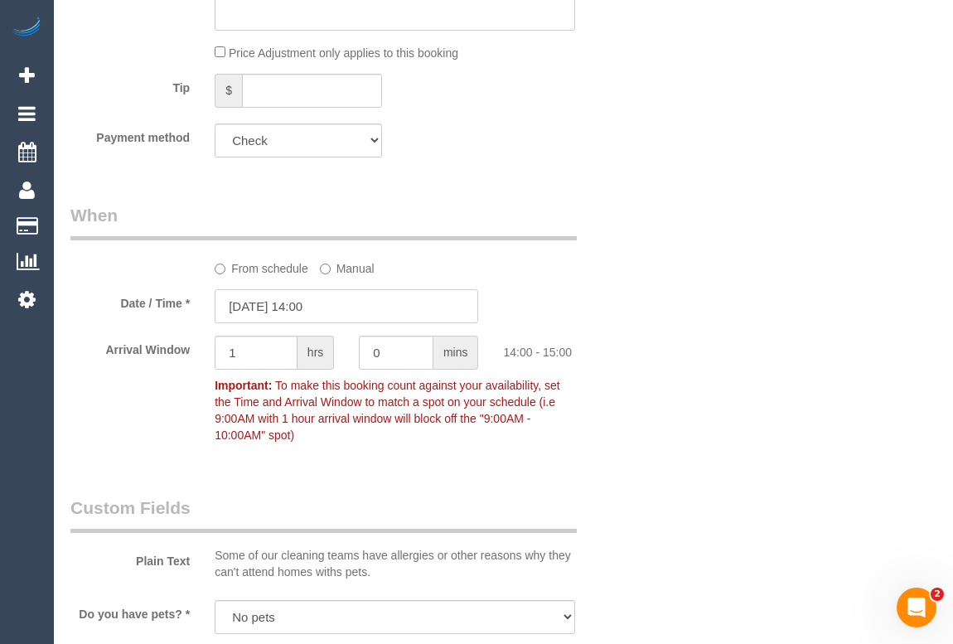
click at [302, 305] on input "[DATE] 14:00" at bounding box center [347, 306] width 264 height 34
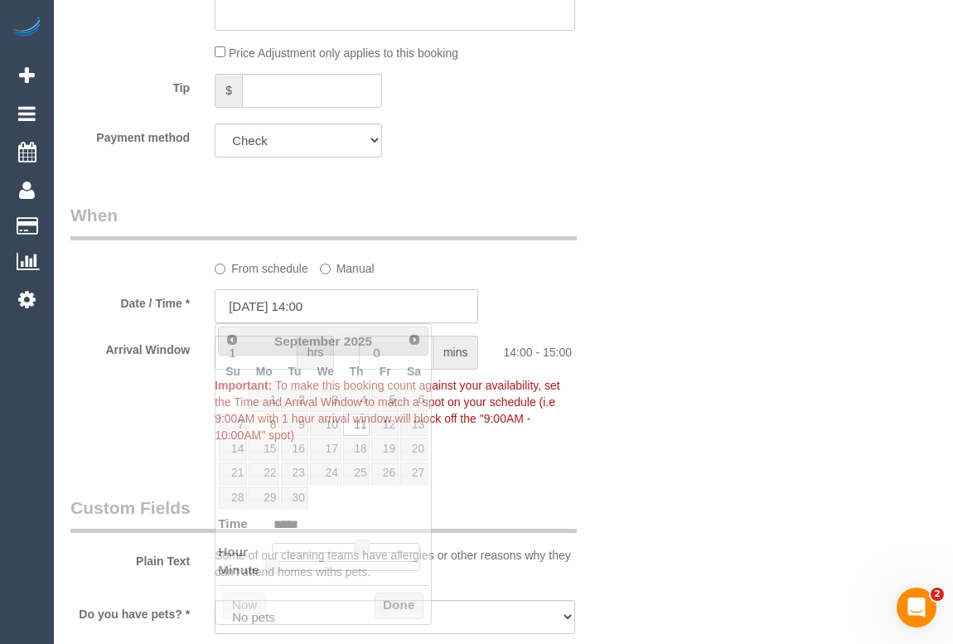
type input "[DATE] 08:00"
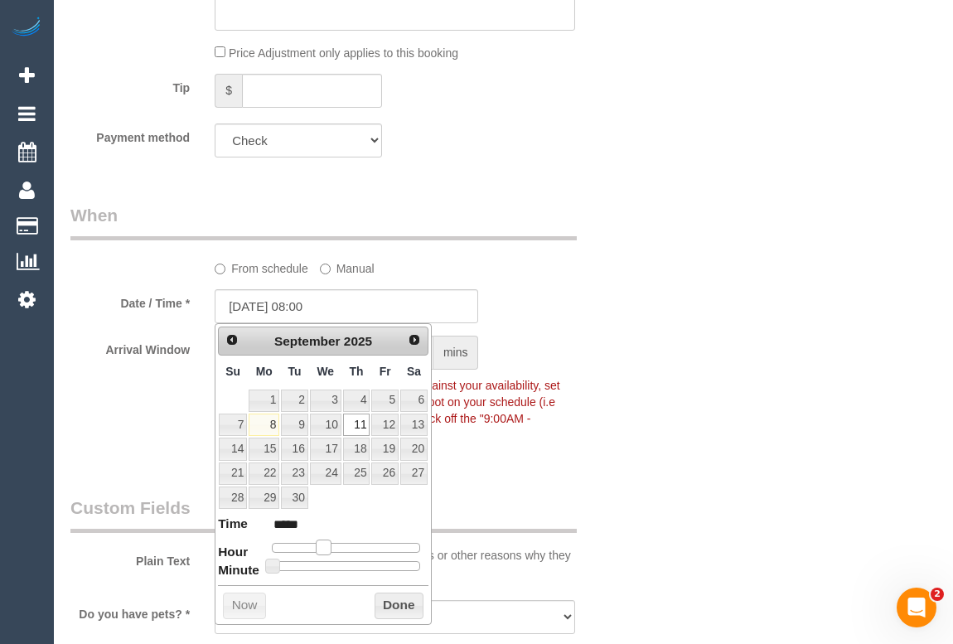
type input "[DATE] 09:00"
type input "*****"
type input "[DATE] 10:00"
type input "*****"
type input "[DATE] 11:00"
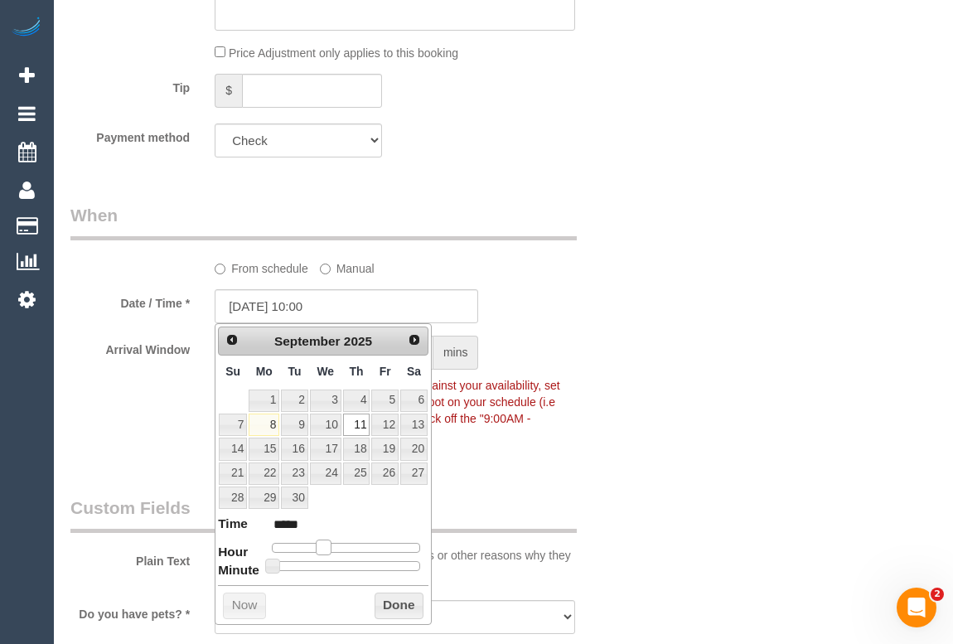
type input "*****"
type input "[DATE] 12:00"
type input "*****"
type input "[DATE] 13:00"
type input "*****"
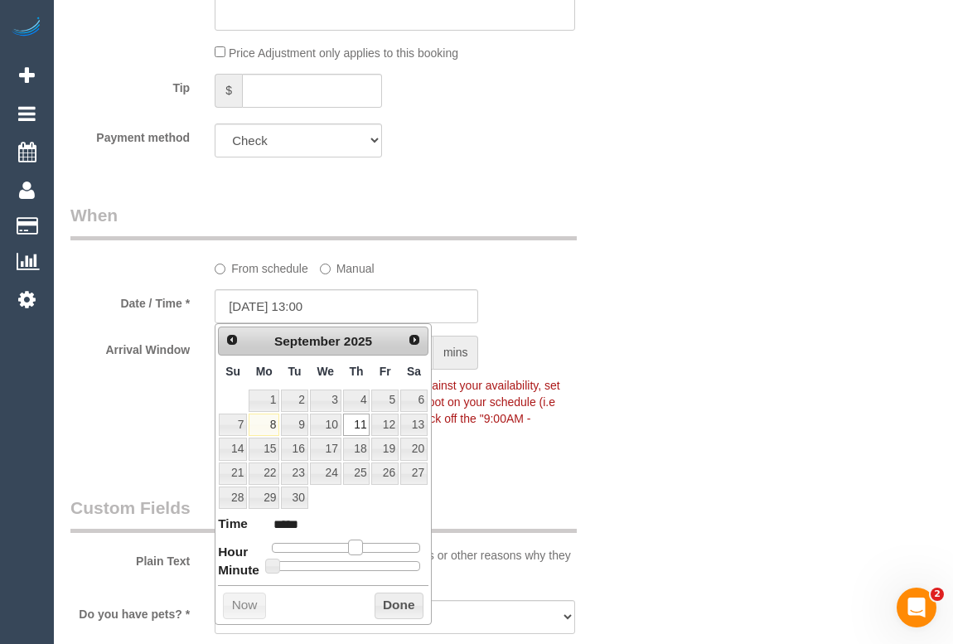
type input "[DATE] 12:00"
type input "*****"
type input "[DATE] 11:00"
type input "*****"
drag, startPoint x: 323, startPoint y: 546, endPoint x: 342, endPoint y: 545, distance: 19.1
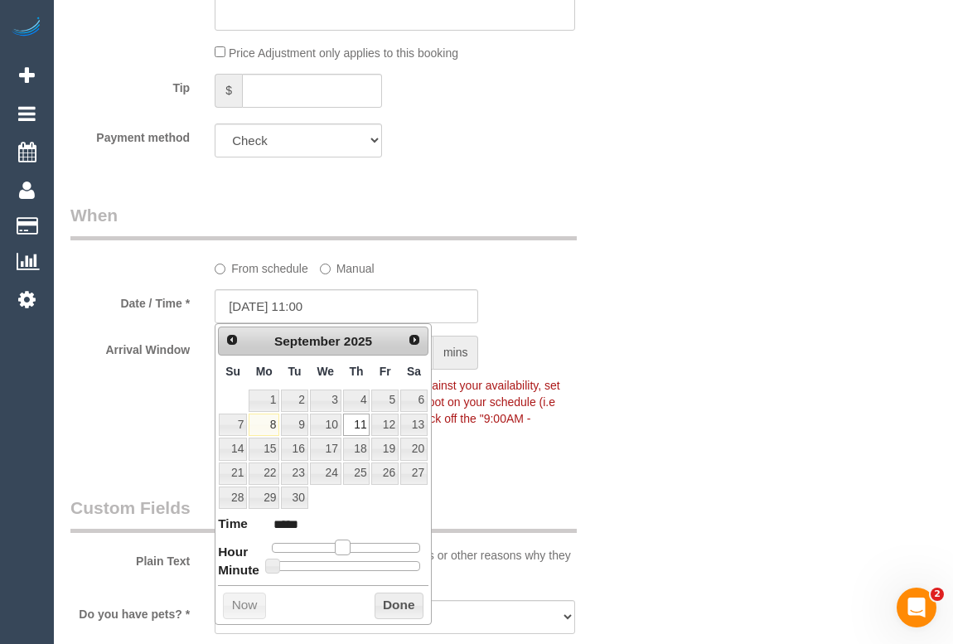
click at [342, 545] on span at bounding box center [342, 547] width 15 height 15
type input "[DATE] 11:05"
type input "*****"
type input "[DATE] 11:10"
type input "*****"
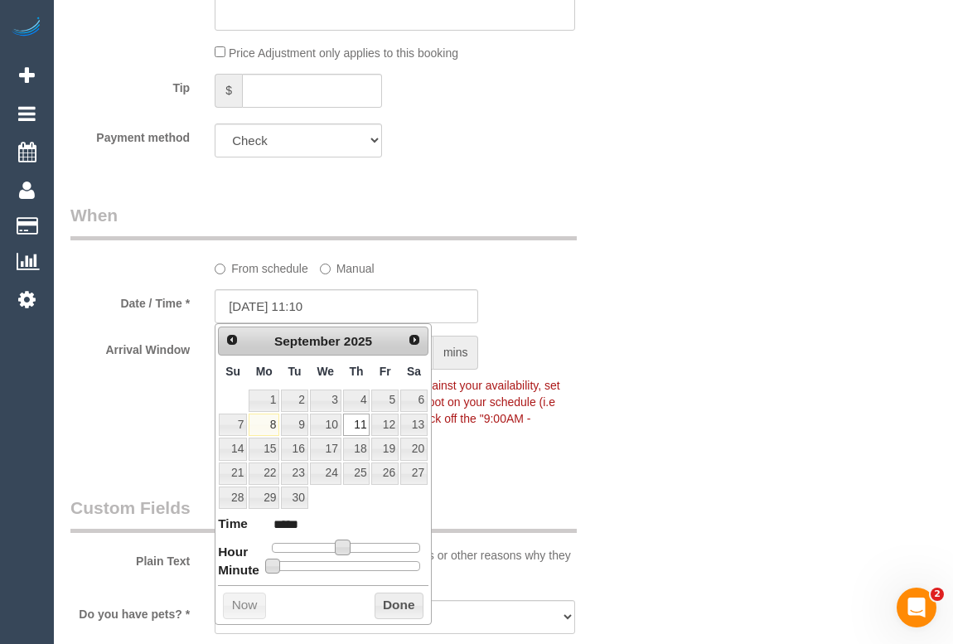
type input "[DATE] 11:15"
type input "*****"
type input "[DATE] 11:20"
type input "*****"
type input "[DATE] 11:25"
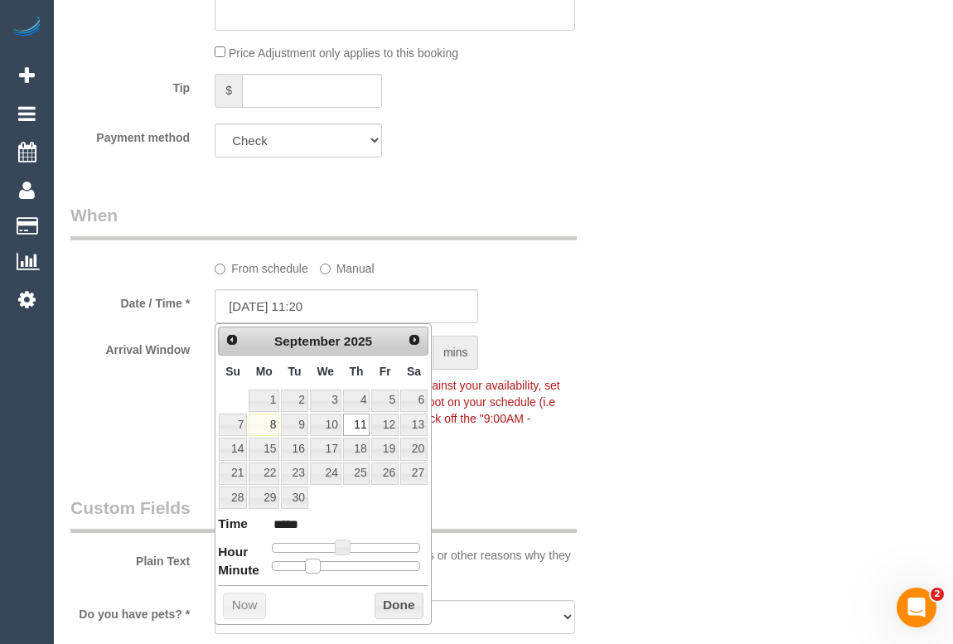
type input "*****"
type input "[DATE] 11:30"
type input "*****"
drag, startPoint x: 274, startPoint y: 564, endPoint x: 350, endPoint y: 567, distance: 75.5
click at [350, 567] on span at bounding box center [352, 566] width 15 height 15
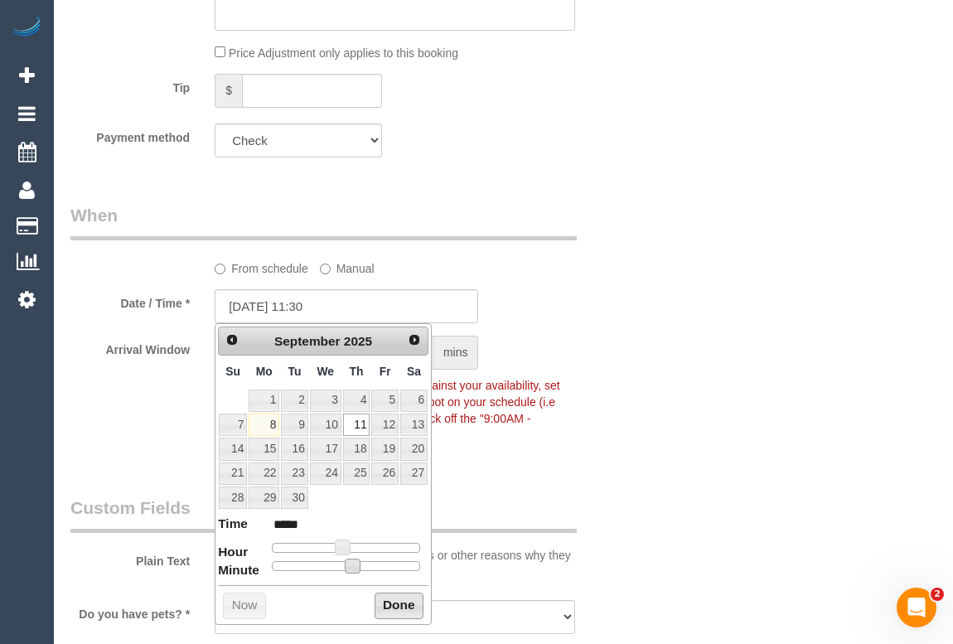
click at [399, 605] on button "Done" at bounding box center [399, 606] width 49 height 27
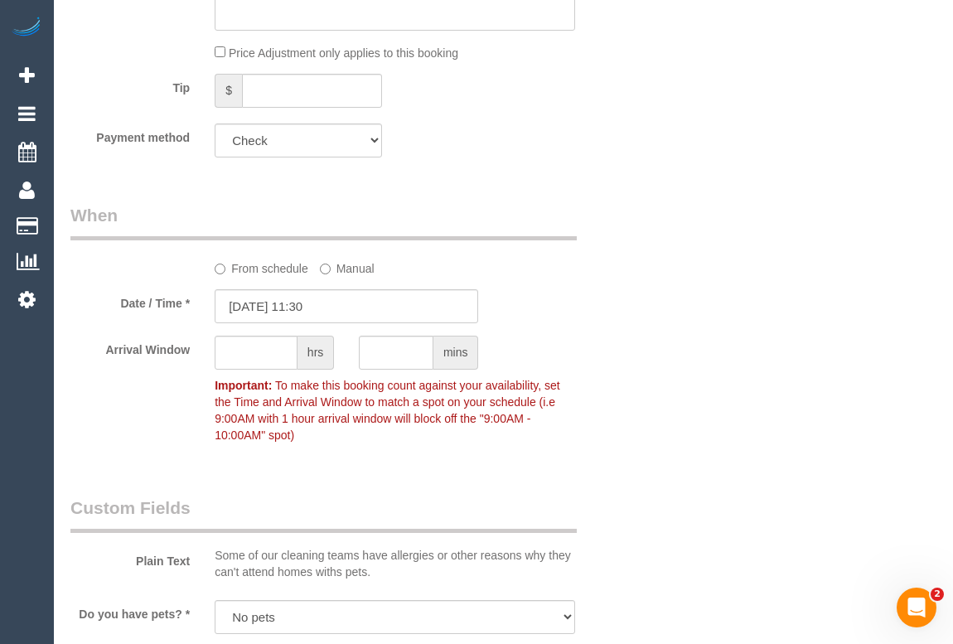
click at [688, 506] on div "Who Email* [EMAIL_ADDRESS][DOMAIN_NAME] Name * [PERSON_NAME][GEOGRAPHIC_DATA] […" at bounding box center [503, 505] width 866 height 3108
click at [252, 348] on input "text" at bounding box center [256, 353] width 83 height 34
click at [240, 355] on input "text" at bounding box center [256, 353] width 83 height 34
type input "2"
click at [394, 354] on input "text" at bounding box center [396, 353] width 75 height 34
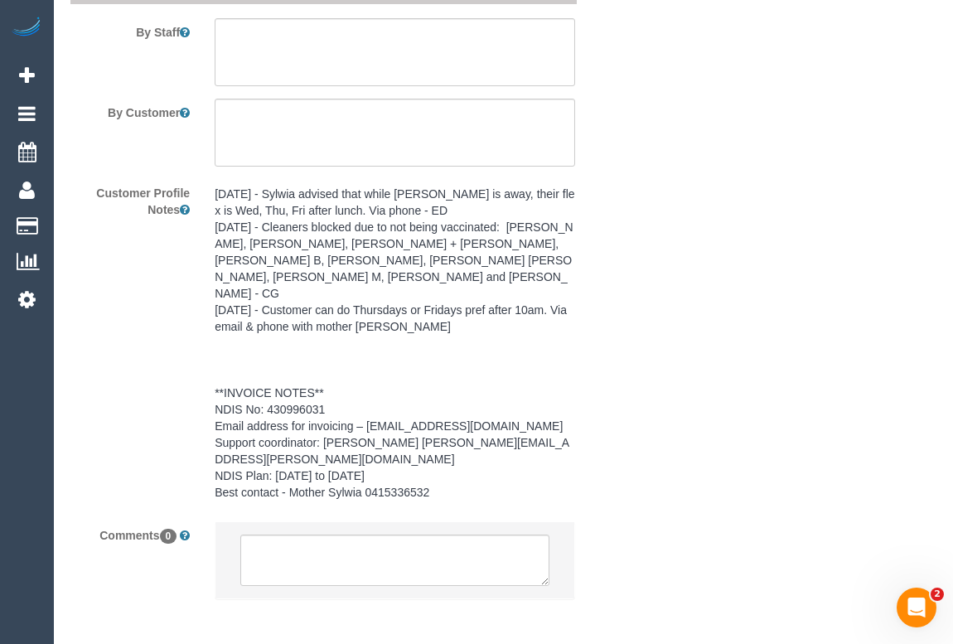
scroll to position [2549, 0]
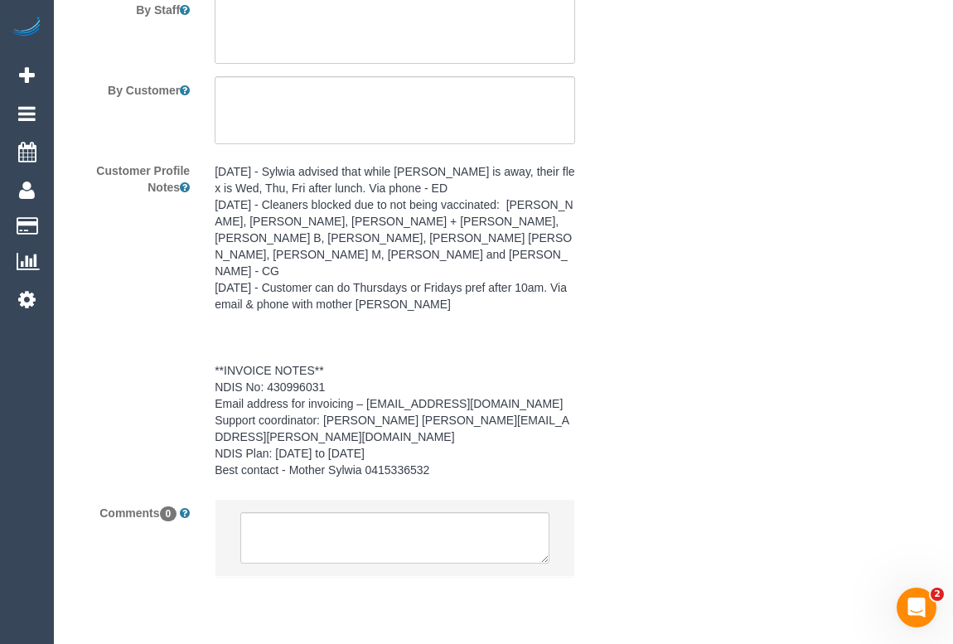
type input "0"
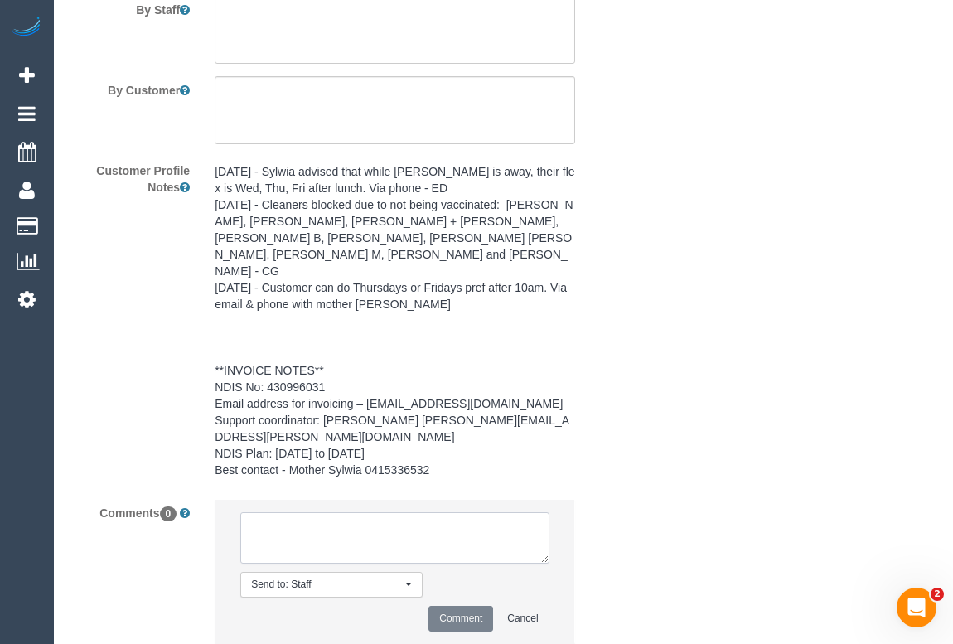
click at [282, 512] on textarea at bounding box center [394, 537] width 308 height 51
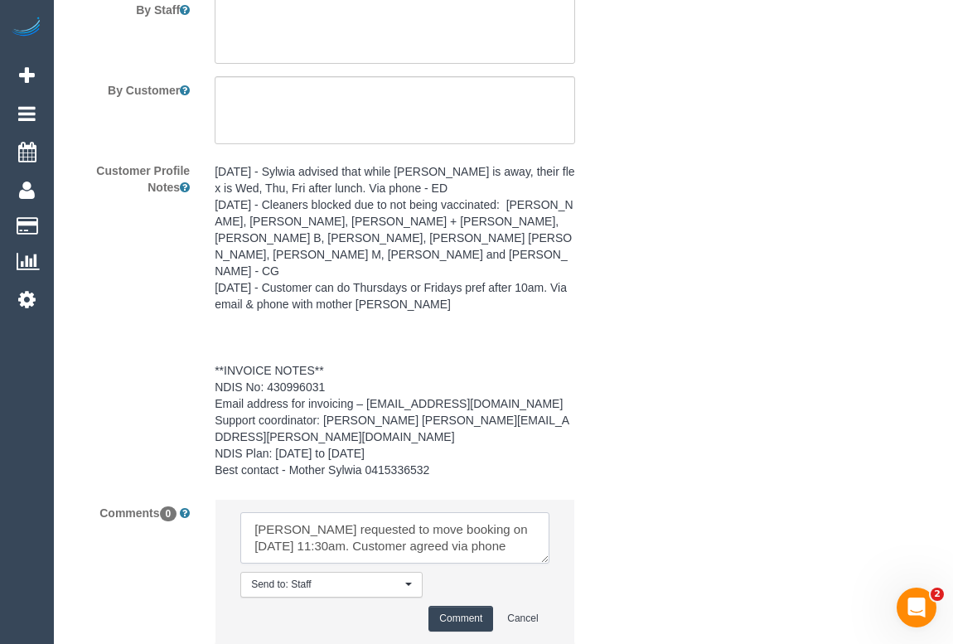
type textarea "[PERSON_NAME] requested to move booking on [DATE] 11:30am. Customer agreed via …"
click at [439, 606] on button "Comment" at bounding box center [460, 619] width 65 height 26
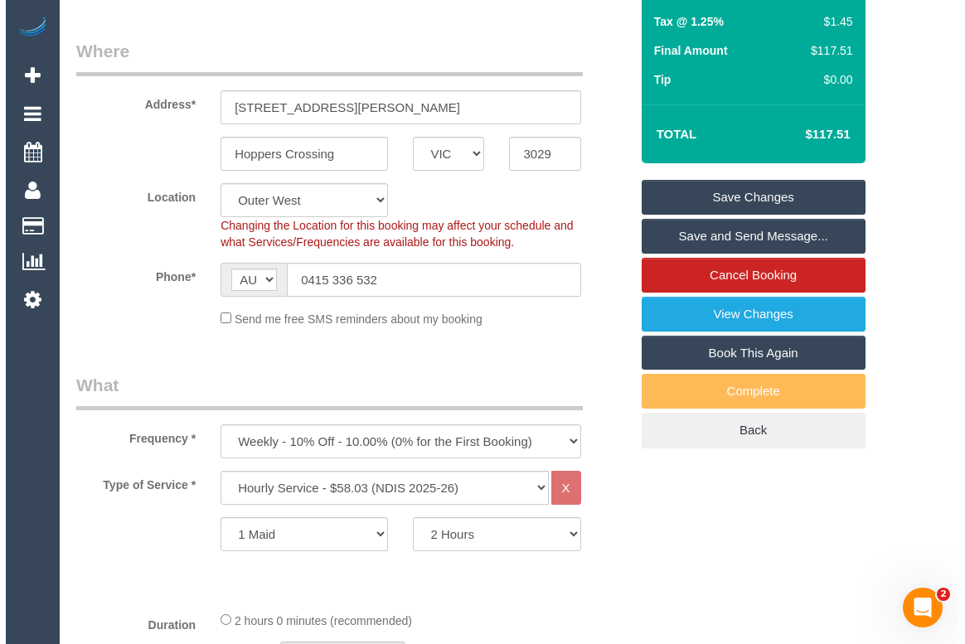
scroll to position [0, 0]
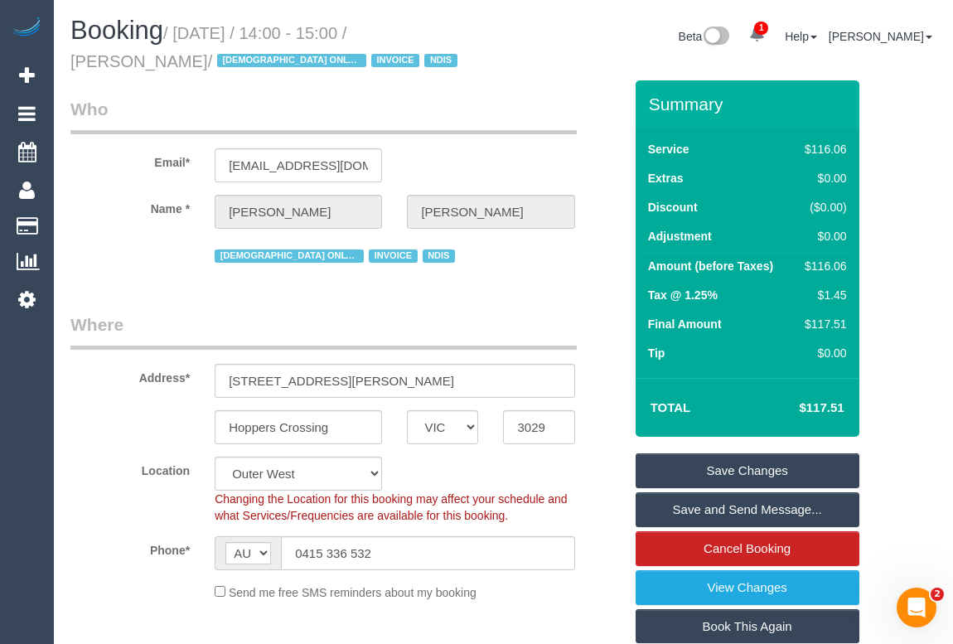
click at [710, 459] on link "Save Changes" at bounding box center [748, 470] width 224 height 35
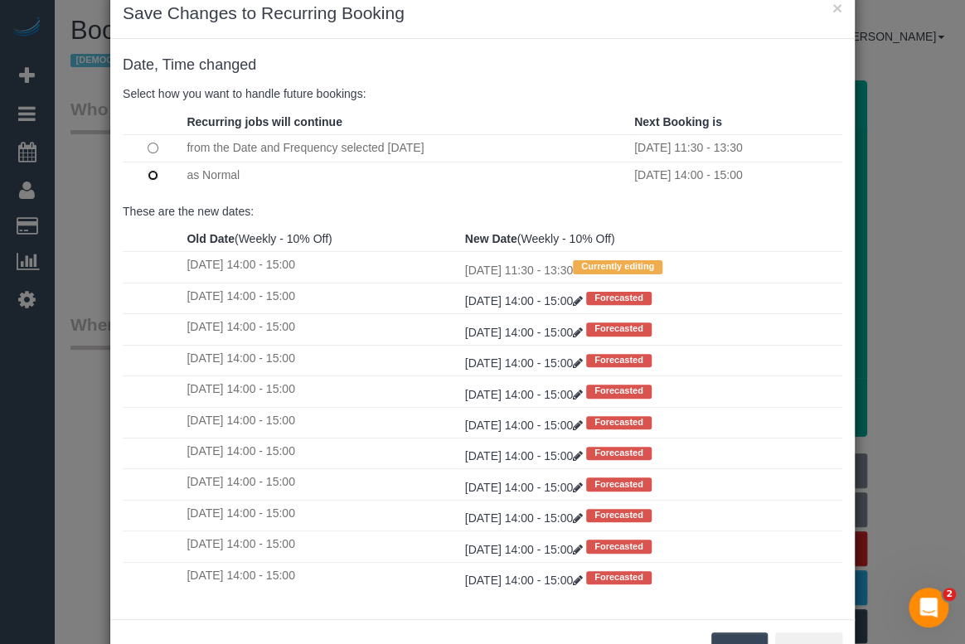
scroll to position [98, 0]
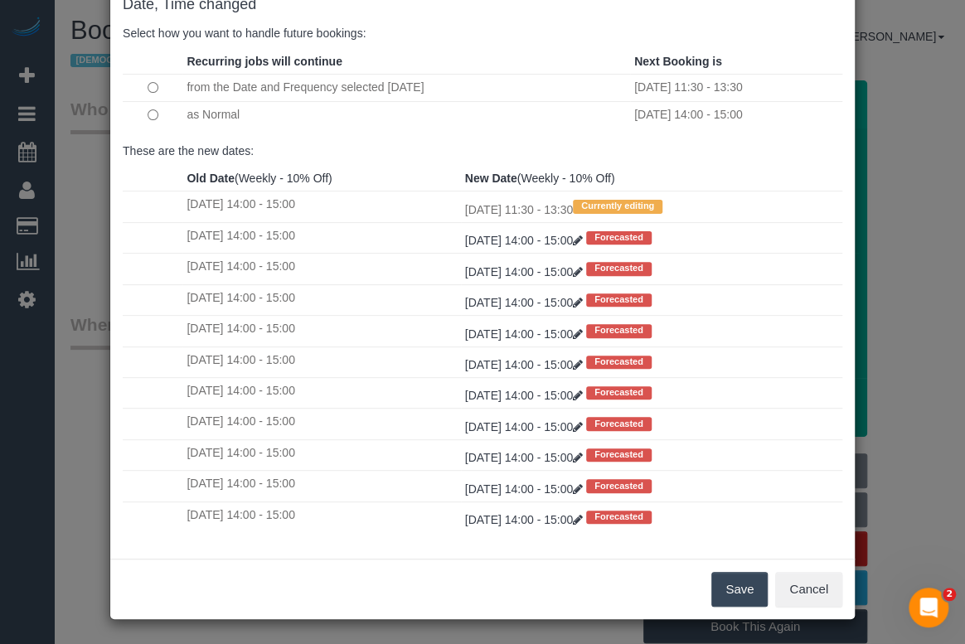
click at [731, 588] on button "Save" at bounding box center [739, 589] width 56 height 35
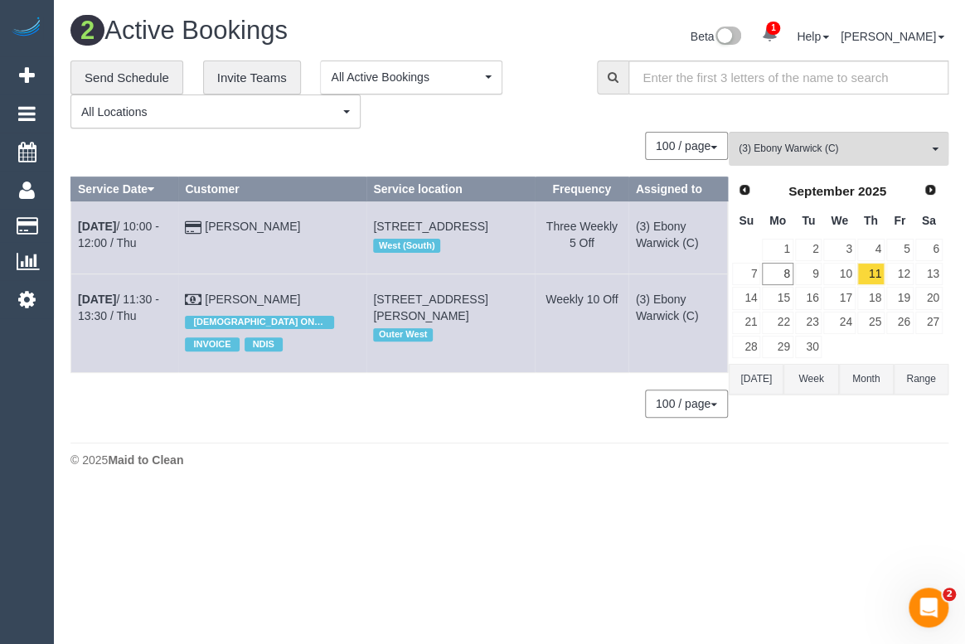
drag, startPoint x: 427, startPoint y: 479, endPoint x: 430, endPoint y: 492, distance: 13.7
click at [427, 468] on div "© 2025 Maid to Clean" at bounding box center [509, 460] width 878 height 17
click at [422, 433] on div "0 Bookings found. We couldn't find any bookings that matched your search. Creat…" at bounding box center [399, 283] width 658 height 302
click at [793, 152] on span "(3) Ebony Warwick (C)" at bounding box center [832, 149] width 189 height 14
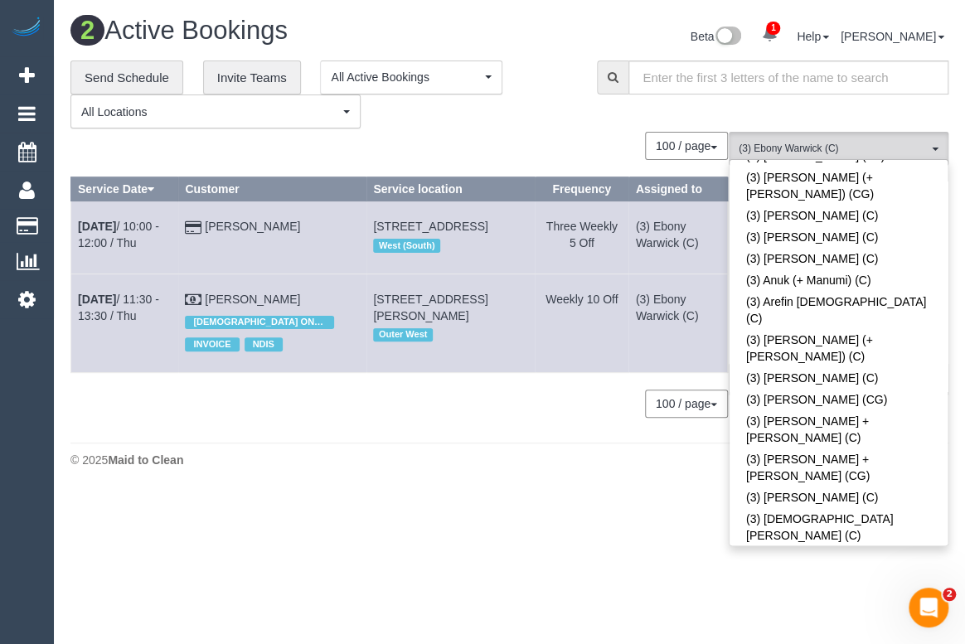
click at [481, 492] on div "2 Active Bookings Beta 1 Your Notifications You have 0 alerts × You have 7 to c…" at bounding box center [509, 246] width 911 height 492
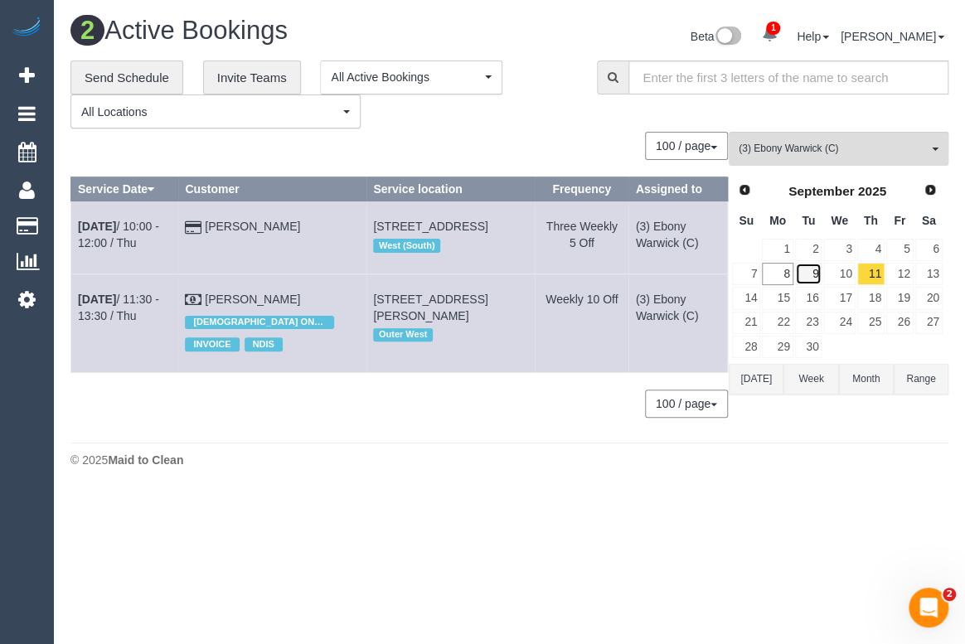
click at [811, 274] on link "9" at bounding box center [808, 274] width 27 height 22
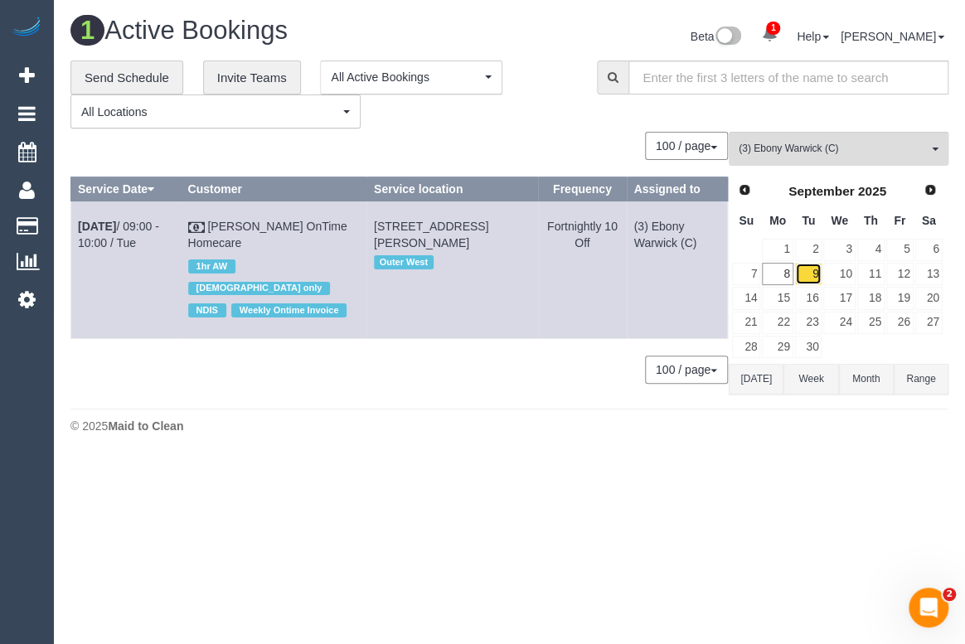
click at [811, 274] on link "9" at bounding box center [808, 274] width 27 height 22
click at [801, 144] on span "(3) Ebony Warwick (C)" at bounding box center [832, 149] width 189 height 14
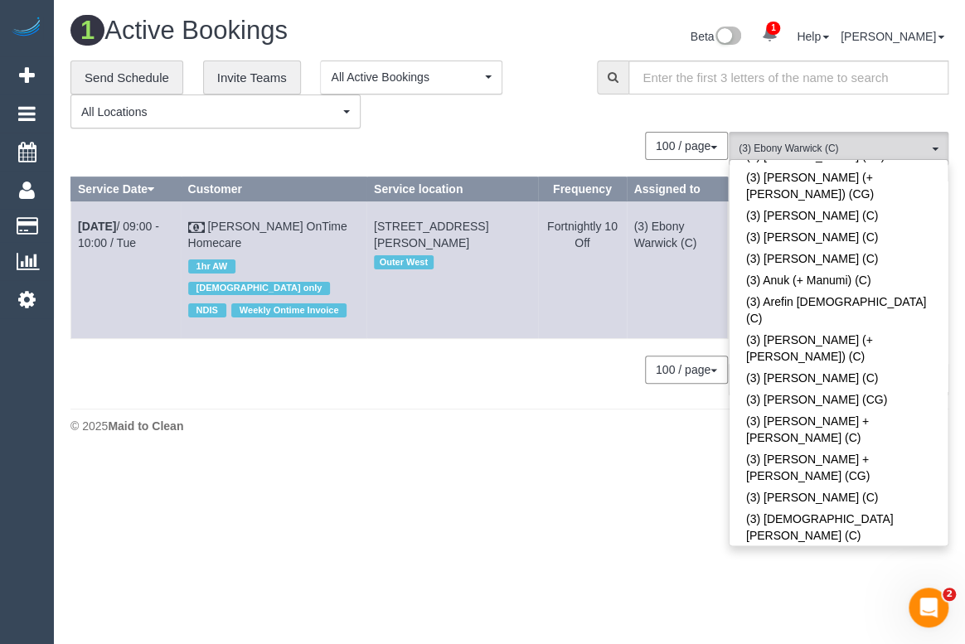
click at [822, 596] on body "1 Beta Your Notifications You have 0 alerts × You have 7 to charge for [DATE] A…" at bounding box center [482, 322] width 965 height 644
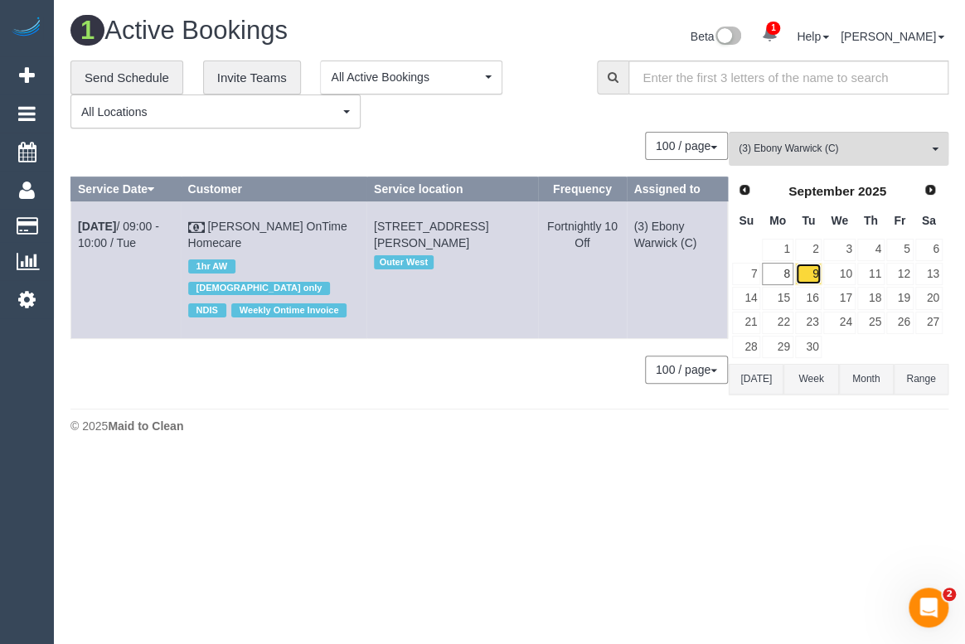
click at [805, 274] on link "9" at bounding box center [808, 274] width 27 height 22
click at [869, 272] on link "11" at bounding box center [870, 274] width 27 height 22
